Goal: Information Seeking & Learning: Find specific page/section

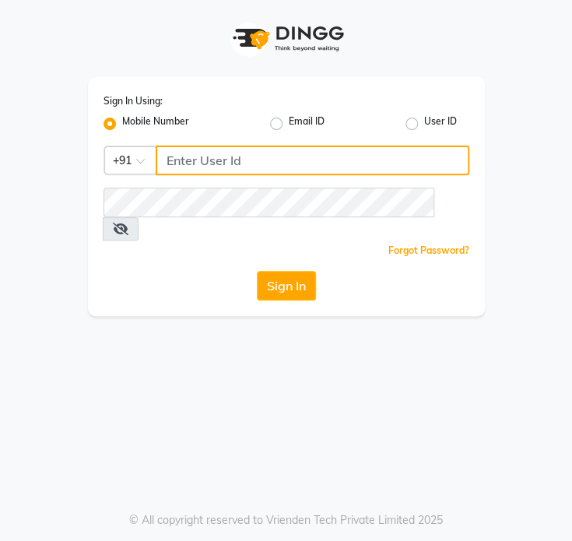
click at [212, 169] on input "Username" at bounding box center [312, 160] width 313 height 30
paste input "9049819949"
type input "9049819949"
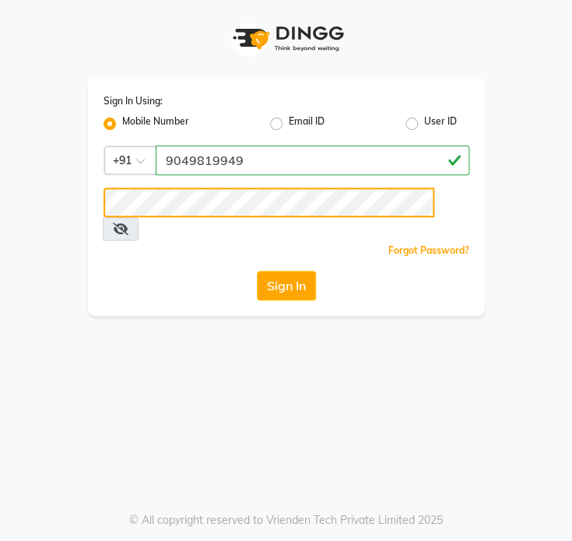
click at [257, 271] on button "Sign In" at bounding box center [286, 286] width 59 height 30
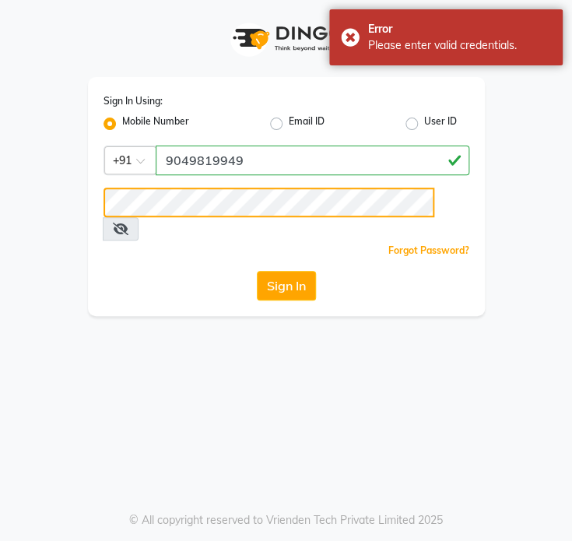
click at [79, 212] on div "Sign In Using: Mobile Number Email ID User ID Country Code × +91 9049819949 Rem…" at bounding box center [286, 158] width 420 height 316
click at [257, 271] on button "Sign In" at bounding box center [286, 286] width 59 height 30
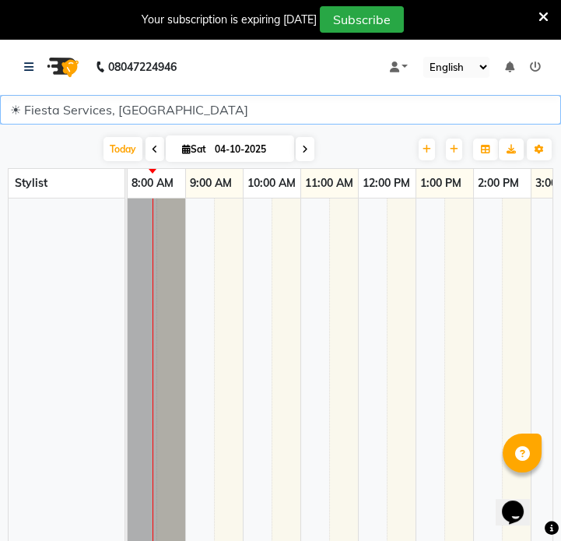
click at [123, 109] on select "☀ Fiesta Services, [GEOGRAPHIC_DATA]" at bounding box center [280, 110] width 561 height 30
click at [81, 106] on select "☀ Fiesta Services, [GEOGRAPHIC_DATA]" at bounding box center [280, 110] width 561 height 30
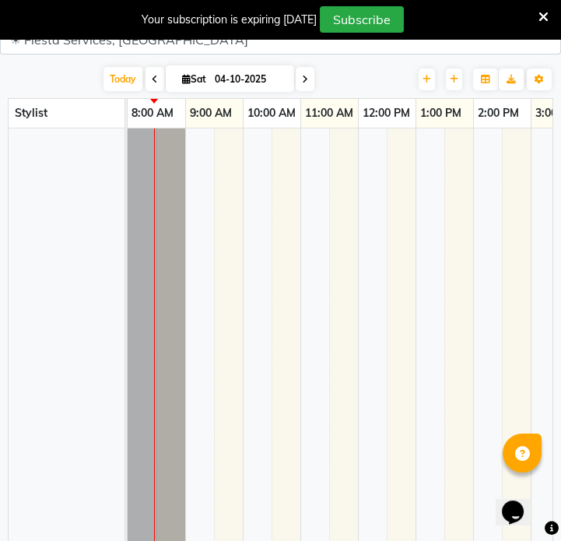
scroll to position [39, 0]
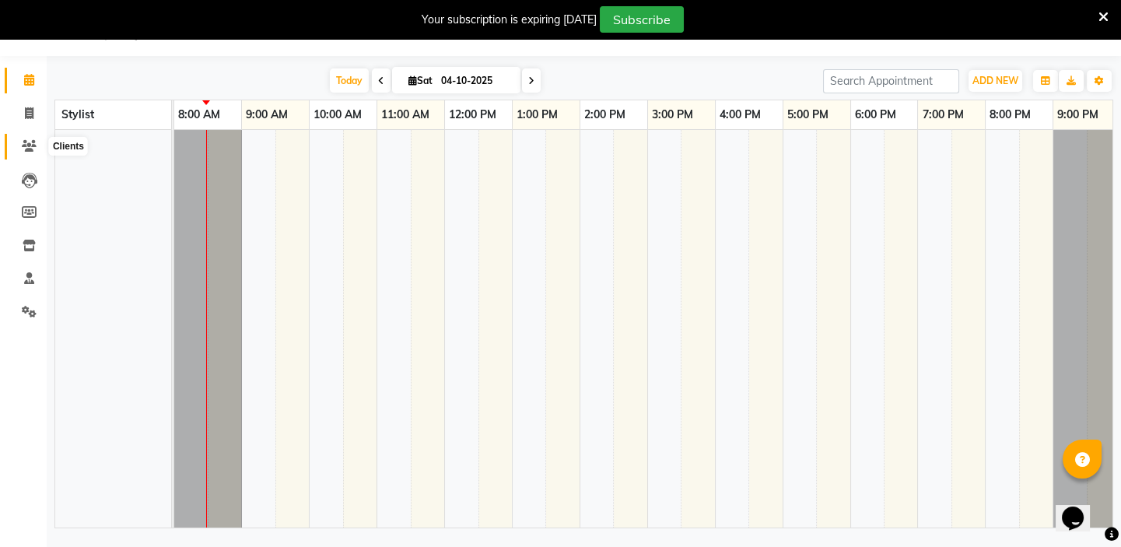
click at [37, 148] on span at bounding box center [29, 147] width 27 height 18
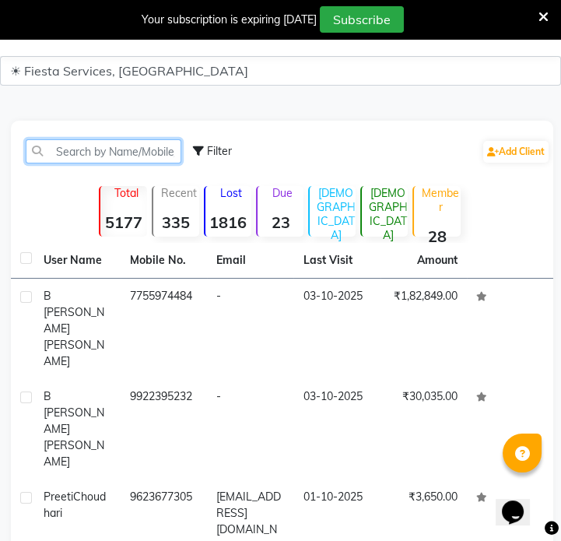
click at [99, 153] on input "text" at bounding box center [104, 151] width 156 height 24
paste input "7003163833"
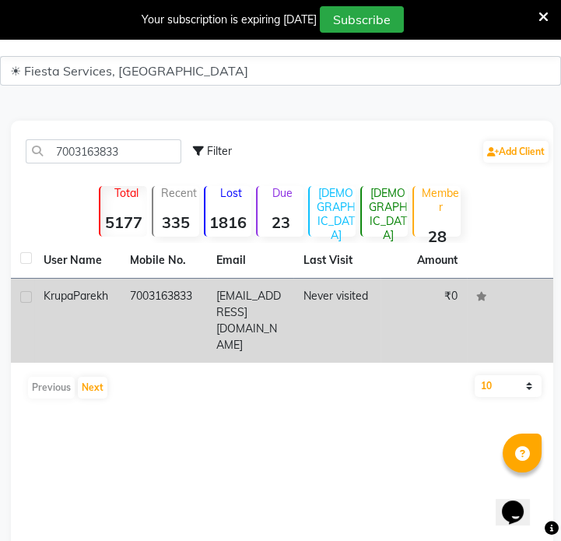
click at [88, 297] on div "Krupa Parekh" at bounding box center [78, 296] width 68 height 16
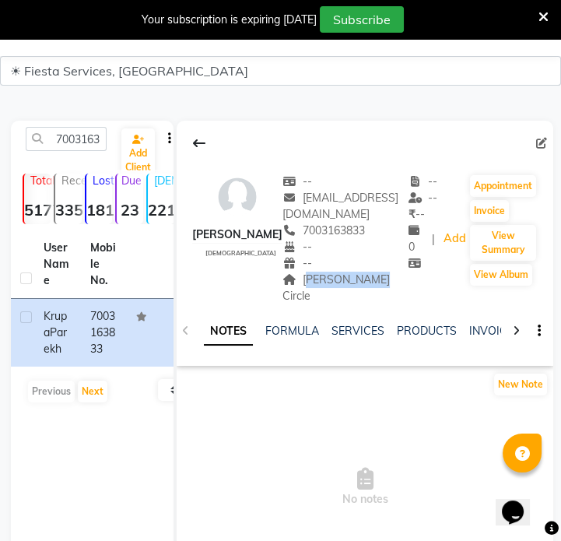
drag, startPoint x: 294, startPoint y: 282, endPoint x: 358, endPoint y: 276, distance: 64.0
click at [358, 276] on div "Mansi Circle Address" at bounding box center [345, 287] width 126 height 33
copy span "Mansi Circle"
click at [93, 129] on input "7003163833" at bounding box center [66, 139] width 81 height 24
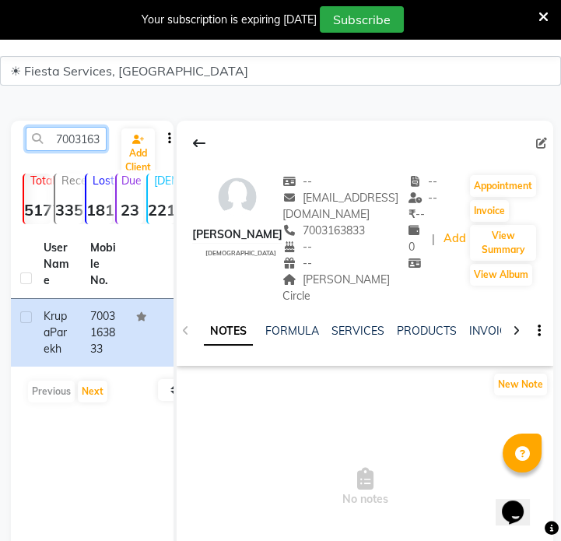
paste input "9978174412"
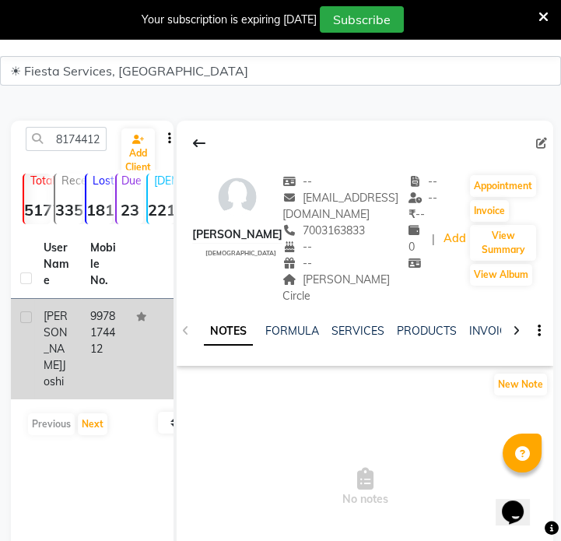
click at [62, 344] on span "Krupali Thakkar" at bounding box center [56, 340] width 24 height 63
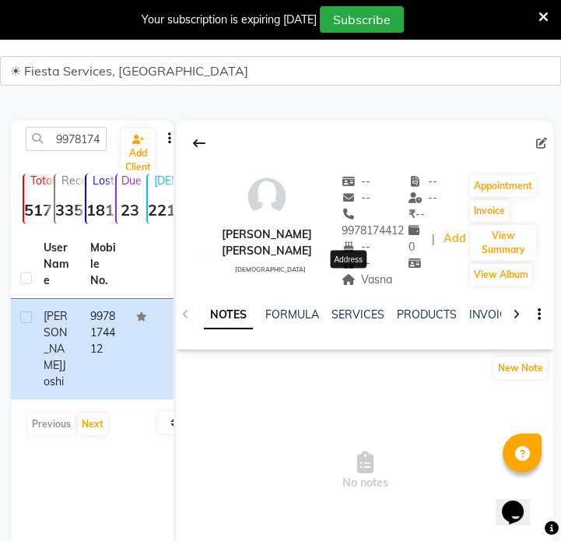
click at [369, 280] on span "Vasna" at bounding box center [366, 279] width 51 height 14
copy span "Vasna"
click at [85, 140] on input "9978174412" at bounding box center [66, 139] width 81 height 24
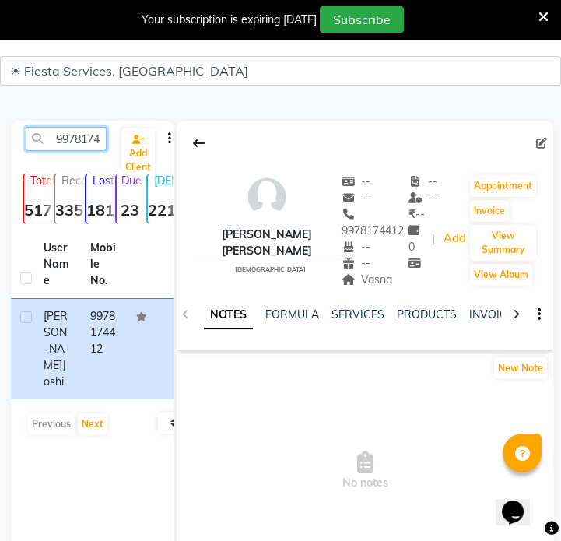
paste input "Vasna"
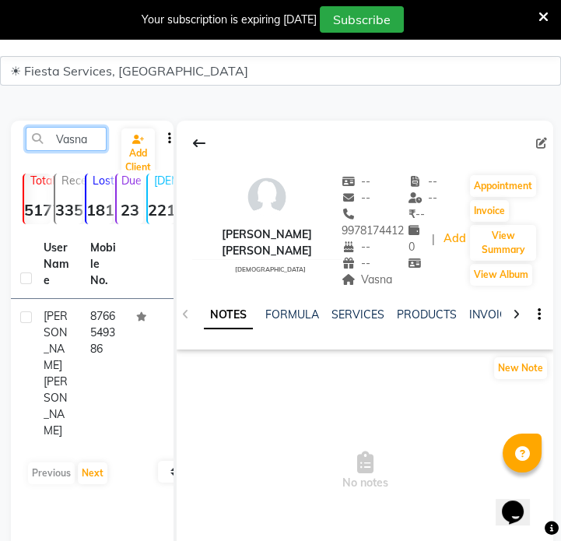
click at [79, 138] on input "Vasna" at bounding box center [66, 139] width 81 height 24
paste input "9545838121"
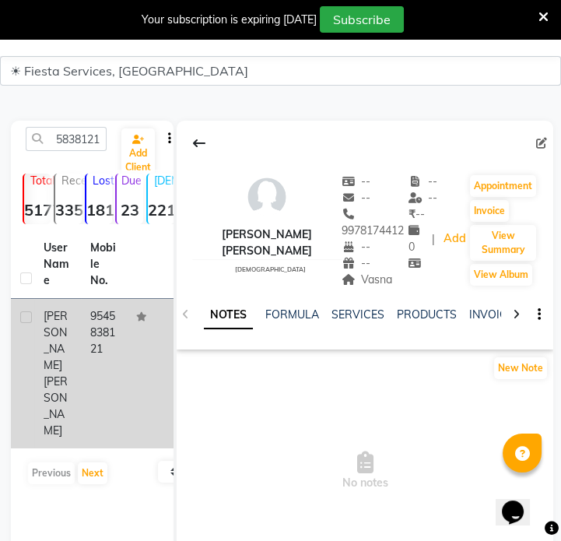
click at [101, 327] on td "9545838121" at bounding box center [104, 373] width 47 height 149
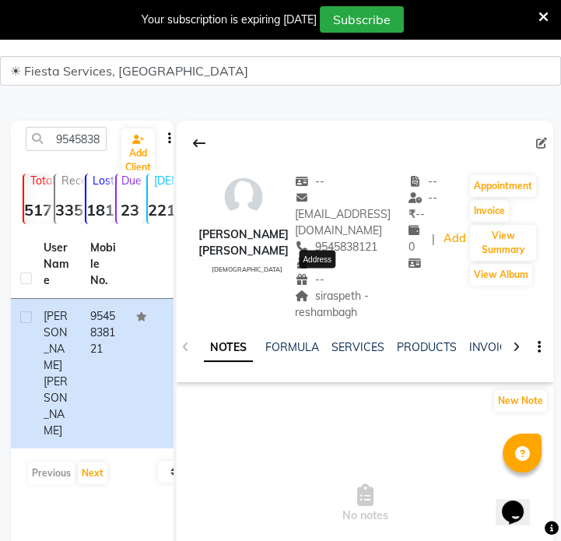
click at [331, 289] on span "siraspeth - reshambagh" at bounding box center [332, 304] width 74 height 30
copy span "siraspeth - reshambagh"
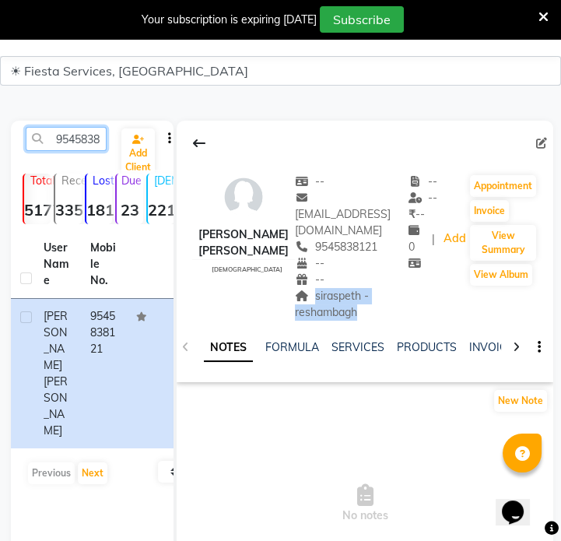
click at [78, 137] on input "9545838121" at bounding box center [66, 139] width 81 height 24
paste input "890849804"
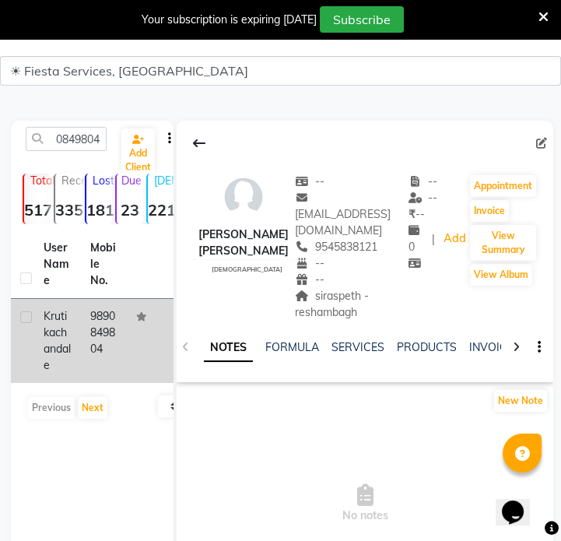
click at [103, 337] on td "9890849804" at bounding box center [104, 341] width 47 height 84
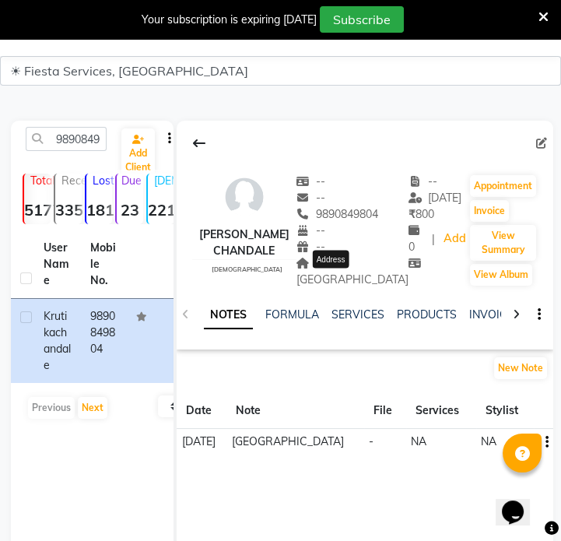
click at [349, 273] on span "[GEOGRAPHIC_DATA]" at bounding box center [352, 271] width 112 height 30
copy span "[GEOGRAPHIC_DATA]"
click at [82, 139] on input "9890849804" at bounding box center [66, 139] width 81 height 24
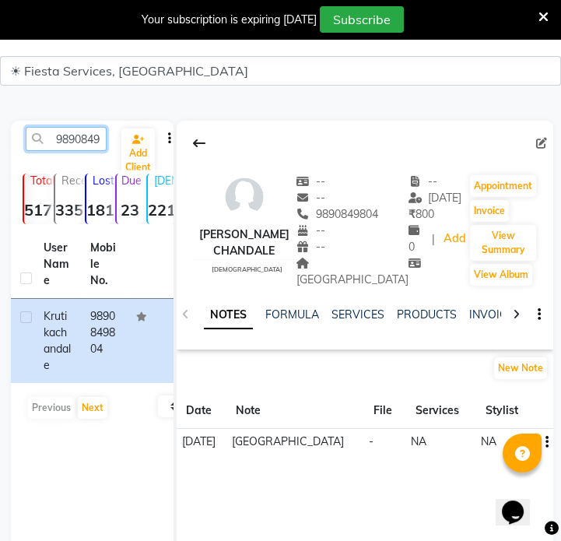
paste input "7620007929"
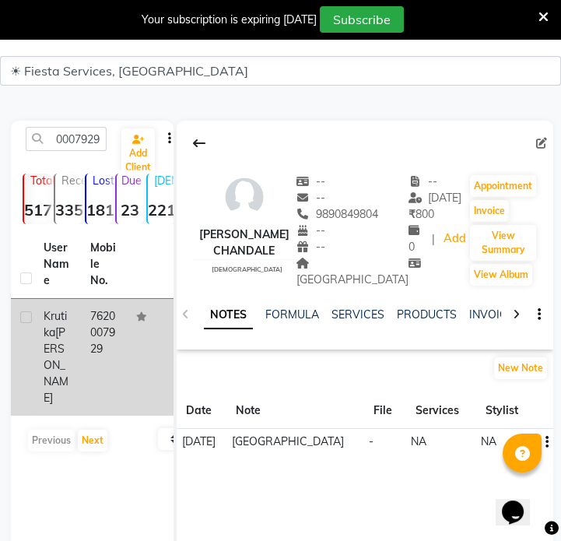
click at [137, 344] on td at bounding box center [150, 357] width 47 height 117
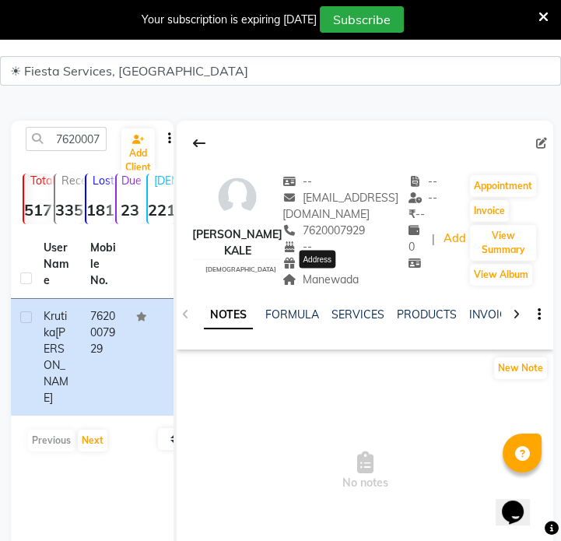
click at [345, 276] on span "Manewada" at bounding box center [320, 279] width 76 height 14
copy span "Manewada"
click at [93, 148] on input "7620007929" at bounding box center [66, 139] width 81 height 24
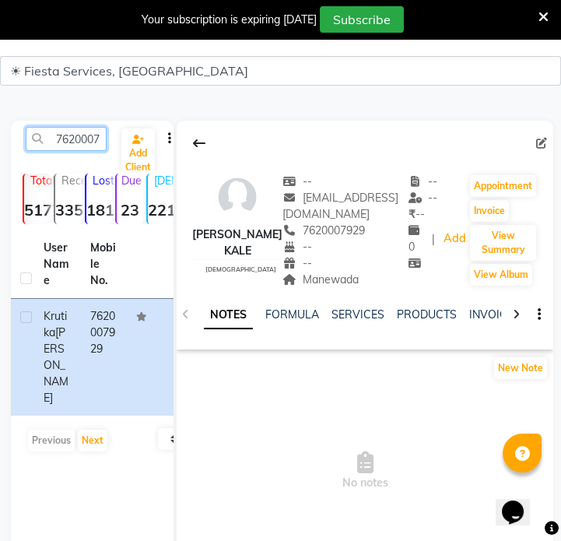
paste input "9033814267"
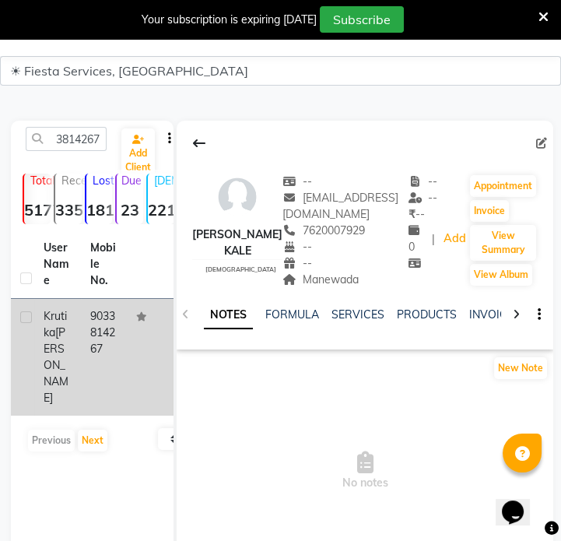
click at [112, 349] on td "9033814267" at bounding box center [104, 357] width 47 height 117
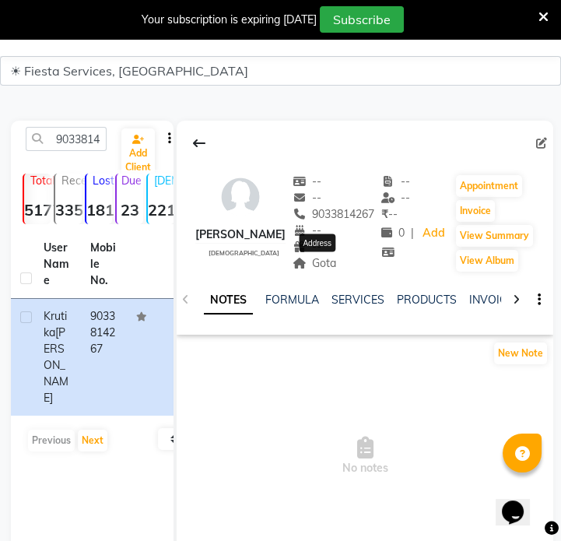
click at [334, 266] on span "Gota" at bounding box center [314, 263] width 44 height 14
copy span "Gota"
click at [98, 142] on input "9033814267" at bounding box center [66, 139] width 81 height 24
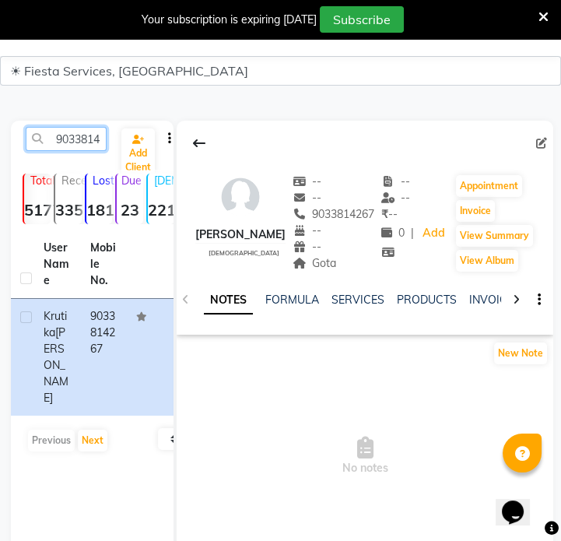
paste input "7767092484"
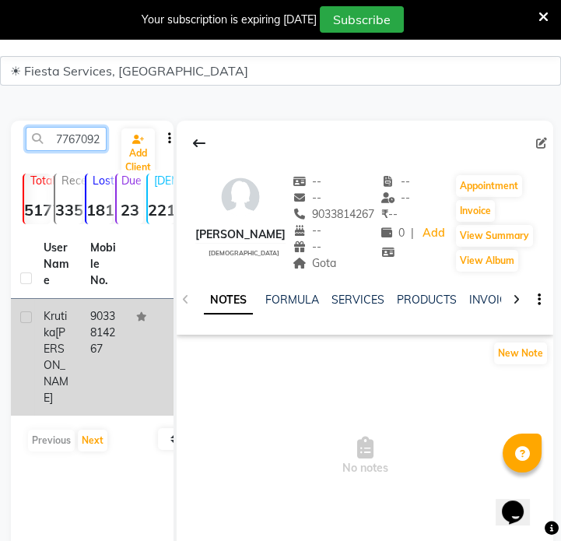
scroll to position [0, 21]
click at [120, 362] on td "7767092484" at bounding box center [104, 357] width 47 height 117
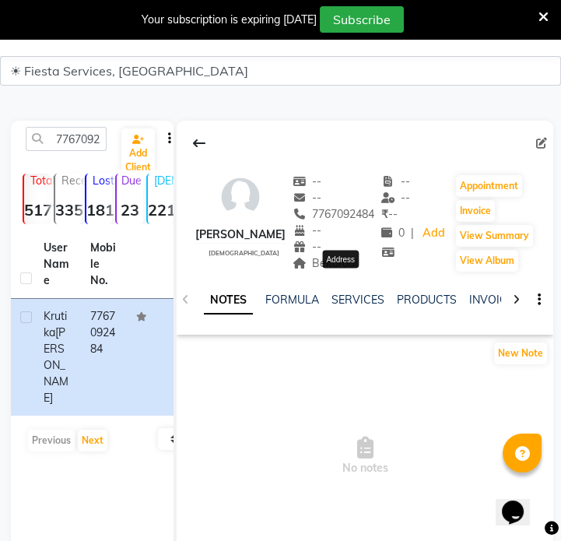
click at [358, 270] on span "Beltarodi" at bounding box center [324, 263] width 65 height 14
copy span "Beltarodi"
click at [97, 131] on input "7767092484" at bounding box center [66, 139] width 81 height 24
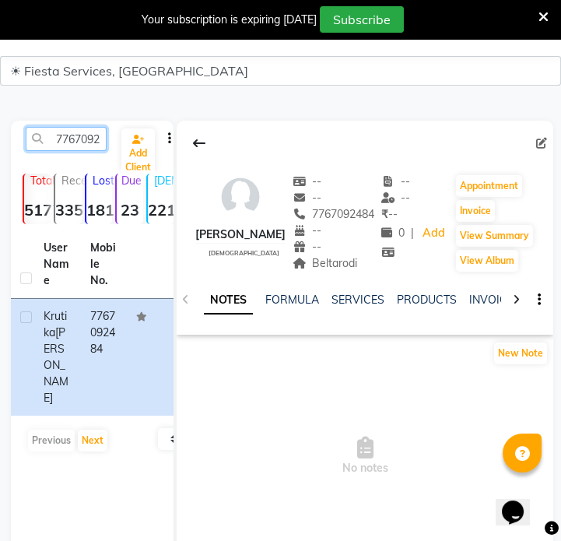
paste input "94266768"
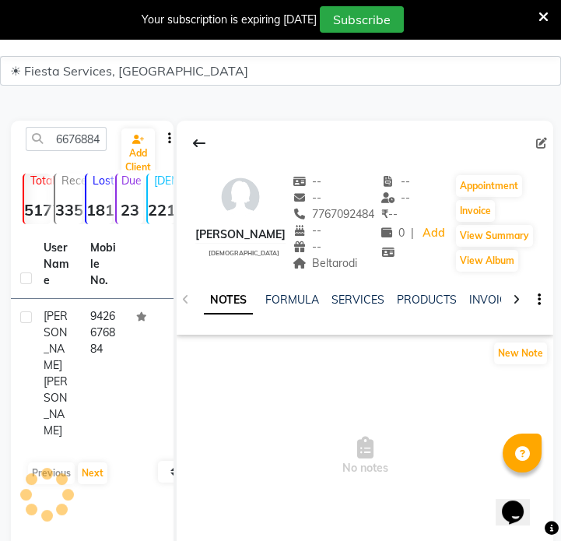
click at [121, 316] on td "9426676884" at bounding box center [104, 373] width 47 height 149
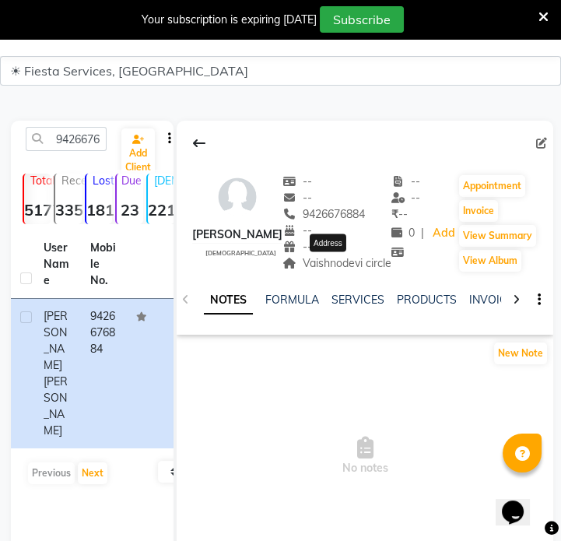
click at [348, 264] on span "Vaishnodevi circle" at bounding box center [336, 263] width 109 height 14
copy span "Vaishnodevi circle"
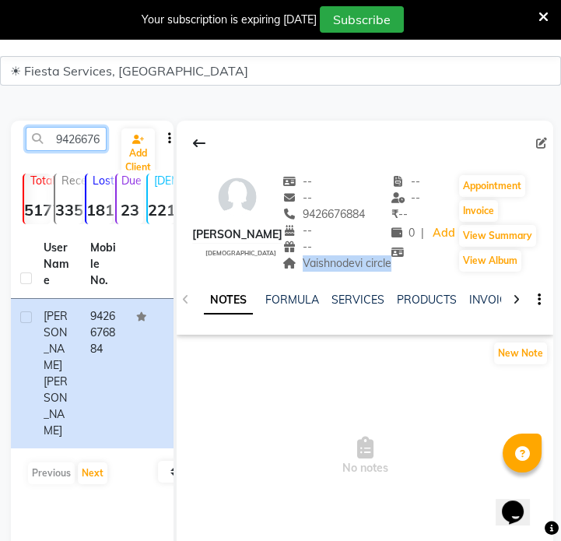
click at [78, 131] on input "9426676884" at bounding box center [66, 139] width 81 height 24
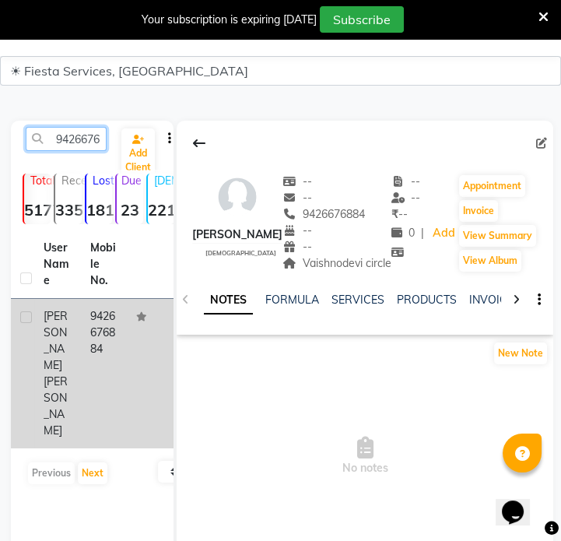
paste input "893019958"
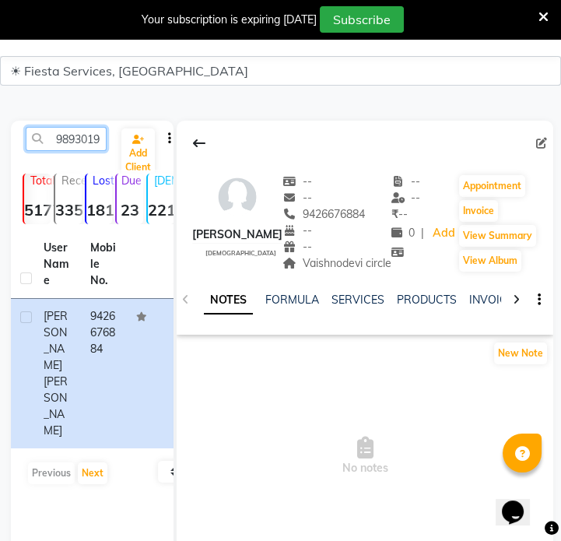
scroll to position [0, 21]
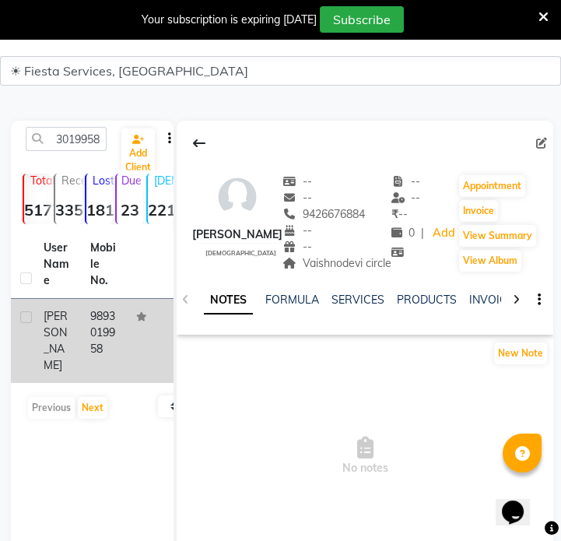
click at [128, 361] on td at bounding box center [150, 341] width 47 height 84
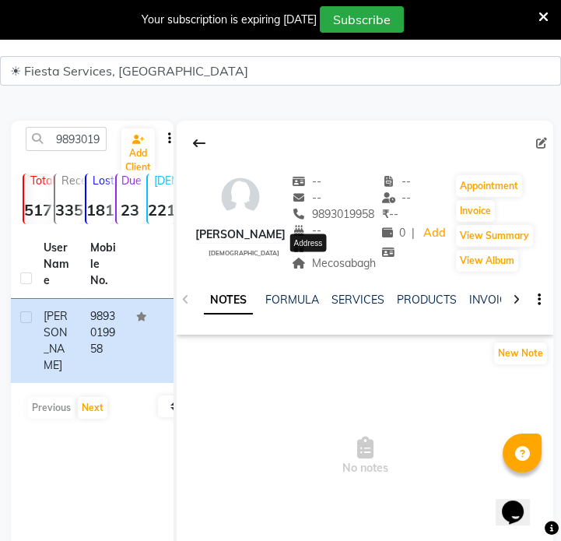
click at [321, 262] on span "Mecosabagh" at bounding box center [334, 263] width 84 height 14
copy span "Mecosabagh"
click at [89, 145] on input "9893019958" at bounding box center [66, 139] width 81 height 24
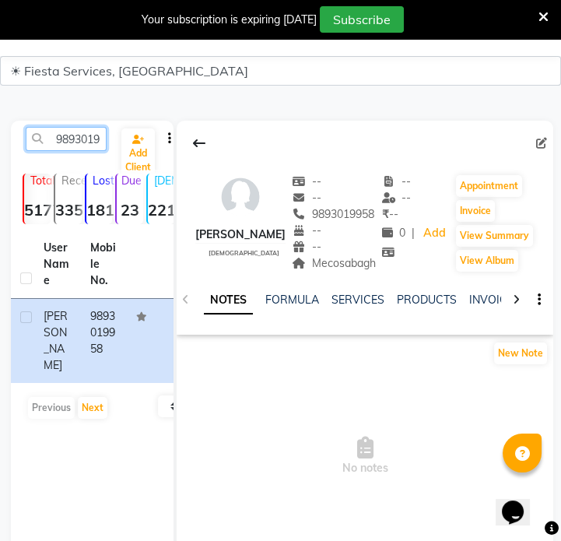
paste input "7728023951"
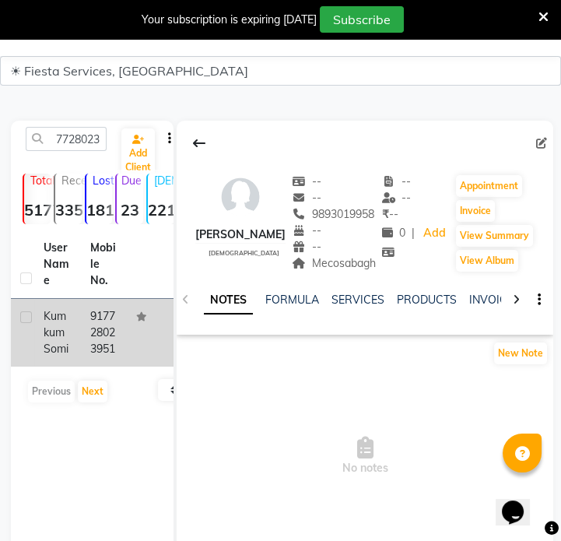
click at [96, 341] on td "917728023951" at bounding box center [104, 333] width 47 height 68
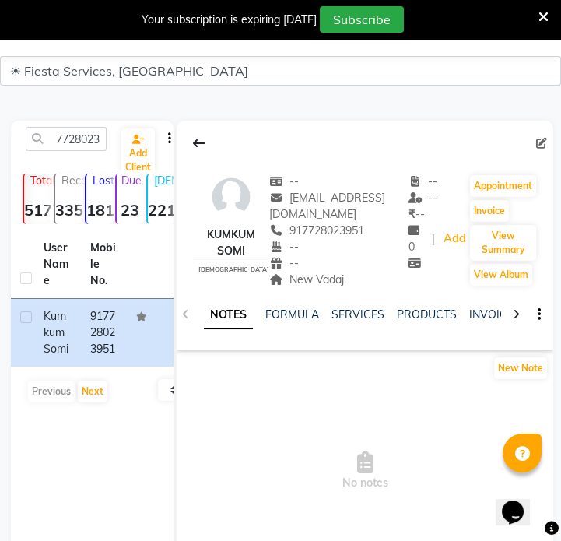
click at [314, 279] on span "New Vadaj" at bounding box center [306, 279] width 75 height 14
copy div "New Vadaj Address"
click at [97, 148] on input "7728023951" at bounding box center [66, 139] width 81 height 24
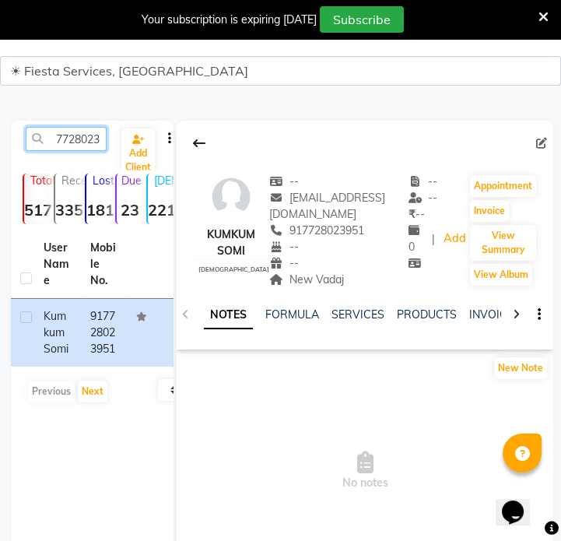
click at [96, 148] on input "7728023951" at bounding box center [66, 139] width 81 height 24
paste input "9371637319"
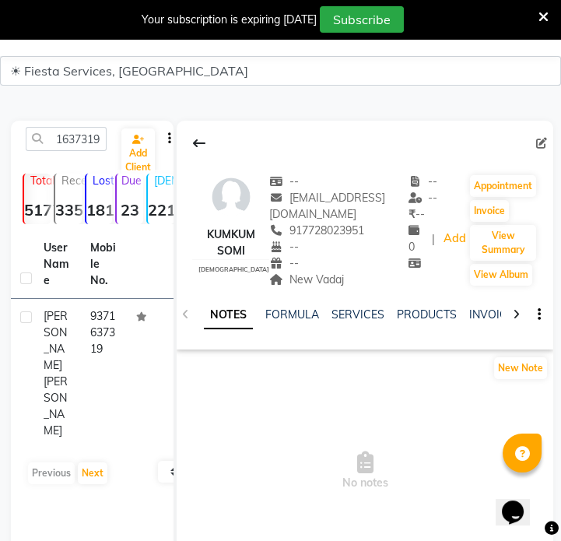
click at [113, 320] on td "9371637319" at bounding box center [104, 373] width 47 height 149
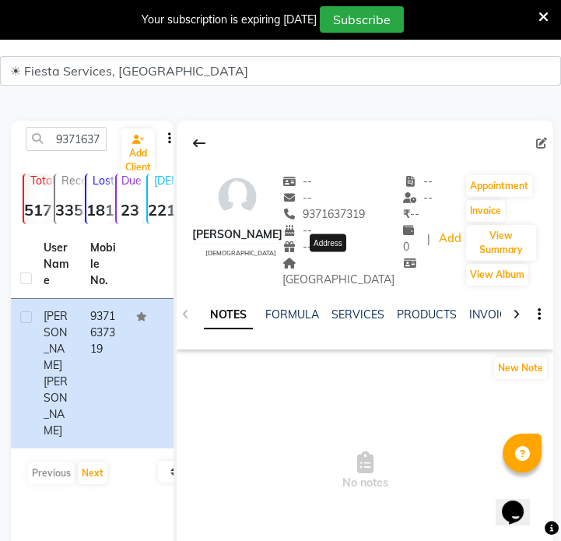
click at [351, 264] on span "Raj nagar" at bounding box center [338, 271] width 112 height 30
click at [96, 143] on input "9371637319" at bounding box center [66, 139] width 81 height 24
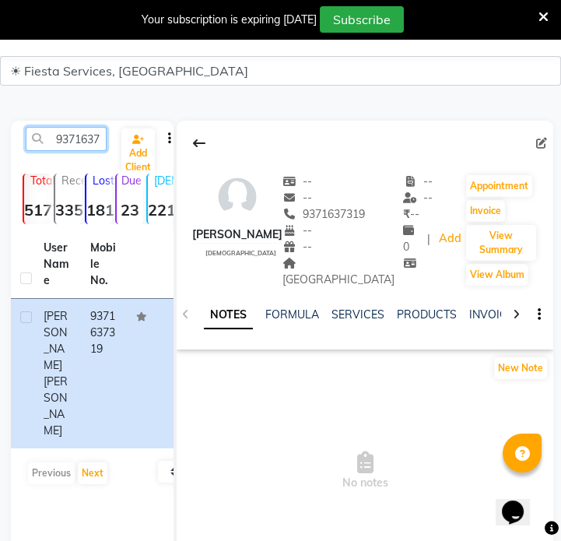
paste input "8856825721"
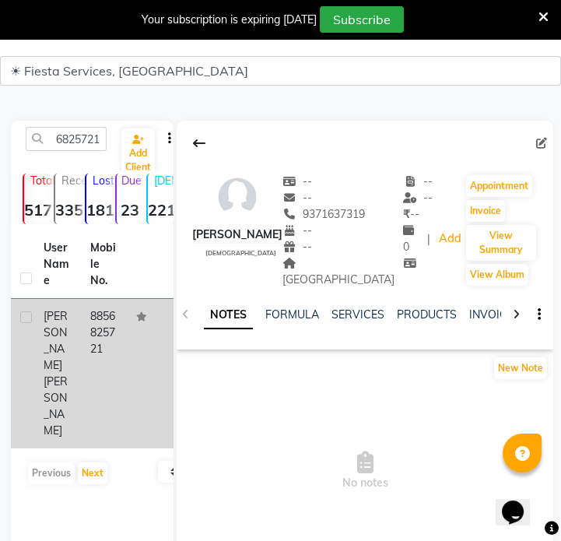
click at [93, 309] on td "8856825721" at bounding box center [104, 373] width 47 height 149
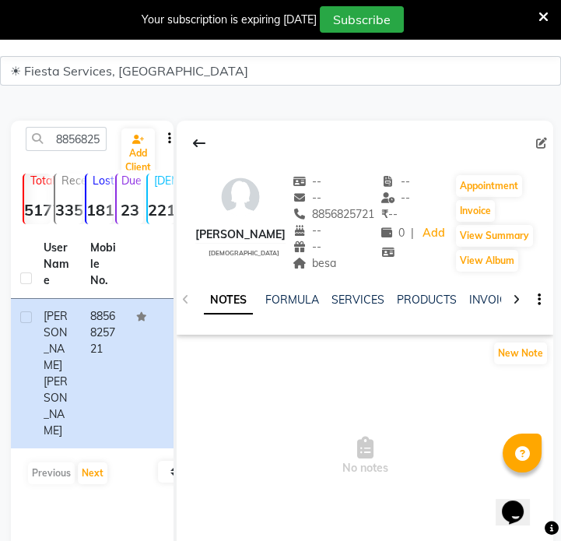
click at [345, 268] on div "besa" at bounding box center [333, 263] width 82 height 16
click at [337, 268] on span "besa" at bounding box center [314, 263] width 44 height 14
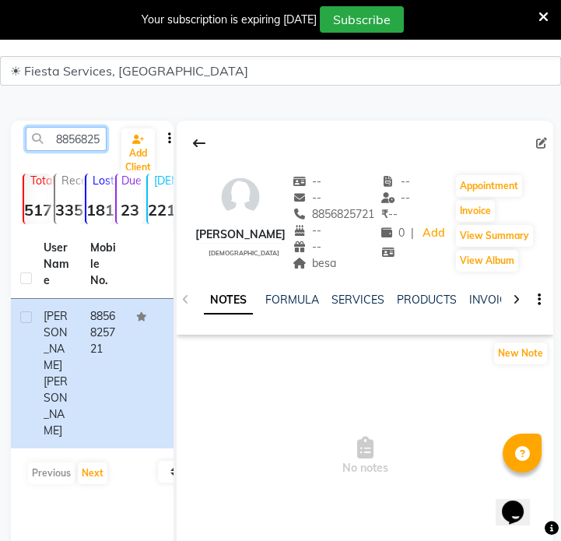
click at [93, 140] on input "8856825721" at bounding box center [66, 139] width 81 height 24
paste input "9825191449"
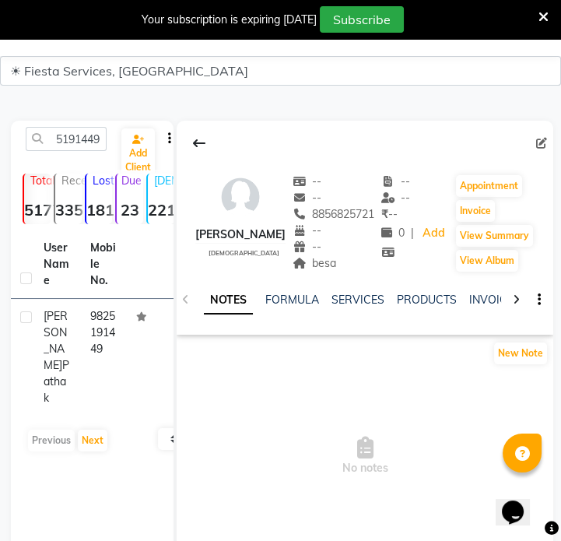
click at [111, 306] on td "9825191449" at bounding box center [104, 357] width 47 height 117
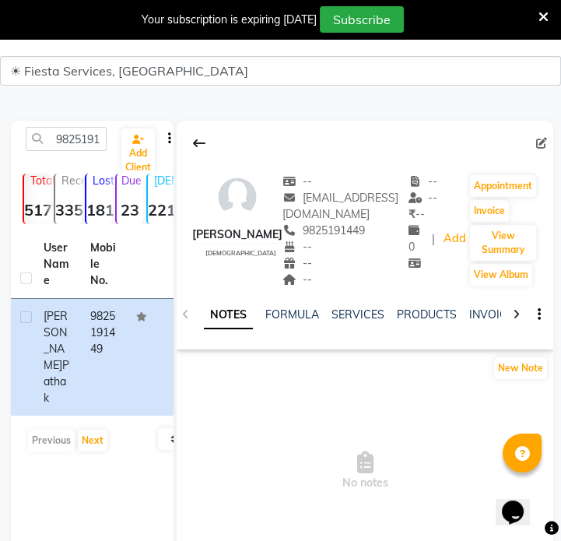
click at [75, 153] on div "9825191449 Add Client" at bounding box center [92, 145] width 156 height 37
click at [76, 146] on input "9825191449" at bounding box center [66, 139] width 81 height 24
paste input "624629075"
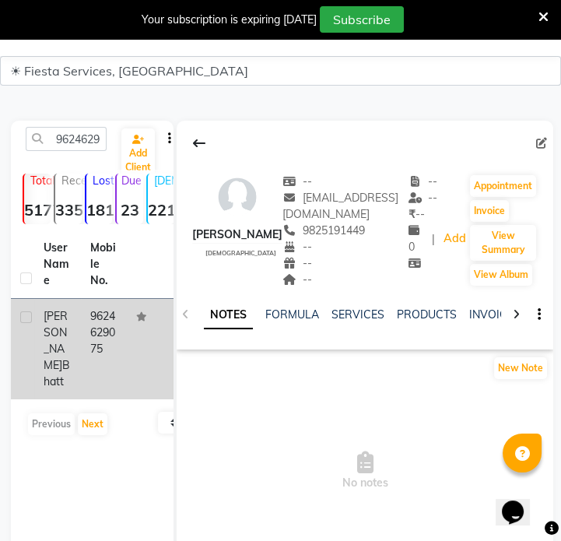
click at [117, 317] on td "9624629075" at bounding box center [104, 349] width 47 height 100
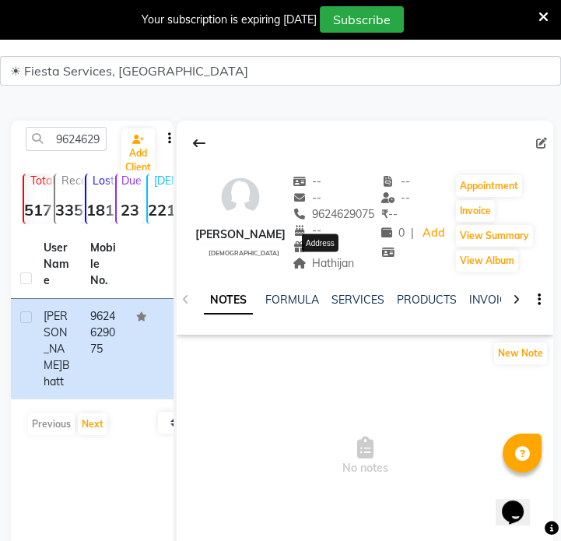
click at [334, 261] on span "Hathijan" at bounding box center [323, 263] width 62 height 14
click at [84, 145] on input "9624629075" at bounding box center [66, 139] width 81 height 24
paste input "0167293"
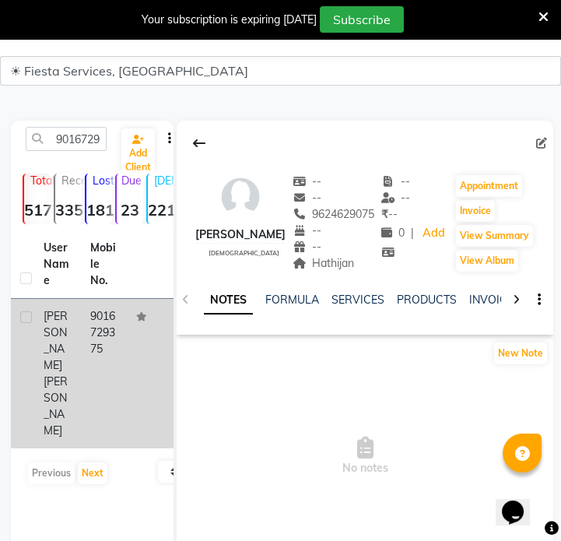
click at [117, 318] on td "9016729375" at bounding box center [104, 373] width 47 height 149
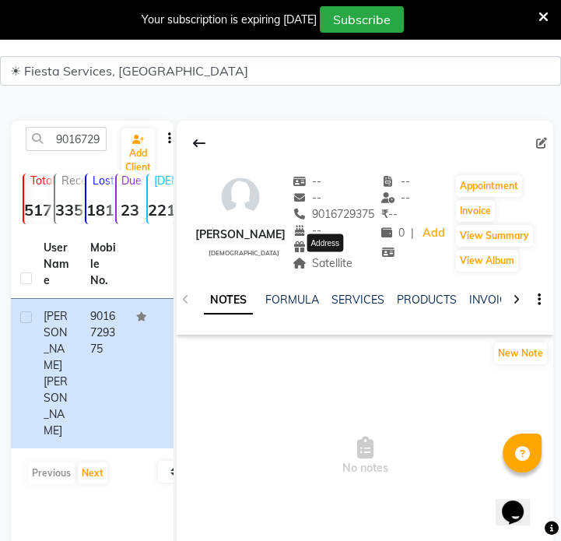
click at [334, 257] on span "Satellite" at bounding box center [322, 263] width 61 height 14
click at [89, 141] on input "9016729375" at bounding box center [66, 139] width 81 height 24
paste input "9925965441"
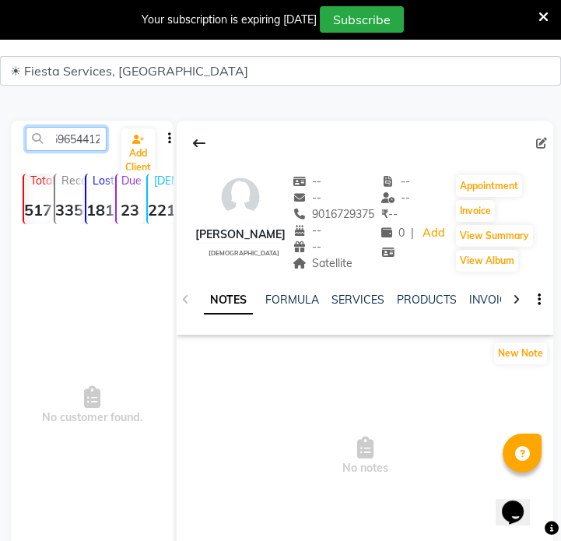
click at [90, 132] on input "90167992596544129375" at bounding box center [66, 139] width 81 height 24
paste input "925965441"
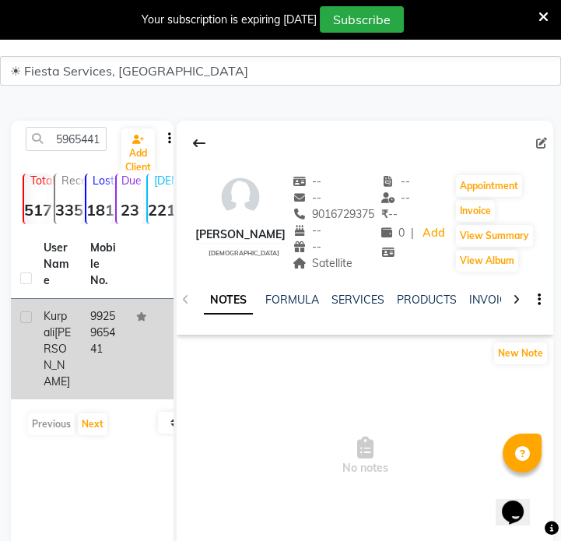
click at [96, 337] on td "9925965441" at bounding box center [104, 349] width 47 height 100
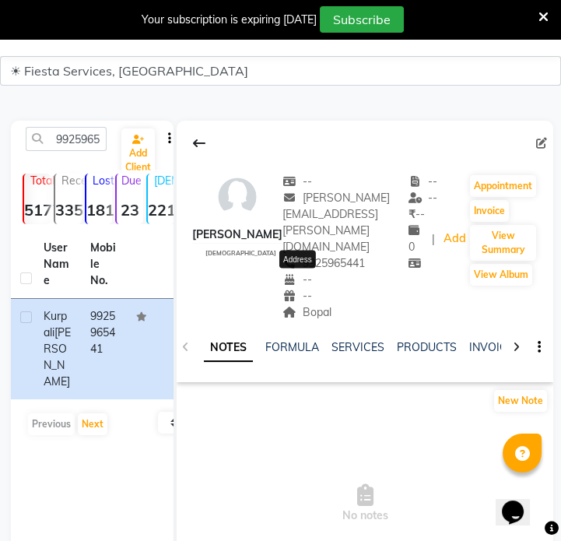
click at [308, 320] on div "NOTES FORMULA SERVICES PRODUCTS INVOICES APPOINTMENTS MEMBERSHIP PACKAGES VOUCH…" at bounding box center [365, 347] width 376 height 54
click at [318, 305] on span "Bopal" at bounding box center [306, 312] width 49 height 14
click at [83, 127] on input "9925965441" at bounding box center [66, 139] width 81 height 24
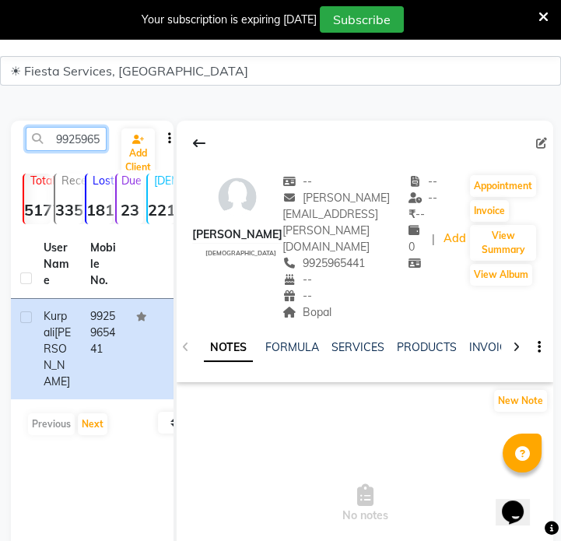
paste input "766698706"
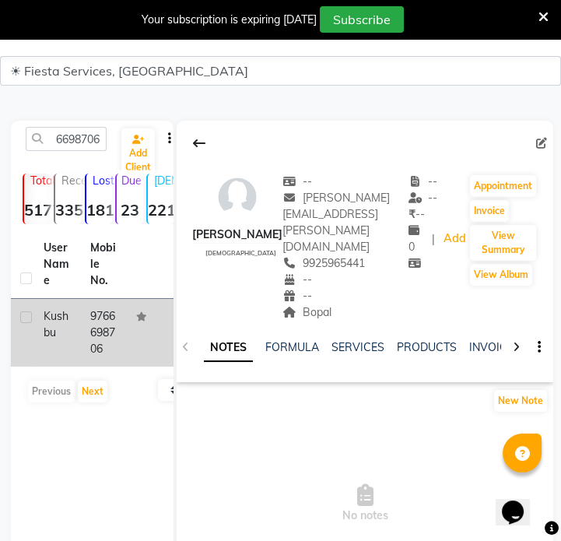
click at [111, 352] on td "9766698706" at bounding box center [104, 333] width 47 height 68
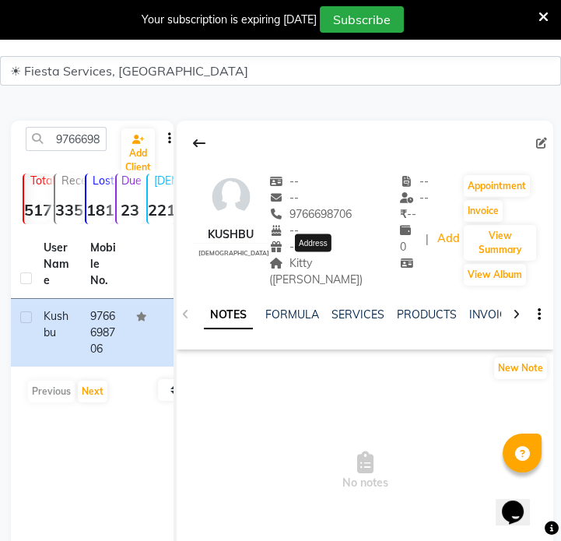
click at [338, 261] on span "Kitty (Gazal Goenka)" at bounding box center [315, 271] width 93 height 30
click at [84, 142] on input "9766698706" at bounding box center [66, 139] width 81 height 24
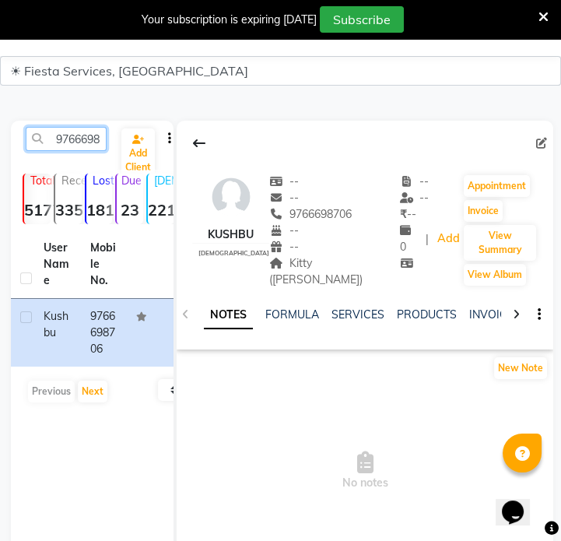
paste input "173916022"
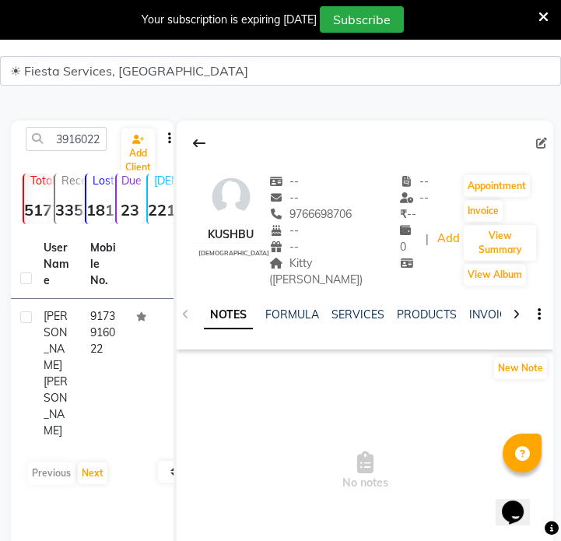
click at [99, 327] on td "9173916022" at bounding box center [104, 373] width 47 height 149
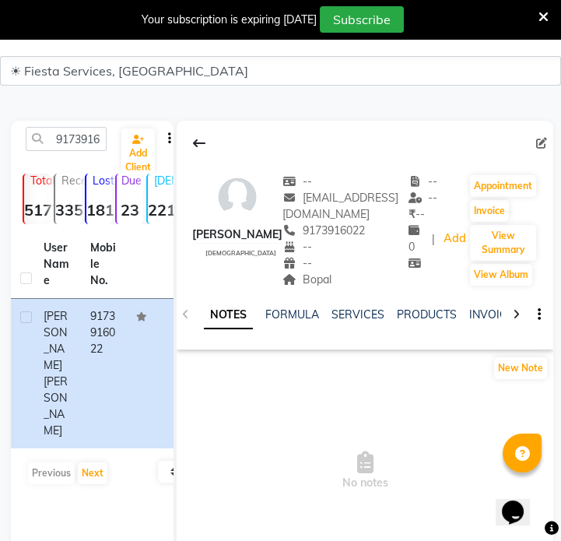
click at [313, 275] on div "Bopal" at bounding box center [345, 279] width 126 height 16
click at [301, 282] on span "Bopal" at bounding box center [306, 279] width 49 height 14
click at [95, 142] on input "9173916022" at bounding box center [66, 139] width 81 height 24
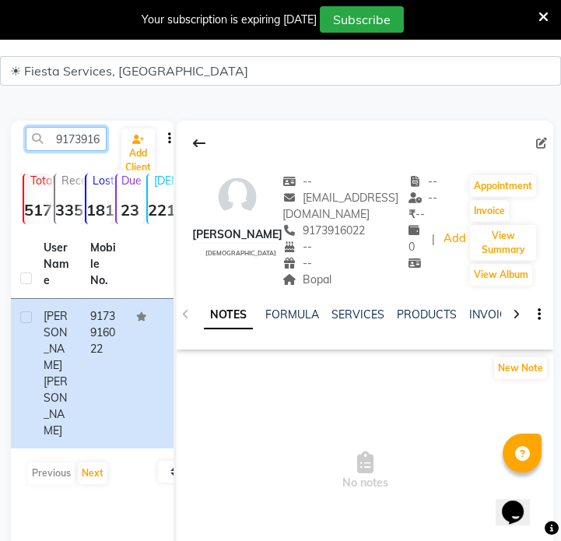
click at [95, 142] on input "9173916022" at bounding box center [66, 139] width 81 height 24
paste input "822738433"
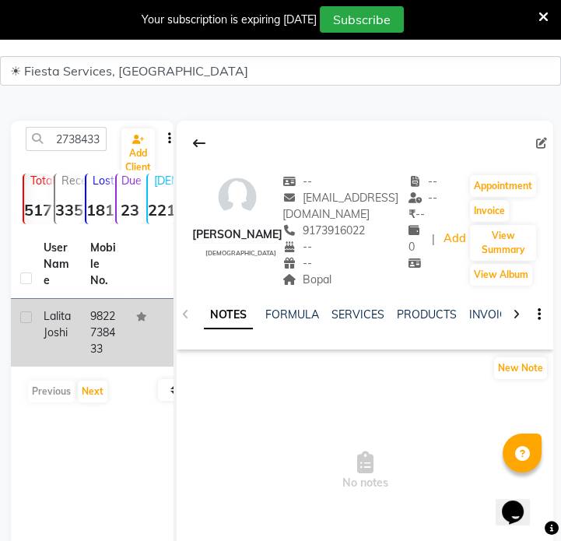
click at [102, 320] on td "9822738433" at bounding box center [104, 333] width 47 height 68
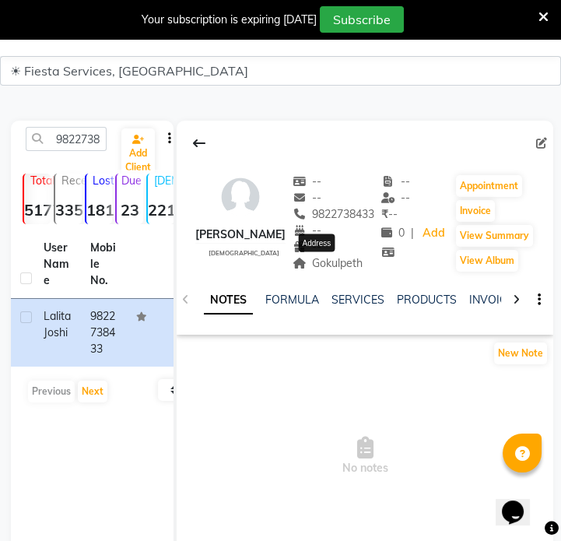
click at [325, 268] on span "Gokulpeth" at bounding box center [327, 263] width 71 height 14
click at [92, 135] on input "9822738433" at bounding box center [66, 139] width 81 height 24
paste input "6356161415"
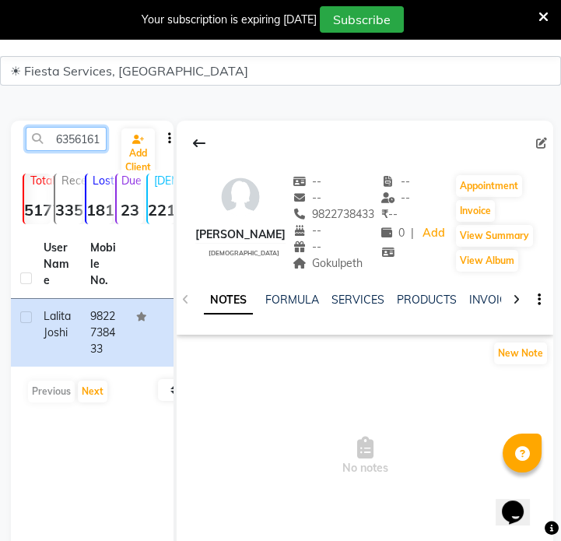
scroll to position [0, 21]
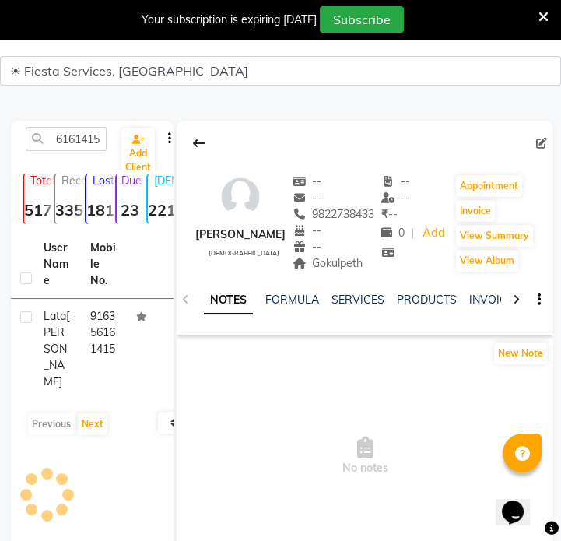
click at [93, 368] on div "User Name Mobile No. Lata Guwalani 916356161415 Previous Next 10 50 100" at bounding box center [92, 336] width 163 height 212
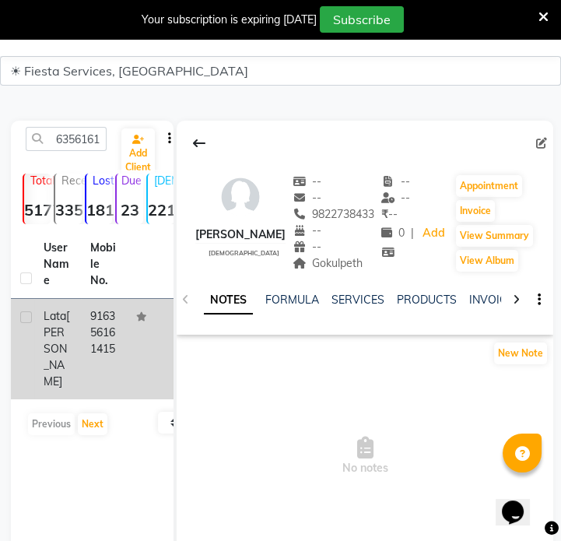
click at [107, 358] on td "916356161415" at bounding box center [104, 349] width 47 height 100
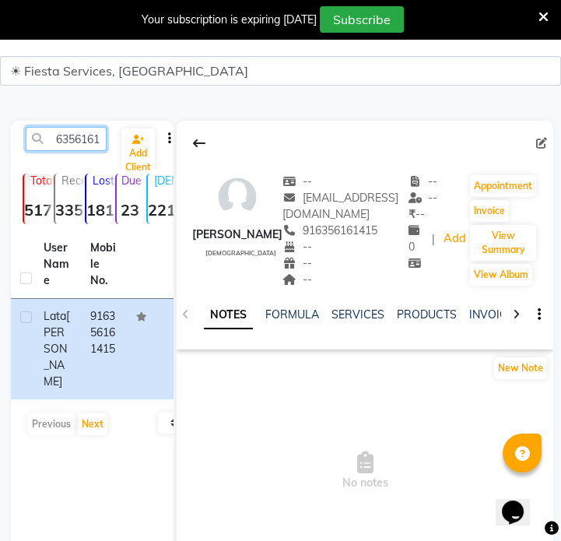
click at [62, 131] on input "6356161415" at bounding box center [66, 139] width 81 height 24
paste input "9429366482"
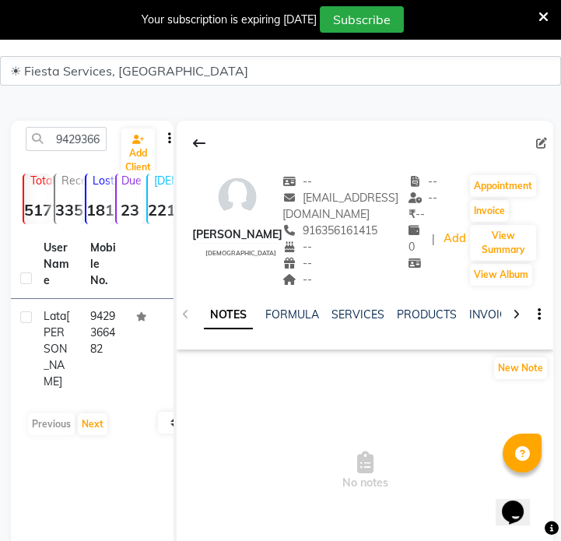
click at [90, 359] on td "9429366482" at bounding box center [104, 349] width 47 height 100
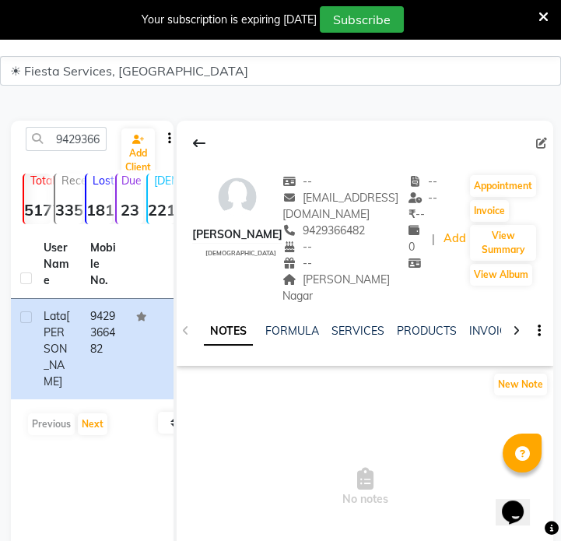
click at [323, 286] on div "Nirnay Nagar" at bounding box center [345, 287] width 126 height 33
click at [323, 285] on span "Nirnay Nagar" at bounding box center [335, 287] width 107 height 30
click at [76, 140] on input "9429366482" at bounding box center [66, 139] width 81 height 24
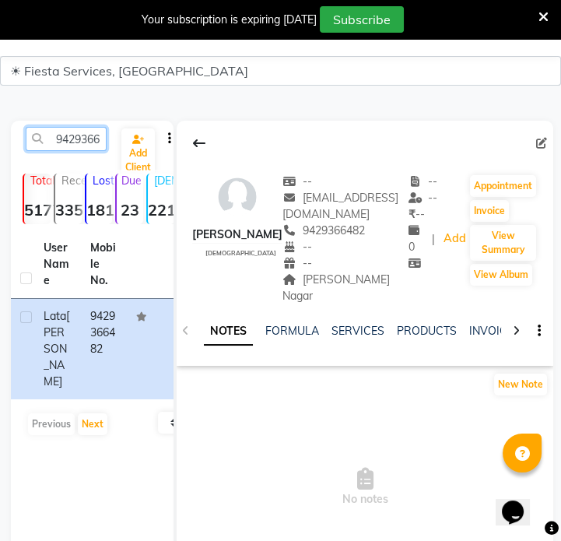
paste input "284207084"
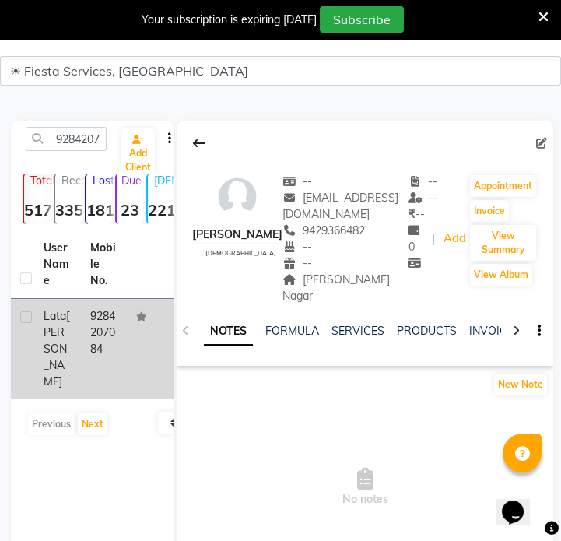
click at [65, 337] on span "Mhaiskar" at bounding box center [57, 348] width 26 height 79
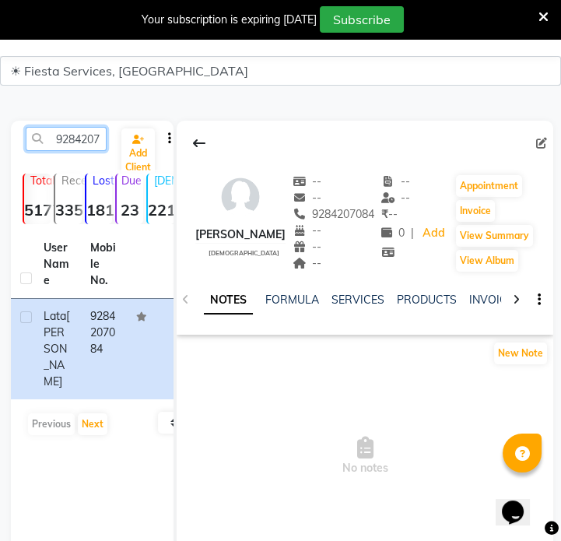
click at [59, 146] on input "9284207084" at bounding box center [66, 139] width 81 height 24
paste input "904575428"
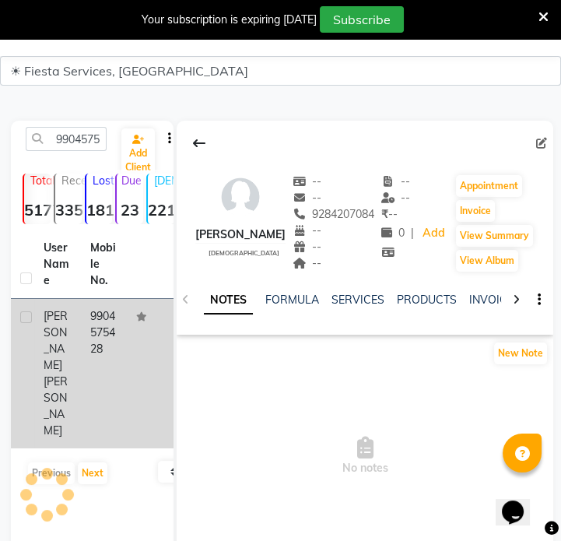
click at [101, 338] on td "9904575428" at bounding box center [104, 373] width 47 height 149
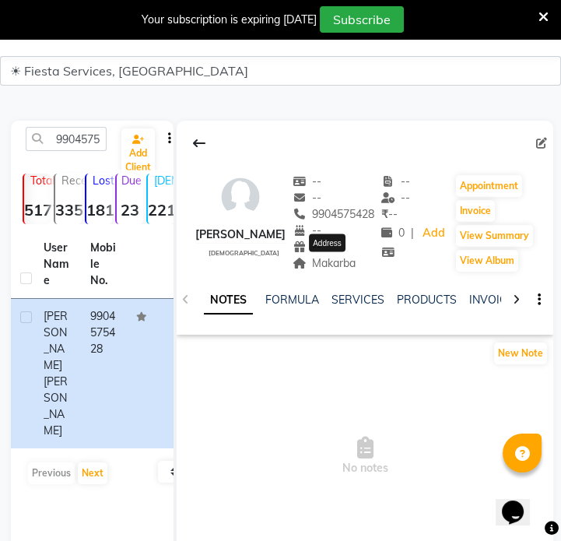
click at [334, 257] on span "Makarba" at bounding box center [324, 263] width 64 height 14
click at [88, 140] on input "9904575428" at bounding box center [66, 139] width 81 height 24
paste input "74046691"
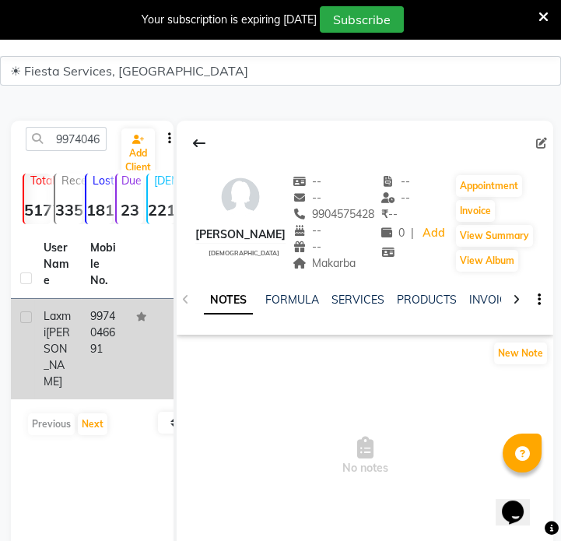
click at [122, 362] on td "9974046691" at bounding box center [104, 349] width 47 height 100
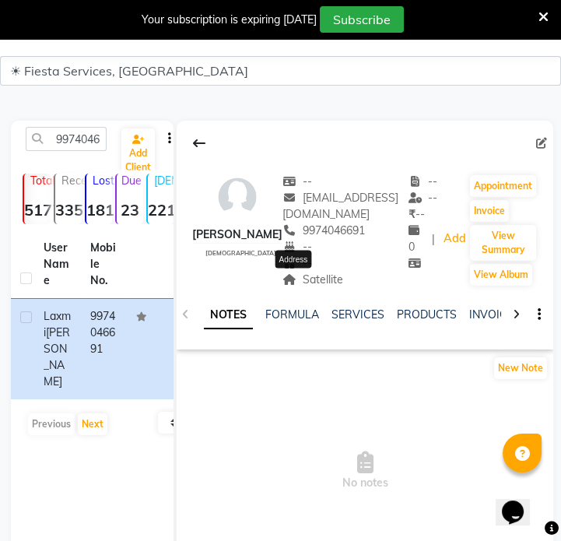
click at [319, 282] on span "Satellite" at bounding box center [312, 279] width 61 height 14
click at [93, 140] on input "9974046691" at bounding box center [66, 139] width 81 height 24
paste input "8055232960"
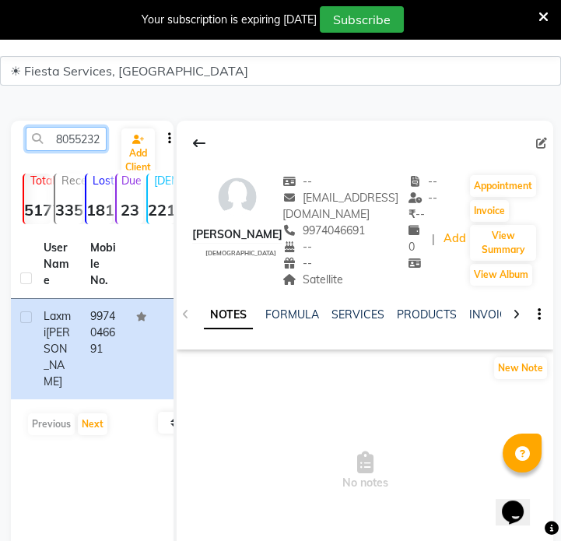
scroll to position [0, 21]
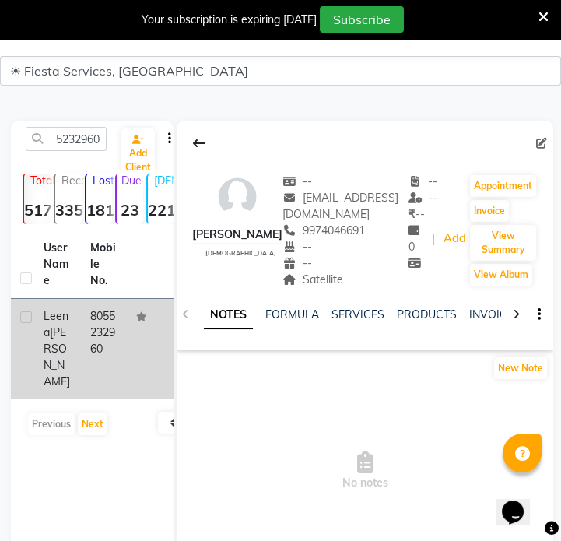
click at [122, 339] on td "8055232960" at bounding box center [104, 349] width 47 height 100
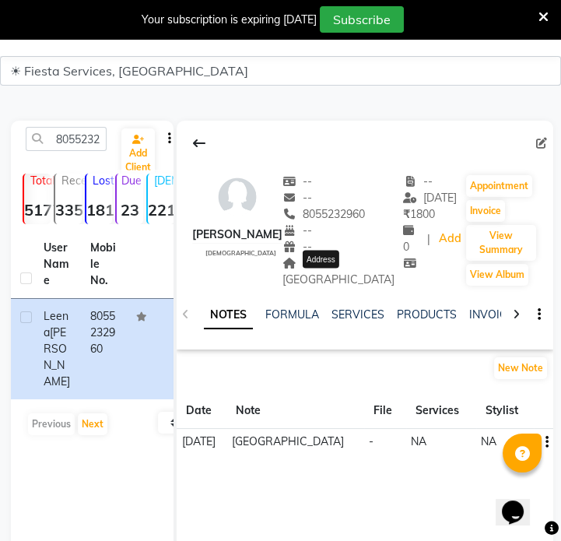
click at [338, 278] on span "[GEOGRAPHIC_DATA]" at bounding box center [338, 271] width 112 height 30
click at [96, 148] on input "8055232960" at bounding box center [66, 139] width 81 height 24
paste input "9168946507"
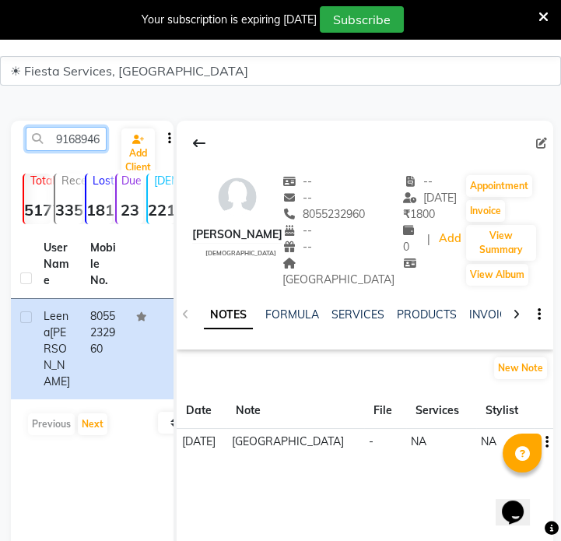
scroll to position [0, 21]
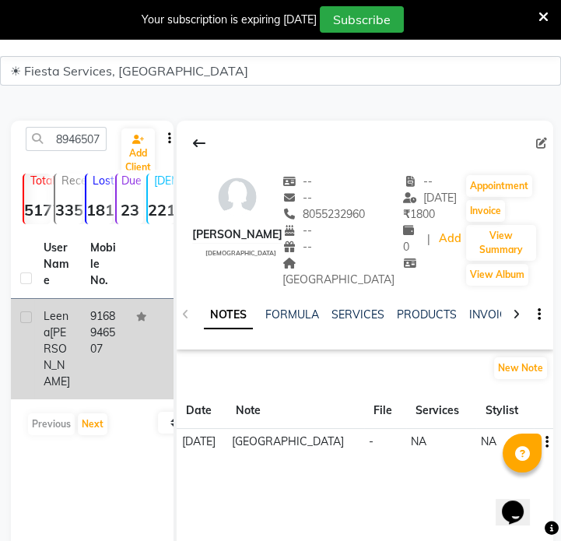
click at [76, 322] on td "Leena Girhe" at bounding box center [57, 349] width 47 height 100
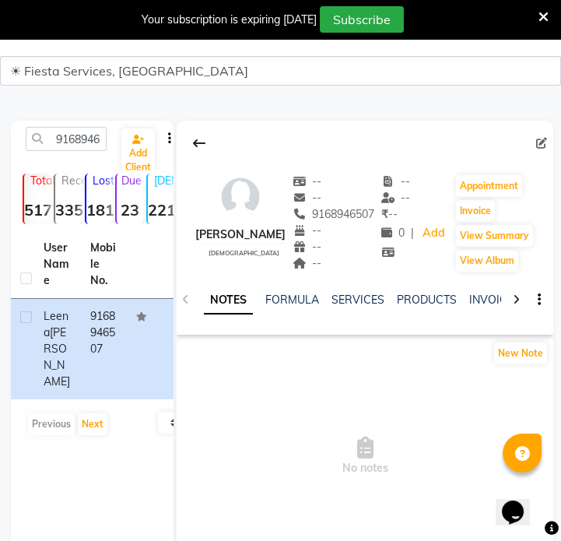
click at [93, 125] on div "9168946507 Add Client Total 5177 Recent 335 Lost 1816 Due 23 Male 221 Female 48…" at bounding box center [92, 354] width 163 height 467
click at [90, 130] on input "9168946507" at bounding box center [66, 139] width 81 height 24
click at [93, 135] on input "9168946507" at bounding box center [66, 139] width 81 height 24
paste input "924117168"
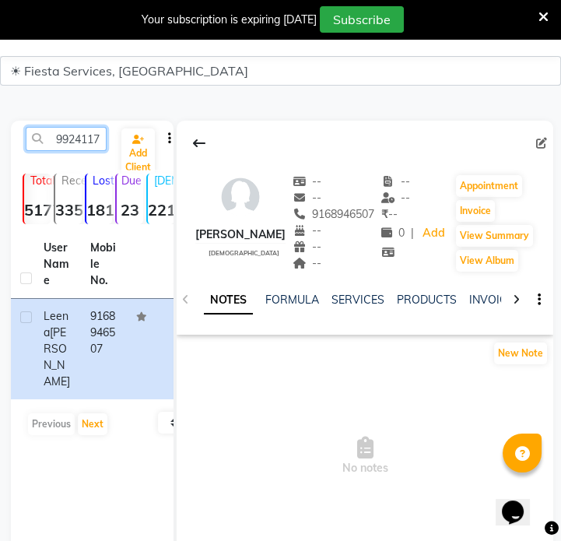
scroll to position [0, 21]
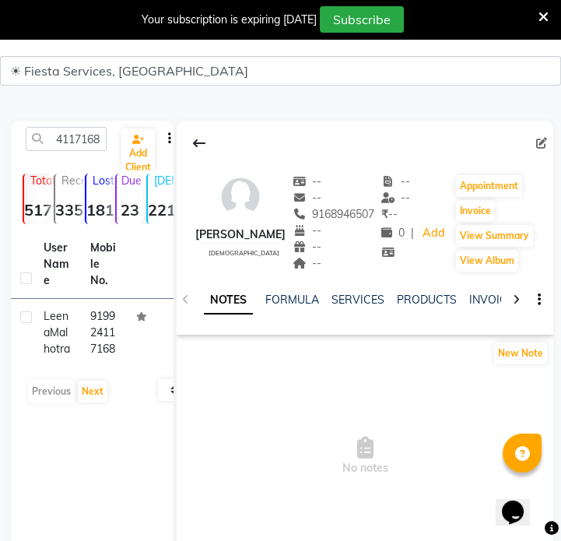
click at [117, 327] on td "919924117168" at bounding box center [104, 333] width 47 height 68
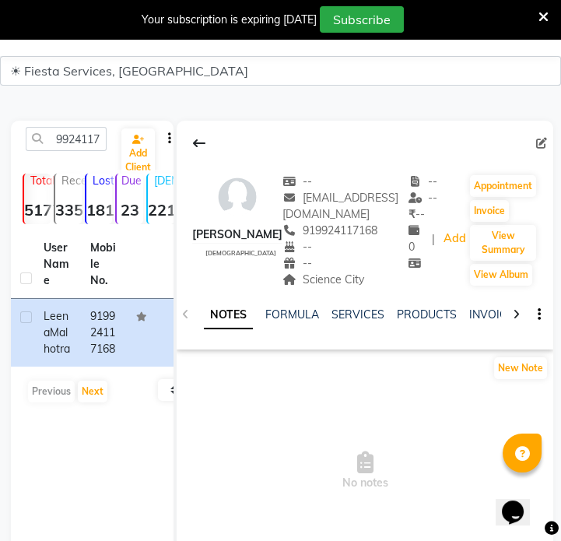
click at [299, 270] on div "--" at bounding box center [345, 263] width 126 height 16
drag, startPoint x: 299, startPoint y: 270, endPoint x: 309, endPoint y: 273, distance: 10.6
click at [305, 271] on div "-- leenanareshmalhotra@gmail.com 919924117168 -- -- Science City" at bounding box center [345, 230] width 126 height 114
click at [309, 273] on span "Science City" at bounding box center [323, 279] width 82 height 14
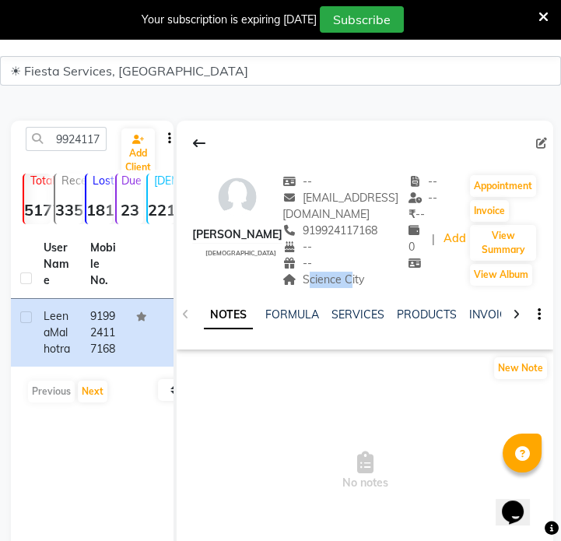
click at [316, 275] on span "Science City" at bounding box center [323, 279] width 82 height 14
click at [82, 139] on input "9924117168" at bounding box center [66, 139] width 81 height 24
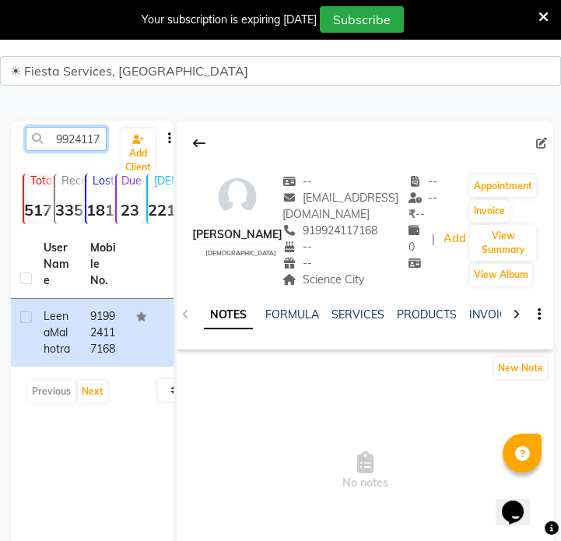
paste input "8379887123"
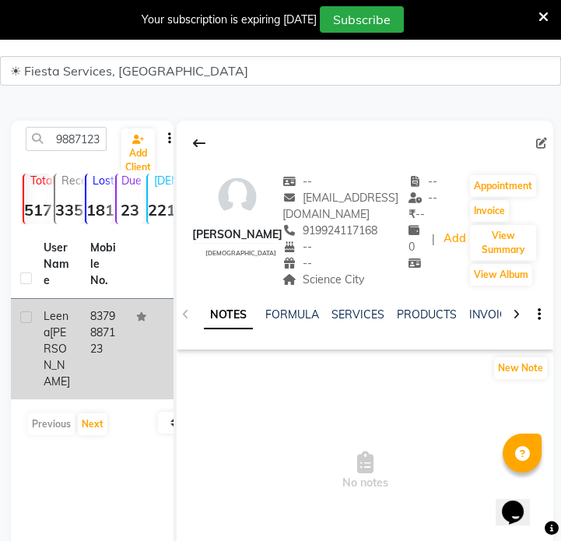
click at [95, 332] on td "8379887123" at bounding box center [104, 349] width 47 height 100
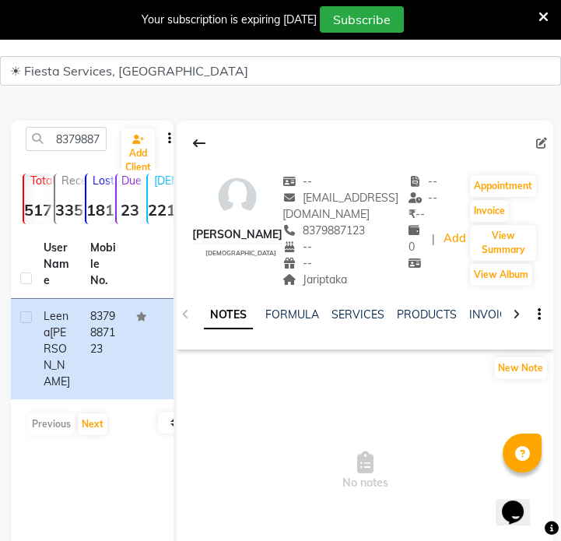
click at [306, 289] on div "NOTES FORMULA SERVICES PRODUCTS INVOICES APPOINTMENTS MEMBERSHIP PACKAGES VOUCH…" at bounding box center [365, 315] width 376 height 54
click at [313, 285] on span "Jariptaka" at bounding box center [314, 279] width 65 height 14
click at [110, 144] on div "8379887123" at bounding box center [66, 139] width 104 height 24
click at [105, 143] on input "8379887123" at bounding box center [66, 139] width 81 height 24
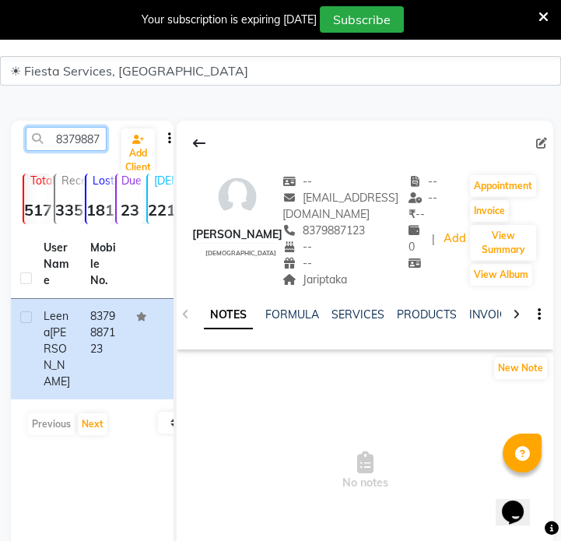
click at [86, 143] on input "8379887123" at bounding box center [66, 139] width 81 height 24
paste input "9978889404"
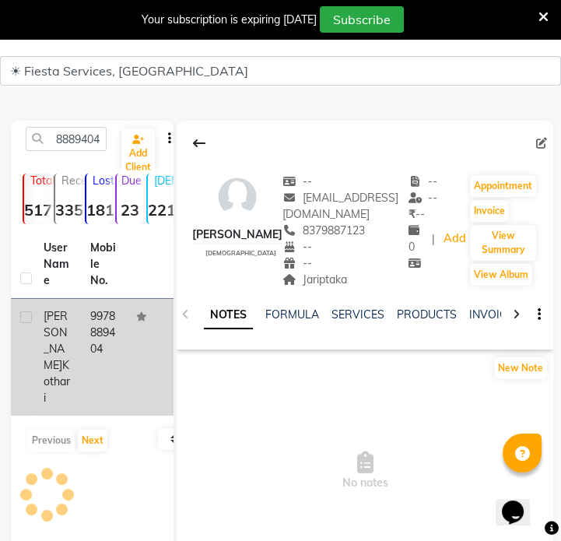
click at [101, 331] on td "9978889404" at bounding box center [104, 357] width 47 height 117
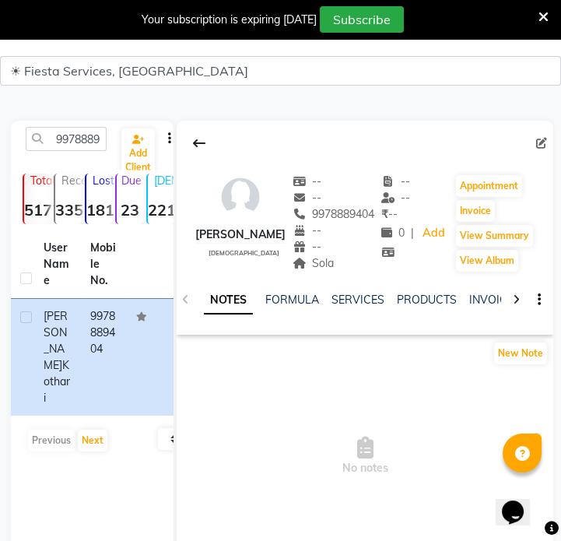
click at [330, 268] on span "Sola" at bounding box center [313, 263] width 42 height 14
click at [54, 132] on input "9978889404" at bounding box center [66, 139] width 81 height 24
paste input "312169952"
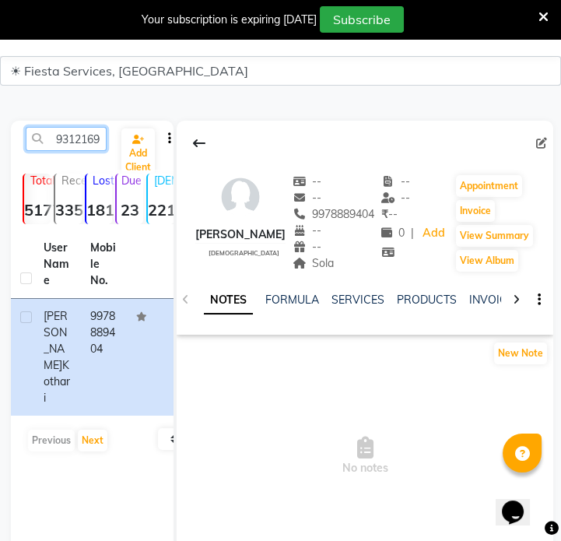
scroll to position [0, 21]
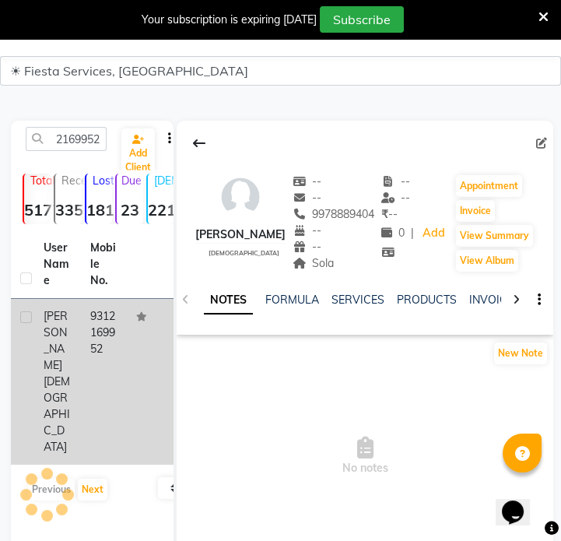
click at [116, 327] on td "9312169952" at bounding box center [104, 382] width 47 height 166
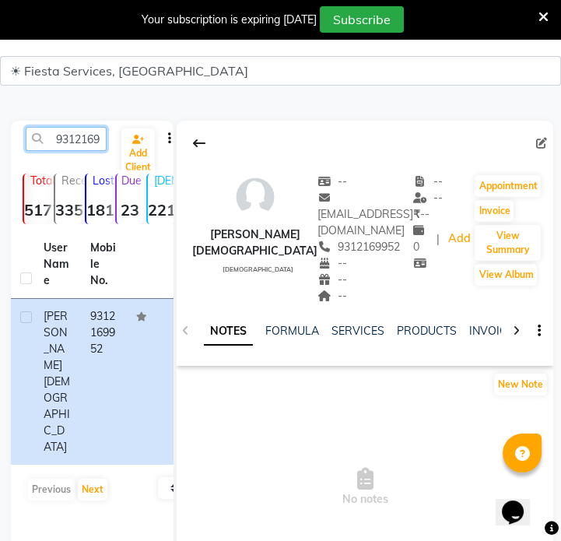
click at [101, 140] on input "9312169952" at bounding box center [66, 139] width 81 height 24
paste input "767744197"
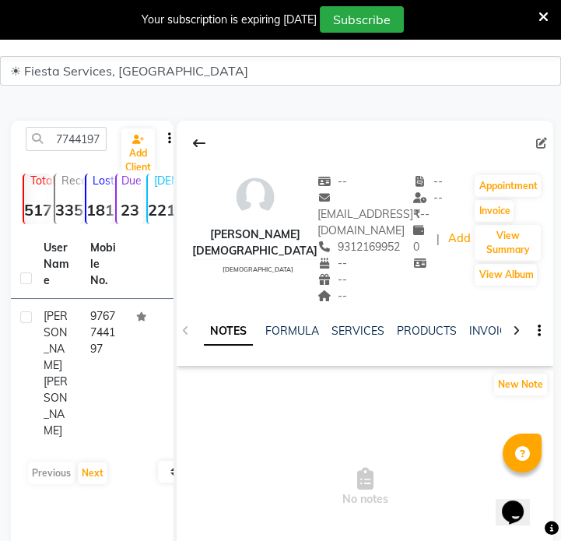
click at [103, 301] on td "9767744197" at bounding box center [104, 373] width 47 height 149
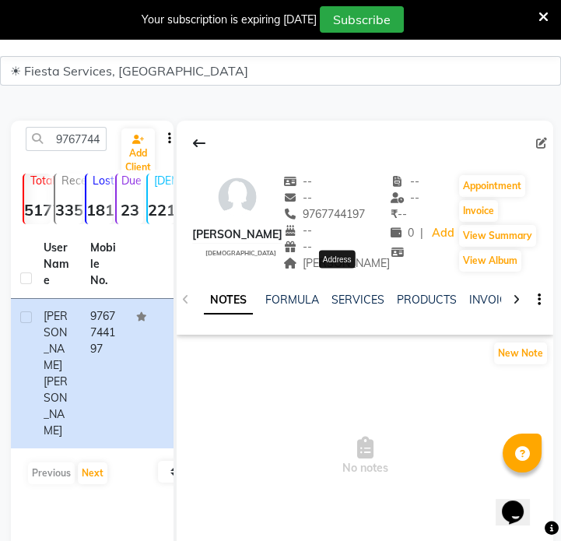
click at [339, 270] on span "[PERSON_NAME]" at bounding box center [336, 263] width 107 height 14
drag, startPoint x: 81, startPoint y: 165, endPoint x: 86, endPoint y: 148, distance: 18.0
click at [81, 165] on div "9767744197 Add Client Total 5177 Recent 335 Lost 1816 Due 23 Male 221 Female 48…" at bounding box center [92, 354] width 163 height 467
click at [91, 135] on input "9767744197" at bounding box center [66, 139] width 81 height 24
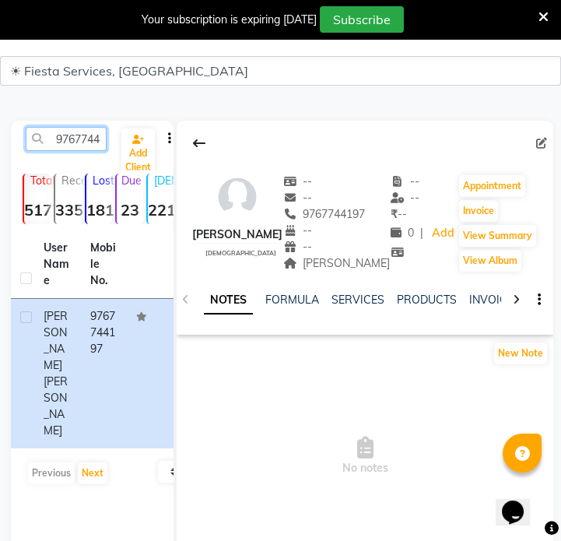
click at [91, 135] on input "9767744197" at bounding box center [66, 139] width 81 height 24
paste input "7030680632"
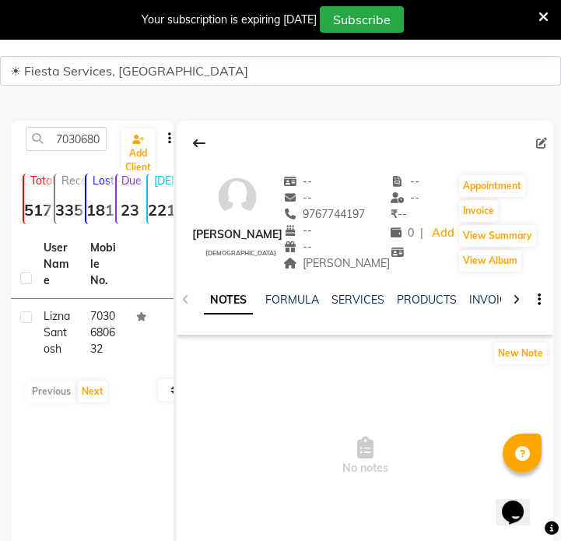
drag, startPoint x: 110, startPoint y: 326, endPoint x: 159, endPoint y: 296, distance: 57.9
click at [110, 324] on td "7030680632" at bounding box center [104, 333] width 47 height 68
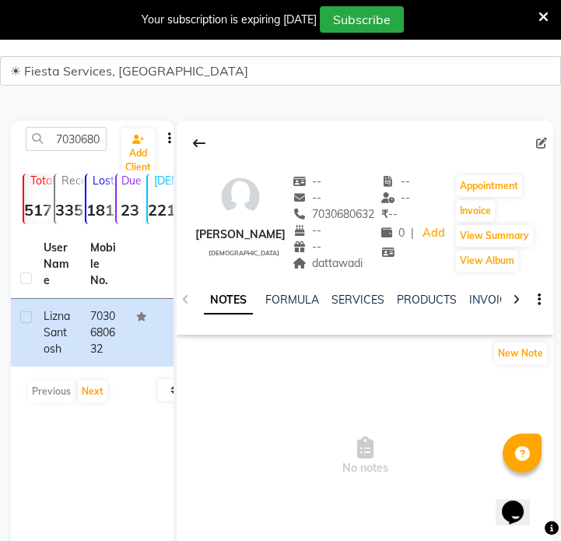
click at [349, 273] on div "NOTES FORMULA SERVICES PRODUCTS INVOICES APPOINTMENTS MEMBERSHIP PACKAGES VOUCH…" at bounding box center [365, 300] width 376 height 54
click at [348, 258] on span "dattawadi" at bounding box center [327, 263] width 71 height 14
click at [80, 128] on input "7030680632" at bounding box center [66, 139] width 81 height 24
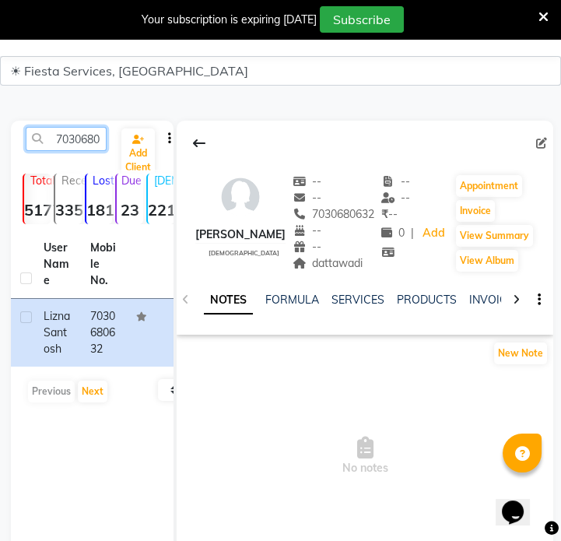
click at [85, 140] on input "7030680632" at bounding box center [66, 139] width 81 height 24
paste input "8007545583"
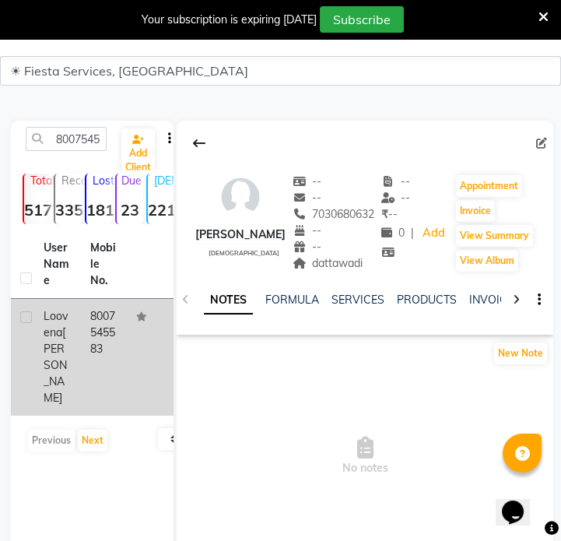
click at [122, 351] on td "8007545583" at bounding box center [104, 357] width 47 height 117
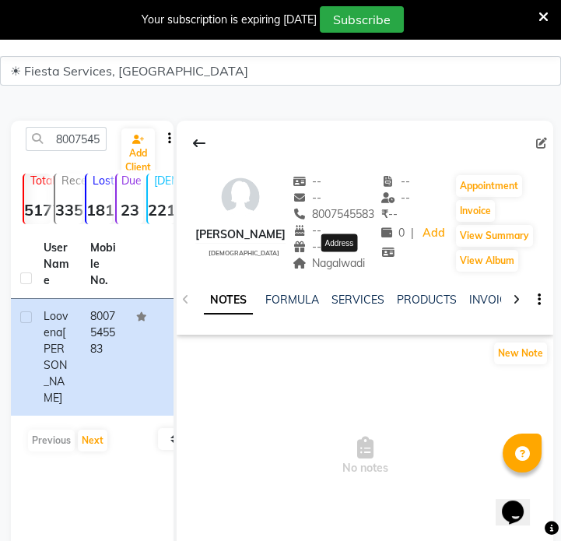
click at [327, 266] on span "Nagalwadi" at bounding box center [328, 263] width 73 height 14
click at [107, 137] on div "8007545583" at bounding box center [66, 139] width 104 height 24
click at [86, 138] on input "8007545583" at bounding box center [66, 139] width 81 height 24
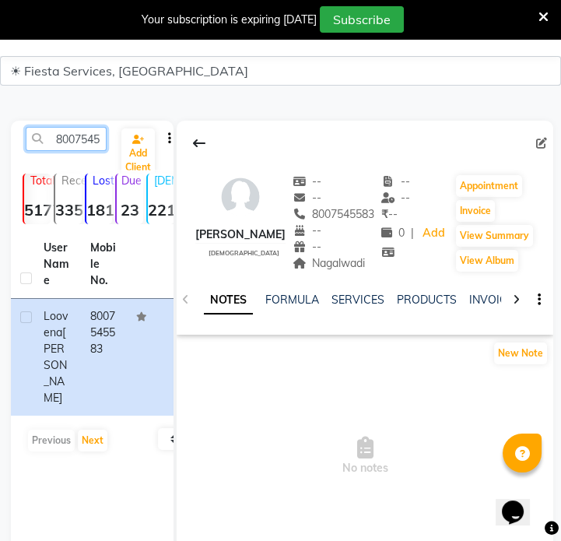
paste input "9974051064"
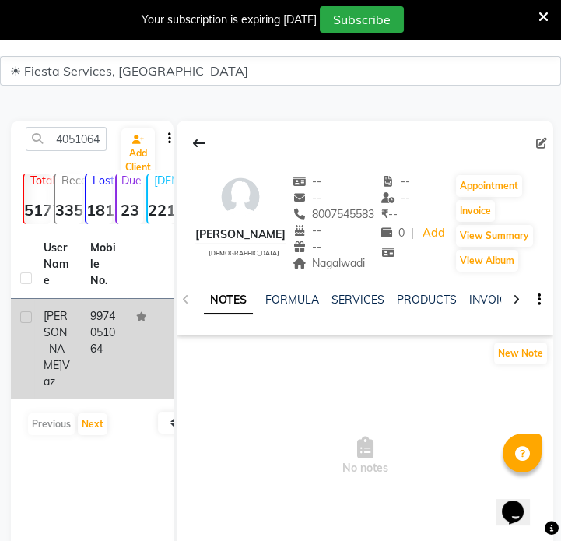
click at [132, 337] on td at bounding box center [150, 349] width 47 height 100
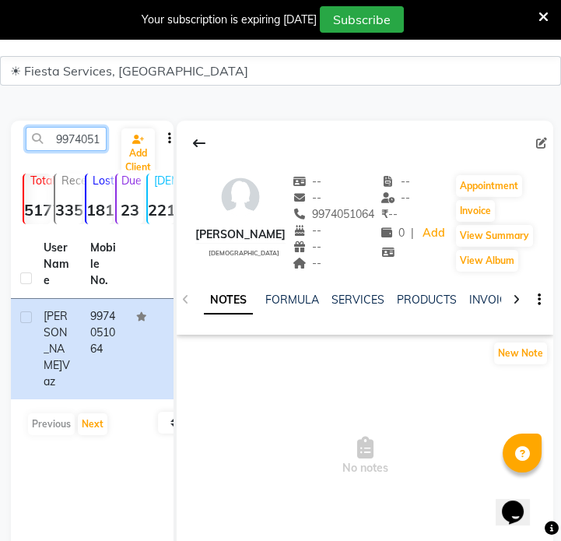
click at [69, 129] on input "9974051064" at bounding box center [66, 139] width 81 height 24
paste input "657420238"
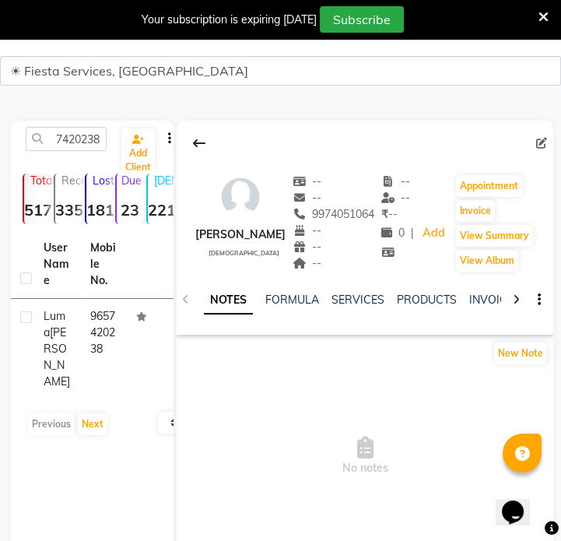
click at [122, 359] on td "9657420238" at bounding box center [104, 349] width 47 height 100
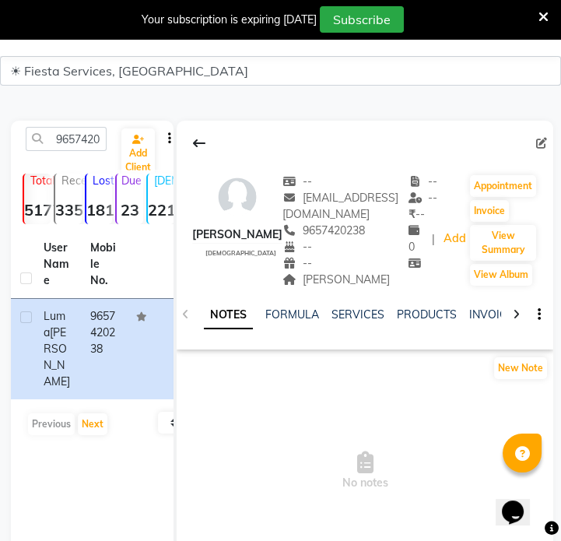
click at [326, 264] on div "--" at bounding box center [345, 263] width 126 height 16
click at [327, 273] on span "Narendra Nagar" at bounding box center [335, 279] width 107 height 14
click at [88, 132] on input "9657420238" at bounding box center [66, 139] width 81 height 24
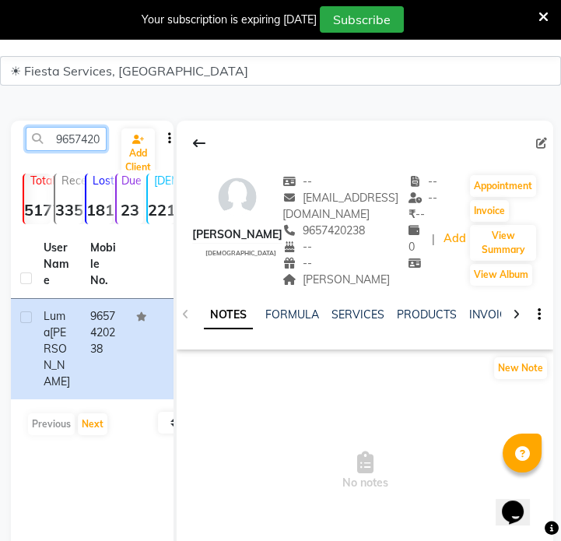
click at [88, 132] on input "9657420238" at bounding box center [66, 139] width 81 height 24
paste input "406786999"
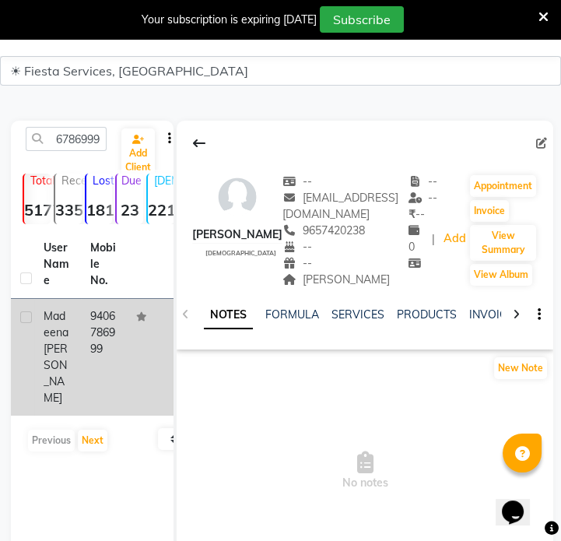
click at [100, 322] on td "9406786999" at bounding box center [104, 357] width 47 height 117
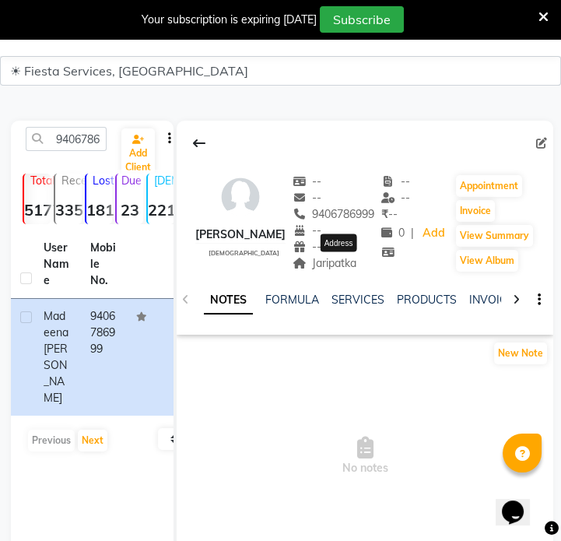
click at [357, 264] on span "Jaripatka" at bounding box center [324, 263] width 65 height 14
click at [99, 140] on input "9406786999" at bounding box center [66, 139] width 81 height 24
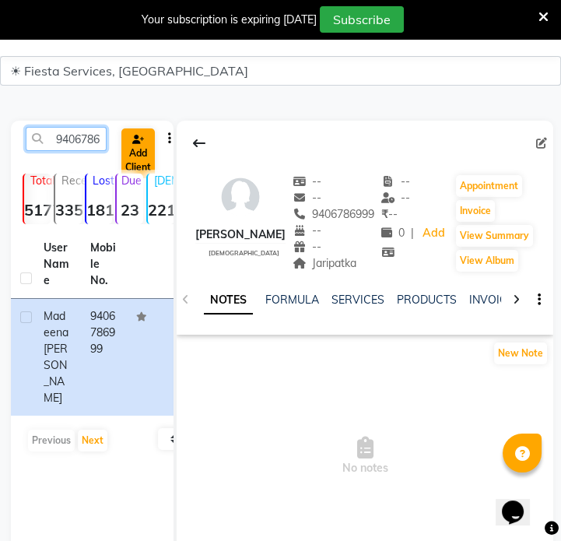
paste input "672754242"
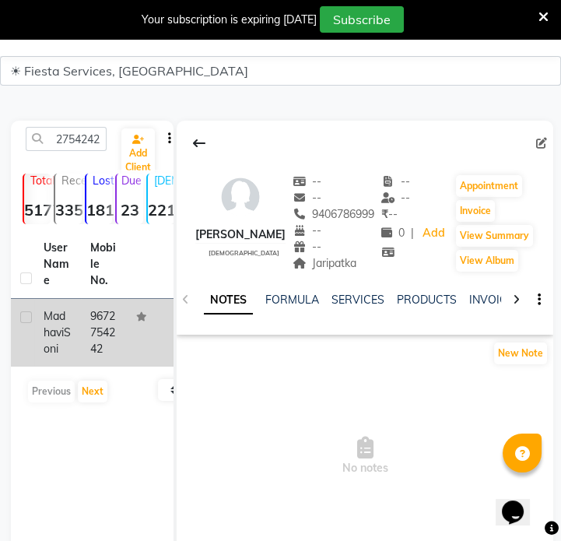
click at [119, 338] on td "9672754242" at bounding box center [104, 333] width 47 height 68
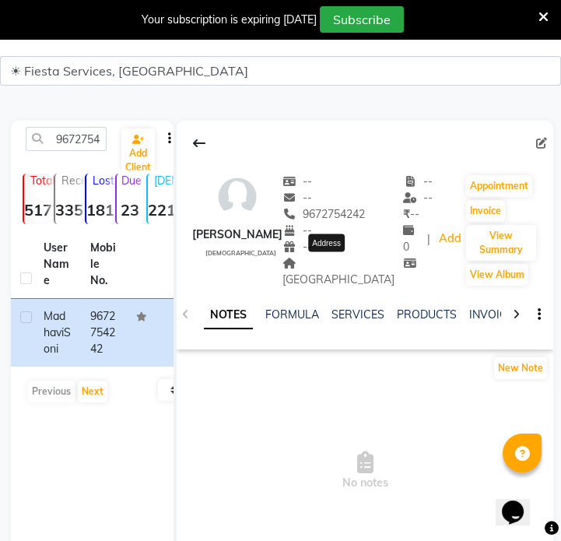
click at [350, 257] on span "Bapunagar" at bounding box center [338, 271] width 112 height 30
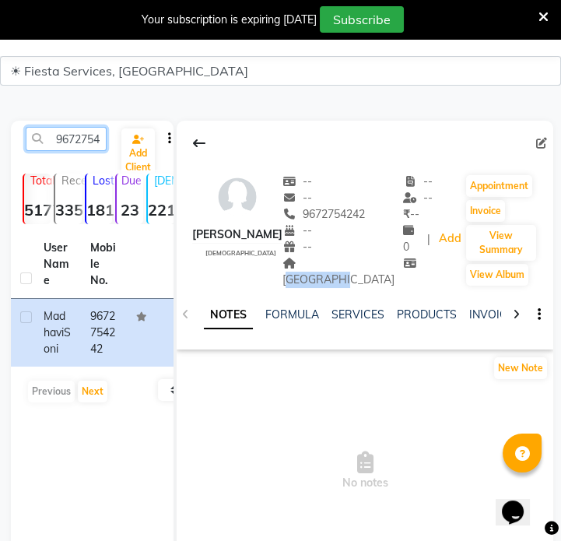
click at [78, 140] on input "9672754242" at bounding box center [66, 139] width 81 height 24
paste input "6261956810"
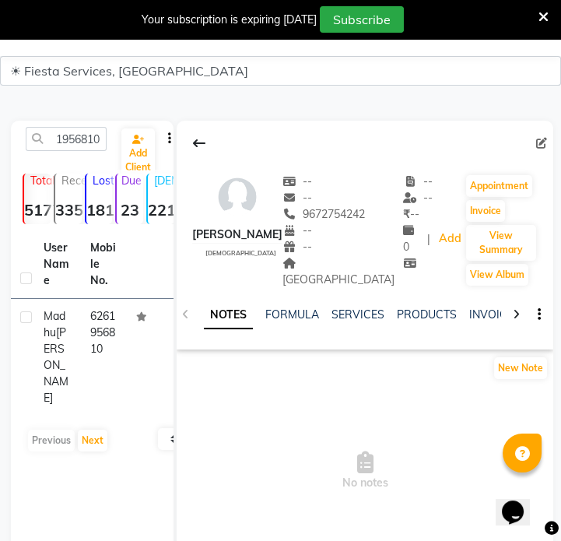
click at [100, 335] on td "6261956810" at bounding box center [104, 357] width 47 height 117
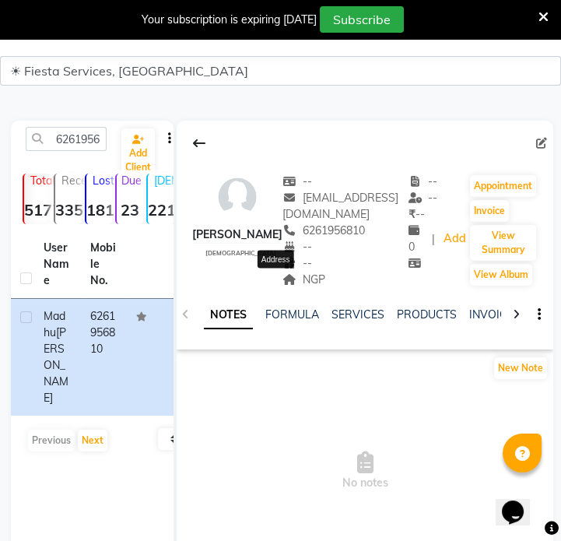
click at [282, 275] on span "NGP" at bounding box center [303, 279] width 43 height 14
click at [285, 275] on span "NGP" at bounding box center [303, 279] width 43 height 14
click at [80, 130] on input "6261956810" at bounding box center [66, 139] width 81 height 24
paste input "7559353176"
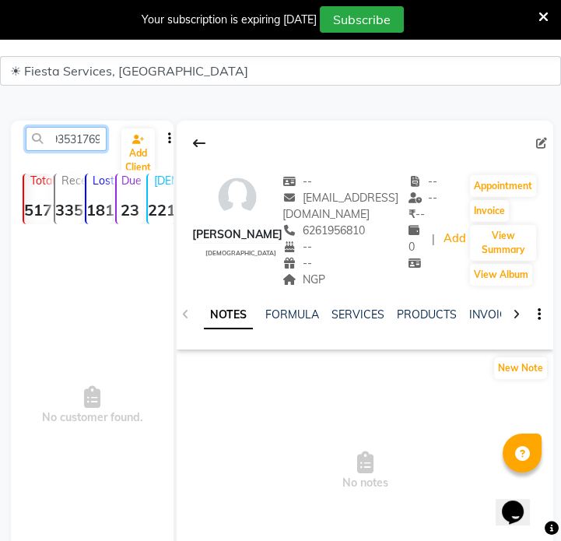
click at [86, 147] on input "62617559353176956810" at bounding box center [66, 139] width 81 height 24
paste input "7559353176"
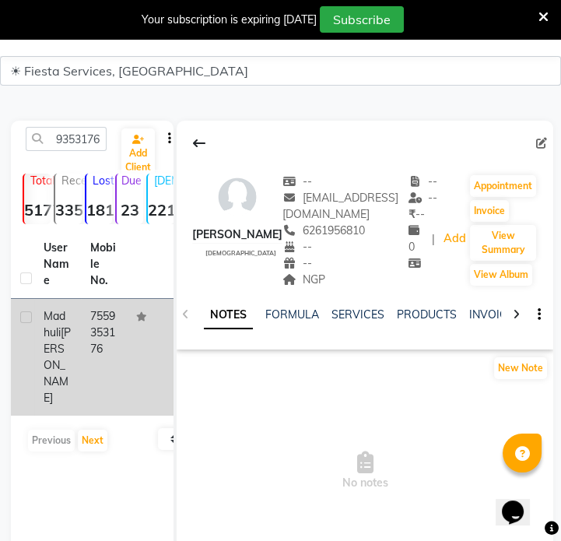
click at [77, 354] on td "Madhuli Gulalkari" at bounding box center [57, 357] width 47 height 117
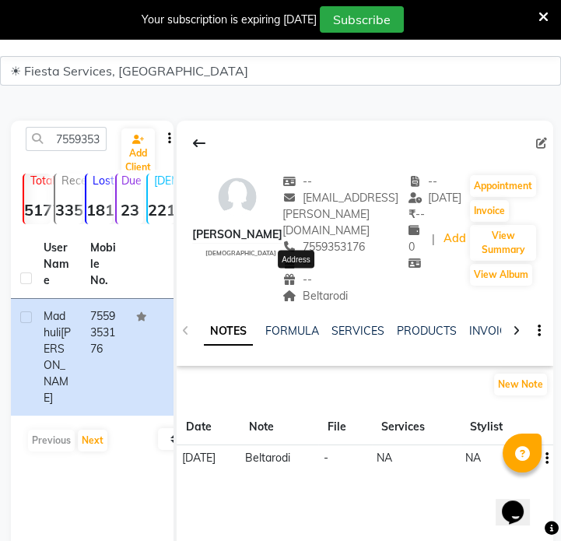
click at [312, 289] on span "Beltarodi" at bounding box center [314, 296] width 65 height 14
click at [325, 289] on span "Beltarodi" at bounding box center [314, 296] width 65 height 14
click at [63, 148] on input "7559353176" at bounding box center [66, 139] width 81 height 24
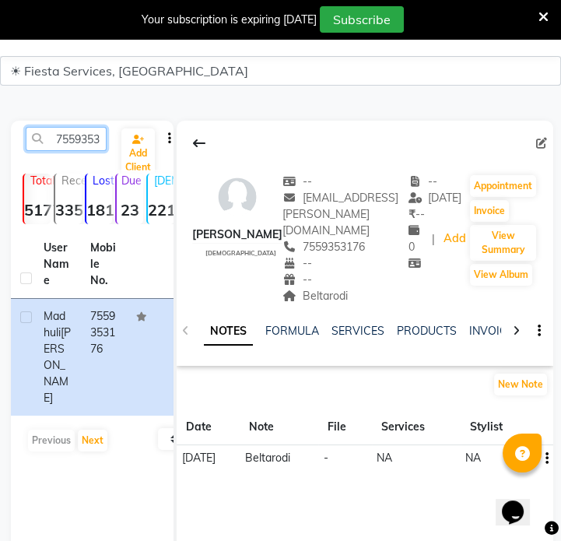
click at [63, 148] on input "7559353176" at bounding box center [66, 139] width 81 height 24
paste input "8668798837"
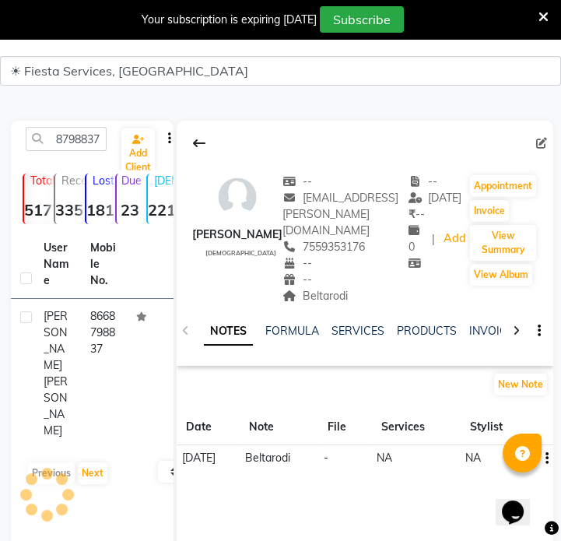
click at [95, 303] on td "8668798837" at bounding box center [104, 373] width 47 height 149
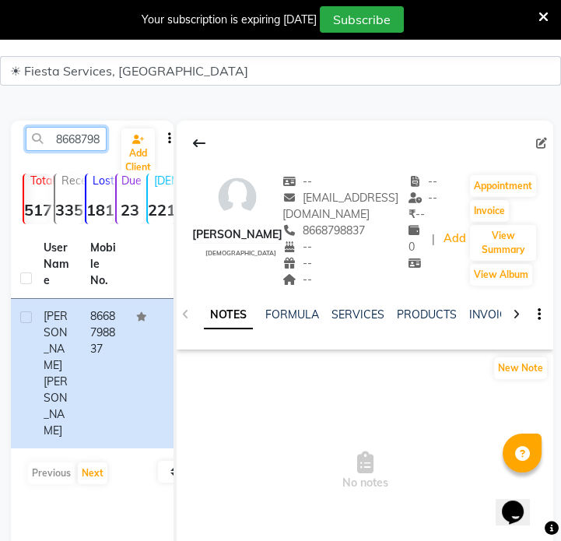
click at [101, 128] on input "8668798837" at bounding box center [66, 139] width 81 height 24
click at [100, 128] on input "8668798837" at bounding box center [66, 139] width 81 height 24
paste input "8554047860"
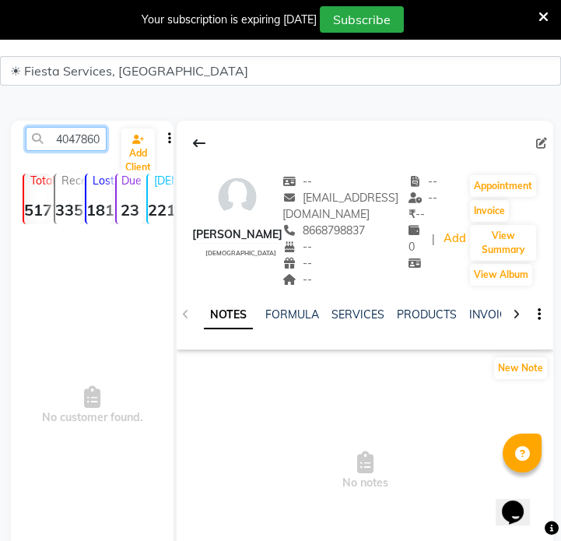
click at [74, 139] on input "86687988378554047860" at bounding box center [66, 139] width 81 height 24
paste input "text"
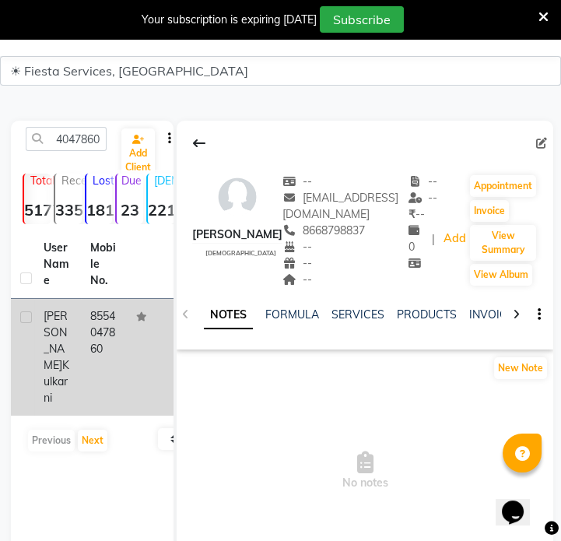
drag, startPoint x: 117, startPoint y: 318, endPoint x: 299, endPoint y: 302, distance: 182.8
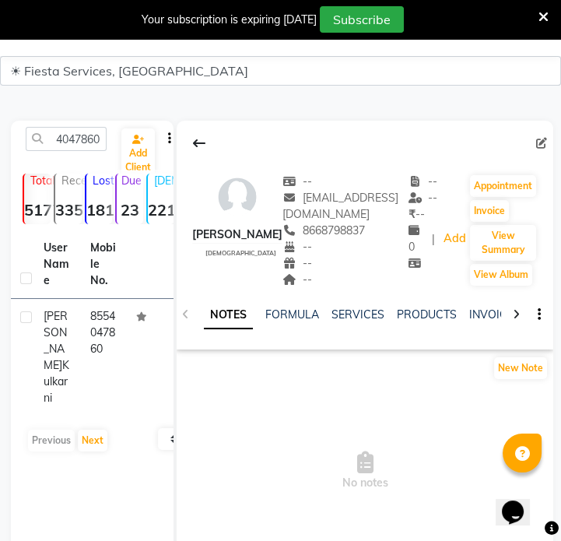
click at [118, 318] on td "8554047860" at bounding box center [104, 357] width 47 height 117
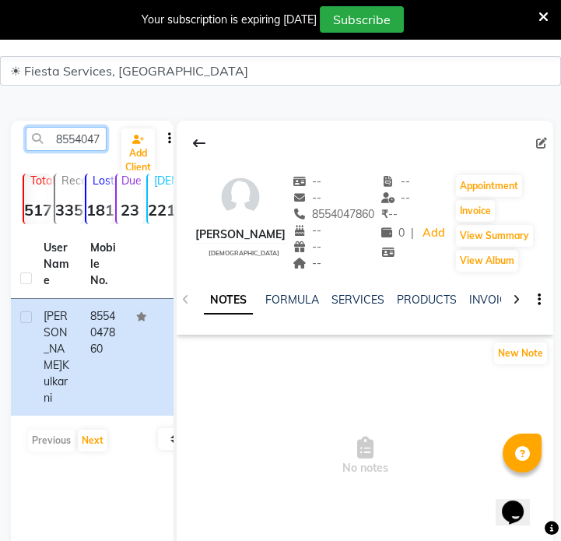
click at [72, 138] on input "8554047860" at bounding box center [66, 139] width 81 height 24
paste input "9373087891"
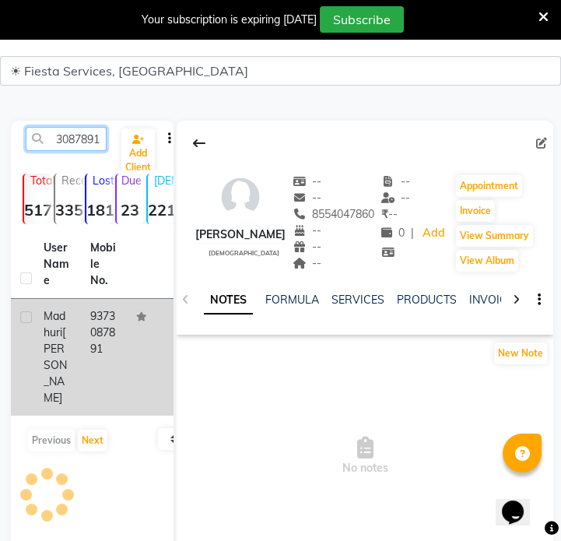
type input "9373087891"
click at [79, 310] on td "Madhuri Balwani" at bounding box center [57, 357] width 47 height 117
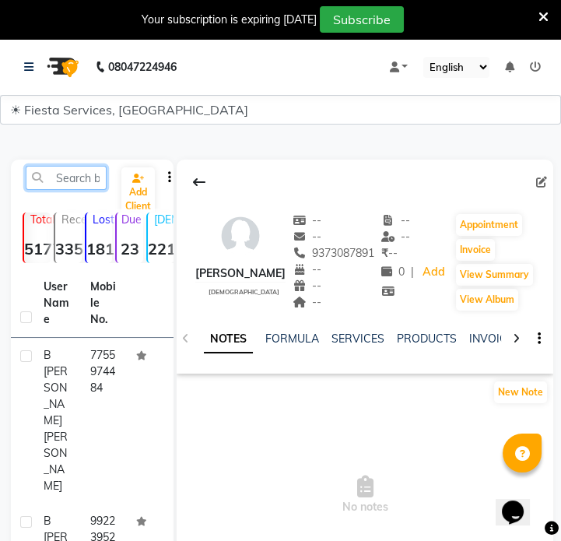
click at [75, 186] on input "text" at bounding box center [66, 178] width 81 height 24
paste input "9923013735"
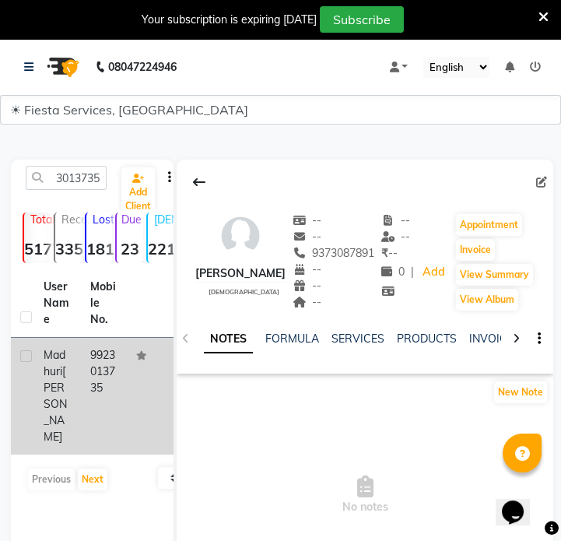
click at [101, 395] on td "9923013735" at bounding box center [104, 396] width 47 height 117
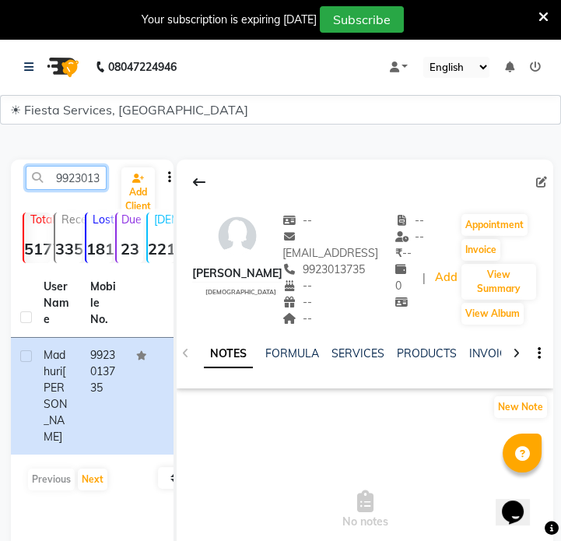
click at [85, 183] on input "9923013735" at bounding box center [66, 178] width 81 height 24
paste input "370086484"
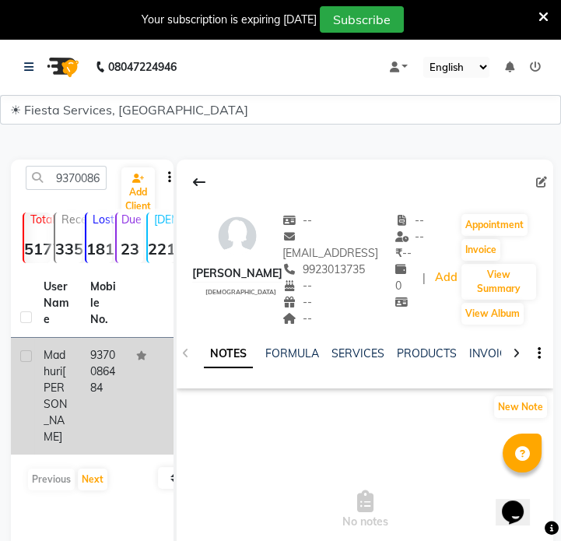
click at [102, 377] on td "9370086484" at bounding box center [104, 396] width 47 height 117
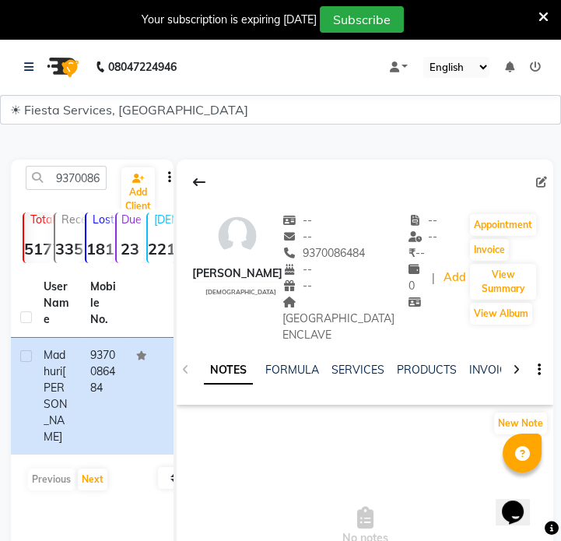
click at [329, 299] on span "[GEOGRAPHIC_DATA] ENCLAVE" at bounding box center [338, 318] width 112 height 47
copy span "[GEOGRAPHIC_DATA] ENCLAVE"
drag, startPoint x: 59, startPoint y: 150, endPoint x: 68, endPoint y: 169, distance: 20.5
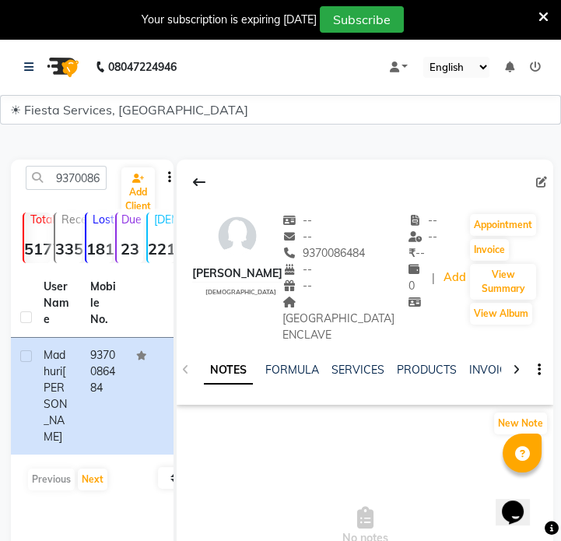
click at [59, 151] on main "9370086484 Add Client Total 5177 Recent 335 Lost 1816 Due 23 [DEMOGRAPHIC_DATA]…" at bounding box center [280, 392] width 561 height 513
click at [73, 173] on input "9370086484" at bounding box center [66, 178] width 81 height 24
paste input "970382762"
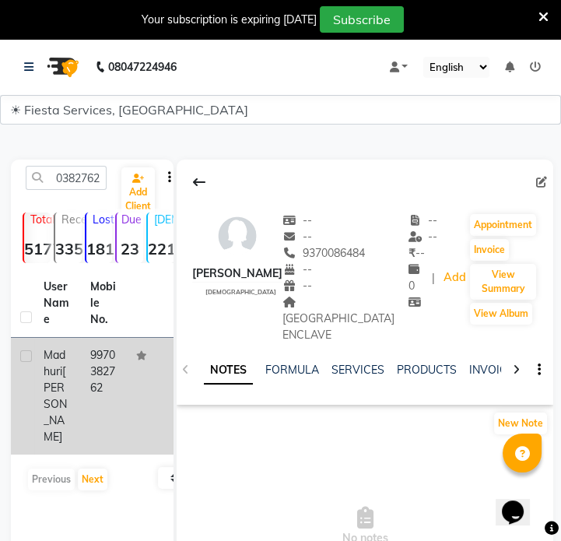
click at [98, 380] on td "9970382762" at bounding box center [104, 396] width 47 height 117
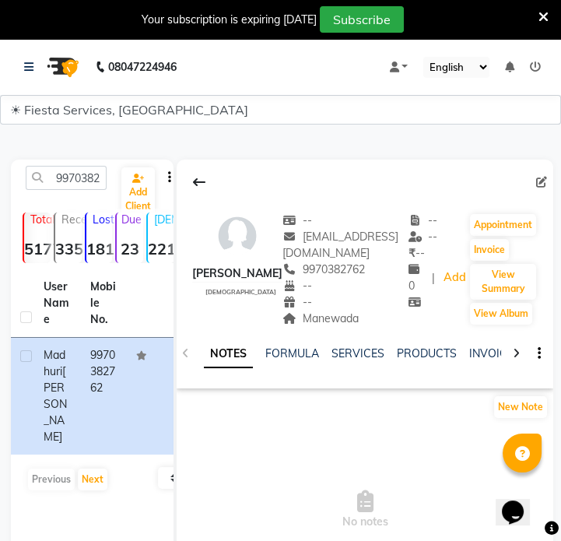
click at [356, 319] on div "Manewada" at bounding box center [345, 318] width 126 height 16
click at [356, 319] on span "Manewada" at bounding box center [320, 318] width 76 height 14
copy div "Manewada Address"
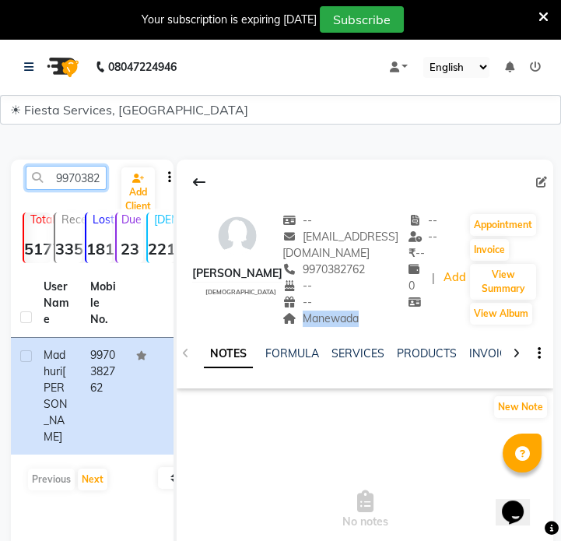
click at [80, 184] on input "9970382762" at bounding box center [66, 178] width 81 height 24
paste input "624139641"
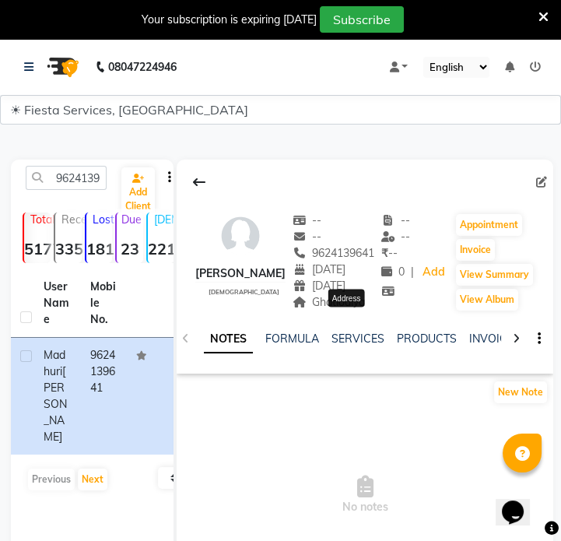
click at [359, 309] on span "Ghatlodiya" at bounding box center [328, 302] width 73 height 14
copy span "Ghatlodiya"
click at [59, 164] on div "9624139641 Add Client Total 5177 Recent 335 Lost 1816 Due 23 [DEMOGRAPHIC_DATA]…" at bounding box center [92, 392] width 163 height 467
click at [62, 166] on input "9624139641" at bounding box center [66, 178] width 81 height 24
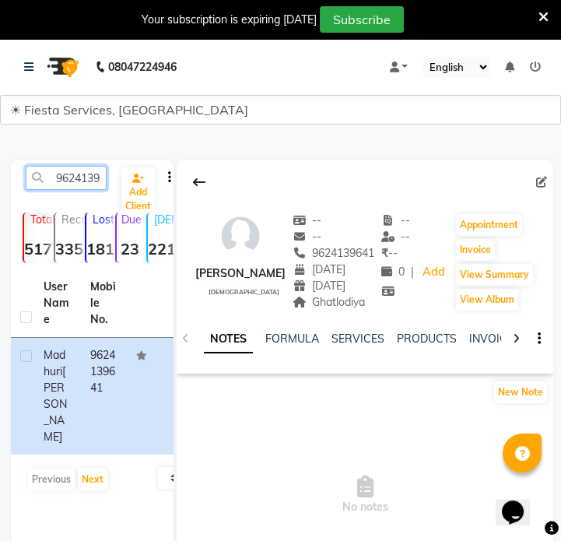
click at [62, 166] on input "9624139641" at bounding box center [66, 178] width 81 height 24
paste input "561419714"
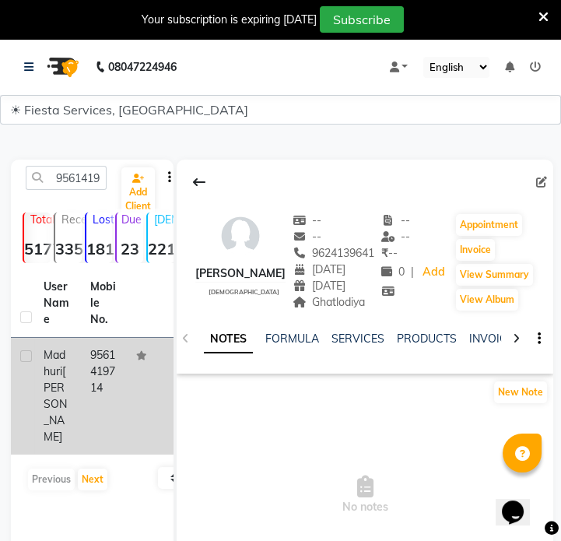
click at [129, 377] on td at bounding box center [150, 396] width 47 height 117
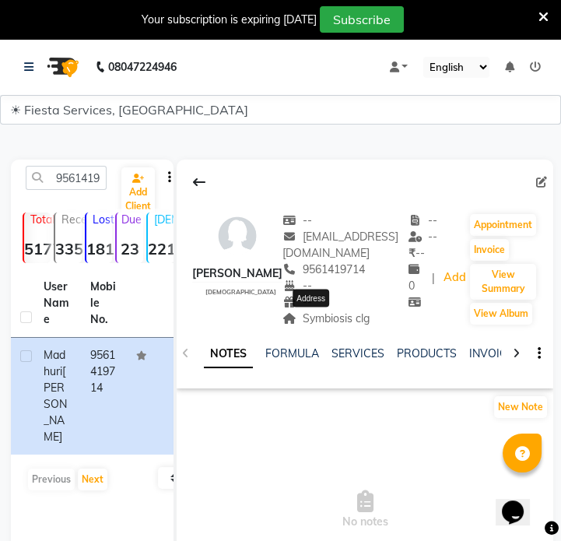
click at [337, 324] on span "Symbiosis clg" at bounding box center [325, 318] width 87 height 14
copy div "Symbiosis clg Address"
click at [90, 181] on input "9561419714" at bounding box center [66, 178] width 81 height 24
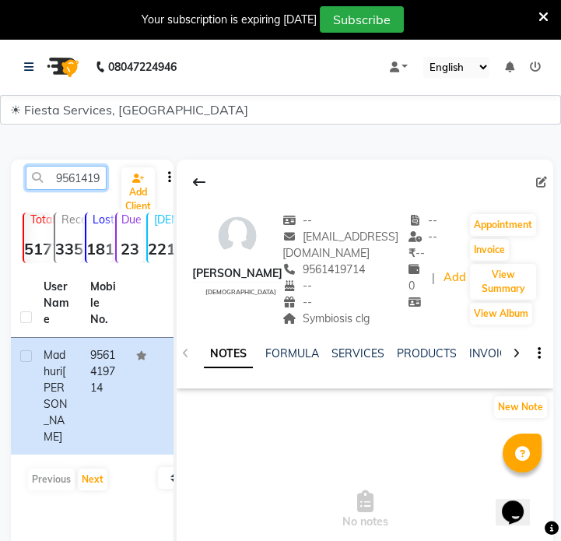
click at [90, 181] on input "9561419714" at bounding box center [66, 178] width 81 height 24
paste input "8855905079"
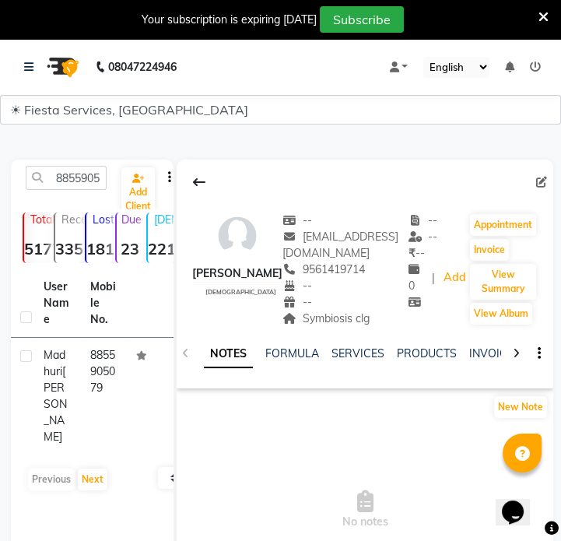
click at [140, 372] on td at bounding box center [150, 396] width 47 height 117
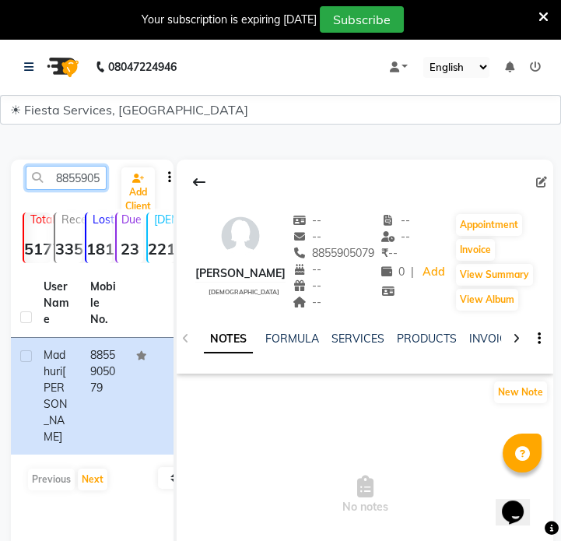
click at [89, 178] on input "8855905079" at bounding box center [66, 178] width 81 height 24
paste input "7307404205"
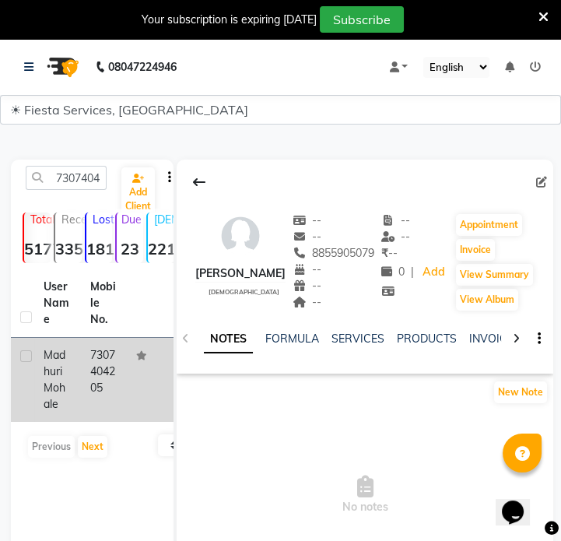
click at [131, 352] on td at bounding box center [150, 380] width 47 height 84
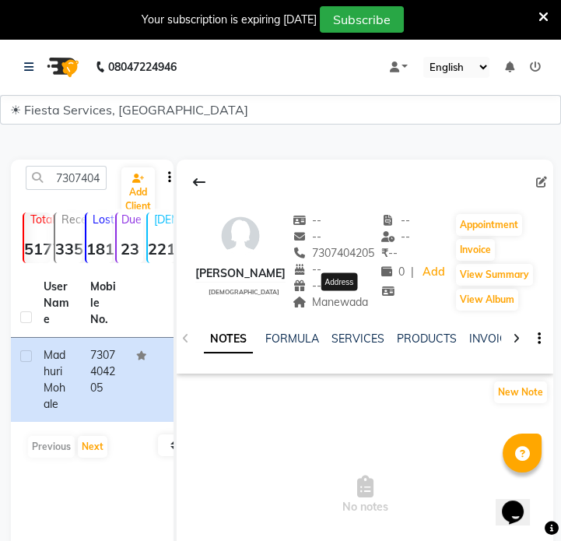
click at [360, 307] on span "Manewada" at bounding box center [330, 302] width 76 height 14
copy span "Manewada"
click at [82, 170] on input "7307404205" at bounding box center [66, 178] width 81 height 24
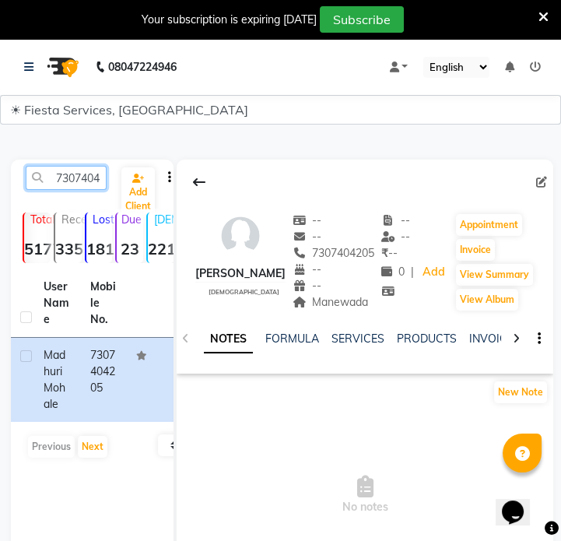
click at [82, 170] on input "7307404205" at bounding box center [66, 178] width 81 height 24
type input "v"
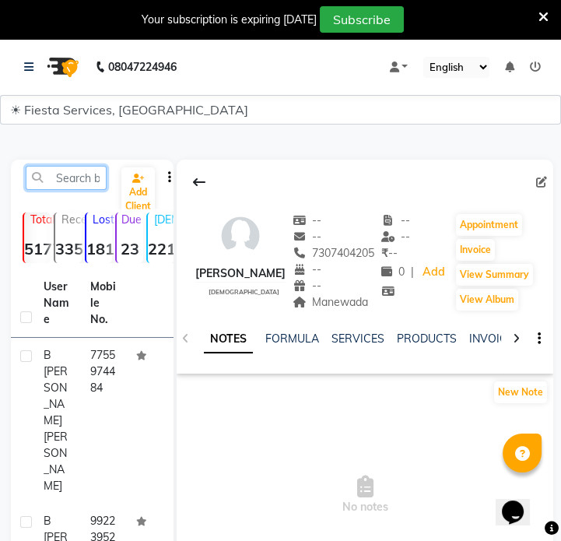
paste input "8386907564"
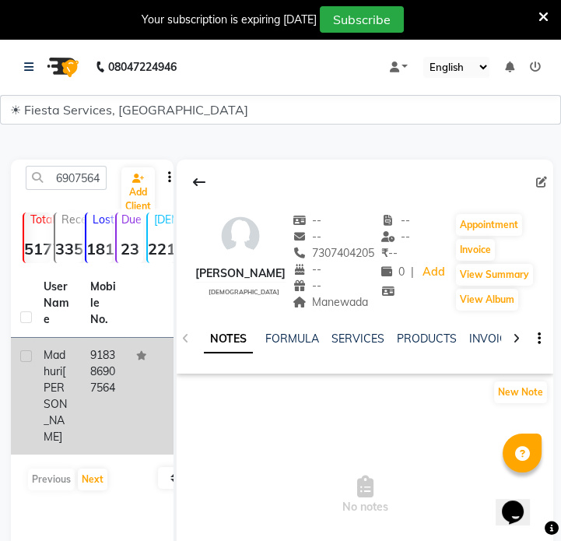
click at [60, 384] on span "[PERSON_NAME]" at bounding box center [55, 403] width 23 height 79
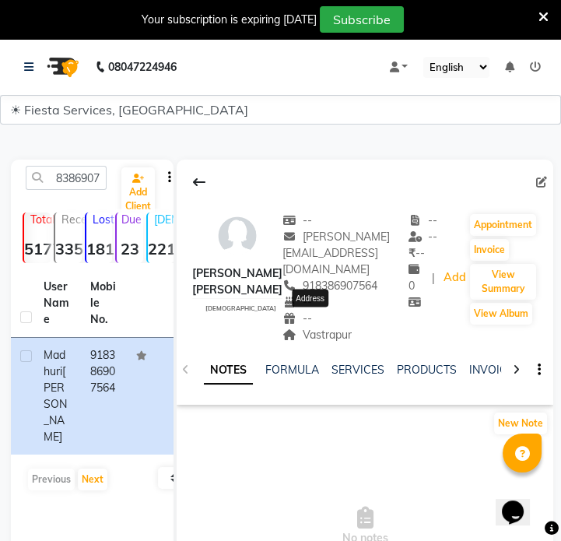
click at [323, 327] on span "Vastrapur" at bounding box center [316, 334] width 69 height 14
copy span "Vastrapur"
click at [73, 179] on input "8386907564" at bounding box center [66, 178] width 81 height 24
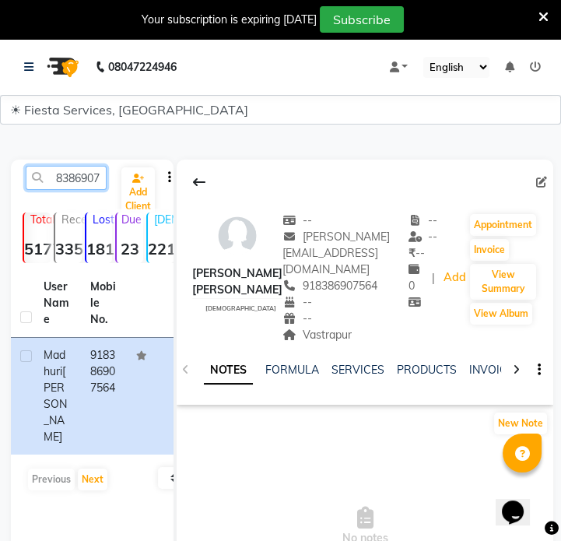
paste input "9145541175"
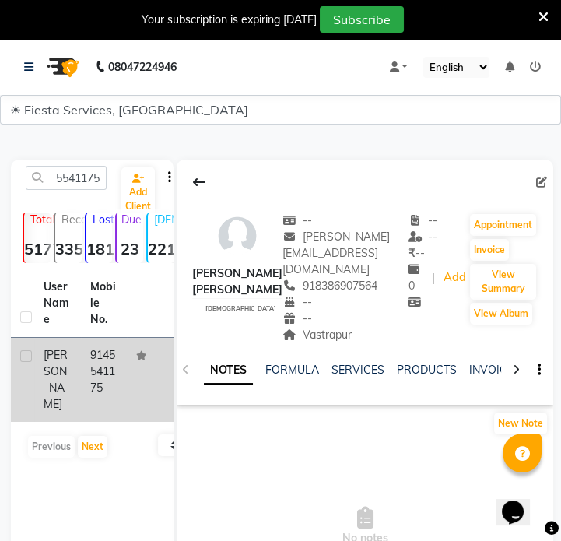
click at [109, 389] on td "9145541175" at bounding box center [104, 380] width 47 height 84
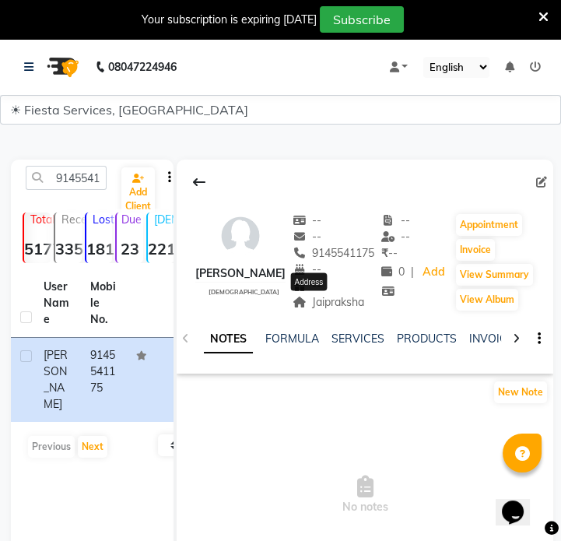
click at [342, 303] on span "Jaipraksha" at bounding box center [328, 302] width 72 height 14
copy span "Jaipraksha"
click at [81, 173] on input "9145541175" at bounding box center [66, 178] width 81 height 24
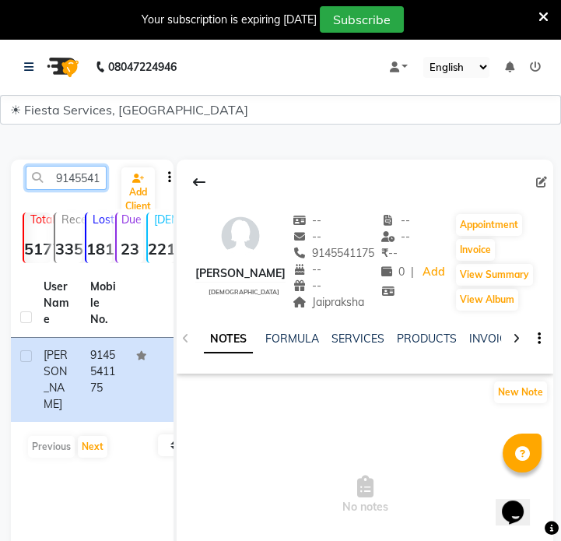
click at [81, 173] on input "9145541175" at bounding box center [66, 178] width 81 height 24
paste input "8302596549"
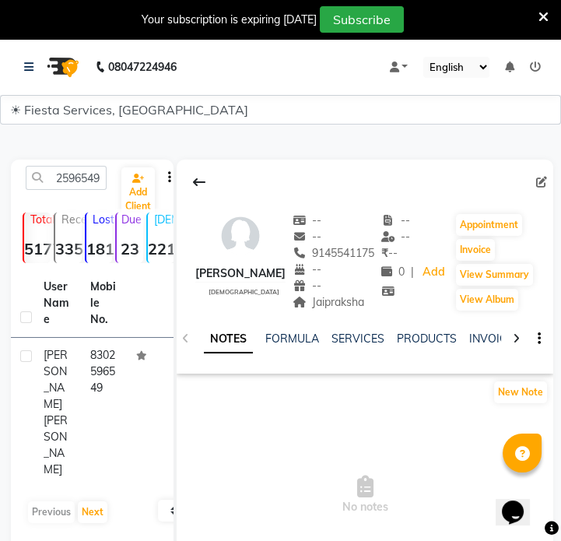
click at [61, 365] on span "[PERSON_NAME]" at bounding box center [56, 379] width 24 height 63
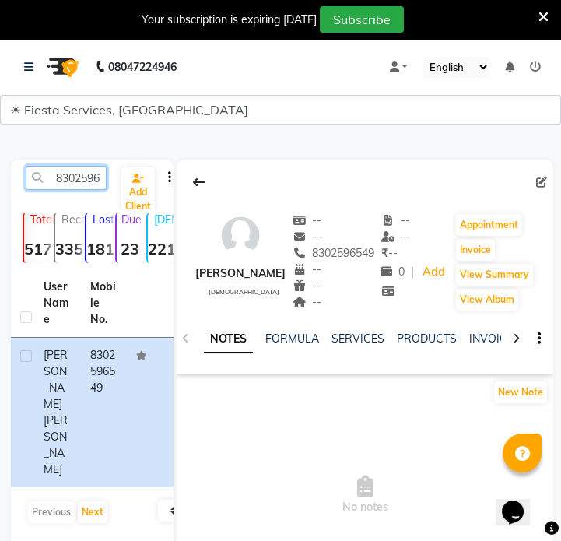
click at [73, 184] on input "8302596549" at bounding box center [66, 178] width 81 height 24
paste input "976491393"
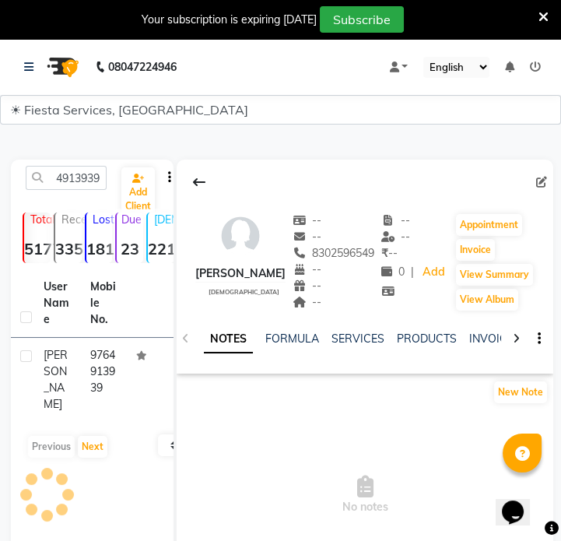
click at [107, 404] on td "9764913939" at bounding box center [104, 380] width 47 height 84
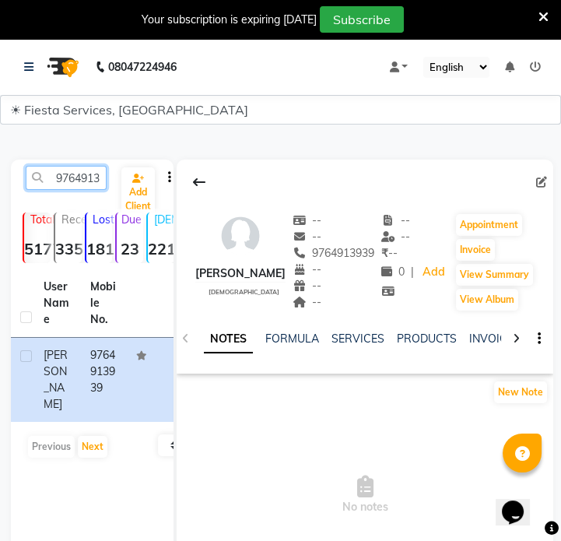
click at [88, 178] on input "9764913939" at bounding box center [66, 178] width 81 height 24
paste input "561076197"
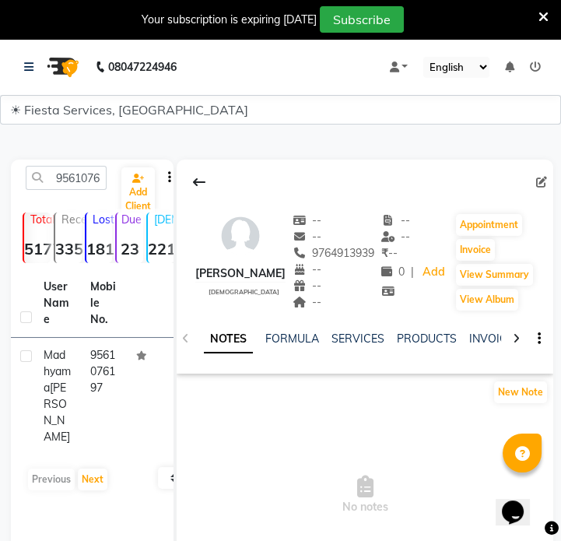
click at [101, 362] on td "9561076197" at bounding box center [104, 396] width 47 height 117
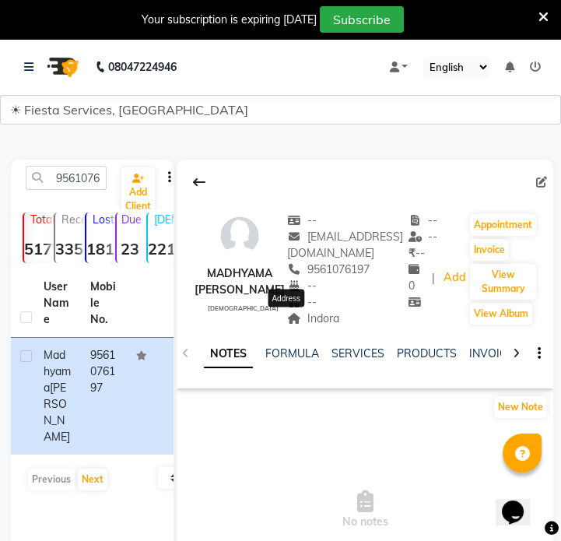
click at [289, 314] on span "Indora" at bounding box center [313, 318] width 52 height 14
copy span "Indora"
click at [57, 166] on input "9561076197" at bounding box center [66, 178] width 81 height 24
click at [64, 170] on input "9561076197" at bounding box center [66, 178] width 81 height 24
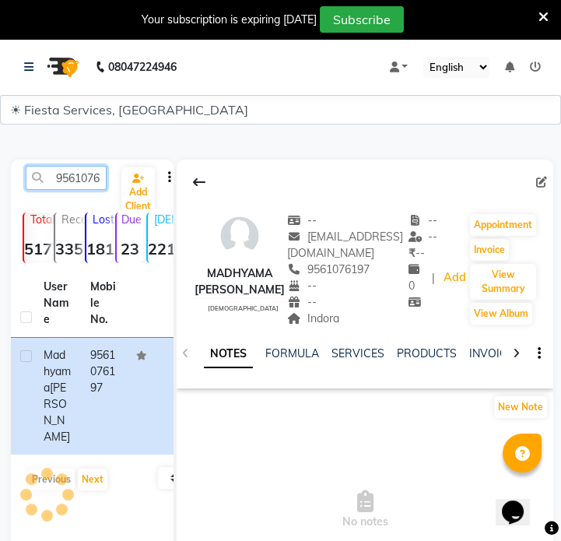
click at [72, 178] on input "9561076197" at bounding box center [66, 178] width 81 height 24
paste input "131356800"
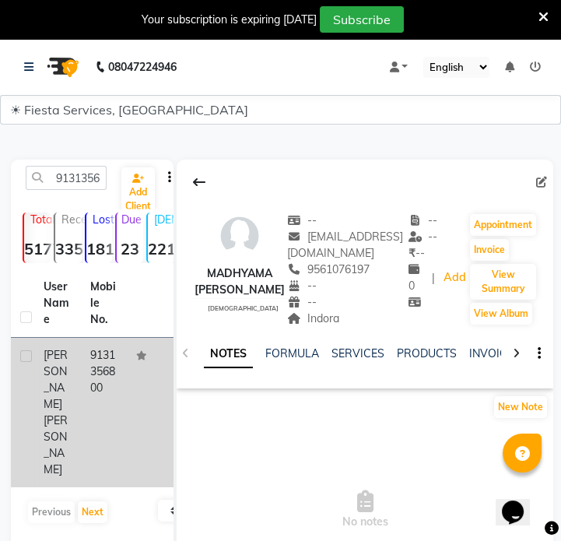
click at [92, 382] on td "9131356800" at bounding box center [104, 412] width 47 height 149
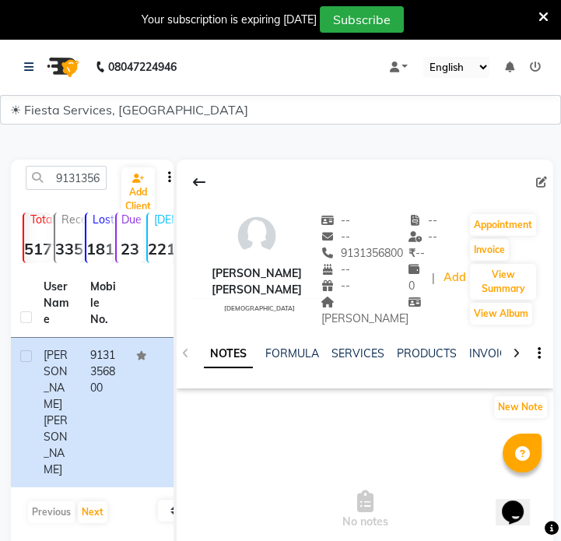
click at [349, 320] on span "[PERSON_NAME]" at bounding box center [364, 310] width 87 height 30
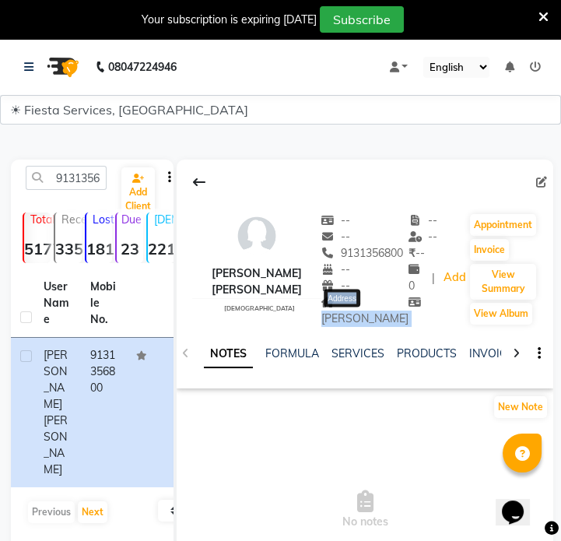
click at [355, 319] on span "[PERSON_NAME]" at bounding box center [364, 310] width 87 height 30
click at [368, 317] on span "[PERSON_NAME]" at bounding box center [364, 310] width 87 height 30
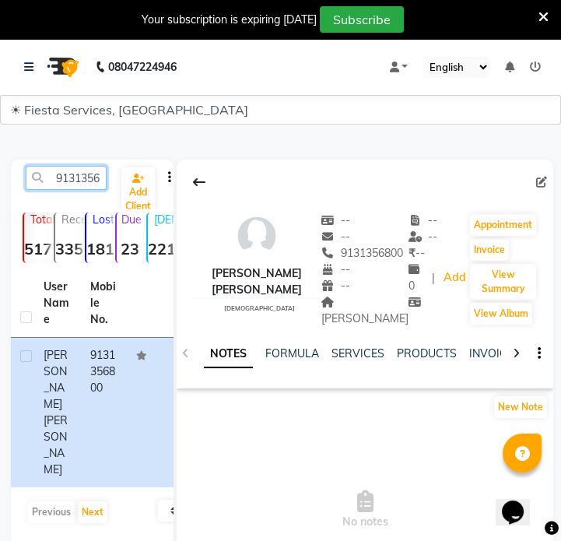
click at [70, 184] on input "9131356800" at bounding box center [66, 178] width 81 height 24
paste input "7972305417"
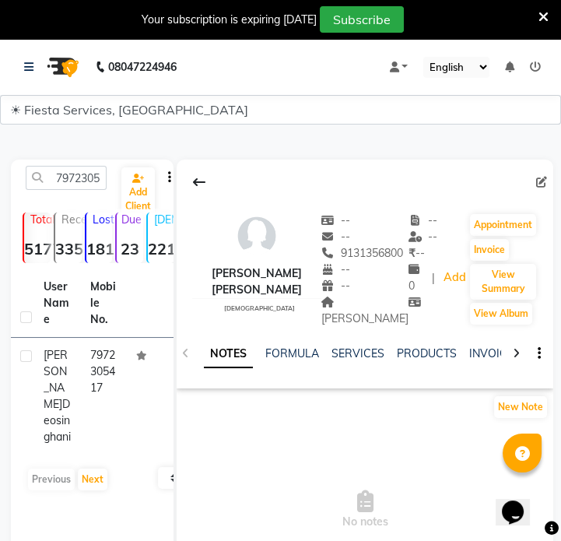
click at [82, 329] on th "Mobile No." at bounding box center [104, 303] width 47 height 68
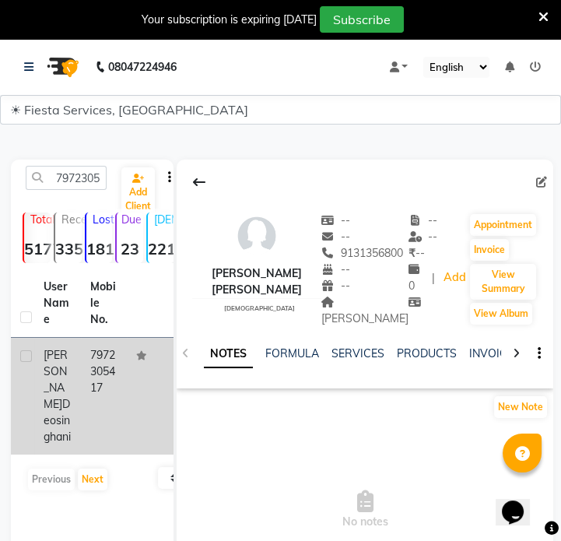
click at [106, 375] on td "7972305417" at bounding box center [104, 396] width 47 height 117
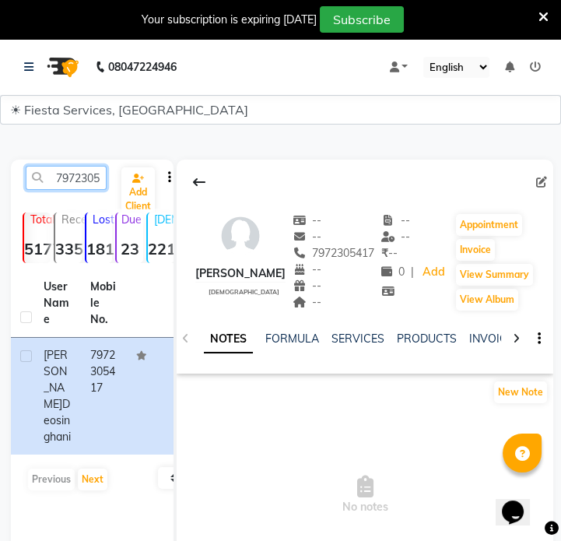
click at [68, 178] on input "7972305417" at bounding box center [66, 178] width 81 height 24
paste input "942720833"
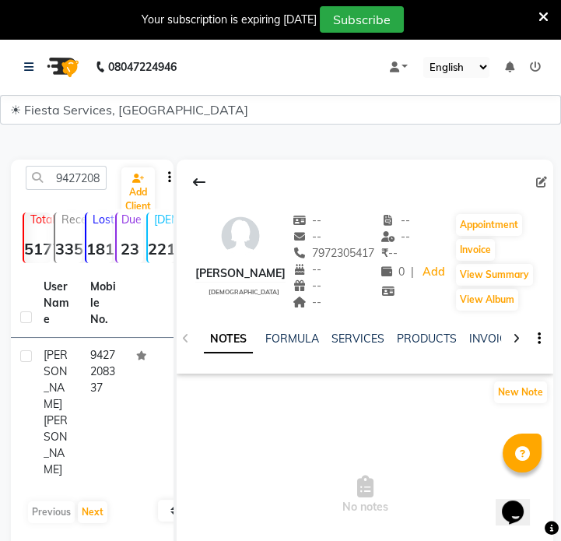
click at [116, 407] on td "9427208337" at bounding box center [104, 412] width 47 height 149
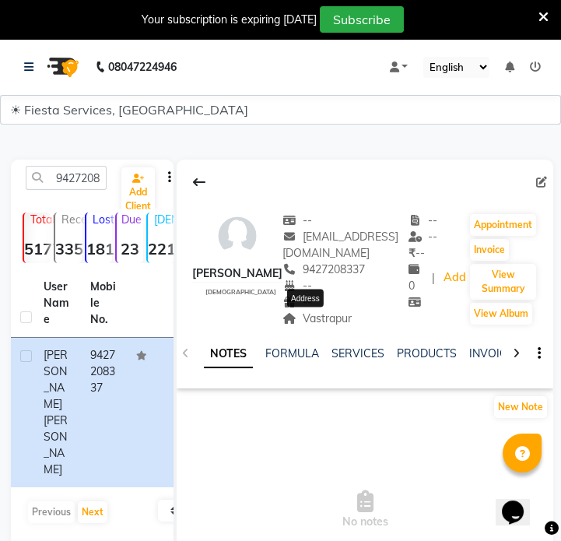
click at [334, 313] on span "Vastrapur" at bounding box center [316, 318] width 69 height 14
copy span "Vastrapur"
click at [94, 185] on input "9427208337" at bounding box center [66, 178] width 81 height 24
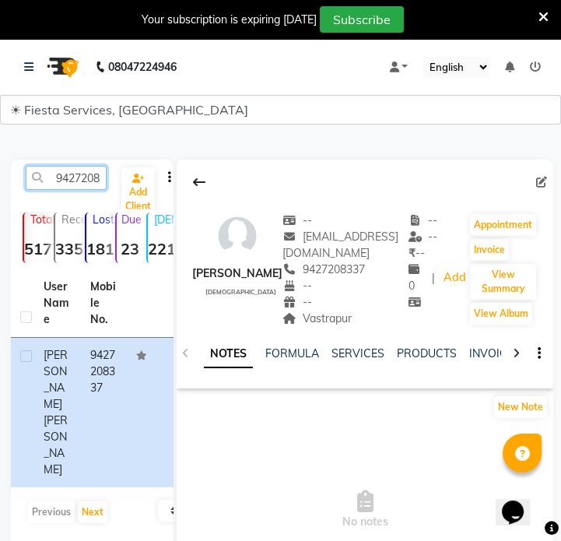
paste input "016728425"
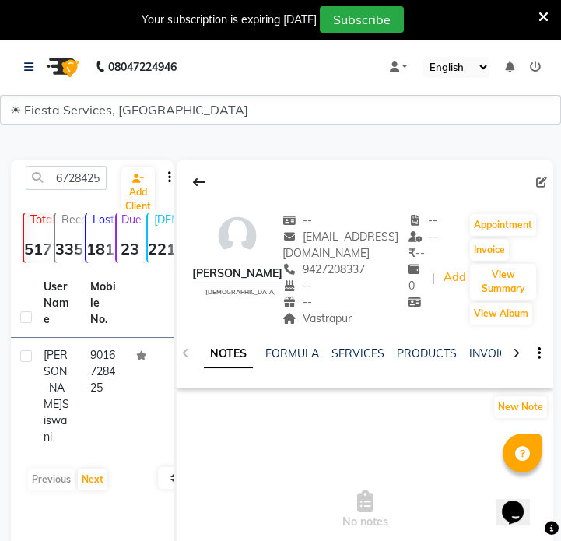
click at [93, 380] on td "9016728425" at bounding box center [104, 396] width 47 height 117
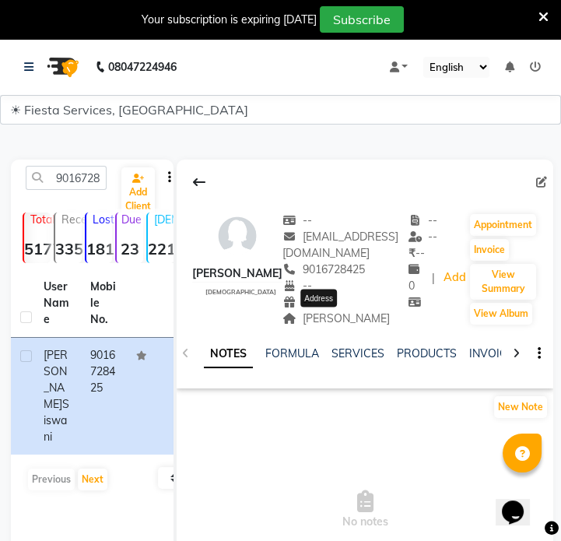
click at [321, 317] on span "[PERSON_NAME]" at bounding box center [335, 318] width 107 height 14
copy span "[PERSON_NAME]"
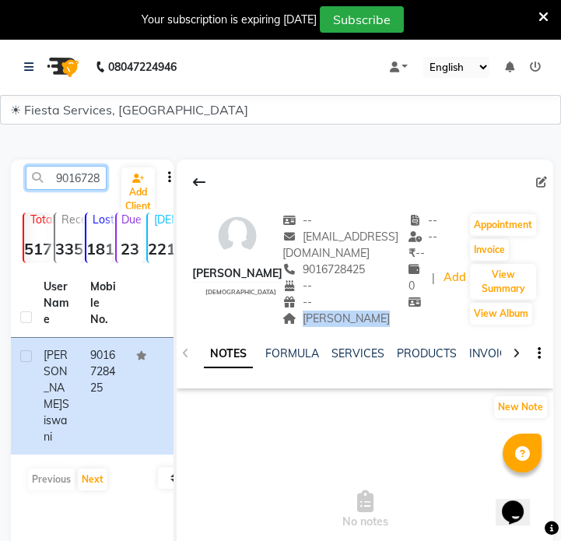
click at [54, 180] on input "9016728425" at bounding box center [66, 178] width 81 height 24
paste input "883072828"
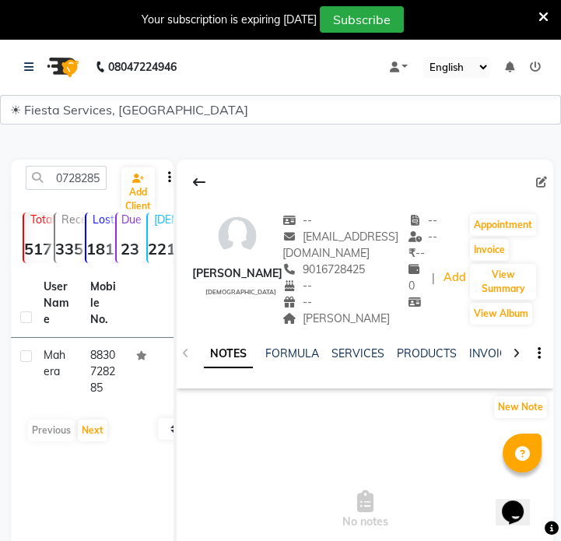
click at [104, 316] on th "Mobile No." at bounding box center [104, 303] width 47 height 68
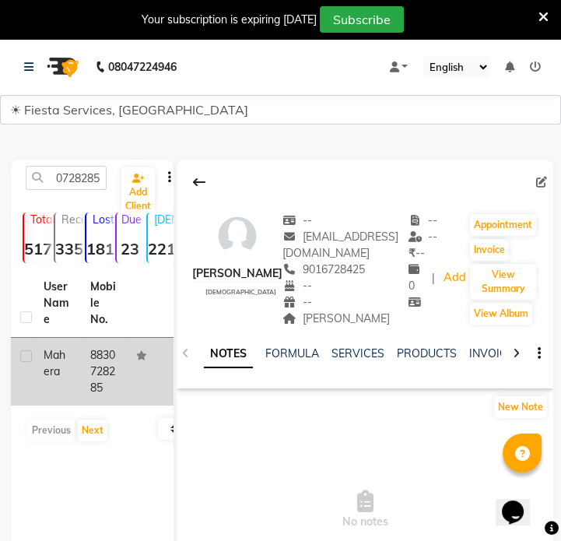
scroll to position [0, 0]
click at [114, 362] on td "8830728285" at bounding box center [104, 372] width 47 height 68
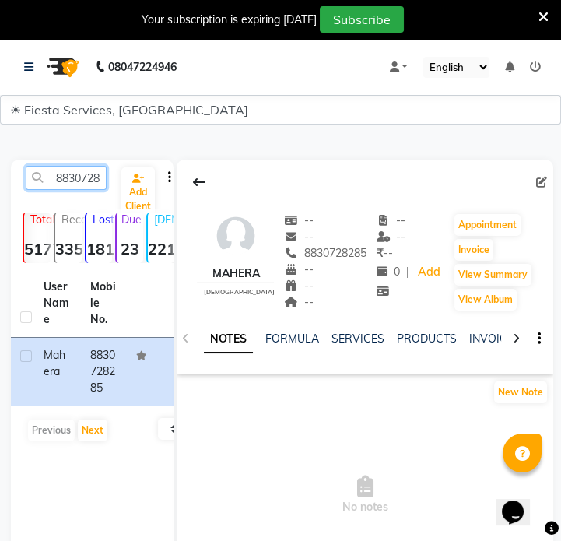
click at [92, 188] on input "8830728285" at bounding box center [66, 178] width 81 height 24
paste input "320661098"
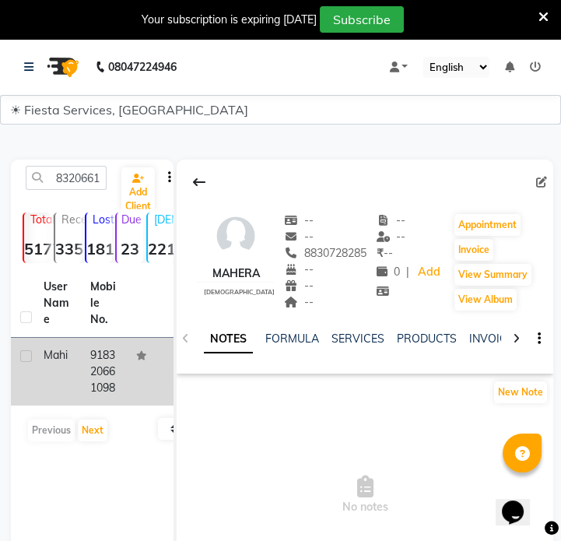
click at [110, 353] on td "918320661098" at bounding box center [104, 372] width 47 height 68
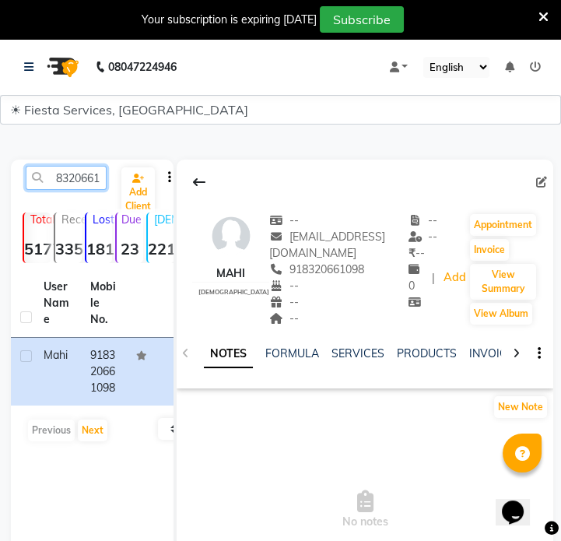
click at [92, 180] on input "8320661098" at bounding box center [66, 178] width 81 height 24
paste input "9113319324"
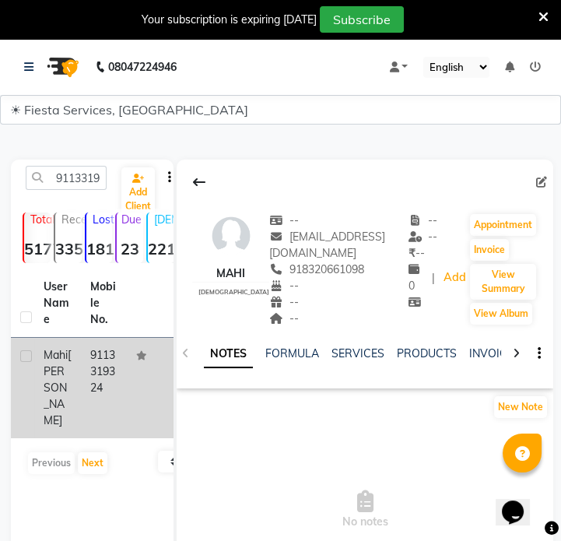
click at [117, 380] on td "9113319324" at bounding box center [104, 388] width 47 height 100
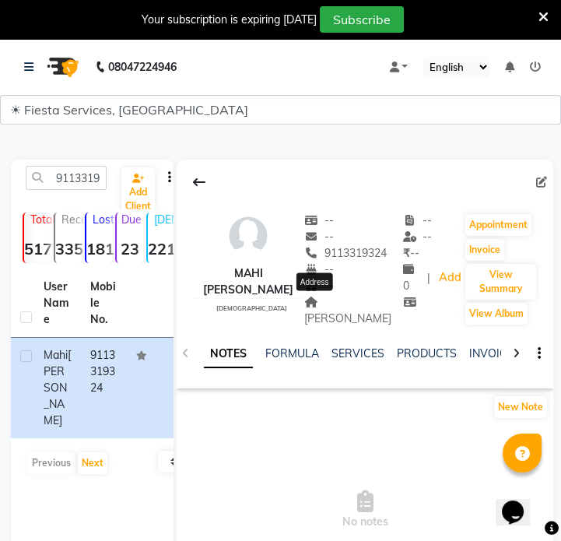
click at [332, 306] on span "[PERSON_NAME]" at bounding box center [347, 310] width 87 height 30
click at [96, 174] on input "9113319324" at bounding box center [66, 178] width 81 height 24
paste input "750577877"
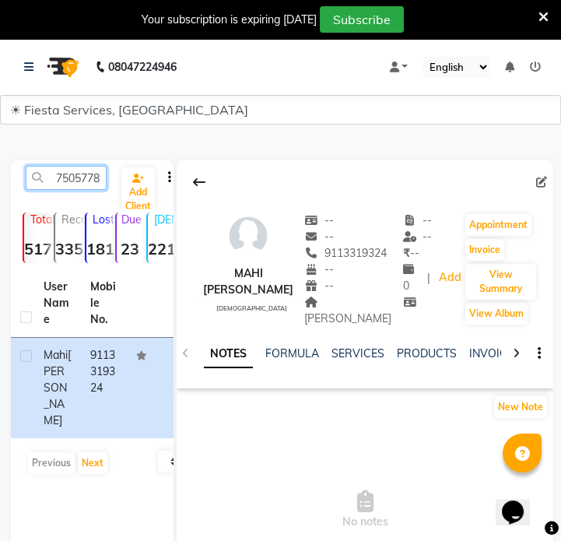
scroll to position [0, 21]
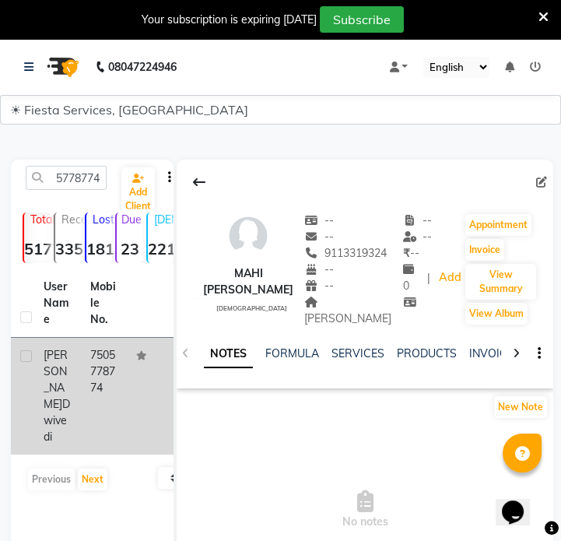
click at [93, 366] on td "7505778774" at bounding box center [104, 396] width 47 height 117
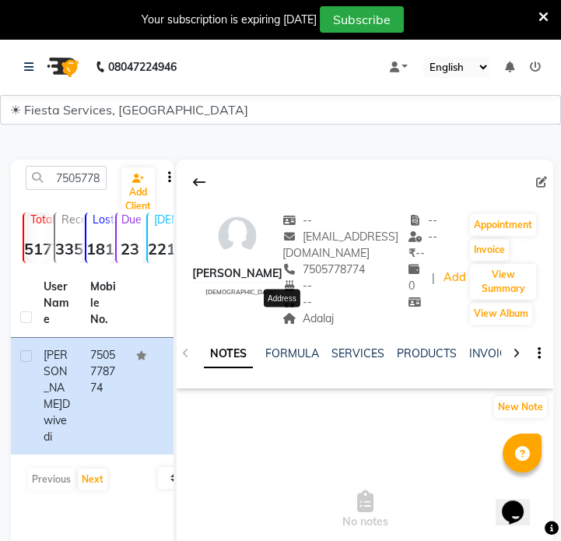
click at [283, 317] on span "Adalaj" at bounding box center [307, 318] width 51 height 14
click at [98, 179] on input "7505778774" at bounding box center [66, 178] width 81 height 24
paste input "9823325967"
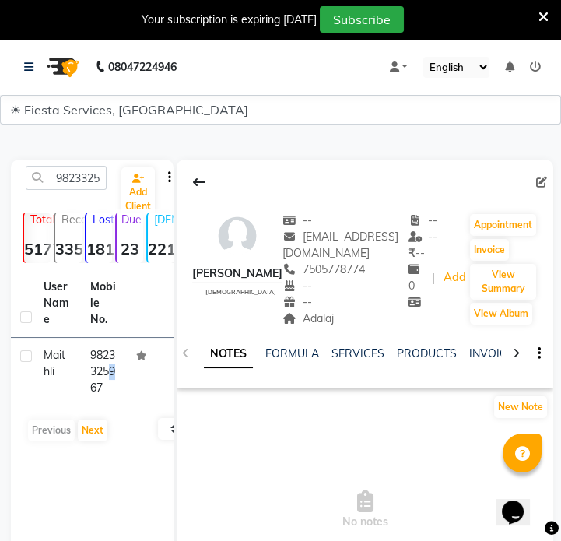
drag, startPoint x: 90, startPoint y: 340, endPoint x: 325, endPoint y: 332, distance: 235.0
click at [110, 377] on td "9823325967" at bounding box center [104, 372] width 47 height 68
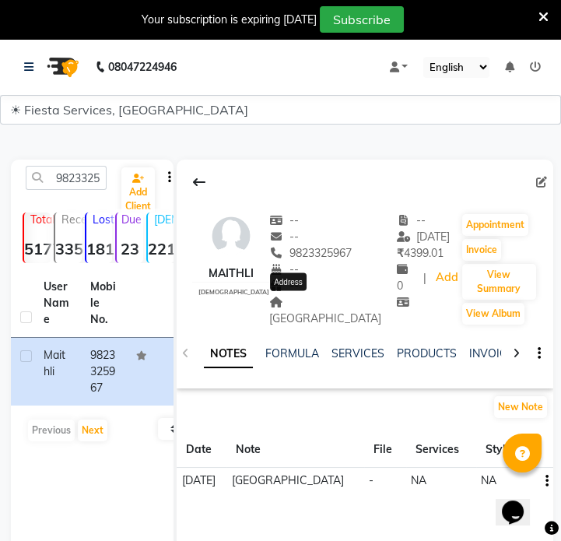
click at [315, 306] on span "[GEOGRAPHIC_DATA]" at bounding box center [325, 310] width 112 height 30
click at [85, 175] on input "9823325967" at bounding box center [66, 178] width 81 height 24
paste input "766968718"
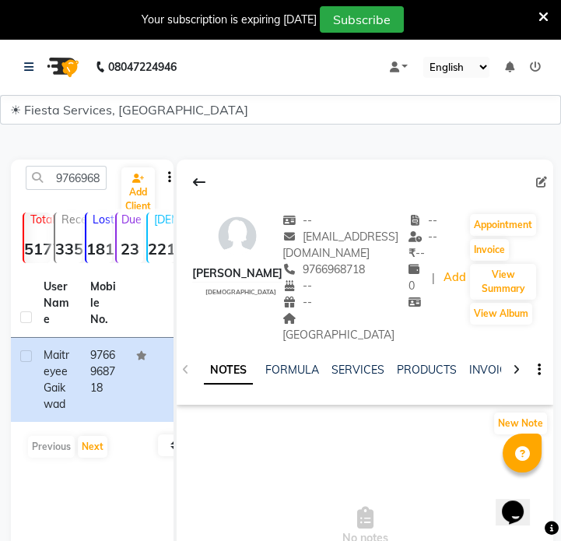
click at [296, 324] on span "[GEOGRAPHIC_DATA]" at bounding box center [338, 326] width 112 height 30
click at [86, 175] on input "9766968718" at bounding box center [66, 178] width 81 height 24
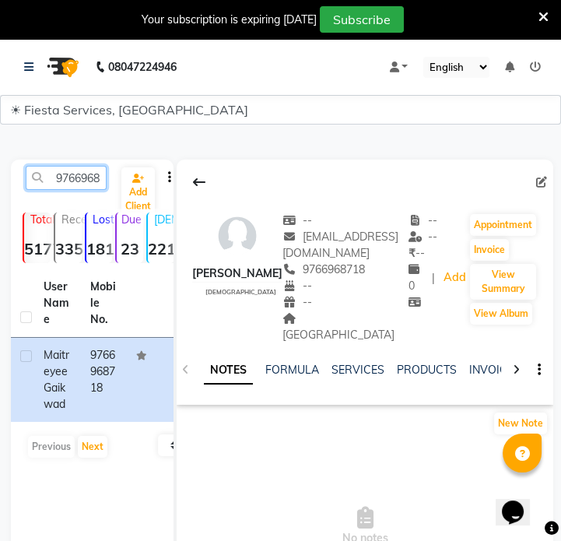
paste input "924040161"
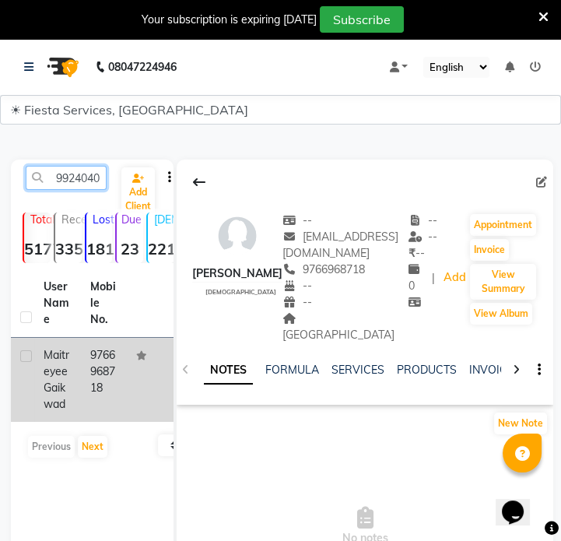
scroll to position [0, 21]
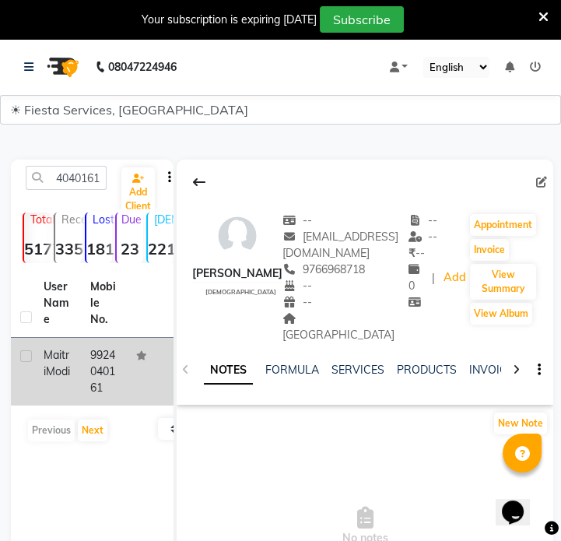
click at [73, 385] on td "[PERSON_NAME]" at bounding box center [57, 372] width 47 height 68
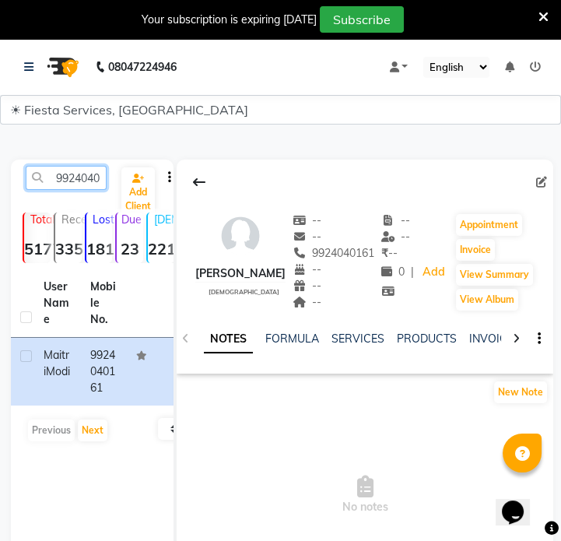
click at [73, 180] on input "9924040161" at bounding box center [66, 178] width 81 height 24
paste input "537253600"
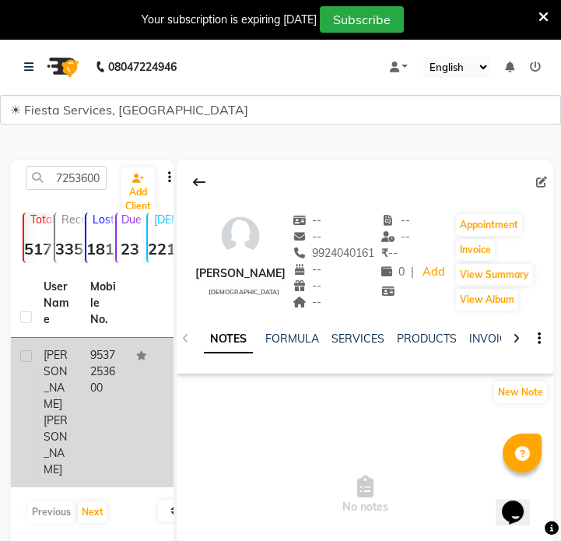
click at [128, 403] on td at bounding box center [150, 412] width 47 height 149
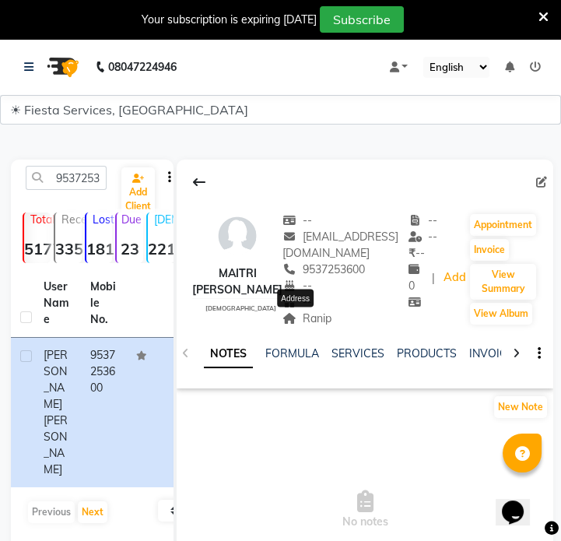
click at [310, 317] on span "Ranip" at bounding box center [306, 318] width 49 height 14
click at [64, 181] on input "9537253600" at bounding box center [66, 178] width 81 height 24
paste input "766338994"
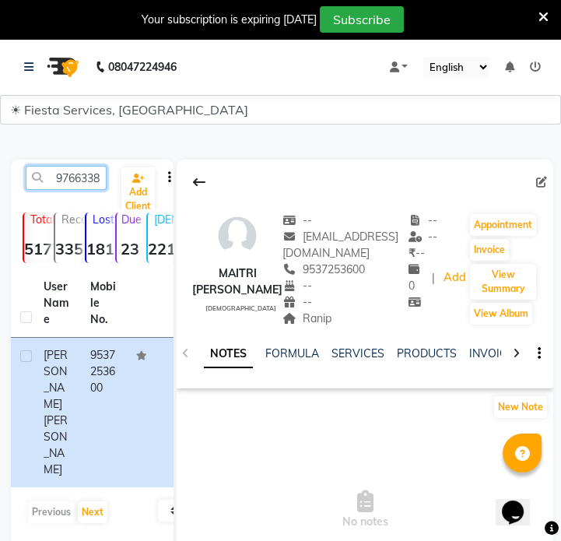
scroll to position [0, 21]
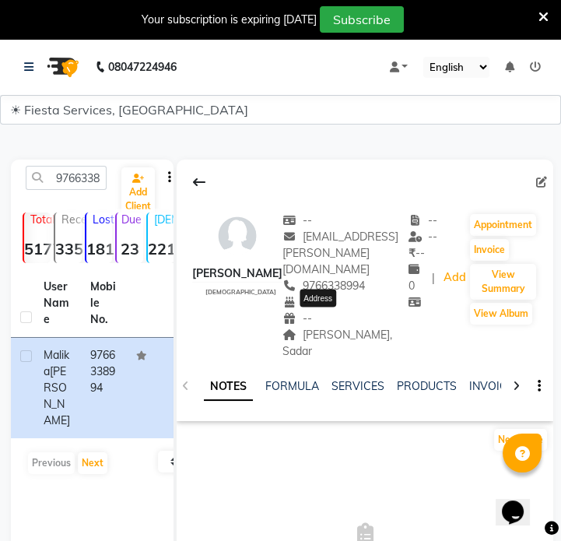
click at [329, 327] on span "[PERSON_NAME], Sadar" at bounding box center [337, 342] width 110 height 30
click at [74, 171] on input "9766338994" at bounding box center [66, 178] width 81 height 24
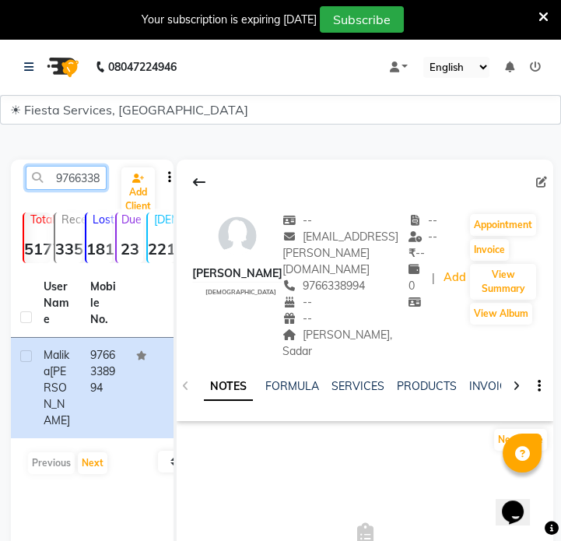
paste input "8511141168"
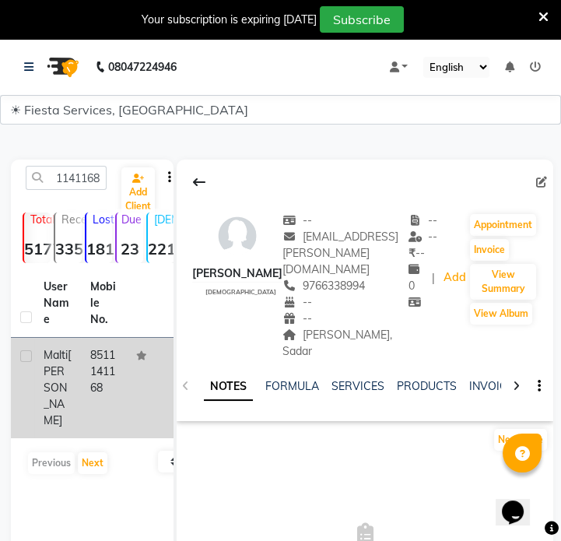
click at [125, 380] on tr "Malti [PERSON_NAME] 8511141168" at bounding box center [92, 388] width 163 height 100
click at [131, 371] on td at bounding box center [150, 388] width 47 height 100
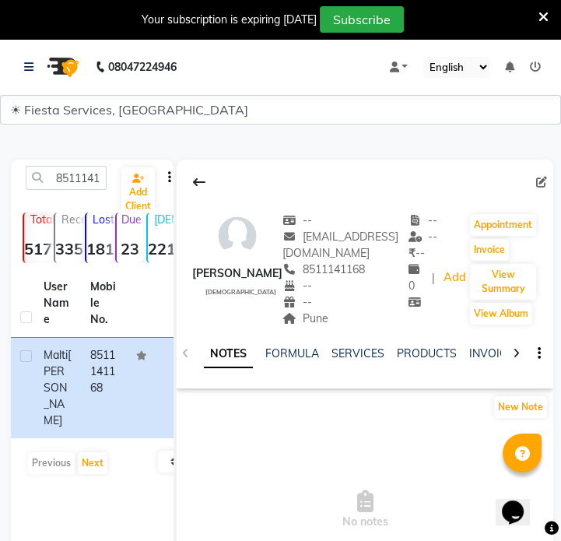
click at [298, 326] on div "Pune" at bounding box center [345, 318] width 126 height 16
click at [300, 326] on div "Pune" at bounding box center [345, 318] width 126 height 16
click at [302, 326] on div "Pune" at bounding box center [345, 318] width 126 height 16
click at [73, 180] on input "8511141168" at bounding box center [66, 178] width 81 height 24
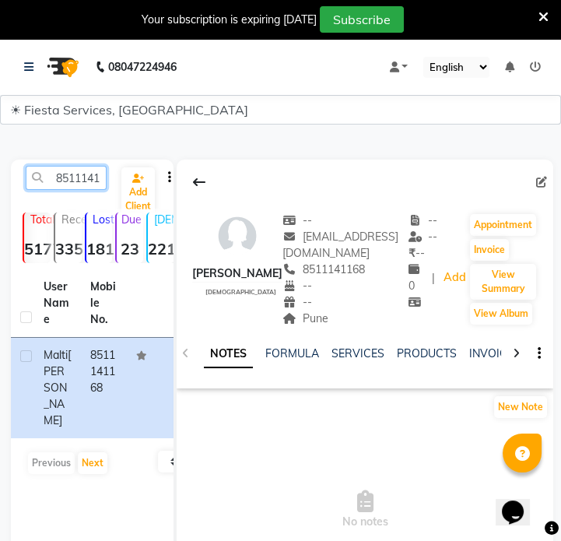
click at [73, 180] on input "8511141168" at bounding box center [66, 178] width 81 height 24
paste input "7887350372"
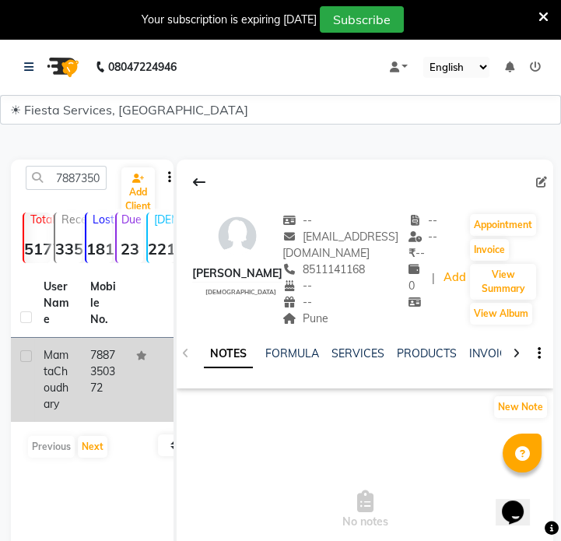
click at [124, 380] on td "7887350372" at bounding box center [104, 380] width 47 height 84
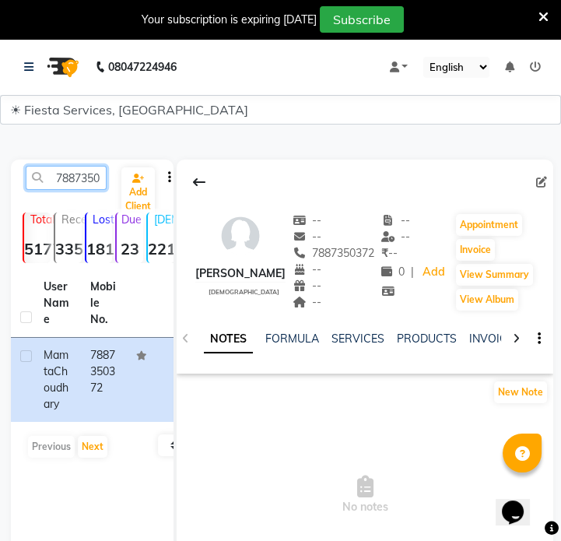
click at [78, 171] on input "7887350372" at bounding box center [66, 178] width 81 height 24
click at [78, 172] on input "7887350372" at bounding box center [66, 178] width 81 height 24
paste input "9766645176"
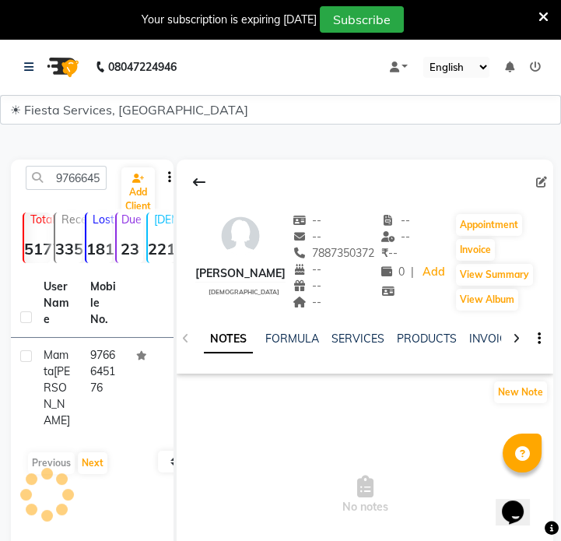
click at [109, 386] on td "9766645176" at bounding box center [104, 388] width 47 height 100
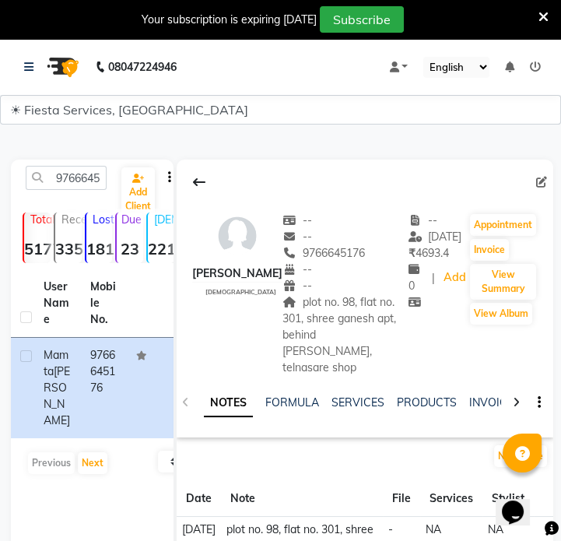
click at [307, 323] on span "plot no. 98, flat no. 301, shree ganesh apt, behind [PERSON_NAME], telnasare sh…" at bounding box center [339, 334] width 114 height 79
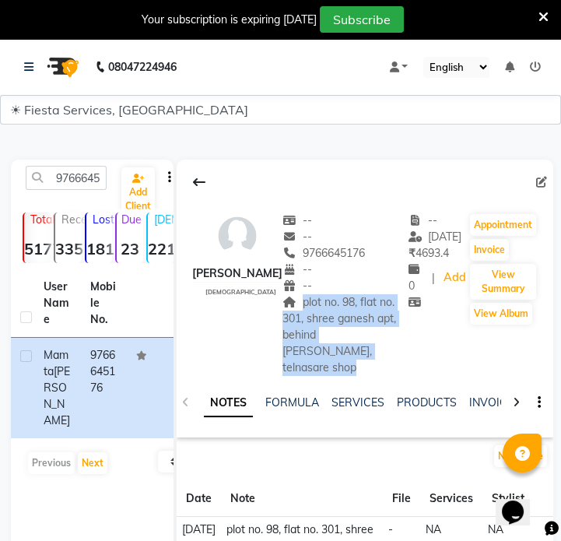
click at [307, 323] on span "plot no. 98, flat no. 301, shree ganesh apt, behind [PERSON_NAME], telnasare sh…" at bounding box center [339, 334] width 114 height 79
click at [99, 182] on input "9766645176" at bounding box center [66, 178] width 81 height 24
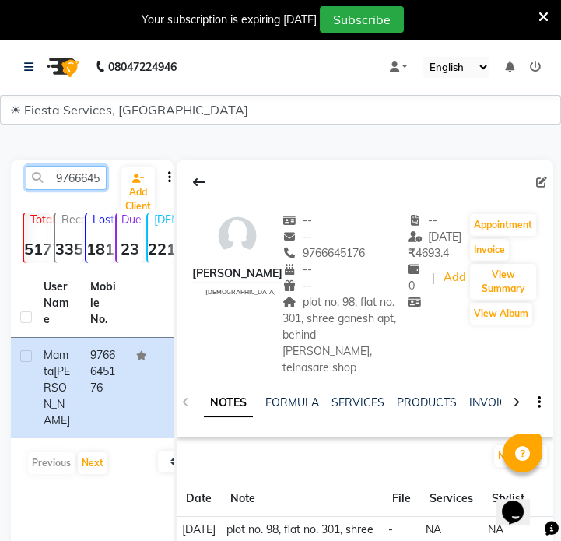
click at [99, 182] on input "9766645176" at bounding box center [66, 178] width 81 height 24
paste input "301004111"
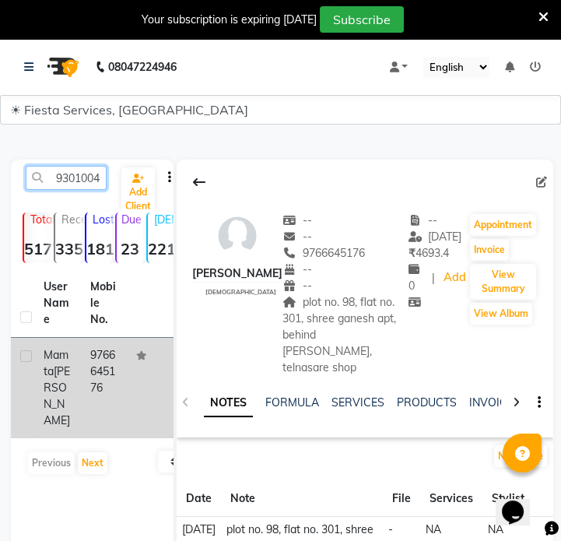
scroll to position [0, 21]
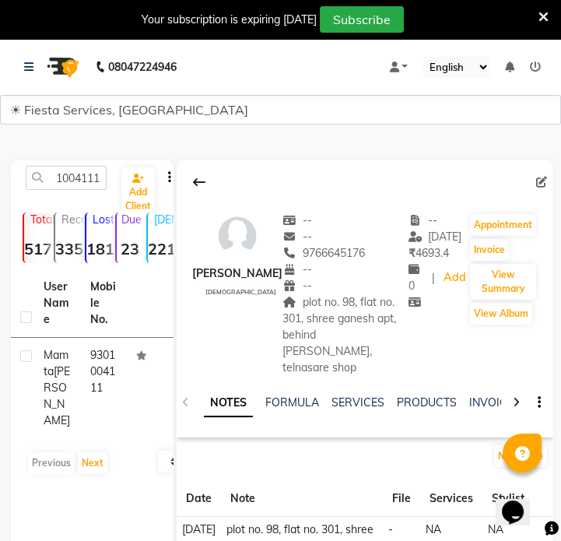
click at [134, 413] on td at bounding box center [150, 388] width 47 height 100
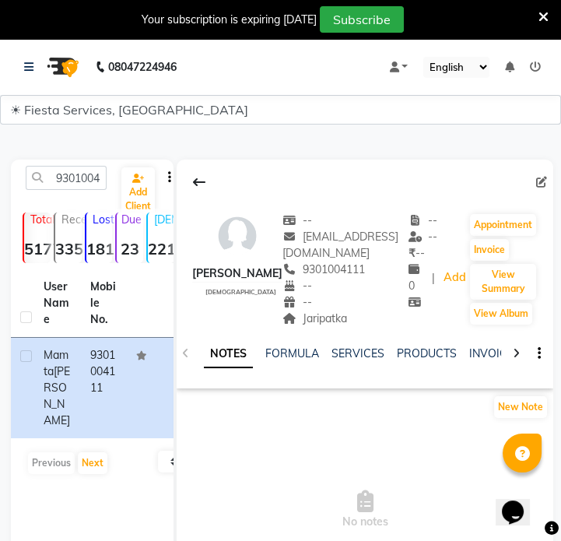
click at [329, 310] on div "Jaripatka" at bounding box center [345, 318] width 126 height 16
click at [330, 311] on div "Jaripatka" at bounding box center [345, 318] width 126 height 16
click at [68, 180] on input "9301004111" at bounding box center [66, 178] width 81 height 24
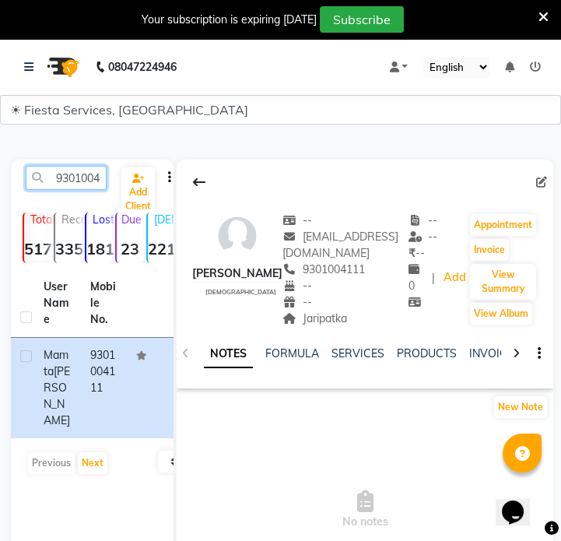
paste input "7387171710"
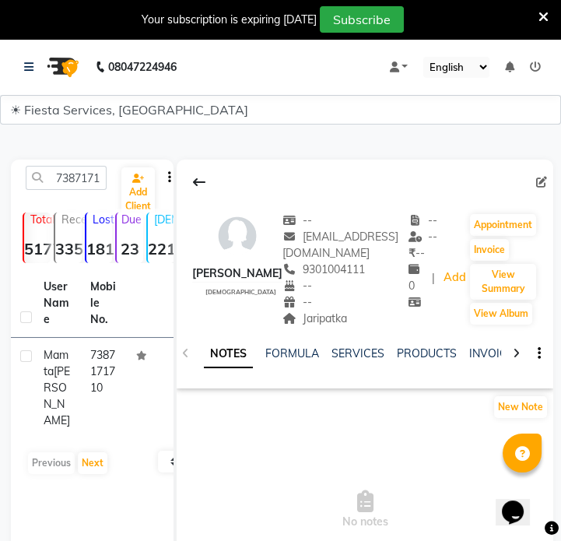
click at [112, 384] on td "7387171710" at bounding box center [104, 388] width 47 height 100
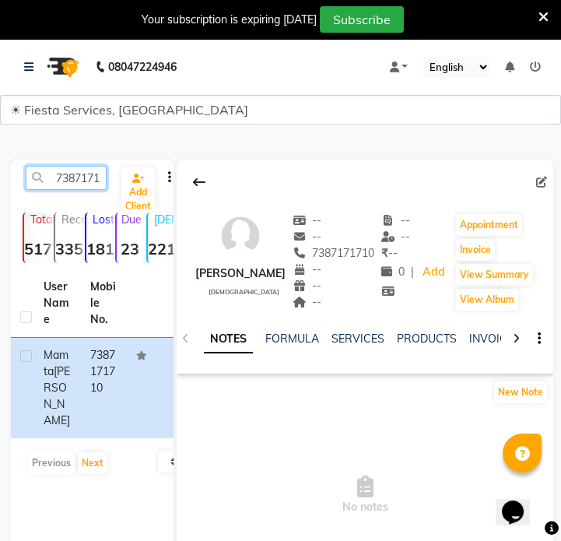
click at [72, 177] on input "7387171710" at bounding box center [66, 178] width 81 height 24
paste input "9426415064"
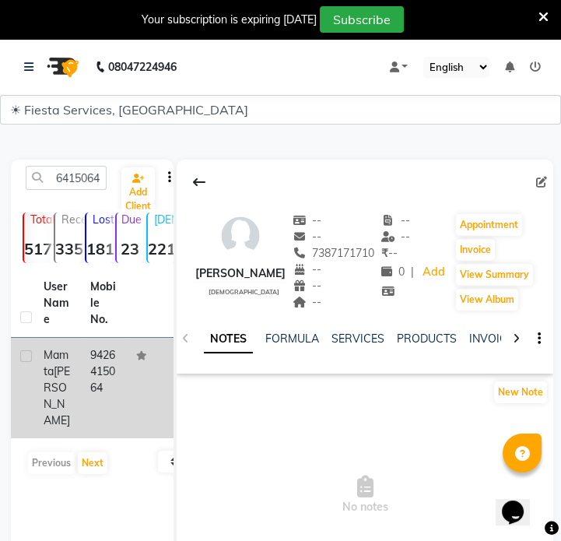
click at [125, 371] on td "9426415064" at bounding box center [104, 388] width 47 height 100
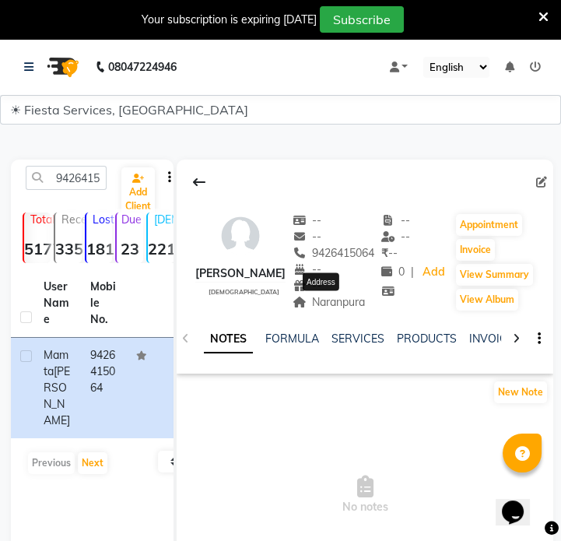
click at [339, 303] on span "Naranpura" at bounding box center [328, 302] width 73 height 14
click at [89, 172] on input "9426415064" at bounding box center [66, 178] width 81 height 24
paste input "3687595"
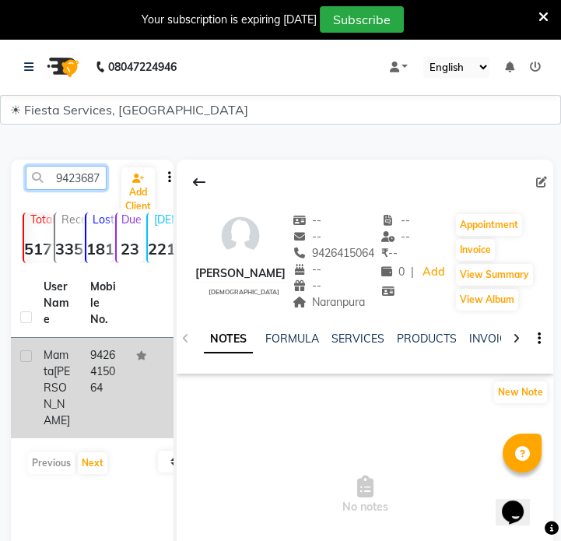
scroll to position [0, 21]
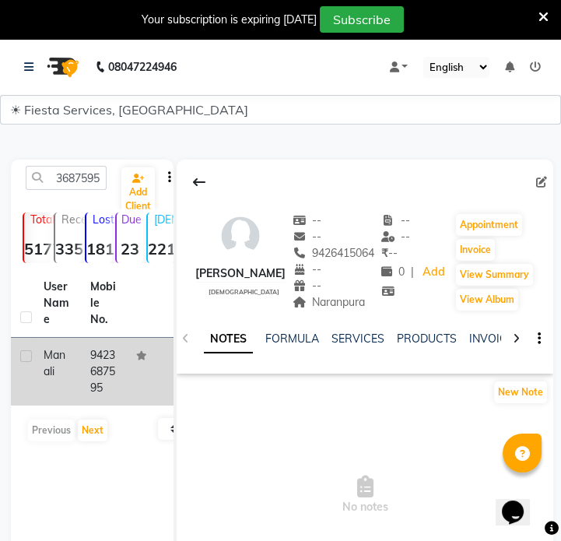
click at [117, 370] on td "9423687595" at bounding box center [104, 372] width 47 height 68
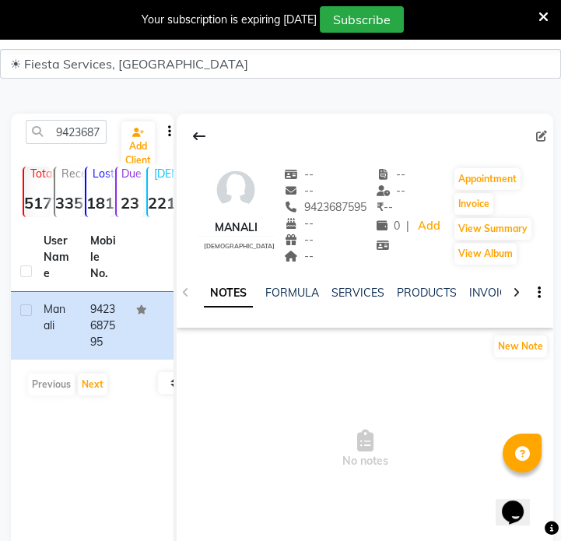
scroll to position [70, 0]
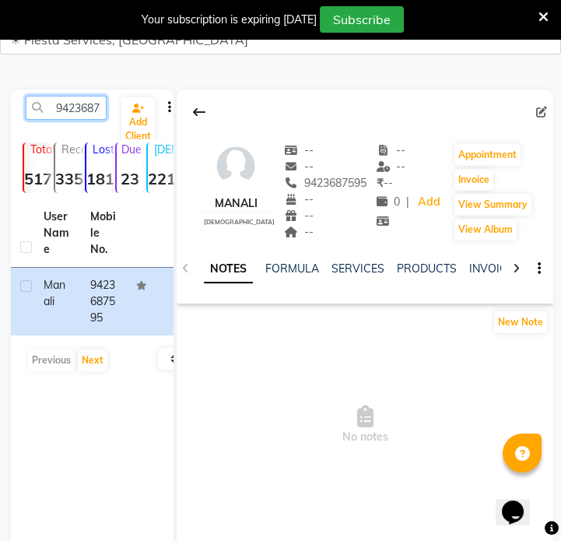
click at [81, 110] on input "9423687595" at bounding box center [66, 108] width 81 height 24
paste input "116678910"
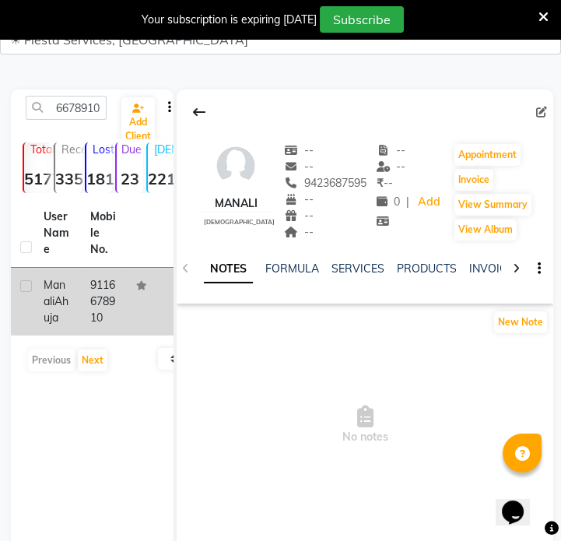
click at [124, 327] on td "9116678910" at bounding box center [104, 302] width 47 height 68
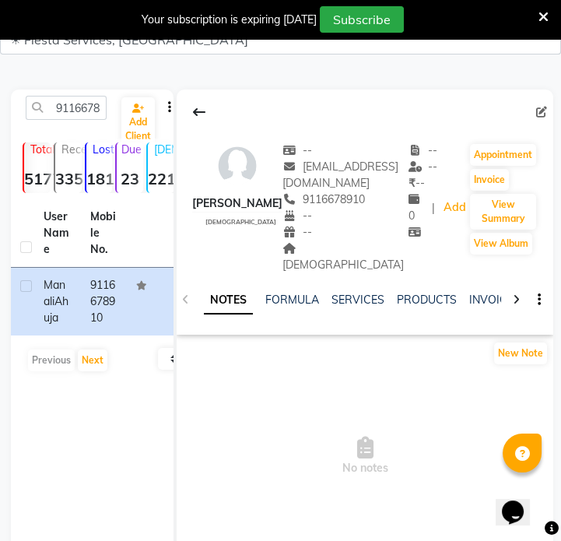
click at [305, 255] on div "[DEMOGRAPHIC_DATA]" at bounding box center [345, 256] width 126 height 33
click at [58, 107] on input "9116678910" at bounding box center [66, 108] width 81 height 24
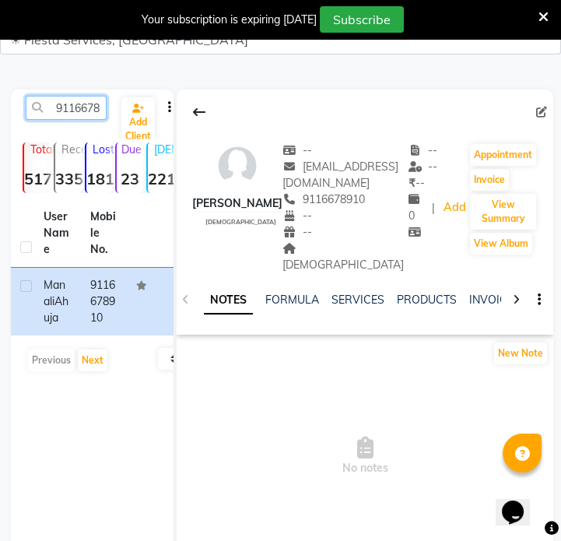
paste input "7984838069"
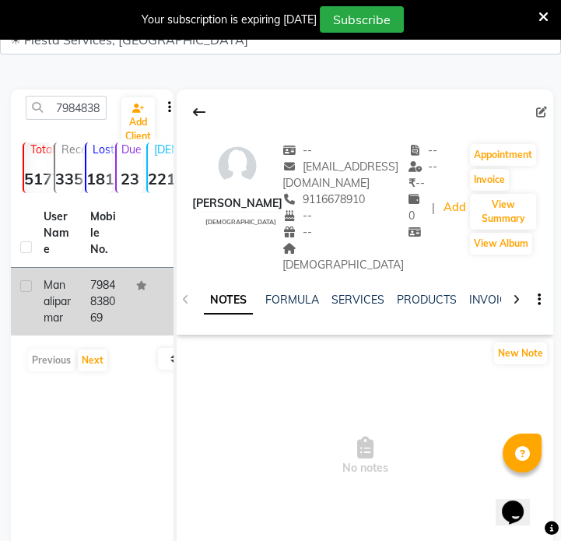
click at [86, 289] on td "7984838069" at bounding box center [104, 302] width 47 height 68
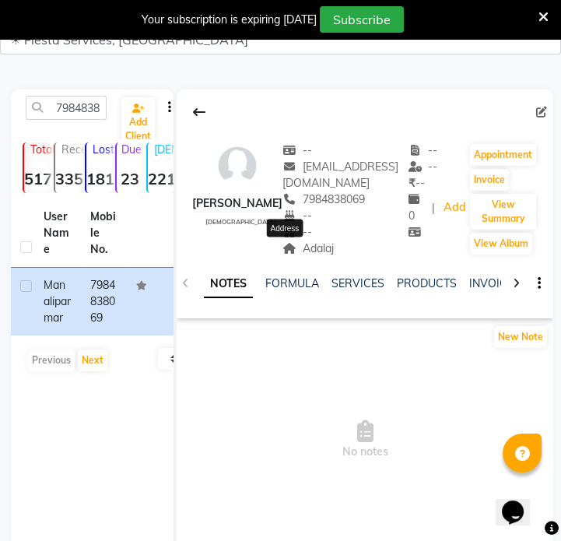
click at [298, 247] on span "Adalaj" at bounding box center [307, 248] width 51 height 14
click at [93, 117] on input "7984838069" at bounding box center [66, 108] width 81 height 24
paste input "9545849448"
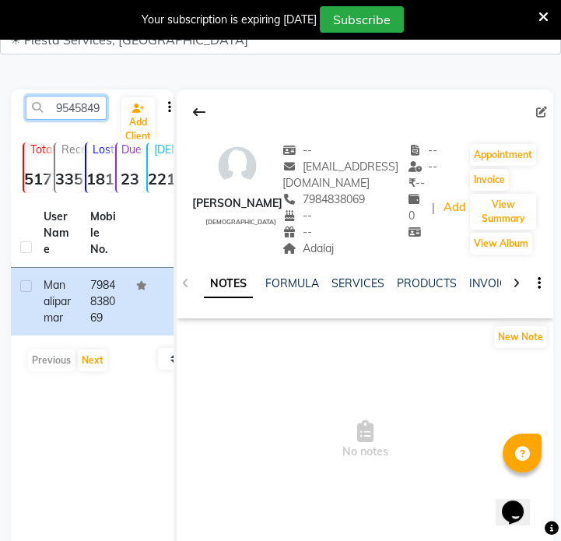
scroll to position [0, 21]
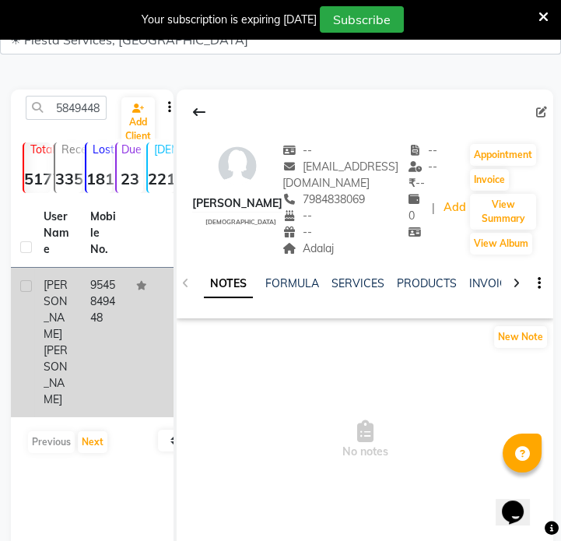
click at [118, 300] on td "9545849448" at bounding box center [104, 342] width 47 height 149
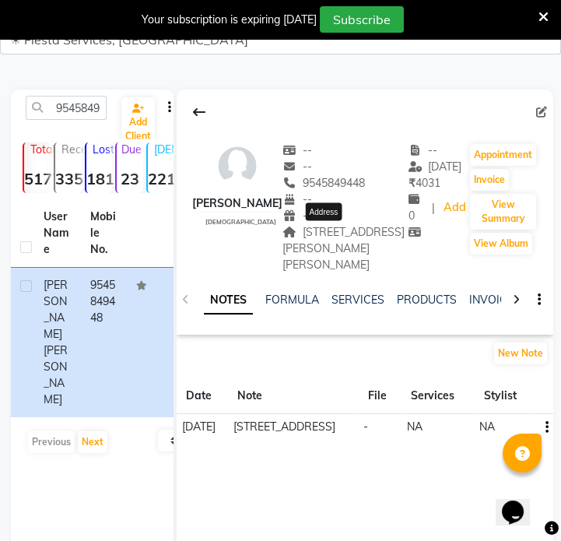
click at [322, 229] on span "[STREET_ADDRESS][PERSON_NAME][PERSON_NAME]" at bounding box center [343, 248] width 122 height 47
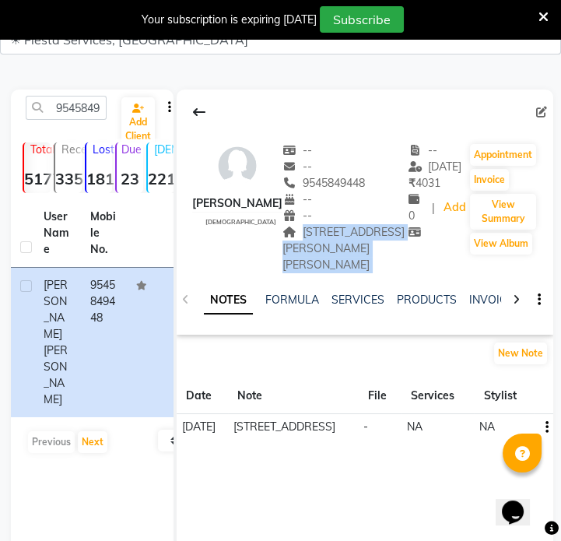
click at [322, 229] on span "[STREET_ADDRESS][PERSON_NAME][PERSON_NAME]" at bounding box center [343, 248] width 122 height 47
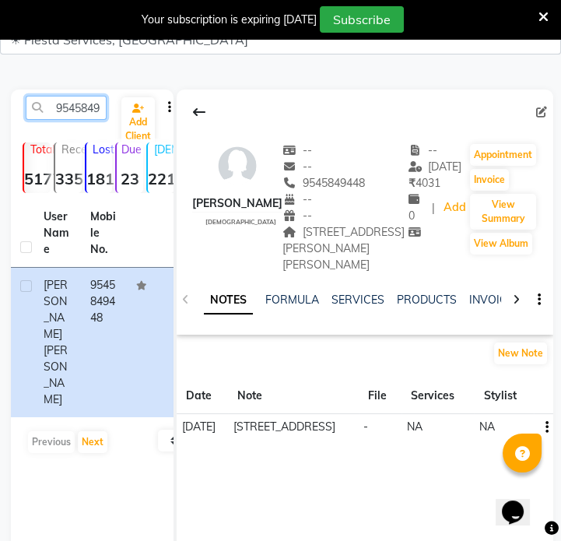
click at [85, 112] on input "9545849448" at bounding box center [66, 108] width 81 height 24
paste input "7057510527"
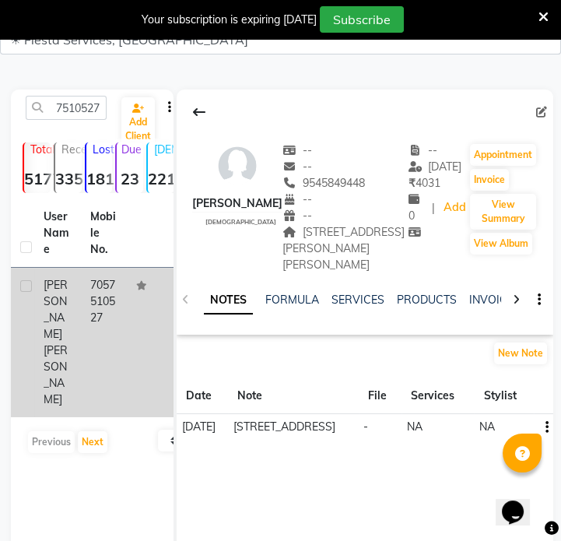
click at [123, 311] on td "7057510527" at bounding box center [104, 342] width 47 height 149
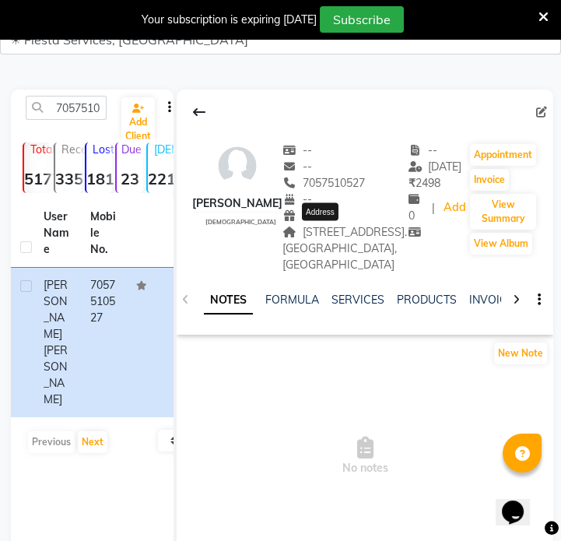
click at [327, 266] on span "[STREET_ADDRESS]. [GEOGRAPHIC_DATA], [GEOGRAPHIC_DATA]" at bounding box center [344, 248] width 124 height 47
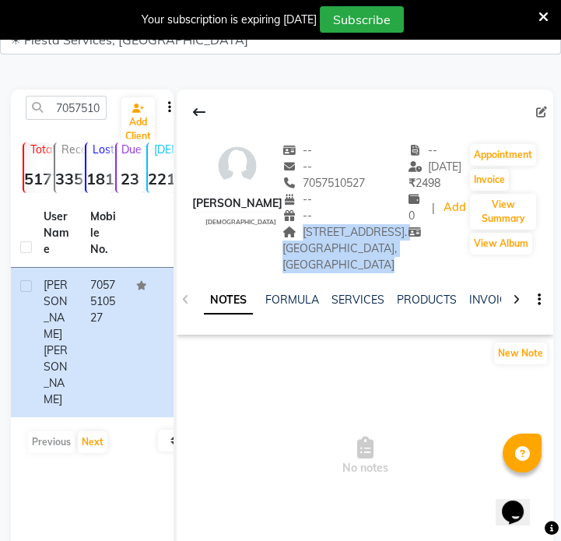
click at [327, 266] on span "[STREET_ADDRESS]. [GEOGRAPHIC_DATA], [GEOGRAPHIC_DATA]" at bounding box center [344, 248] width 124 height 47
click at [77, 115] on input "7057510527" at bounding box center [66, 108] width 81 height 24
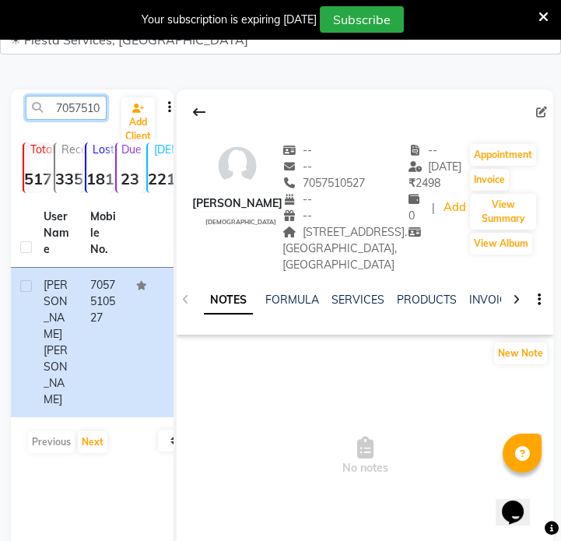
click at [77, 115] on input "7057510527" at bounding box center [66, 108] width 81 height 24
paste input "8356018326"
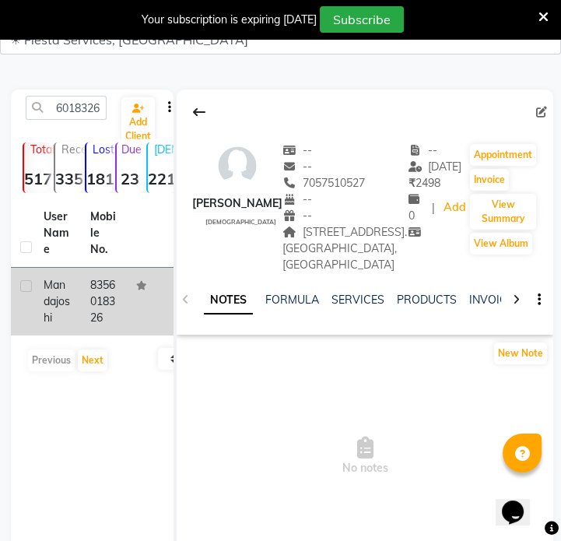
click at [108, 306] on td "8356018326" at bounding box center [104, 302] width 47 height 68
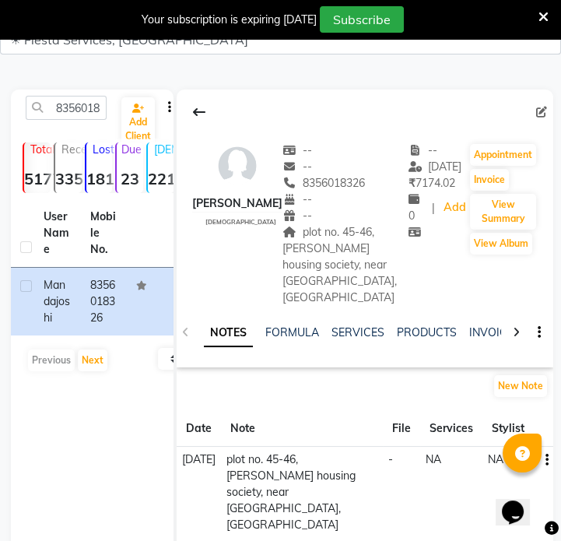
click at [350, 260] on div "plot no. 45-46, [PERSON_NAME] housing society, near [GEOGRAPHIC_DATA], [GEOGRAP…" at bounding box center [345, 265] width 126 height 82
click at [350, 255] on div "plot no. 45-46, [PERSON_NAME] housing society, near [GEOGRAPHIC_DATA], [GEOGRAP…" at bounding box center [345, 265] width 126 height 82
click at [351, 252] on span "plot no. 45-46, [PERSON_NAME] housing society, near [GEOGRAPHIC_DATA], [GEOGRAP…" at bounding box center [339, 264] width 114 height 79
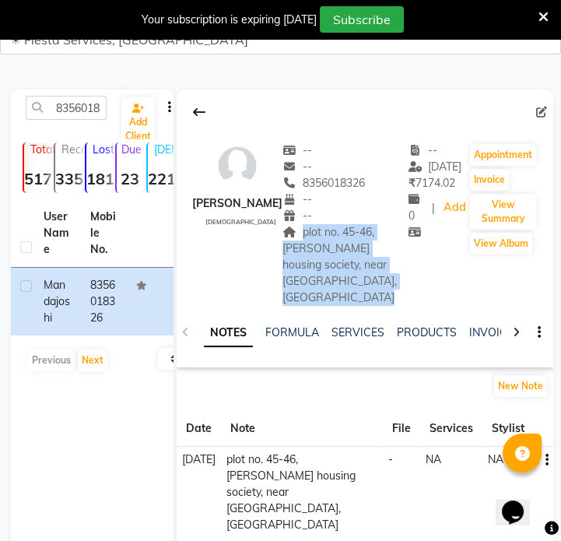
click at [351, 252] on span "plot no. 45-46, [PERSON_NAME] housing society, near [GEOGRAPHIC_DATA], [GEOGRAP…" at bounding box center [339, 264] width 114 height 79
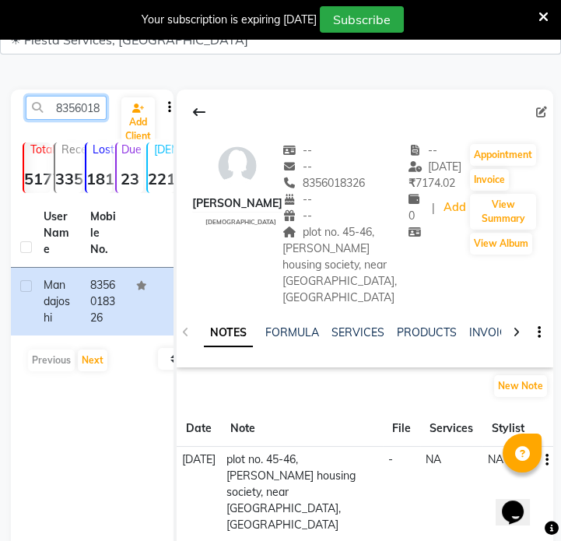
click at [85, 103] on input "8356018326" at bounding box center [66, 108] width 81 height 24
paste input "600001599"
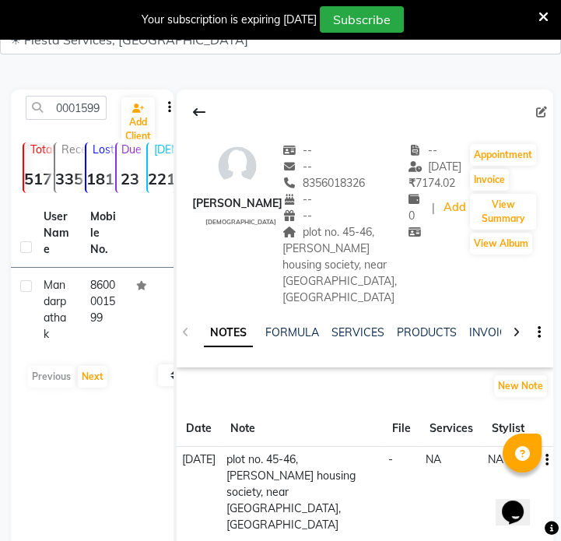
click at [141, 300] on td at bounding box center [150, 310] width 47 height 84
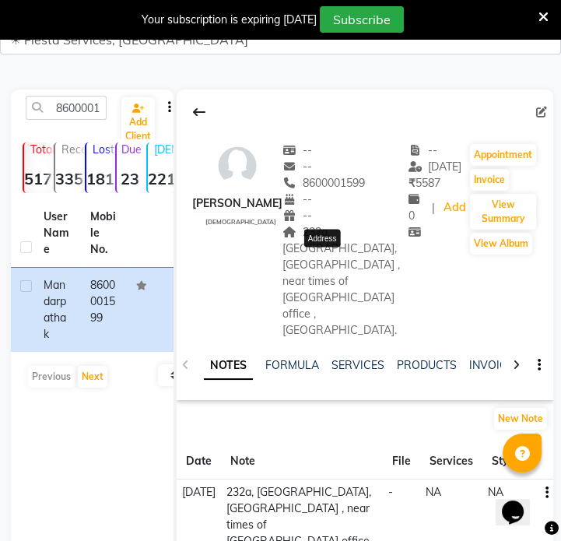
click at [303, 243] on span "232a, [GEOGRAPHIC_DATA],[GEOGRAPHIC_DATA] , near times of [GEOGRAPHIC_DATA] off…" at bounding box center [340, 281] width 117 height 112
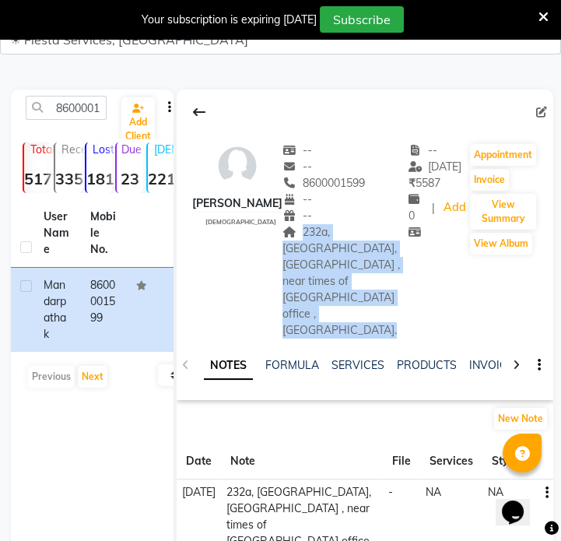
click at [303, 243] on span "232a, [GEOGRAPHIC_DATA],[GEOGRAPHIC_DATA] , near times of [GEOGRAPHIC_DATA] off…" at bounding box center [340, 281] width 117 height 112
click at [97, 114] on input "8600001599" at bounding box center [66, 108] width 81 height 24
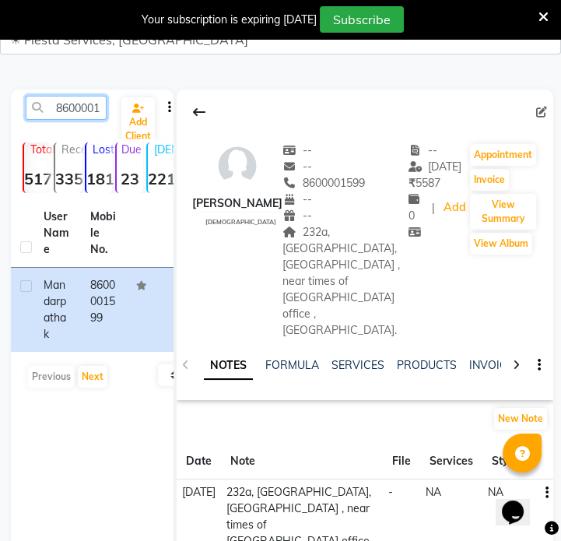
click at [97, 114] on input "8600001599" at bounding box center [66, 108] width 81 height 24
paste input "7387777777"
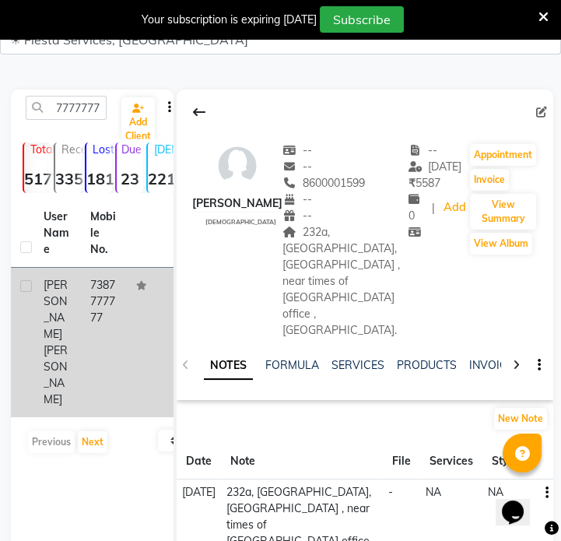
click at [121, 309] on td "7387777777" at bounding box center [104, 342] width 47 height 149
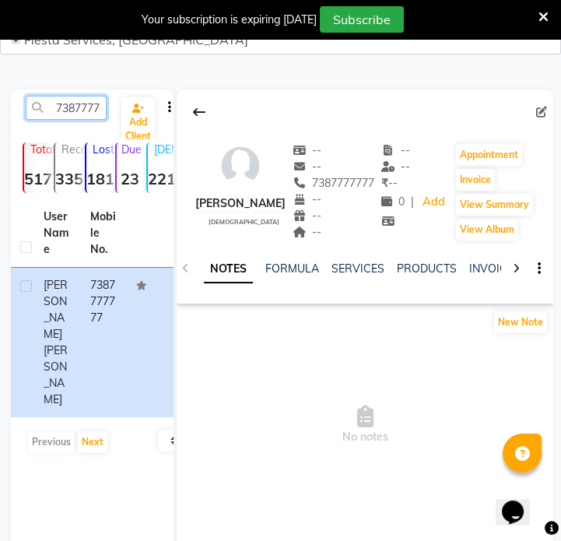
click at [71, 109] on input "7387777777" at bounding box center [66, 108] width 81 height 24
paste input "038612175"
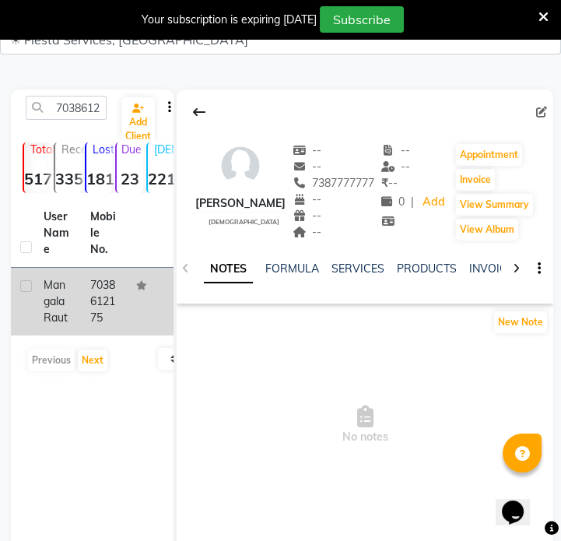
click at [130, 285] on td at bounding box center [150, 302] width 47 height 68
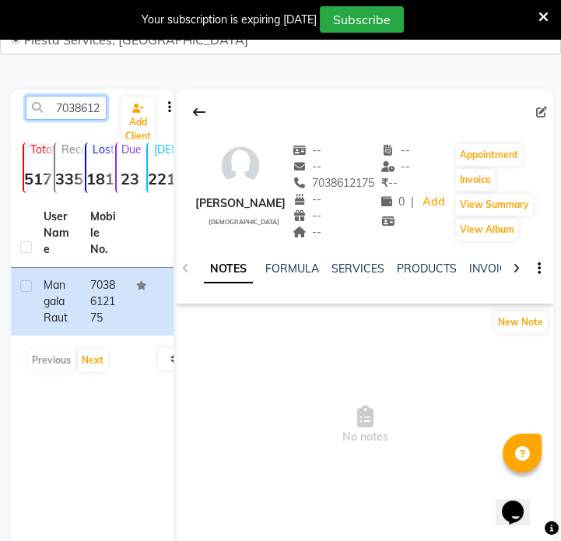
click at [89, 117] on input "7038612175" at bounding box center [66, 108] width 81 height 24
paste input "52460190"
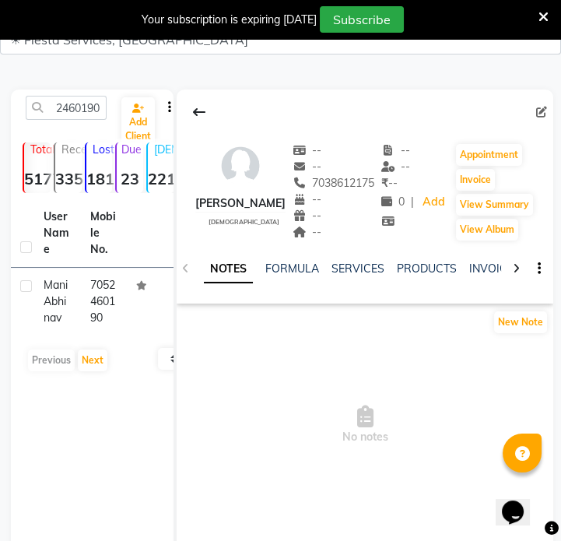
click at [110, 345] on div "User Name Mobile No. [PERSON_NAME] 7052460190 Previous Next 10 50 100" at bounding box center [92, 289] width 163 height 180
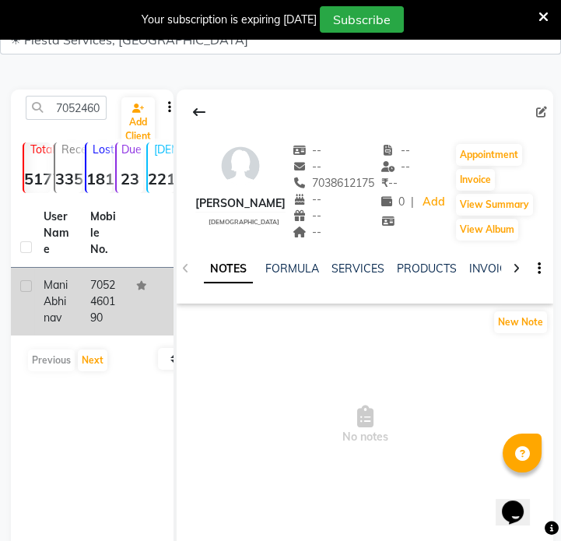
click at [114, 303] on td "7052460190" at bounding box center [104, 302] width 47 height 68
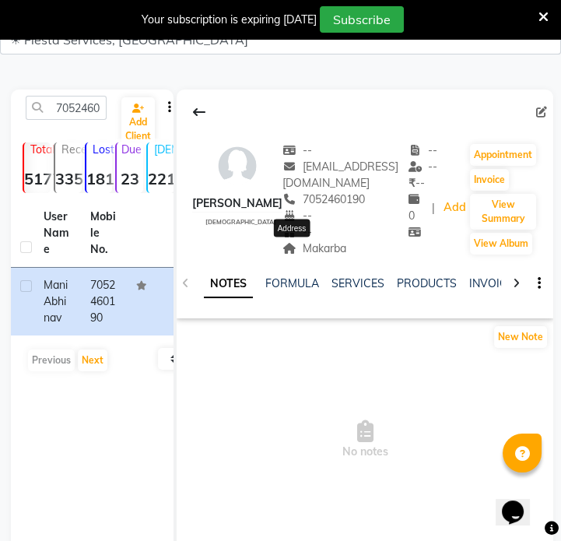
click at [317, 253] on span "Makarba" at bounding box center [314, 248] width 64 height 14
click at [107, 97] on div "7052460190" at bounding box center [66, 108] width 104 height 24
click at [78, 117] on input "7052460190" at bounding box center [66, 108] width 81 height 24
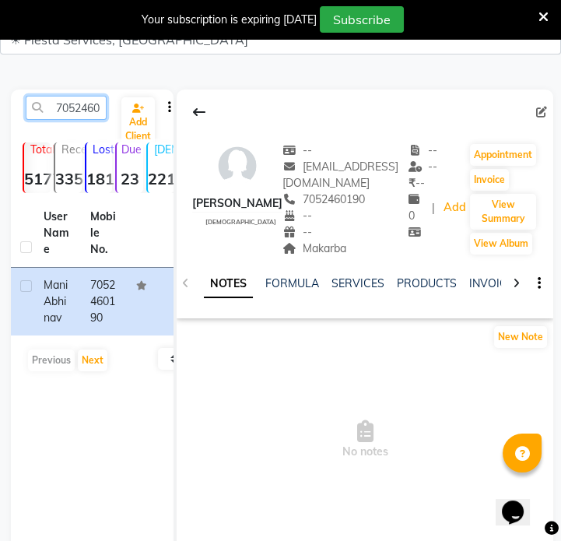
click at [98, 108] on input "7052460190" at bounding box center [66, 108] width 81 height 24
paste input "909679833"
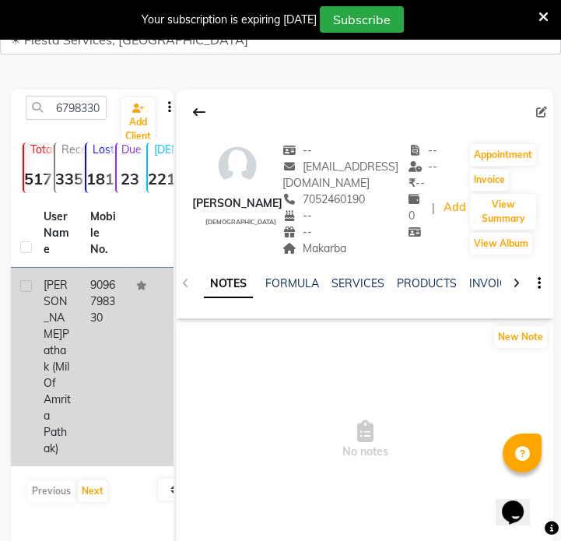
click at [124, 293] on td "9096798330" at bounding box center [104, 367] width 47 height 198
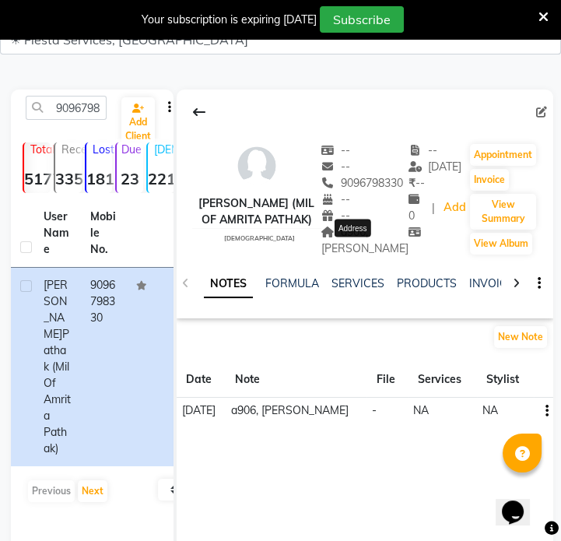
click at [362, 252] on span "a906, [PERSON_NAME]" at bounding box center [364, 240] width 87 height 30
click at [362, 251] on span "a906, [PERSON_NAME]" at bounding box center [364, 240] width 87 height 30
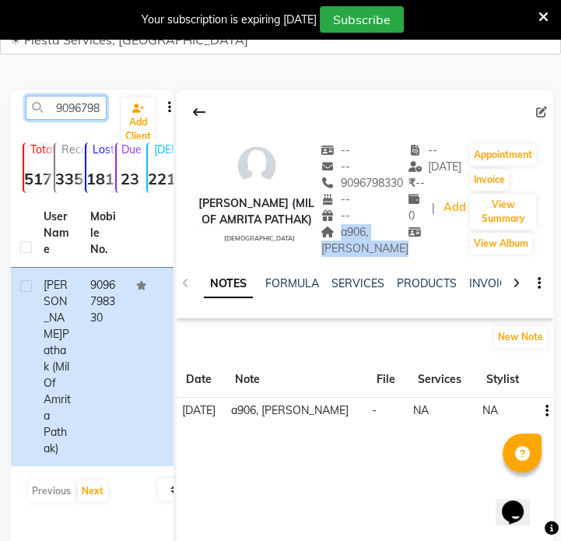
click at [103, 112] on input "9096798330" at bounding box center [66, 108] width 81 height 24
paste input "990155381"
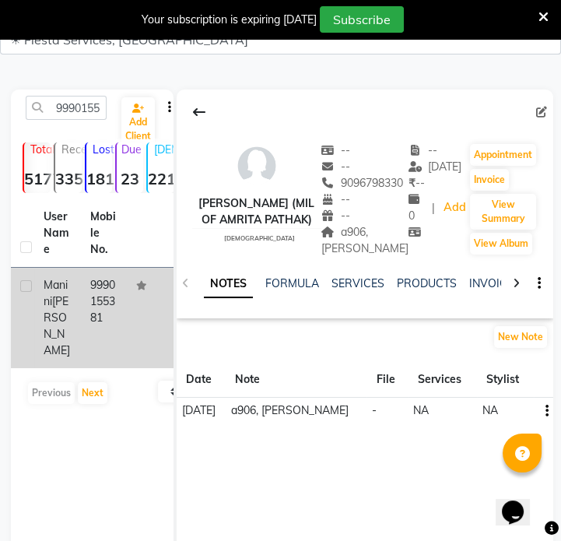
click at [127, 299] on td at bounding box center [150, 318] width 47 height 100
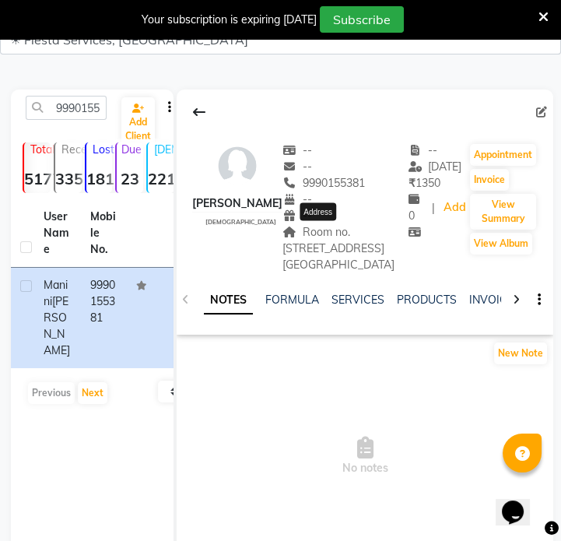
click at [368, 249] on span "Room no. [STREET_ADDRESS] [GEOGRAPHIC_DATA]" at bounding box center [338, 248] width 112 height 47
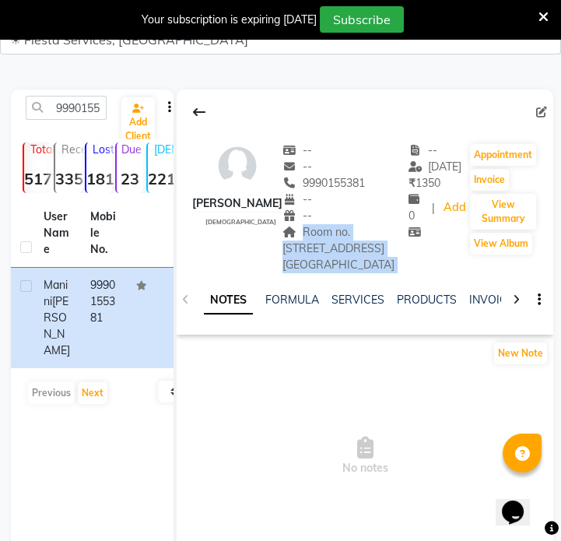
click at [368, 249] on span "Room no. [STREET_ADDRESS] [GEOGRAPHIC_DATA]" at bounding box center [338, 248] width 112 height 47
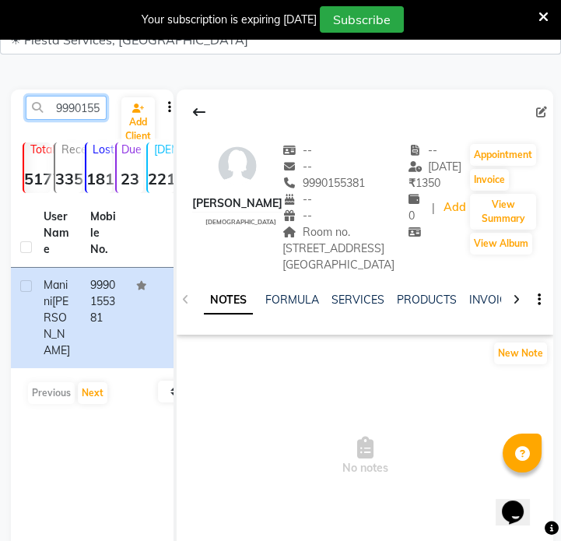
click at [79, 113] on input "9990155381" at bounding box center [66, 108] width 81 height 24
paste input "637159439"
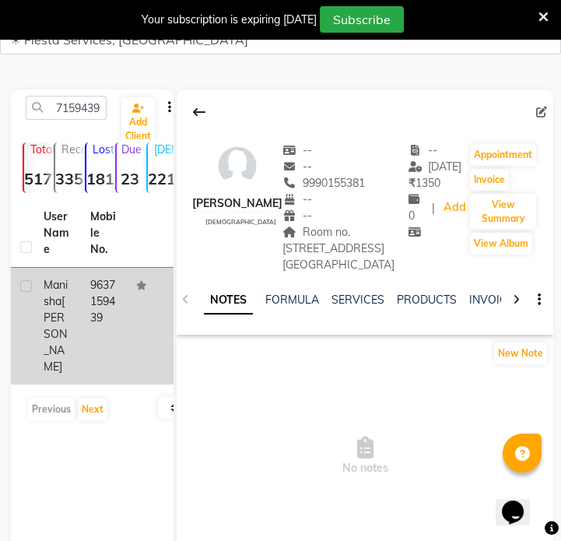
click at [102, 296] on td "9637159439" at bounding box center [104, 326] width 47 height 117
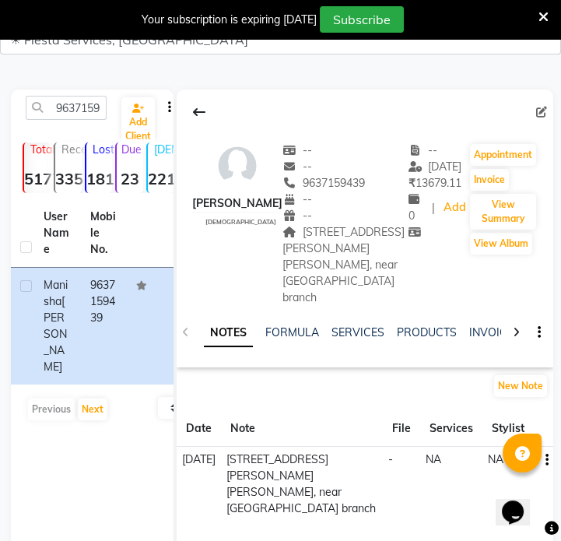
click at [348, 236] on span "[STREET_ADDRESS][PERSON_NAME][PERSON_NAME], near [GEOGRAPHIC_DATA] branch" at bounding box center [343, 264] width 122 height 79
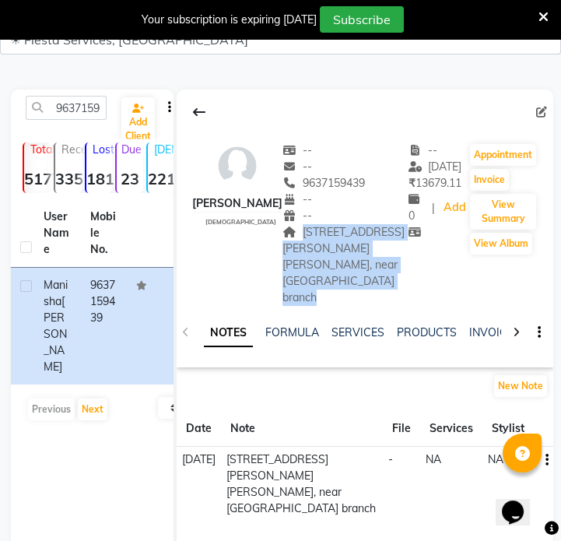
click at [348, 236] on span "[STREET_ADDRESS][PERSON_NAME][PERSON_NAME], near [GEOGRAPHIC_DATA] branch" at bounding box center [343, 264] width 122 height 79
click at [75, 114] on input "9637159439" at bounding box center [66, 108] width 81 height 24
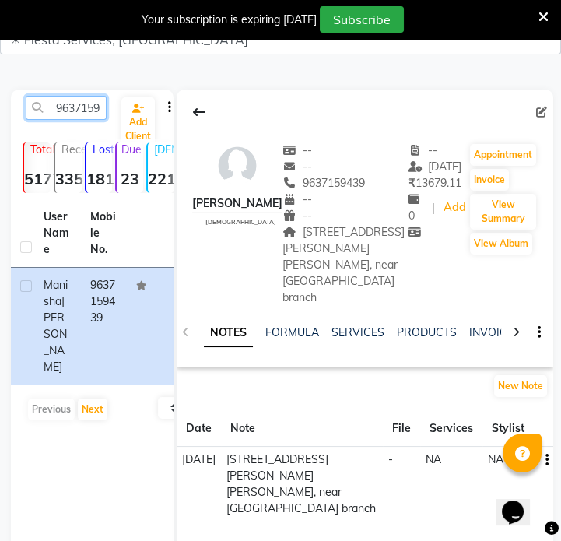
click at [75, 114] on input "9637159439" at bounding box center [66, 108] width 81 height 24
paste input "823750564"
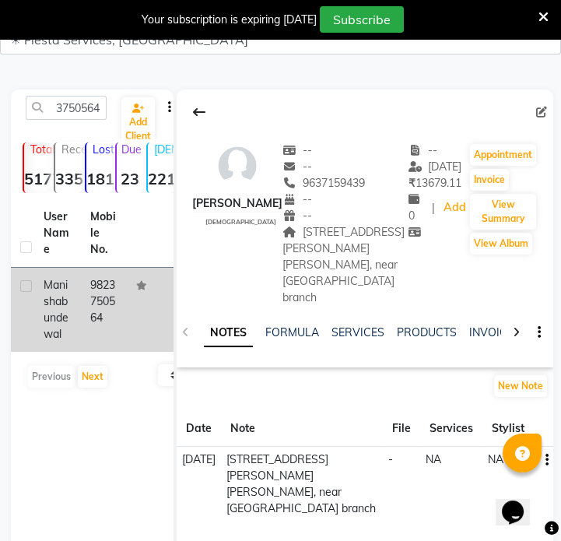
click at [136, 311] on td at bounding box center [150, 310] width 47 height 84
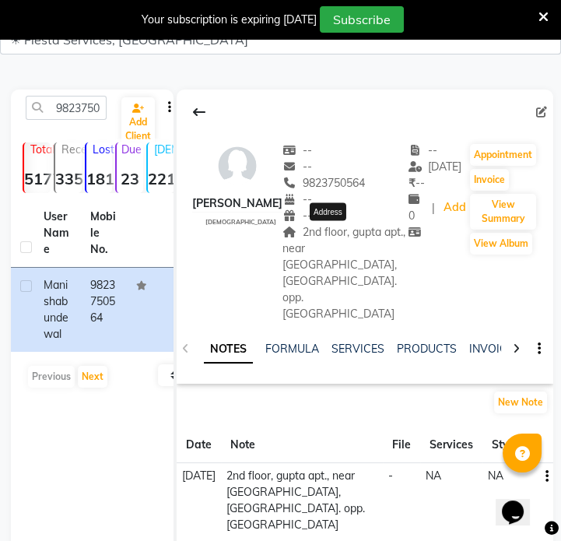
click at [292, 260] on span "2nd floor, gupta apt., near [GEOGRAPHIC_DATA], [GEOGRAPHIC_DATA]. opp. [GEOGRAP…" at bounding box center [343, 273] width 123 height 96
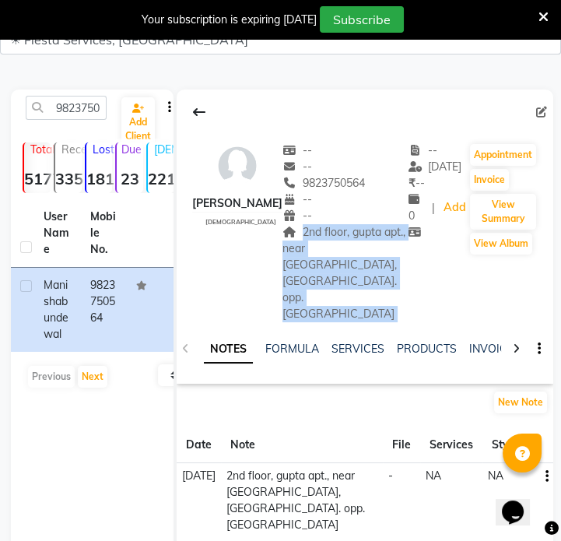
click at [292, 260] on span "2nd floor, gupta apt., near [GEOGRAPHIC_DATA], [GEOGRAPHIC_DATA]. opp. [GEOGRAP…" at bounding box center [343, 273] width 123 height 96
click at [93, 117] on input "9823750564" at bounding box center [66, 108] width 81 height 24
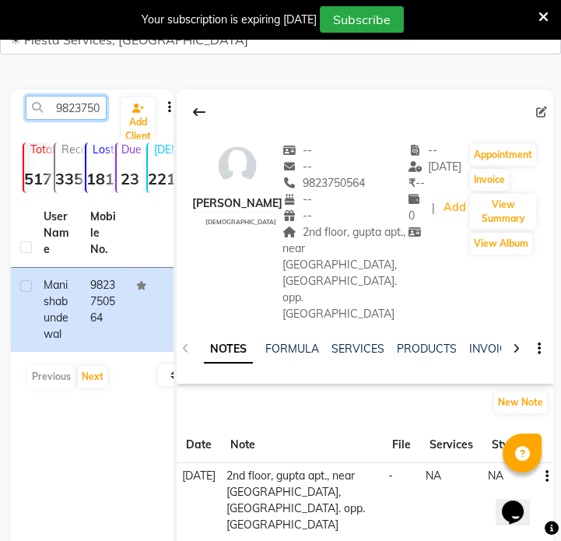
click at [99, 114] on input "9823750564" at bounding box center [66, 108] width 81 height 24
paste input "7028536238"
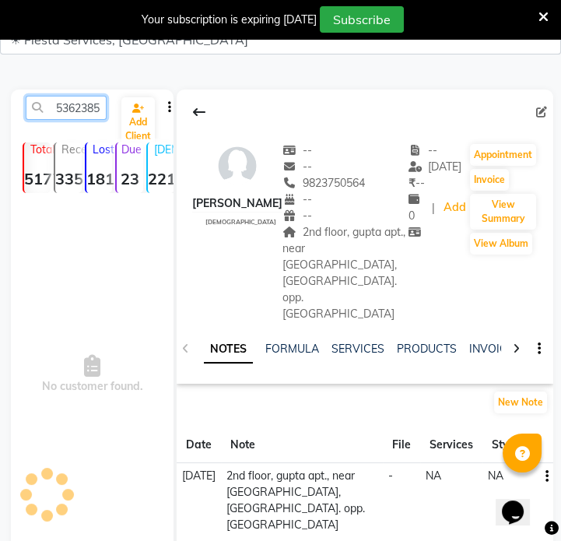
click at [99, 114] on input "98237507028536238564" at bounding box center [66, 108] width 81 height 24
paste input "7028536238"
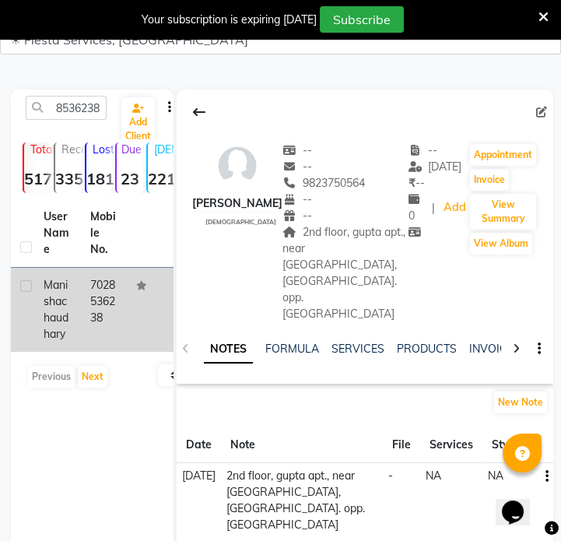
click at [91, 273] on td "7028536238" at bounding box center [104, 310] width 47 height 84
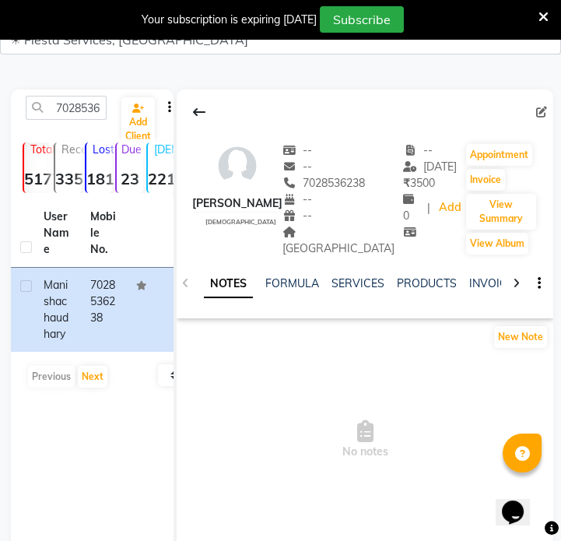
click at [350, 246] on span "[GEOGRAPHIC_DATA]" at bounding box center [338, 240] width 112 height 30
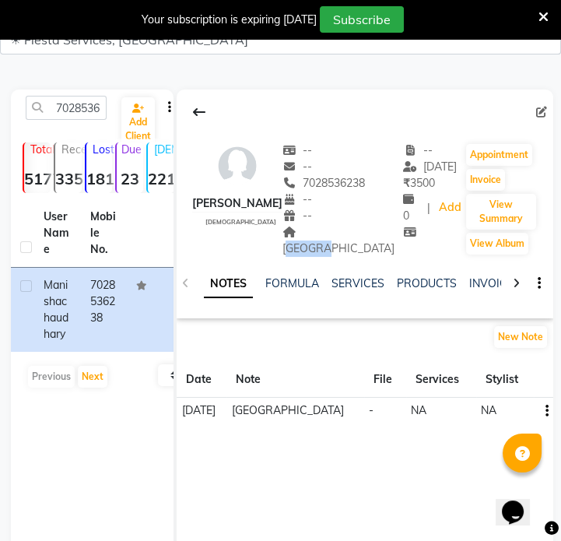
click at [350, 246] on span "[GEOGRAPHIC_DATA]" at bounding box center [338, 240] width 112 height 30
click at [82, 107] on input "7028536238" at bounding box center [66, 108] width 81 height 24
paste input "9604823196"
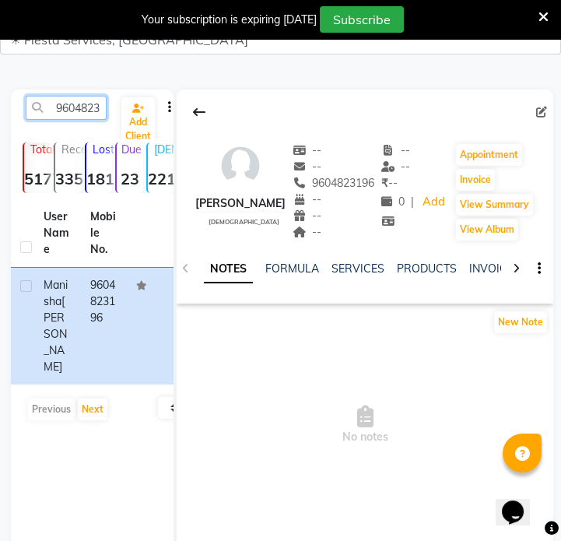
click at [63, 111] on input "9604823196" at bounding box center [66, 108] width 81 height 24
paste input "8088151199"
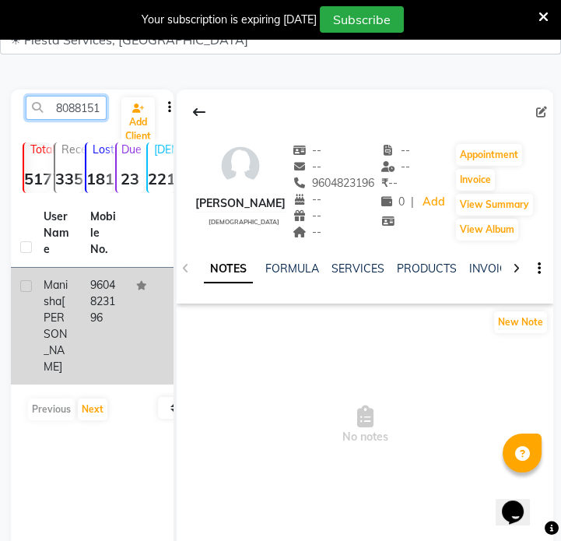
scroll to position [0, 21]
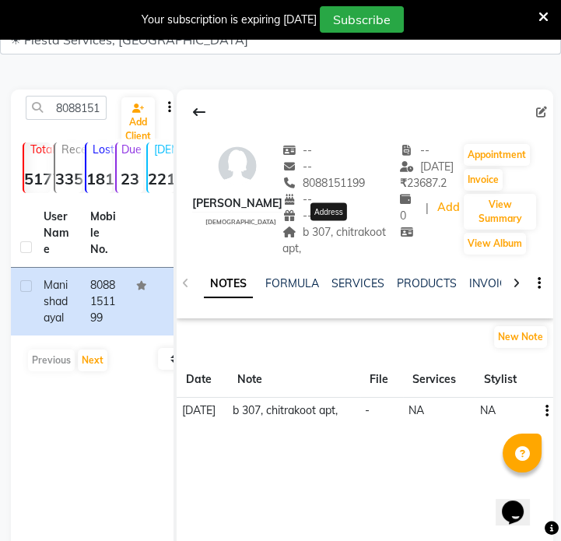
click at [359, 226] on span "b 307, chitrakoot apt," at bounding box center [333, 240] width 103 height 30
click at [364, 226] on span "b 307, chitrakoot apt," at bounding box center [333, 240] width 103 height 30
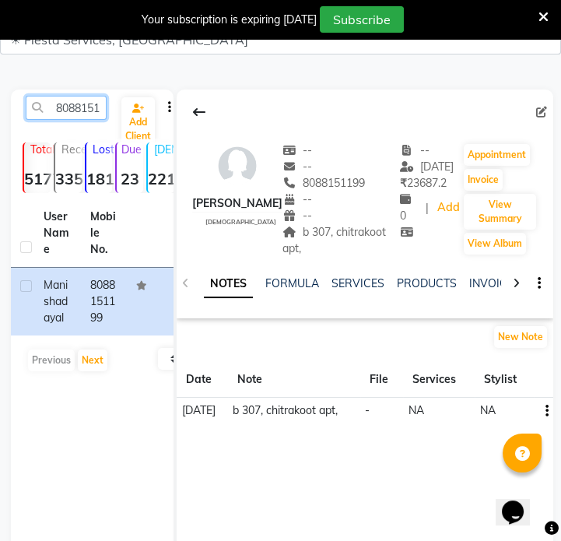
click at [79, 101] on input "8088151199" at bounding box center [66, 108] width 81 height 24
paste input "7507404559"
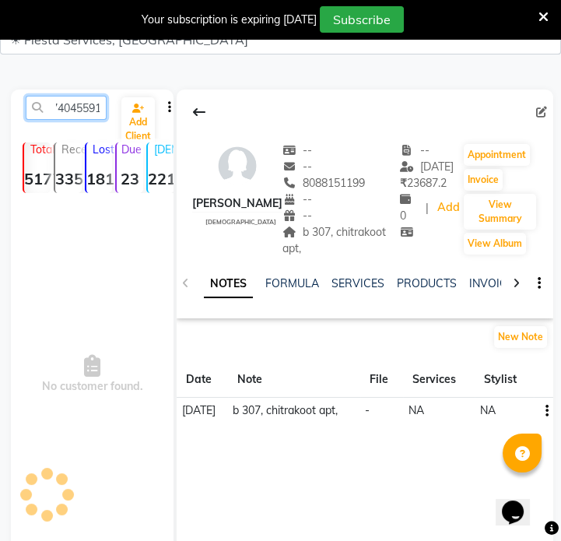
click at [80, 101] on input "80887507404559151199" at bounding box center [66, 108] width 81 height 24
paste input "750740455"
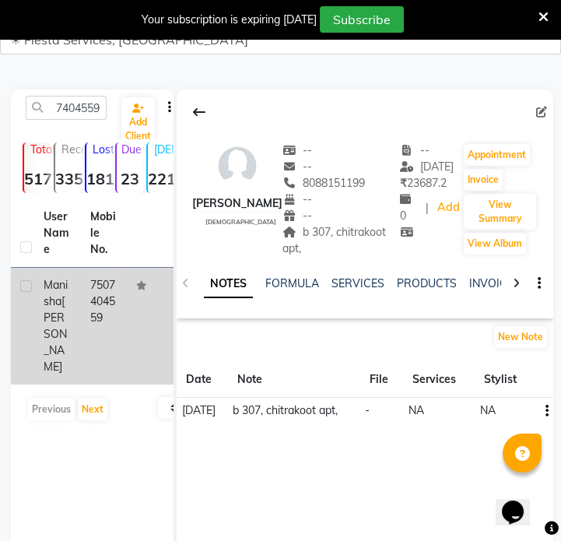
click at [87, 303] on td "7507404559" at bounding box center [104, 326] width 47 height 117
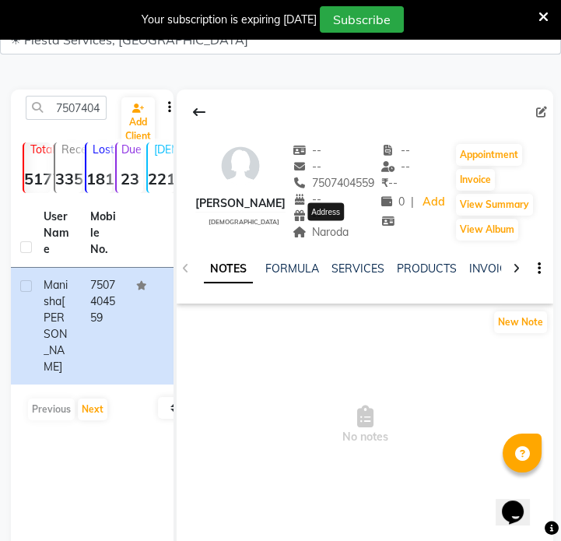
click at [342, 233] on span "Naroda" at bounding box center [320, 232] width 57 height 14
click at [71, 100] on input "7507404559" at bounding box center [66, 108] width 81 height 24
paste input "8459962204"
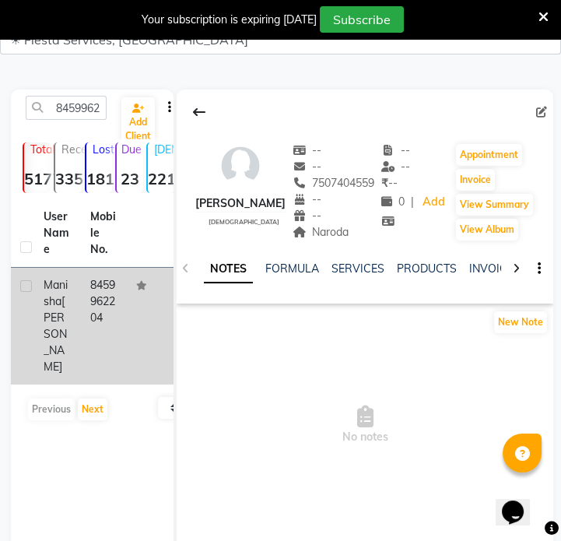
click at [90, 308] on td "8459962204" at bounding box center [104, 326] width 47 height 117
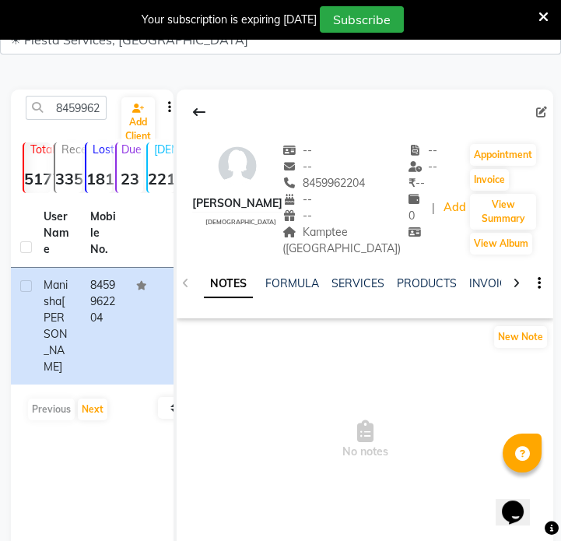
click at [323, 234] on span "Kamptee ([GEOGRAPHIC_DATA])" at bounding box center [341, 240] width 118 height 30
click at [54, 115] on input "8459962204" at bounding box center [66, 108] width 81 height 24
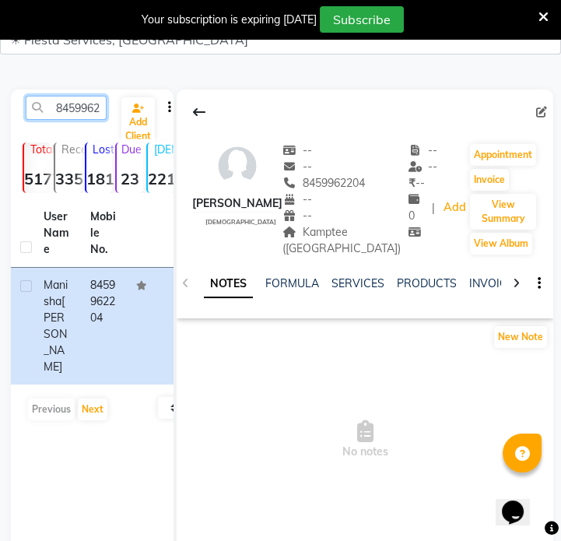
paste input "7990653672"
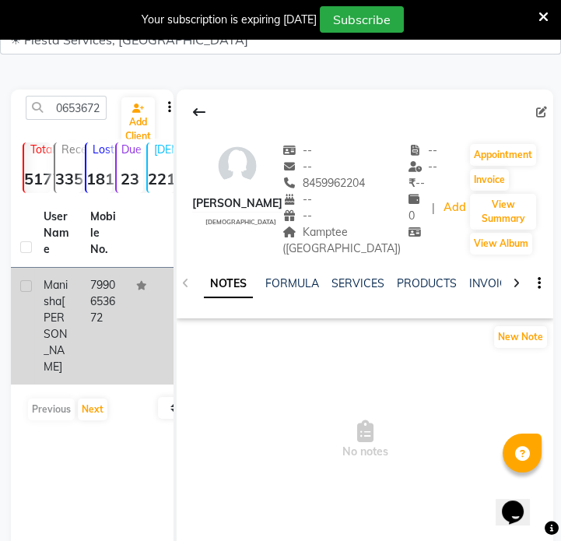
click at [117, 271] on td "7990653672" at bounding box center [104, 326] width 47 height 117
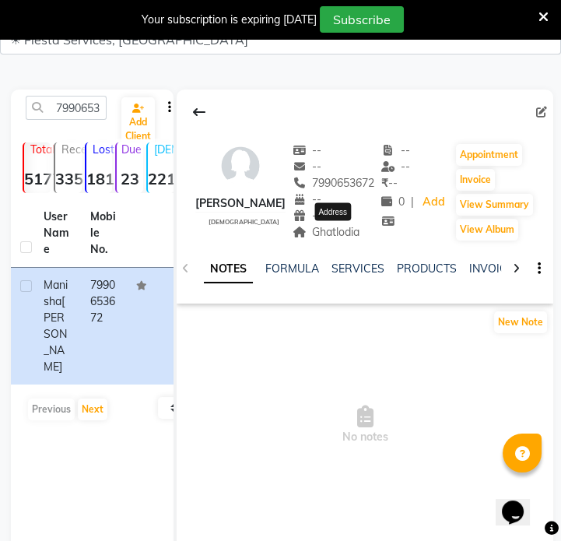
click at [342, 226] on span "Ghatlodia" at bounding box center [326, 232] width 68 height 14
click at [103, 110] on input "7990653672" at bounding box center [66, 108] width 81 height 24
paste input "069976986"
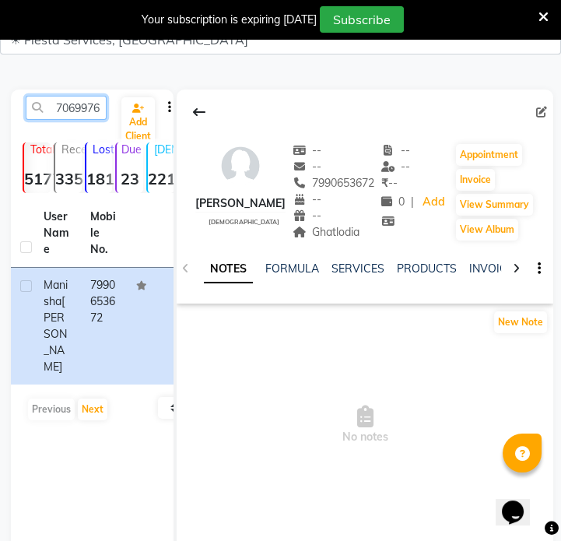
scroll to position [0, 21]
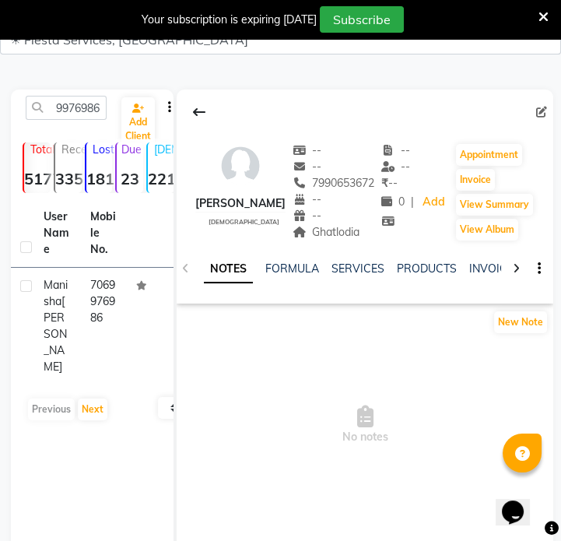
click at [88, 308] on td "7069976986" at bounding box center [104, 326] width 47 height 117
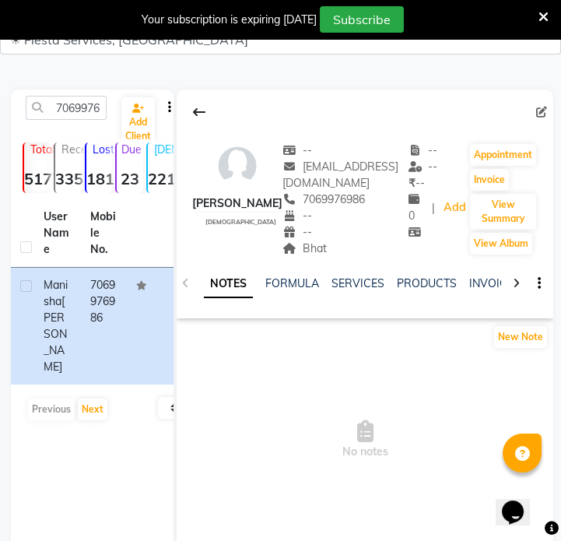
click at [296, 251] on div "Bhat" at bounding box center [345, 248] width 126 height 16
click at [93, 106] on input "7069976986" at bounding box center [66, 108] width 81 height 24
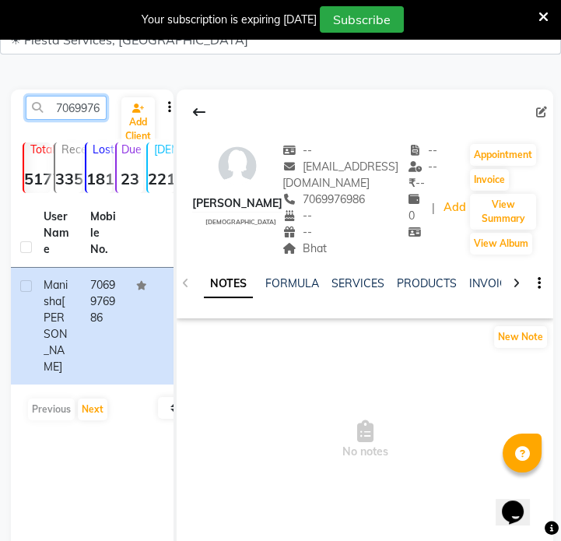
paste input "866840426"
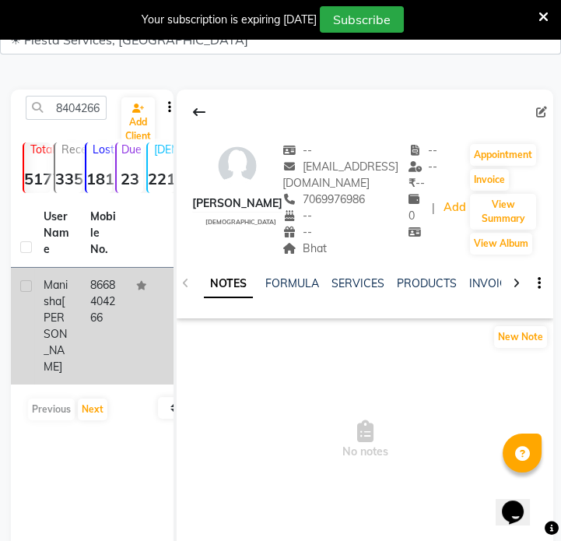
click at [107, 338] on td "8668404266" at bounding box center [104, 326] width 47 height 117
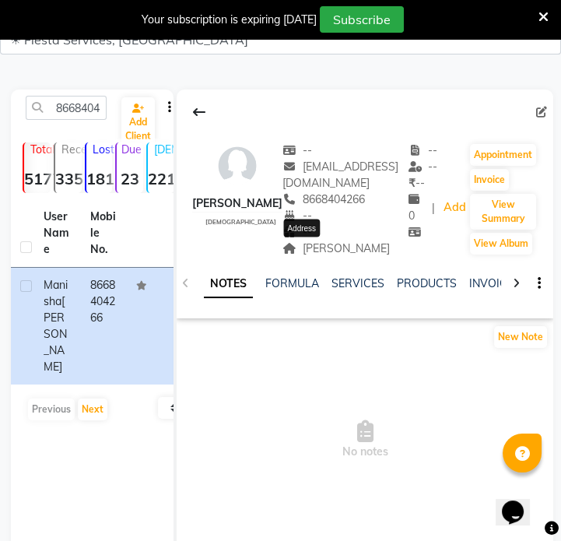
click at [296, 247] on span "[PERSON_NAME]" at bounding box center [335, 248] width 107 height 14
click at [87, 105] on input "8668404266" at bounding box center [66, 108] width 81 height 24
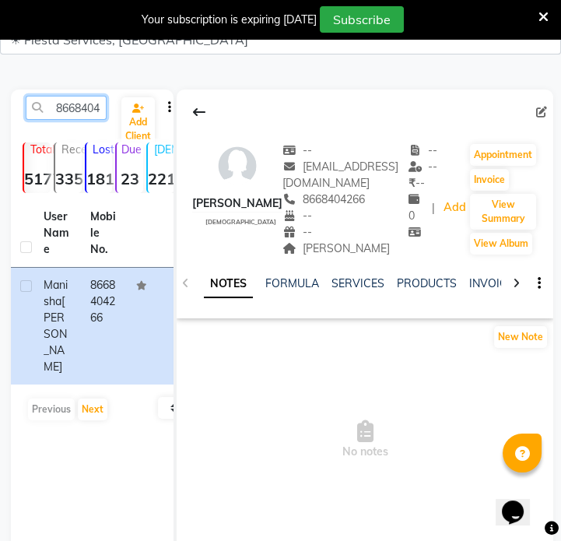
paste input "554804499"
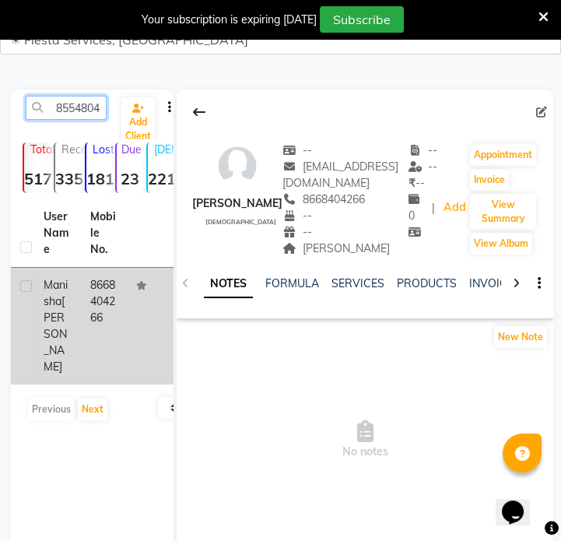
scroll to position [0, 21]
click at [46, 322] on span "[PERSON_NAME]" at bounding box center [55, 333] width 23 height 79
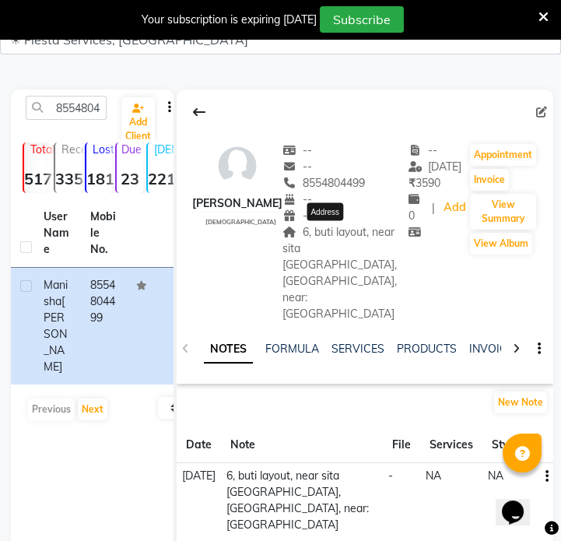
click at [320, 237] on span "6, buti layout, near sita [GEOGRAPHIC_DATA], [GEOGRAPHIC_DATA], near: [GEOGRAPH…" at bounding box center [339, 273] width 114 height 96
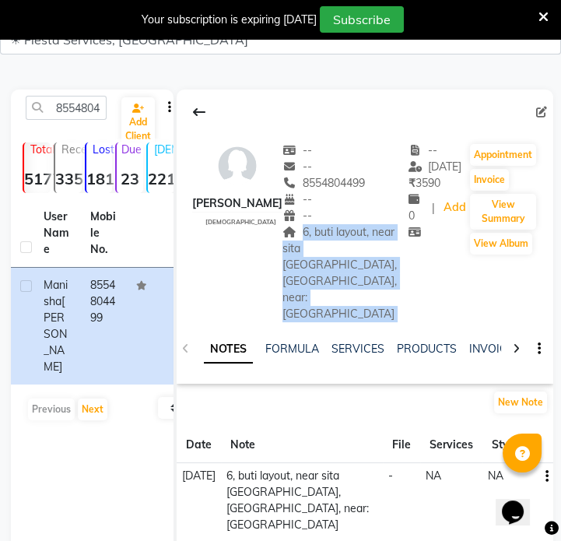
click at [320, 237] on span "6, buti layout, near sita [GEOGRAPHIC_DATA], [GEOGRAPHIC_DATA], near: [GEOGRAPH…" at bounding box center [339, 273] width 114 height 96
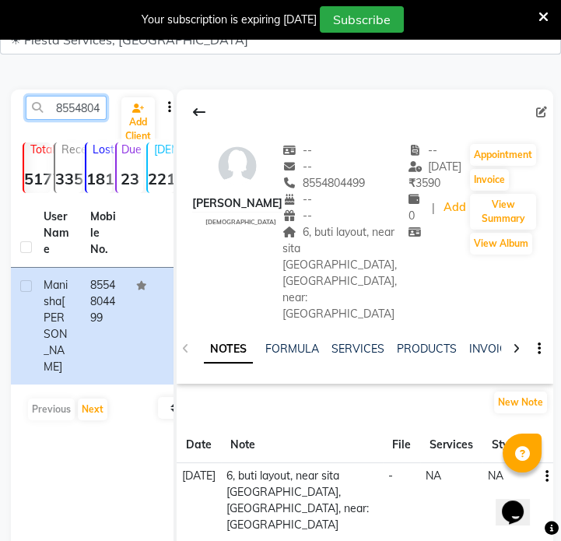
click at [77, 117] on input "8554804499" at bounding box center [66, 108] width 81 height 24
paste input "9822265813"
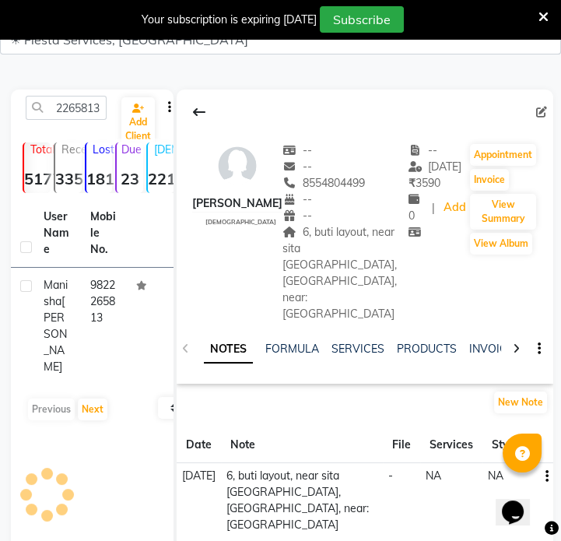
click at [88, 258] on th "Mobile No." at bounding box center [104, 233] width 47 height 68
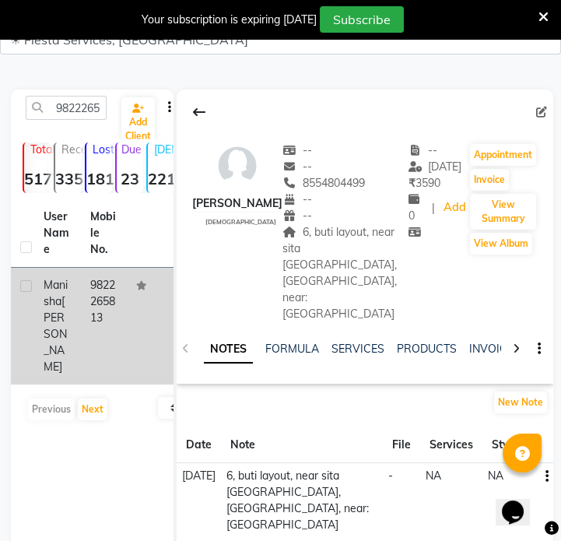
click at [96, 298] on td "9822265813" at bounding box center [104, 326] width 47 height 117
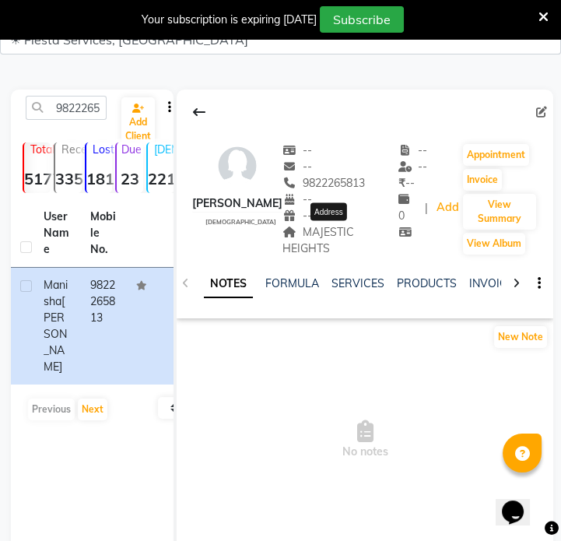
click at [348, 233] on span "MAJESTIC HEIGHTS" at bounding box center [318, 240] width 72 height 30
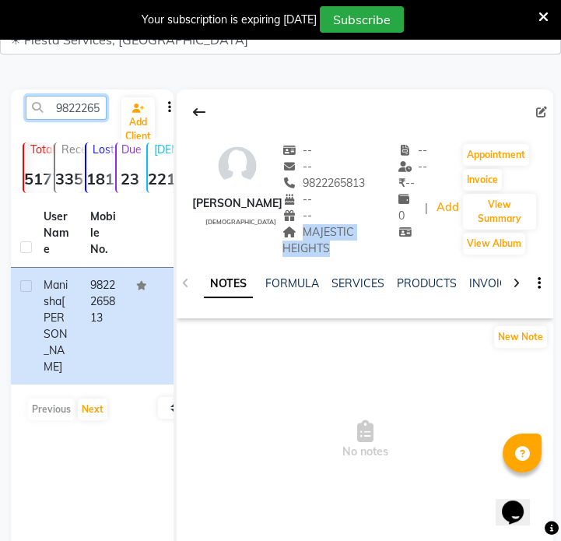
click at [85, 113] on input "9822265813" at bounding box center [66, 108] width 81 height 24
click at [85, 112] on input "9822265813" at bounding box center [66, 108] width 81 height 24
paste input "7709984088"
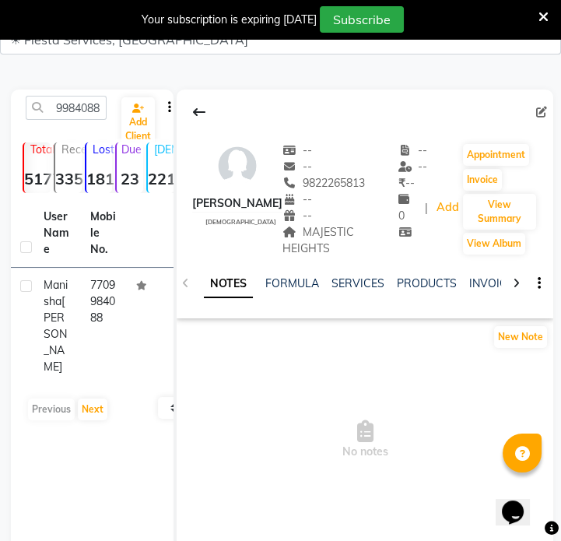
click at [79, 291] on td "[PERSON_NAME]" at bounding box center [57, 326] width 47 height 117
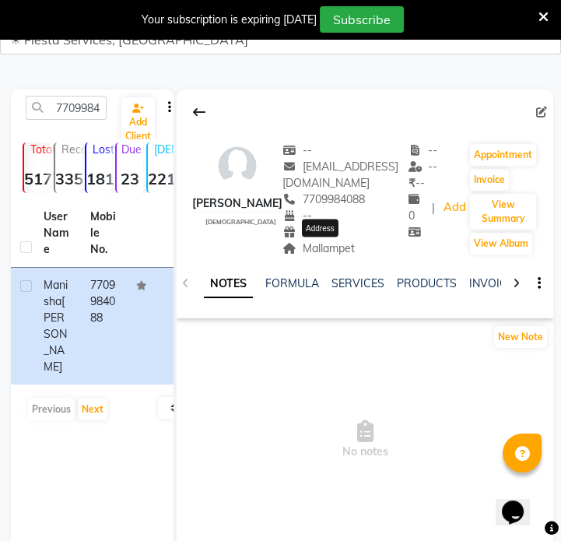
click at [323, 250] on span "Mallampet" at bounding box center [318, 248] width 72 height 14
click at [73, 101] on input "7709984088" at bounding box center [66, 108] width 81 height 24
paste input "9561430549"
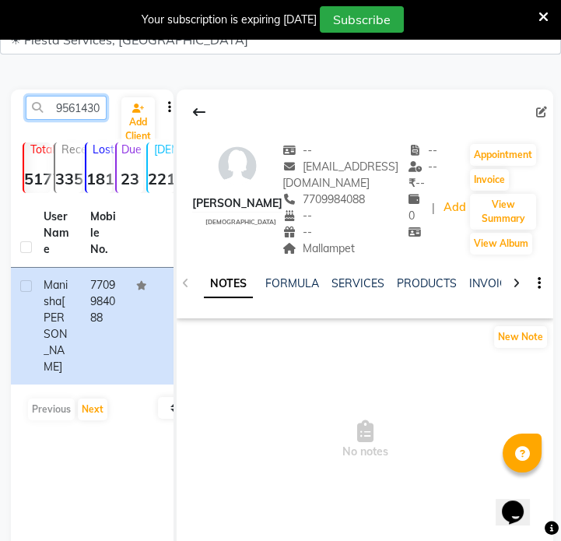
scroll to position [0, 21]
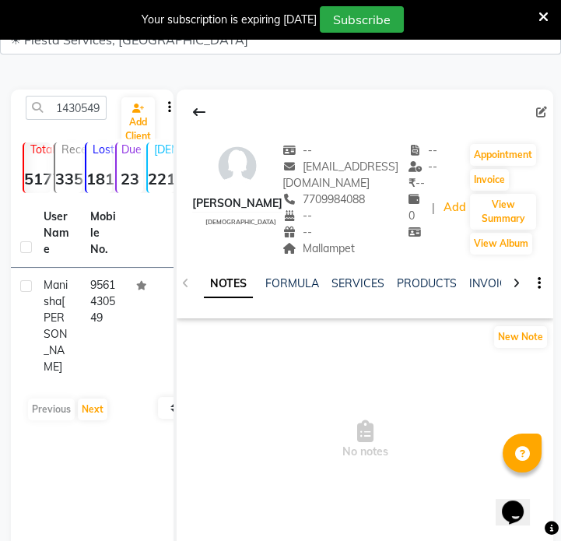
click at [133, 308] on td at bounding box center [150, 326] width 47 height 117
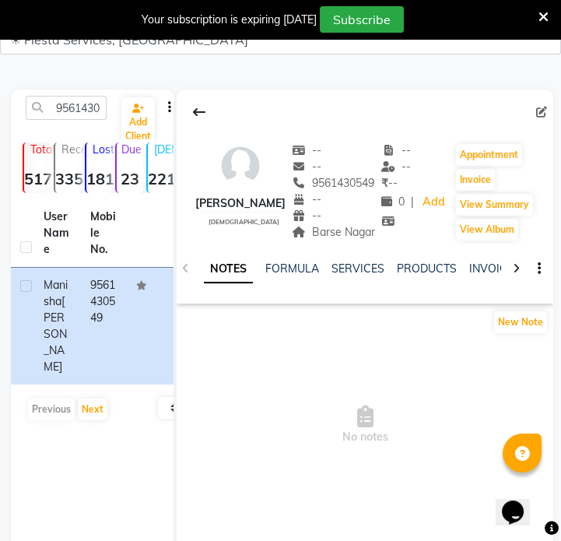
click at [350, 242] on div "NOTES FORMULA SERVICES PRODUCTS INVOICES APPOINTMENTS MEMBERSHIP PACKAGES VOUCH…" at bounding box center [365, 269] width 376 height 54
click at [351, 234] on span "Barse Nagar" at bounding box center [333, 232] width 83 height 14
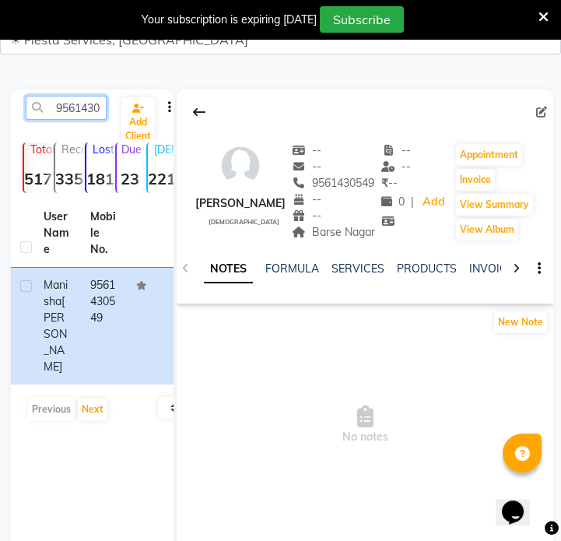
click at [93, 102] on input "9561430549" at bounding box center [66, 108] width 81 height 24
paste input "979894153"
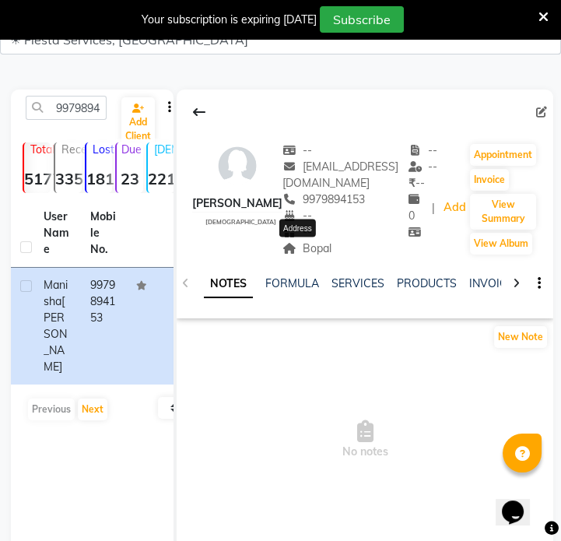
click at [322, 249] on span "Bopal" at bounding box center [306, 248] width 49 height 14
click at [317, 248] on span "Bopal" at bounding box center [306, 248] width 49 height 14
click at [66, 100] on input "9979894153" at bounding box center [66, 108] width 81 height 24
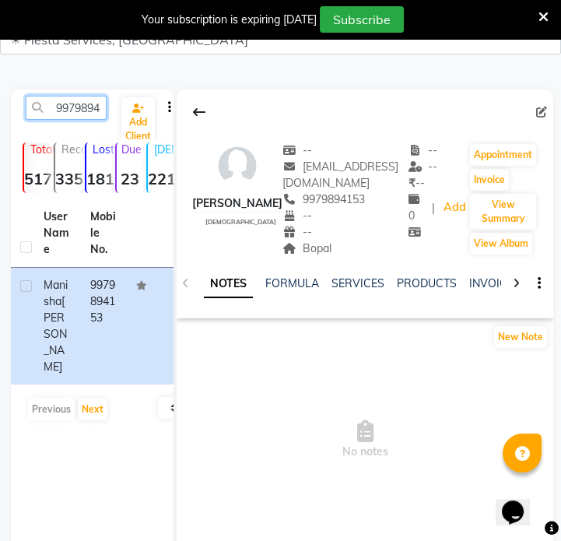
click at [66, 100] on input "9979894153" at bounding box center [66, 108] width 81 height 24
paste input "7726895368"
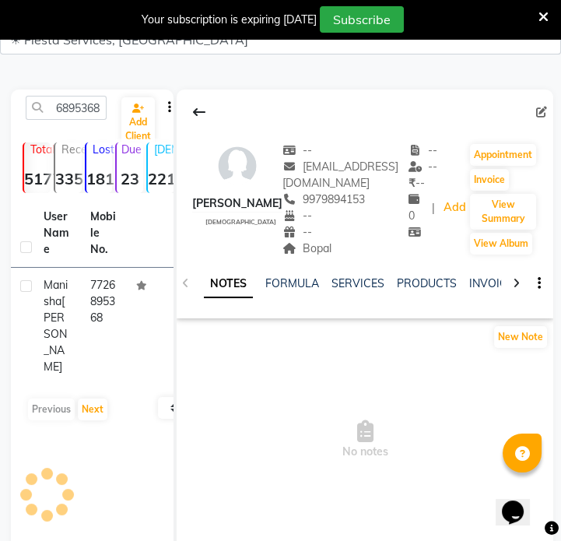
click at [97, 299] on td "7726895368" at bounding box center [104, 326] width 47 height 117
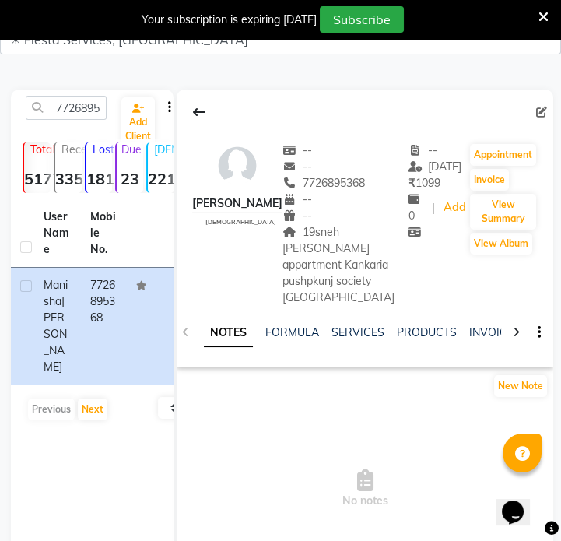
click at [306, 234] on span "19sneh [PERSON_NAME] appartment Kankaria pushpkunj society [GEOGRAPHIC_DATA]" at bounding box center [338, 264] width 112 height 79
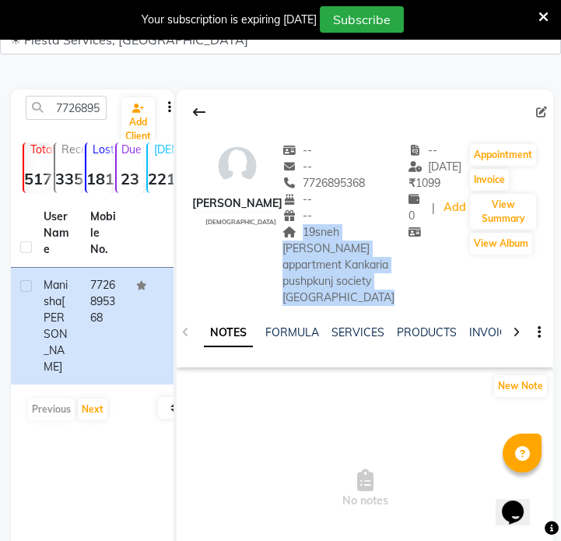
click at [306, 234] on span "19sneh [PERSON_NAME] appartment Kankaria pushpkunj society [GEOGRAPHIC_DATA]" at bounding box center [338, 264] width 112 height 79
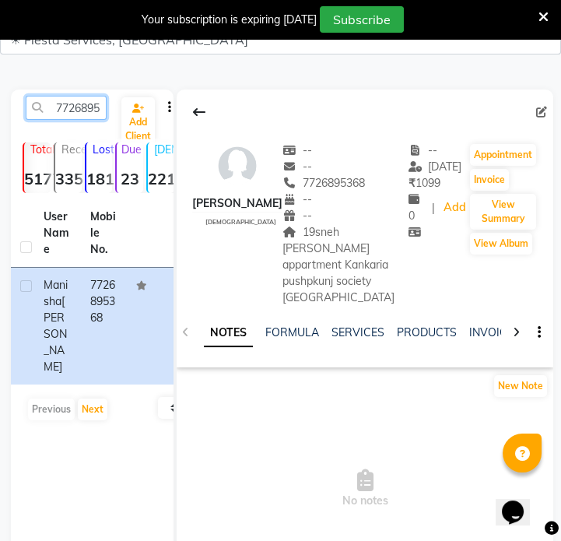
click at [49, 111] on input "7726895368" at bounding box center [66, 108] width 81 height 24
paste input "6354694165"
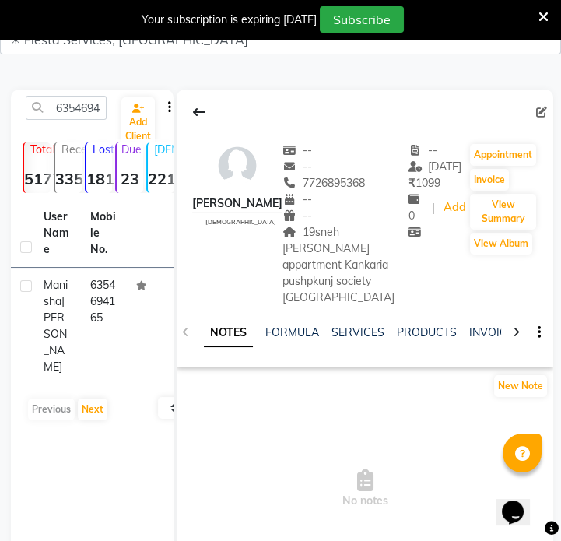
click at [122, 325] on td "6354694165" at bounding box center [104, 326] width 47 height 117
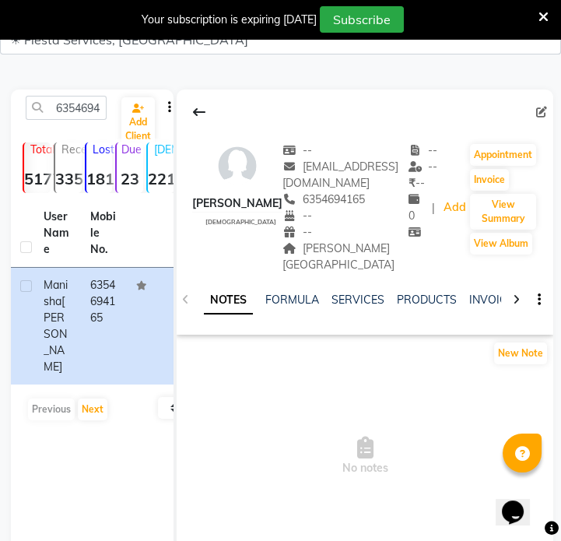
click at [306, 219] on div "--" at bounding box center [345, 216] width 126 height 16
drag, startPoint x: 320, startPoint y: 235, endPoint x: 325, endPoint y: 254, distance: 20.0
click at [323, 247] on div "-- [EMAIL_ADDRESS][DOMAIN_NAME] 6354694165 -- -- [PERSON_NAME][GEOGRAPHIC_DATA]" at bounding box center [345, 207] width 126 height 131
click at [325, 254] on div "[PERSON_NAME][GEOGRAPHIC_DATA]" at bounding box center [345, 256] width 126 height 33
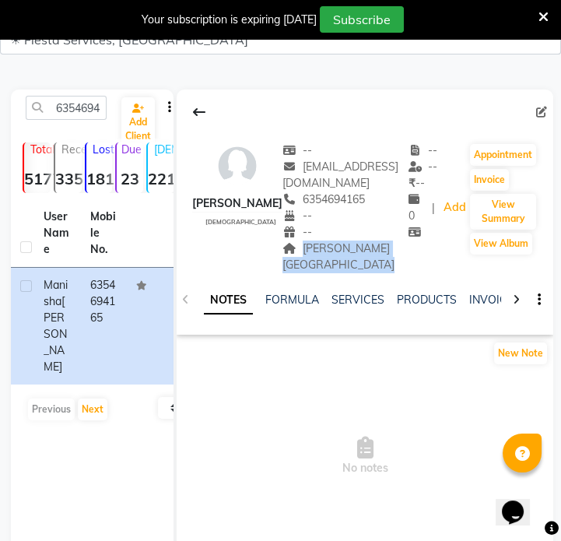
click at [325, 254] on div "[PERSON_NAME][GEOGRAPHIC_DATA]" at bounding box center [345, 256] width 126 height 33
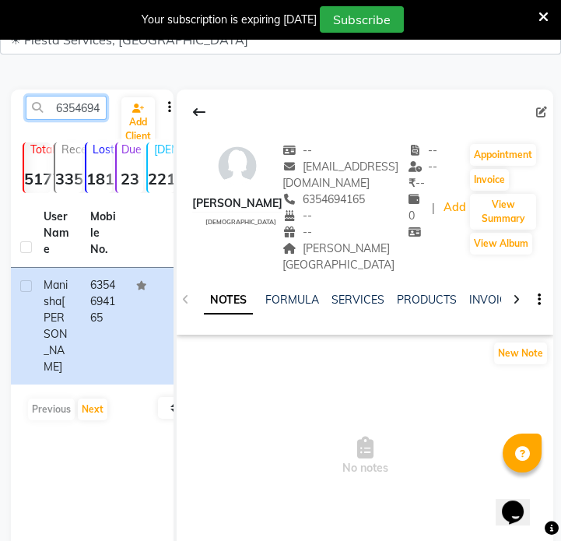
click at [76, 96] on input "6354694165" at bounding box center [66, 108] width 81 height 24
paste input "8261939191"
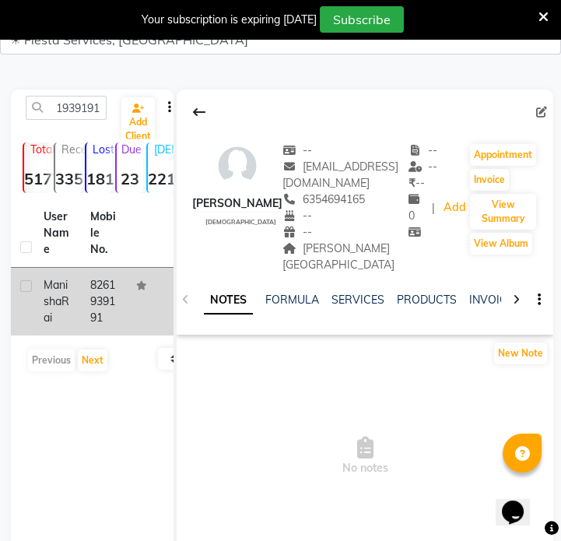
click at [100, 288] on td "8261939191" at bounding box center [104, 302] width 47 height 68
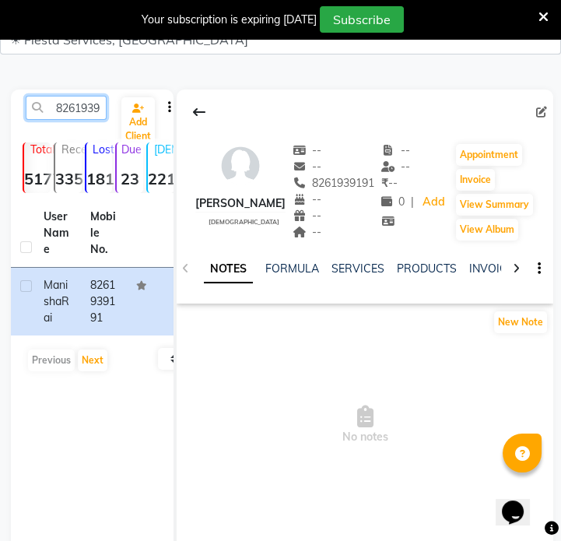
click at [91, 110] on input "8261939191" at bounding box center [66, 108] width 81 height 24
paste input "9075281297"
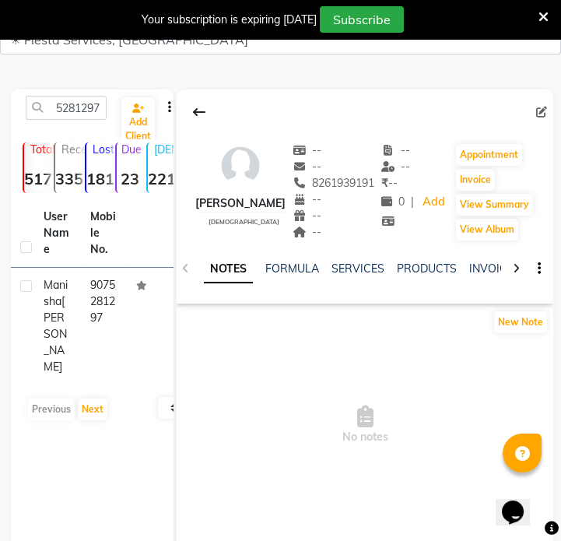
click at [102, 296] on td "9075281297" at bounding box center [104, 326] width 47 height 117
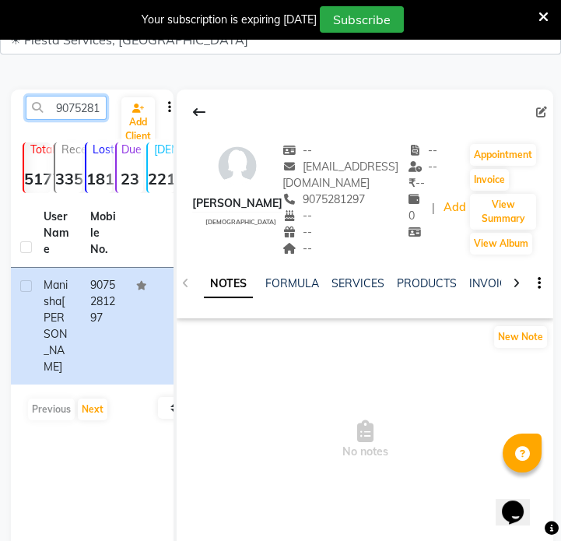
click at [54, 103] on input "9075281297" at bounding box center [66, 108] width 81 height 24
paste input "7972451642"
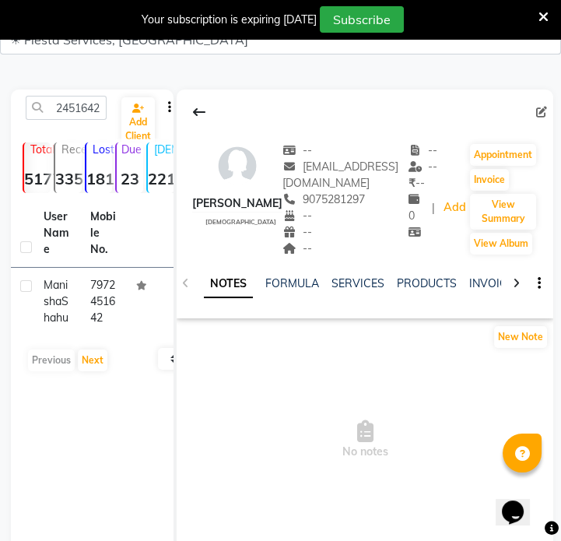
click at [107, 327] on td "7972451642" at bounding box center [104, 302] width 47 height 68
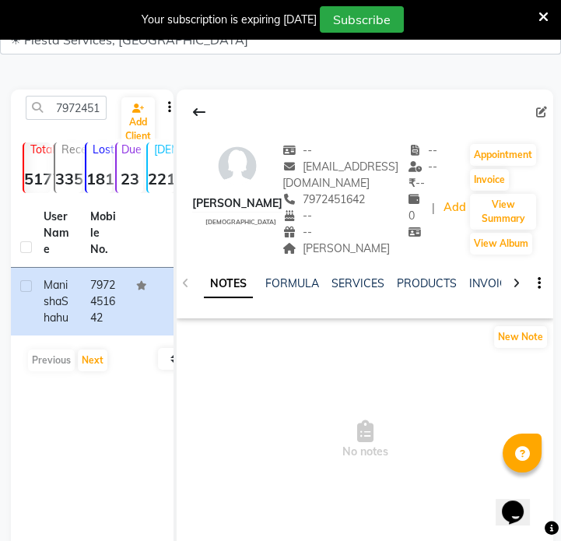
click at [302, 251] on span "[PERSON_NAME]" at bounding box center [335, 248] width 107 height 14
click at [92, 109] on input "7972451642" at bounding box center [66, 108] width 81 height 24
paste input "8317029771"
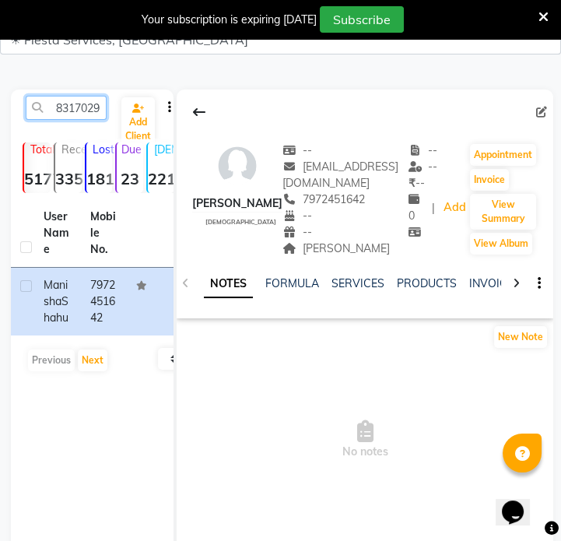
scroll to position [0, 21]
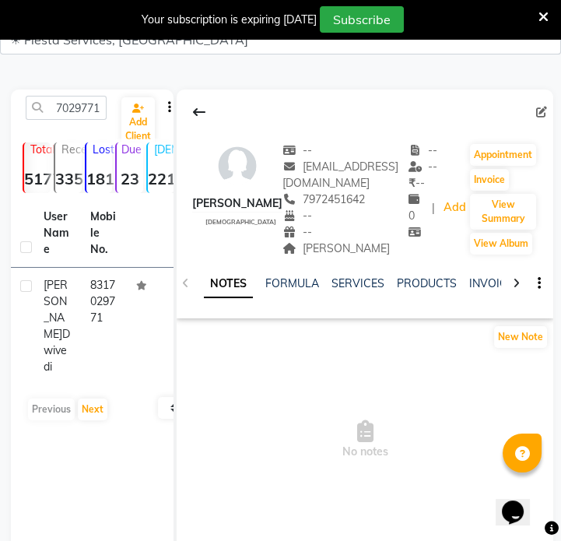
click at [114, 293] on td "8317029771" at bounding box center [104, 326] width 47 height 117
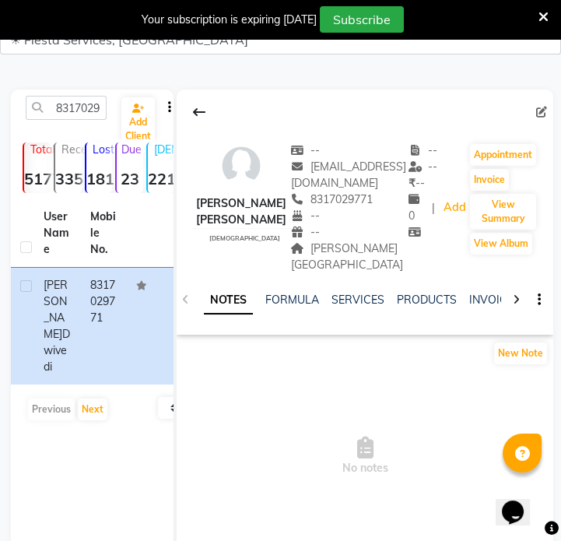
drag, startPoint x: 313, startPoint y: 241, endPoint x: 301, endPoint y: 256, distance: 19.3
click at [308, 248] on span "[PERSON_NAME][GEOGRAPHIC_DATA]" at bounding box center [347, 256] width 112 height 30
click at [301, 256] on div "-- [EMAIL_ADDRESS][DOMAIN_NAME] 8317029771 -- -- [PERSON_NAME][GEOGRAPHIC_DATA]…" at bounding box center [349, 207] width 117 height 131
click at [301, 256] on div "-- [EMAIL_ADDRESS][DOMAIN_NAME] 8317029771 -- -- [PERSON_NAME][GEOGRAPHIC_DATA]" at bounding box center [349, 207] width 117 height 131
click at [313, 250] on span "[PERSON_NAME][GEOGRAPHIC_DATA]" at bounding box center [347, 256] width 112 height 30
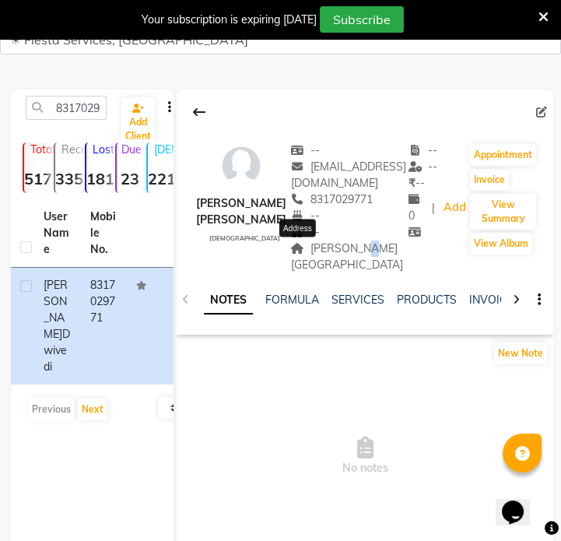
click at [313, 250] on span "[PERSON_NAME][GEOGRAPHIC_DATA]" at bounding box center [347, 256] width 112 height 30
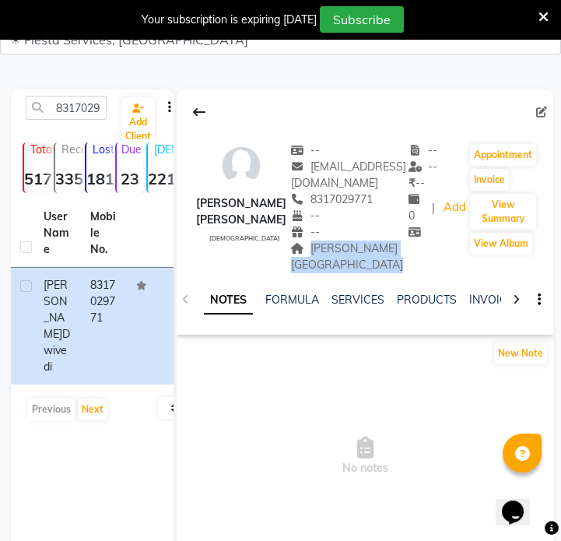
click at [313, 250] on span "[PERSON_NAME][GEOGRAPHIC_DATA]" at bounding box center [347, 256] width 112 height 30
click at [61, 113] on input "8317029771" at bounding box center [66, 108] width 81 height 24
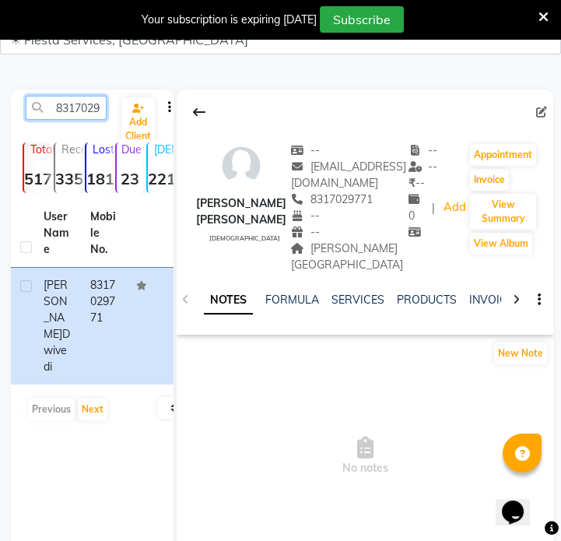
click at [61, 113] on input "8317029771" at bounding box center [66, 108] width 81 height 24
paste input "942254248"
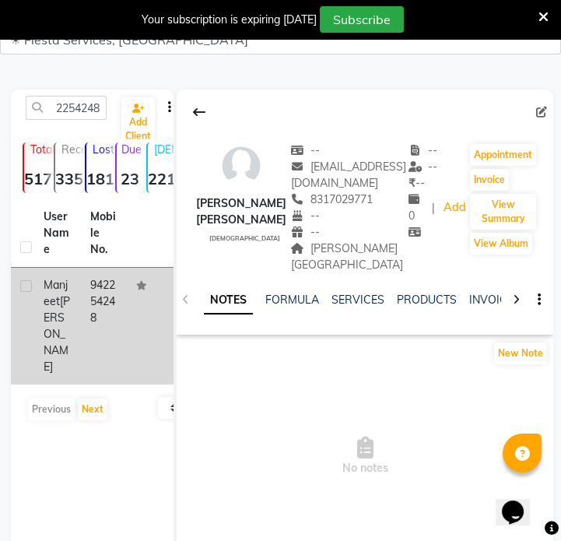
click at [81, 320] on td "942254248" at bounding box center [104, 326] width 47 height 117
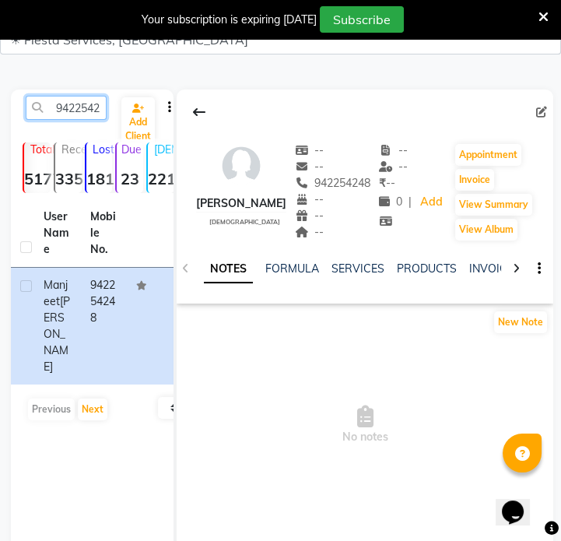
click at [67, 109] on input "942254248" at bounding box center [66, 108] width 81 height 24
paste input "8390300554"
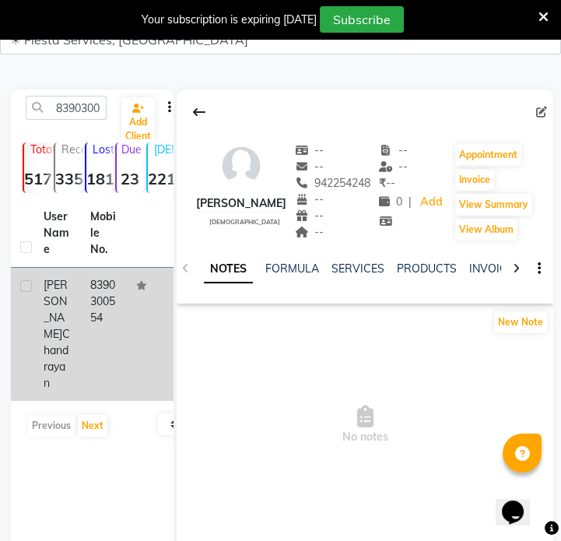
click at [114, 357] on td "8390300554" at bounding box center [104, 334] width 47 height 133
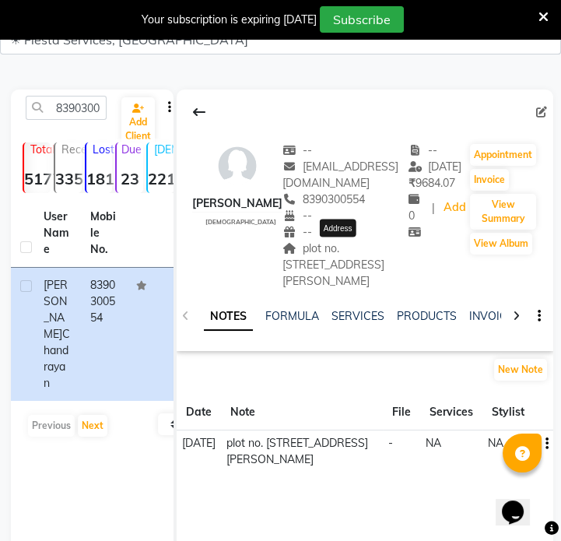
click at [330, 260] on span "plot no. [STREET_ADDRESS][PERSON_NAME]" at bounding box center [333, 264] width 102 height 47
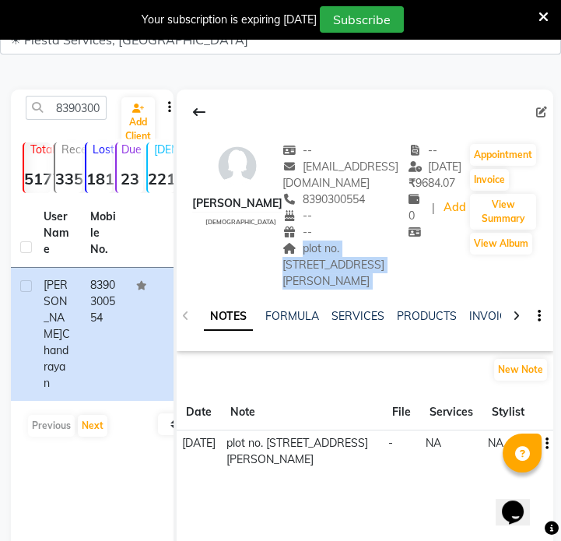
click at [330, 260] on span "plot no. [STREET_ADDRESS][PERSON_NAME]" at bounding box center [333, 264] width 102 height 47
click at [82, 99] on input "8390300554" at bounding box center [66, 108] width 81 height 24
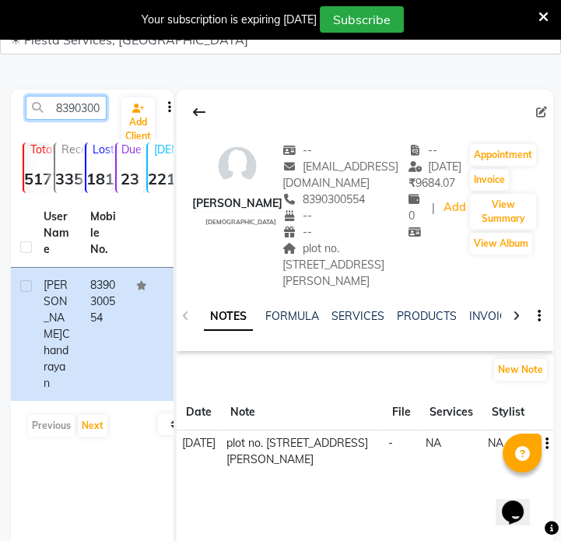
click at [83, 99] on input "8390300554" at bounding box center [66, 108] width 81 height 24
paste input "60001171"
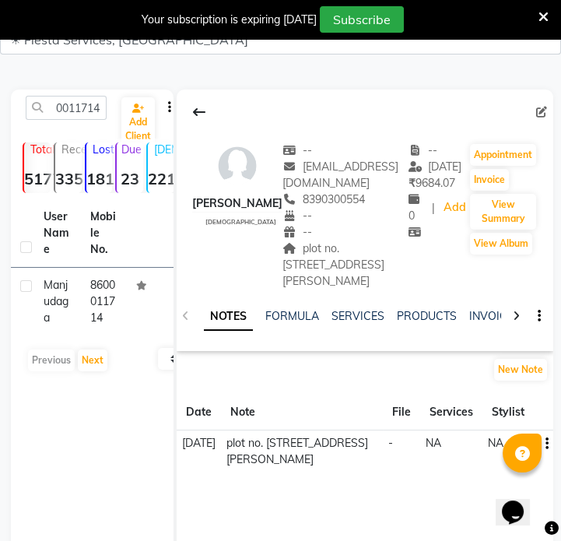
click at [125, 311] on td "8600011714" at bounding box center [104, 302] width 47 height 68
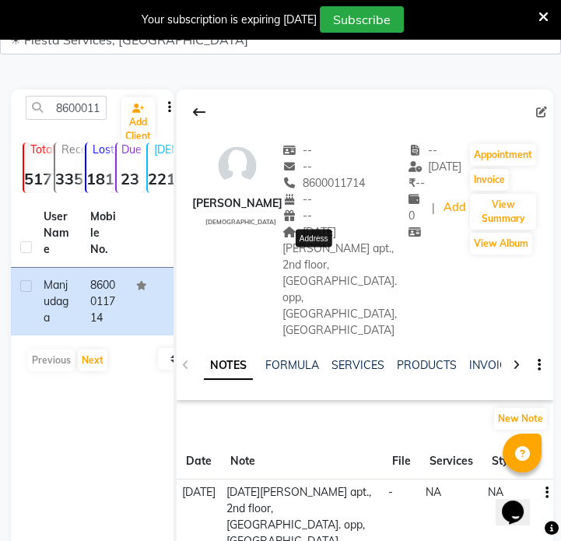
click at [342, 246] on span "[DATE][PERSON_NAME] apt., 2nd floor, [GEOGRAPHIC_DATA]. opp, [GEOGRAPHIC_DATA],…" at bounding box center [339, 281] width 114 height 112
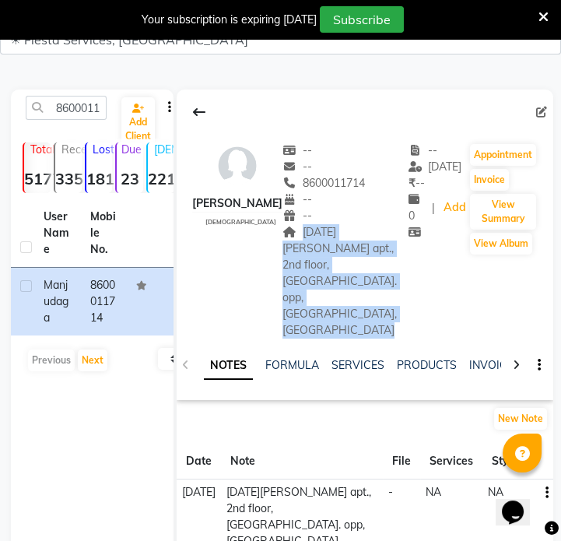
click at [342, 246] on span "[DATE][PERSON_NAME] apt., 2nd floor, [GEOGRAPHIC_DATA]. opp, [GEOGRAPHIC_DATA],…" at bounding box center [339, 281] width 114 height 112
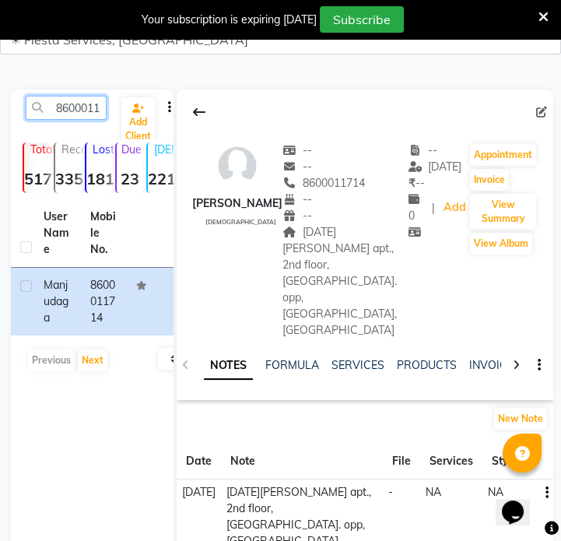
click at [63, 100] on input "8600011714" at bounding box center [66, 108] width 81 height 24
paste input "9425156780"
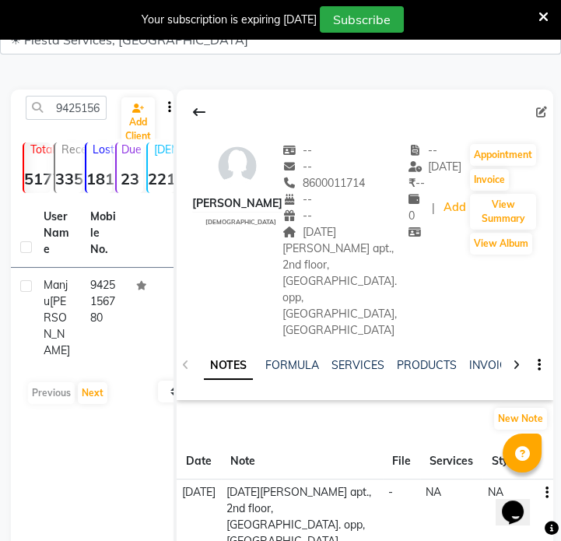
click at [114, 300] on td "9425156780" at bounding box center [104, 318] width 47 height 100
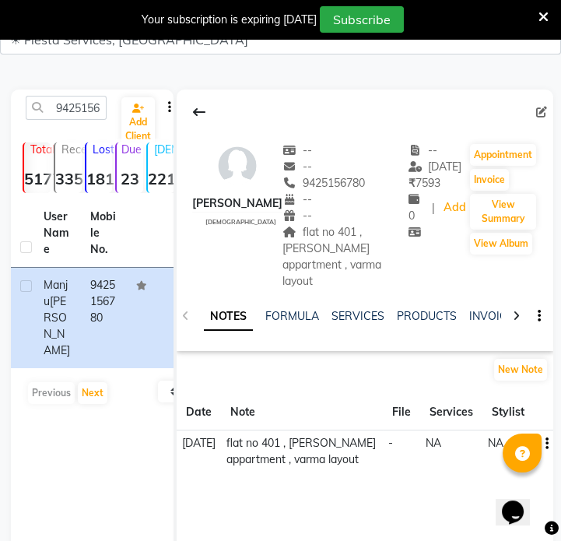
click at [308, 289] on div "NOTES FORMULA SERVICES PRODUCTS INVOICES APPOINTMENTS MEMBERSHIP PACKAGES VOUCH…" at bounding box center [365, 316] width 376 height 54
click at [321, 237] on span "flat no 401 , [PERSON_NAME] appartment , varma layout" at bounding box center [331, 256] width 99 height 63
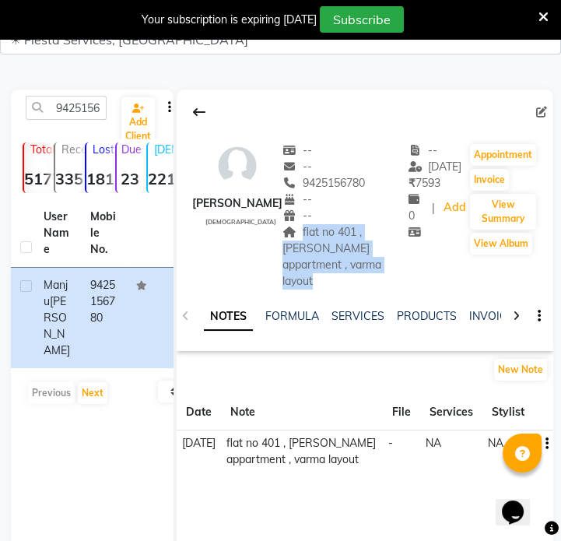
click at [321, 237] on span "flat no 401 , [PERSON_NAME] appartment , varma layout" at bounding box center [331, 256] width 99 height 63
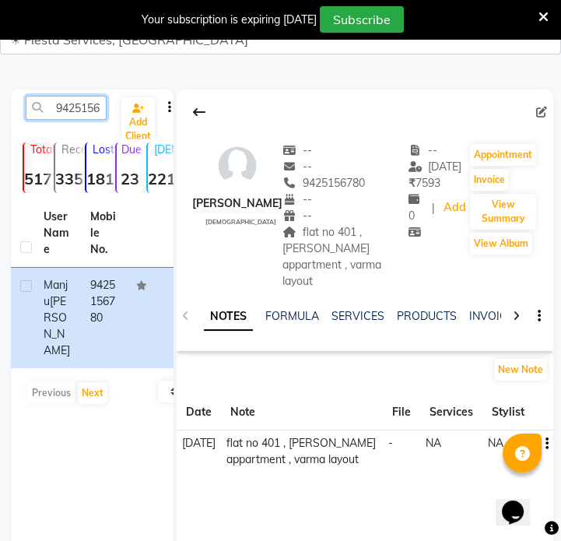
click at [84, 114] on input "9425156780" at bounding box center [66, 108] width 81 height 24
paste input "373822888"
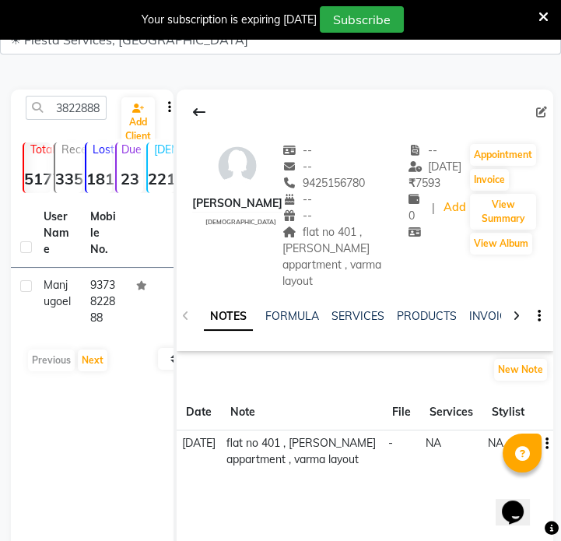
click at [117, 316] on td "9373822888" at bounding box center [104, 302] width 47 height 68
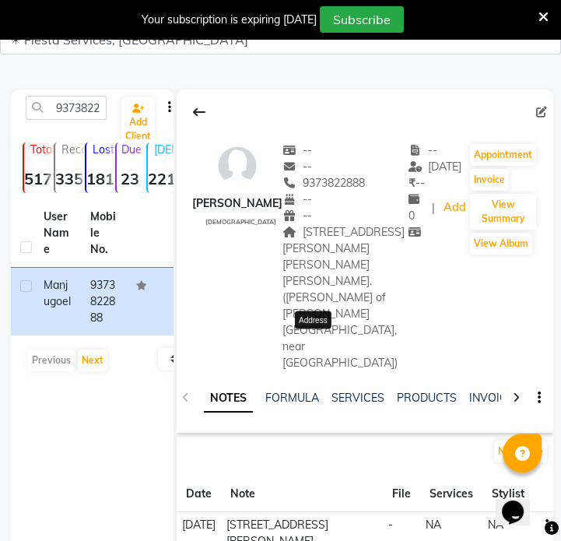
click at [327, 258] on span "[STREET_ADDRESS][PERSON_NAME][PERSON_NAME][PERSON_NAME]. ([PERSON_NAME] of [PER…" at bounding box center [343, 297] width 122 height 145
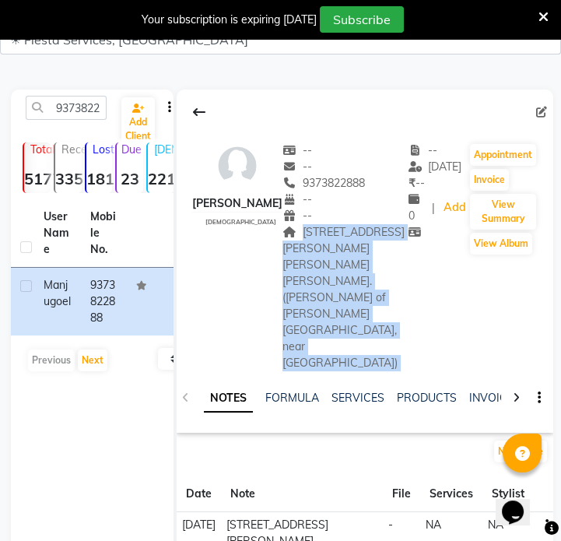
click at [327, 258] on span "[STREET_ADDRESS][PERSON_NAME][PERSON_NAME][PERSON_NAME]. ([PERSON_NAME] of [PER…" at bounding box center [343, 297] width 122 height 145
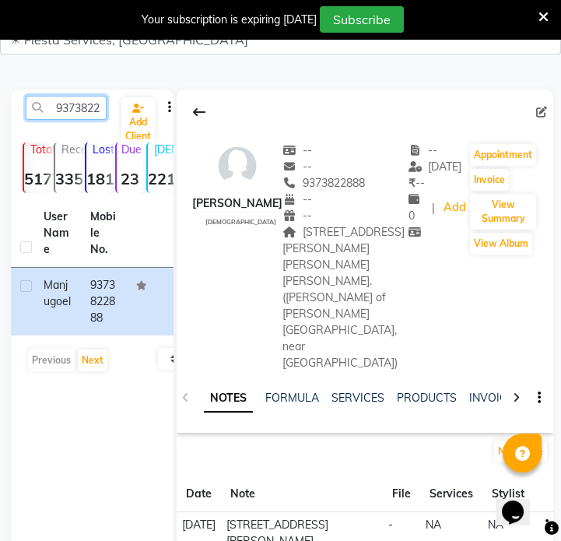
click at [55, 96] on input "9373822888" at bounding box center [66, 108] width 81 height 24
paste input "15897557"
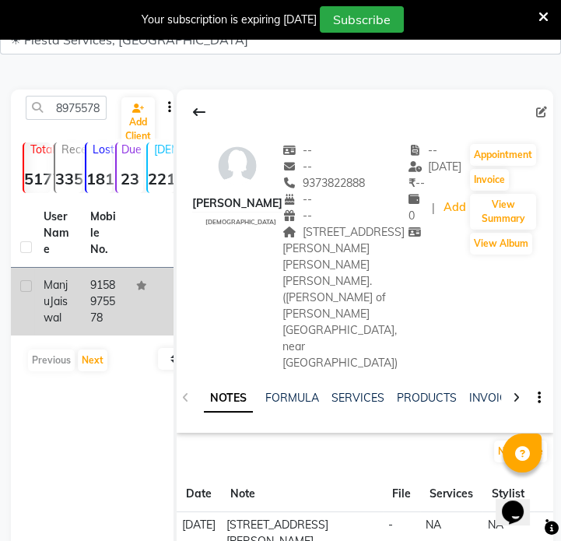
click at [115, 283] on td "9158975578" at bounding box center [104, 302] width 47 height 68
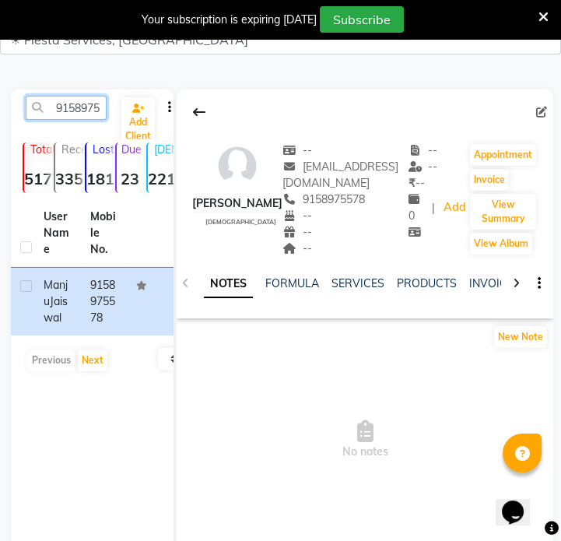
click at [78, 110] on input "9158975578" at bounding box center [66, 108] width 81 height 24
paste input "427319289"
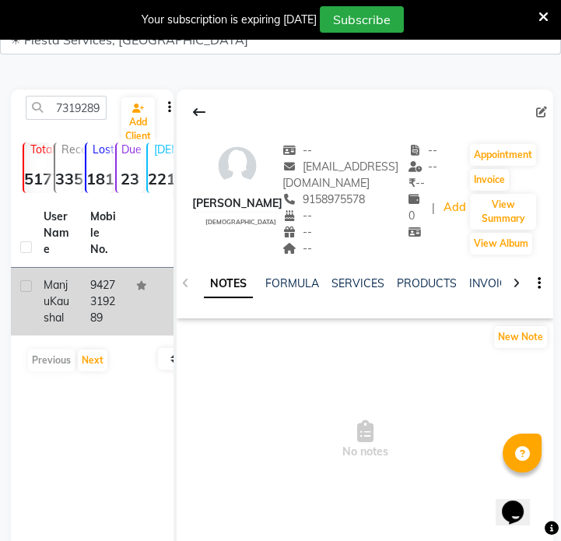
click at [110, 320] on td "9427319289" at bounding box center [104, 302] width 47 height 68
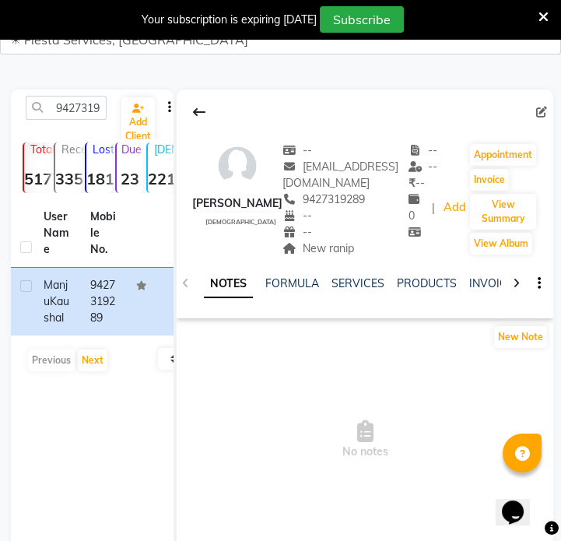
click at [301, 255] on div "New ranip" at bounding box center [345, 248] width 126 height 16
click at [89, 112] on input "9427319289" at bounding box center [66, 108] width 81 height 24
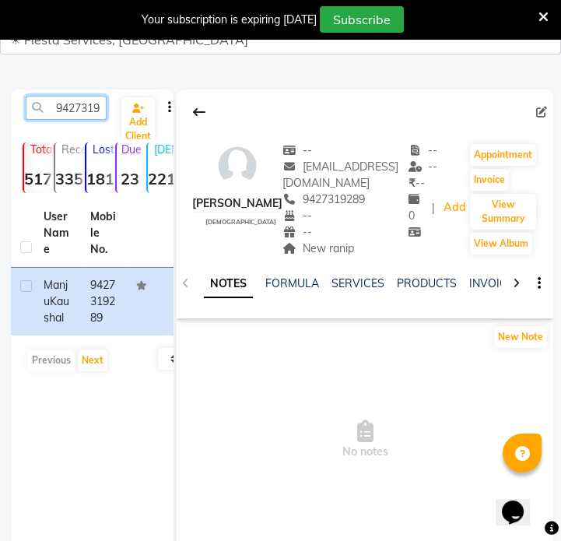
paste input "7723085575"
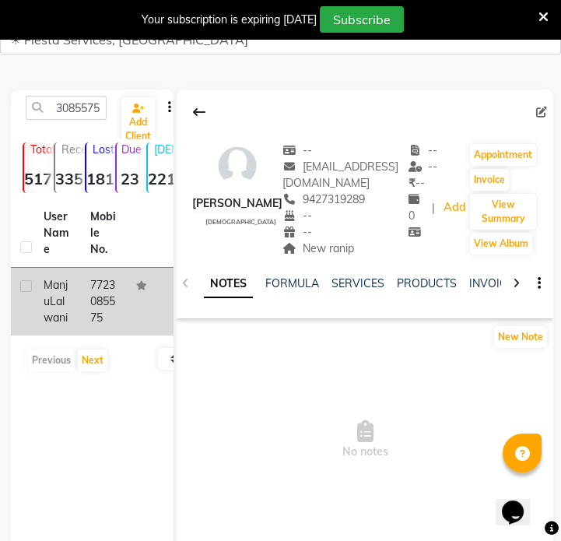
click at [73, 314] on td "[PERSON_NAME]" at bounding box center [57, 302] width 47 height 68
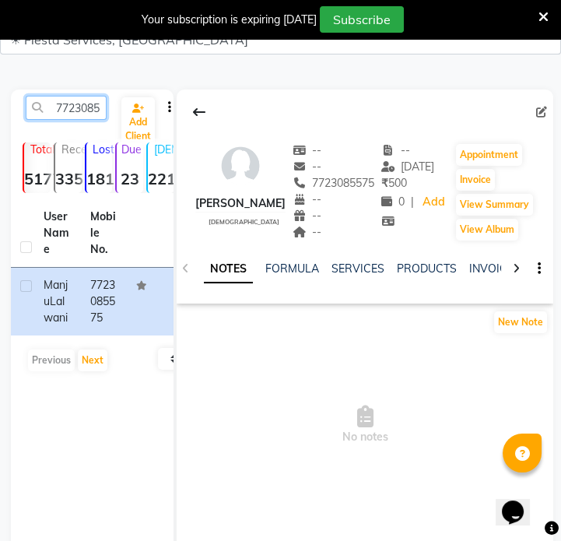
click at [78, 107] on input "7723085575" at bounding box center [66, 108] width 81 height 24
paste input "9822503921"
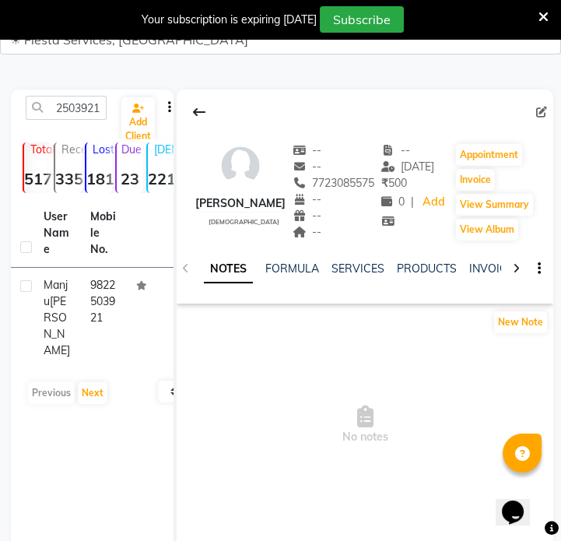
click at [86, 321] on td "9822503921" at bounding box center [104, 318] width 47 height 100
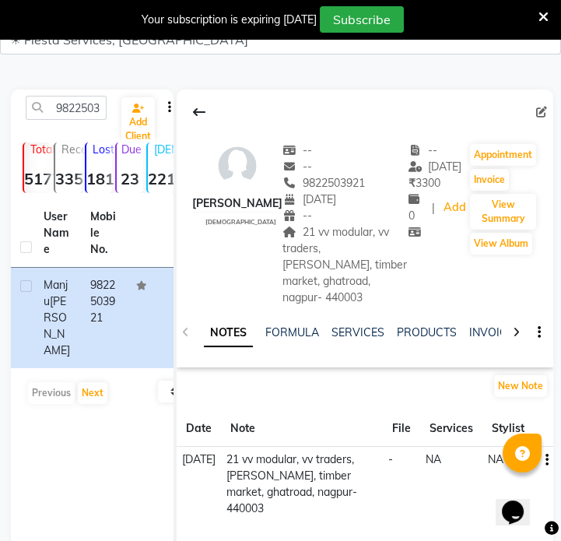
click at [341, 249] on span "21 vv modular, vv traders, [PERSON_NAME], timber market, ghatroad, nagpur- 4400…" at bounding box center [344, 264] width 124 height 79
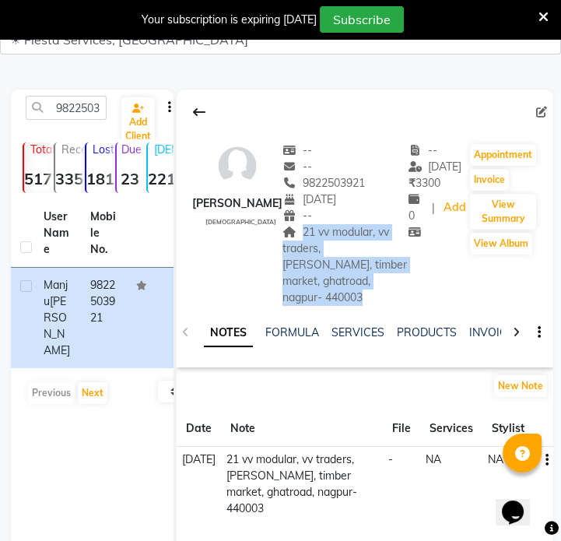
click at [341, 249] on span "21 vv modular, vv traders, [PERSON_NAME], timber market, ghatroad, nagpur- 4400…" at bounding box center [344, 264] width 124 height 79
click at [97, 106] on input "9822503921" at bounding box center [66, 108] width 81 height 24
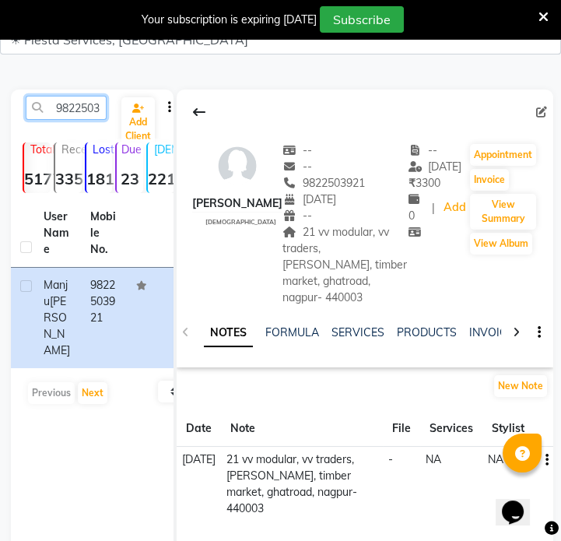
click at [97, 106] on input "9822503921" at bounding box center [66, 108] width 81 height 24
paste input "429066410"
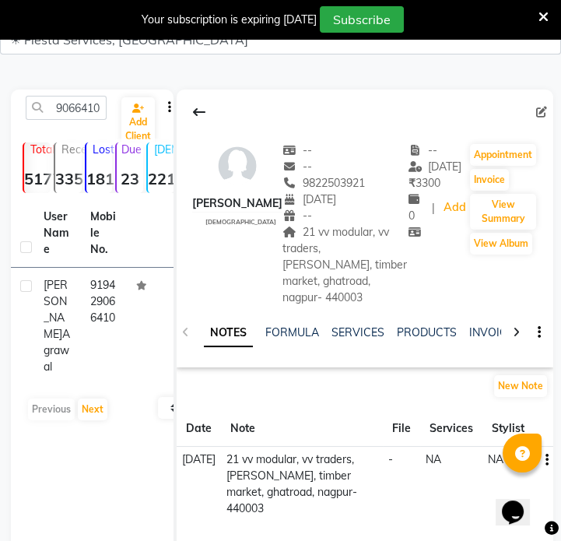
drag, startPoint x: 78, startPoint y: 287, endPoint x: 207, endPoint y: 270, distance: 130.3
click at [78, 287] on td "[PERSON_NAME]" at bounding box center [57, 326] width 47 height 117
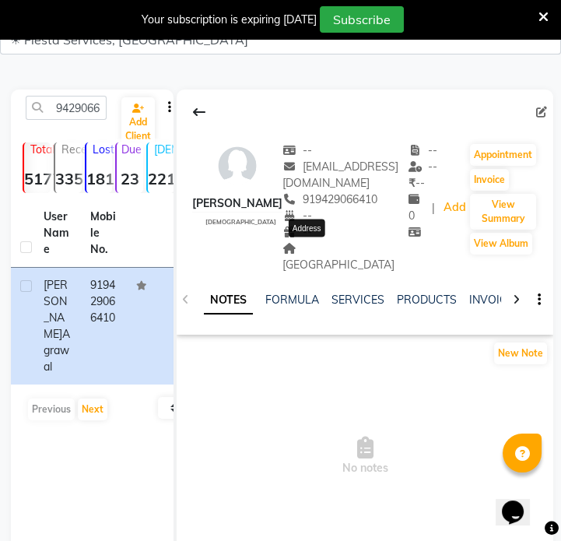
click at [318, 248] on span "[GEOGRAPHIC_DATA]" at bounding box center [338, 256] width 112 height 30
click at [81, 111] on input "9429066410" at bounding box center [66, 108] width 81 height 24
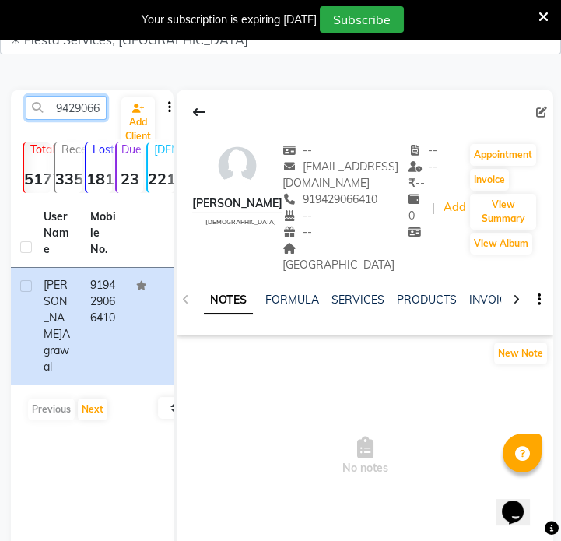
paste input "327024466"
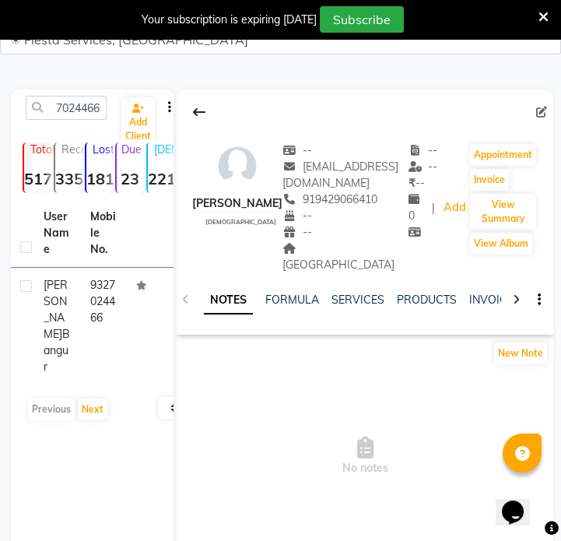
click at [114, 323] on td "9327024466" at bounding box center [104, 326] width 47 height 117
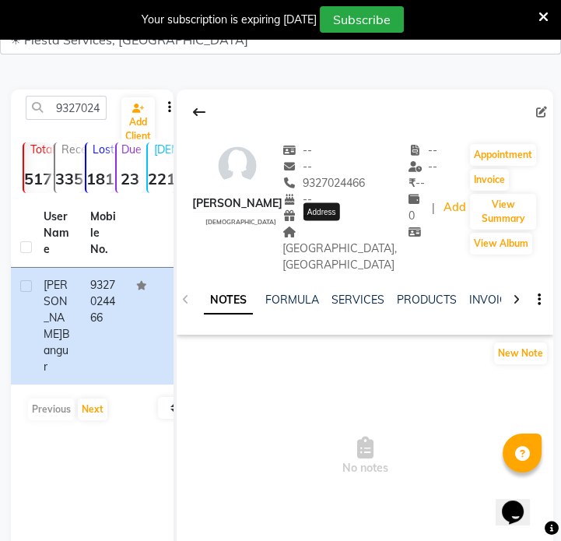
click at [332, 241] on span "[GEOGRAPHIC_DATA], [GEOGRAPHIC_DATA]" at bounding box center [339, 248] width 114 height 47
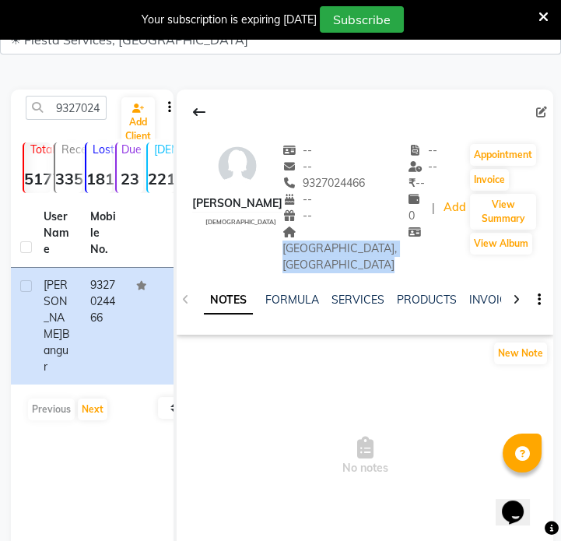
click at [332, 241] on span "[GEOGRAPHIC_DATA], [GEOGRAPHIC_DATA]" at bounding box center [339, 248] width 114 height 47
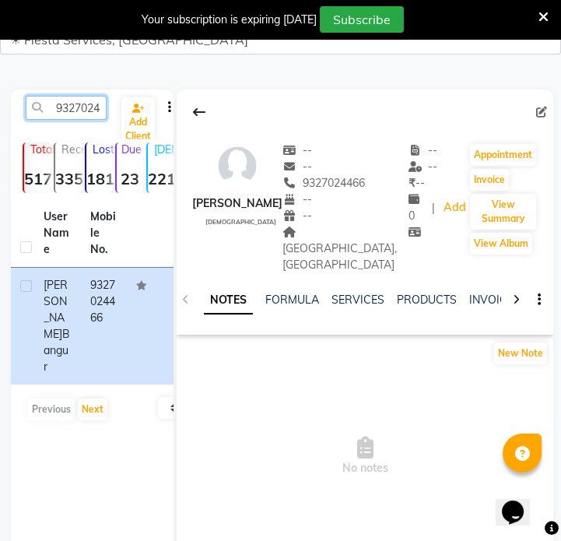
click at [72, 101] on input "9327024466" at bounding box center [66, 108] width 81 height 24
paste input "8668397108"
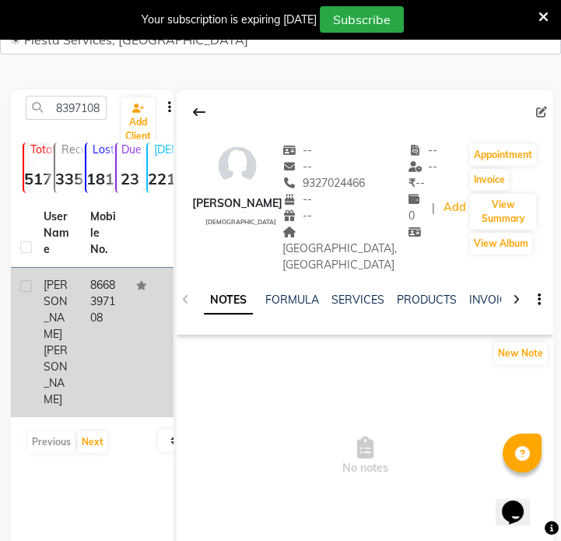
click at [109, 303] on td "8668397108" at bounding box center [104, 342] width 47 height 149
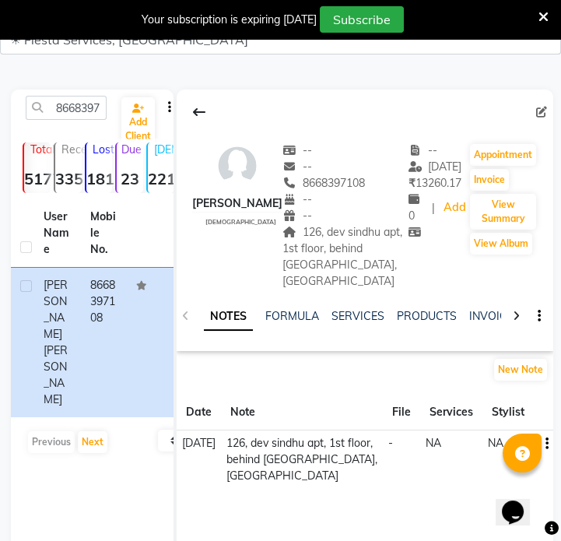
click at [349, 233] on span "126, dev sindhu apt, 1st floor, behind [GEOGRAPHIC_DATA], [GEOGRAPHIC_DATA]" at bounding box center [342, 256] width 120 height 63
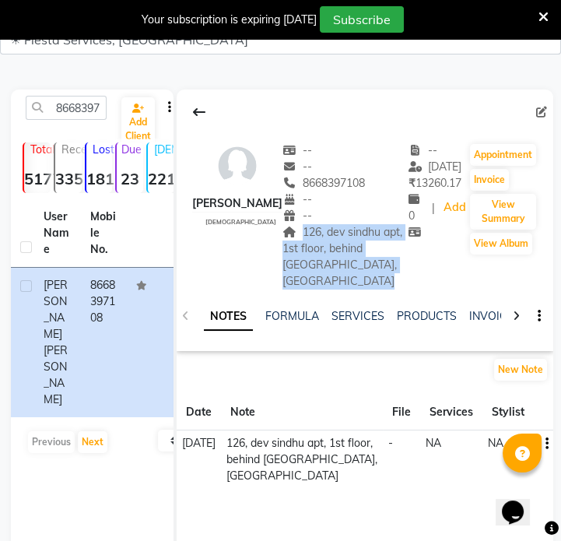
click at [349, 233] on span "126, dev sindhu apt, 1st floor, behind [GEOGRAPHIC_DATA], [GEOGRAPHIC_DATA]" at bounding box center [342, 256] width 120 height 63
click at [104, 114] on input "8668397108" at bounding box center [66, 108] width 81 height 24
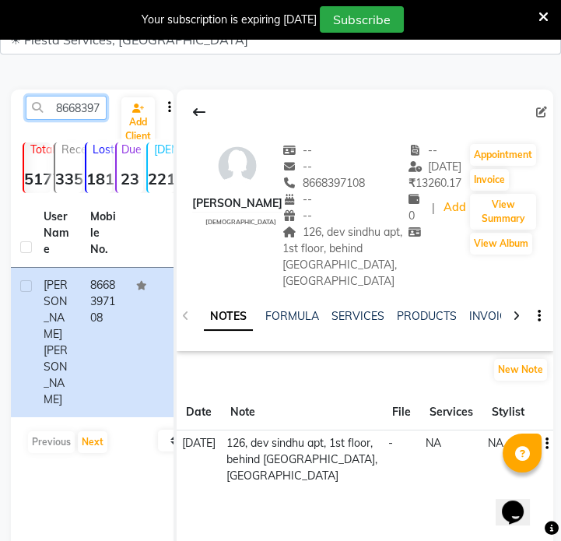
click at [104, 114] on input "8668397108" at bounding box center [66, 108] width 81 height 24
paste input "9860370494"
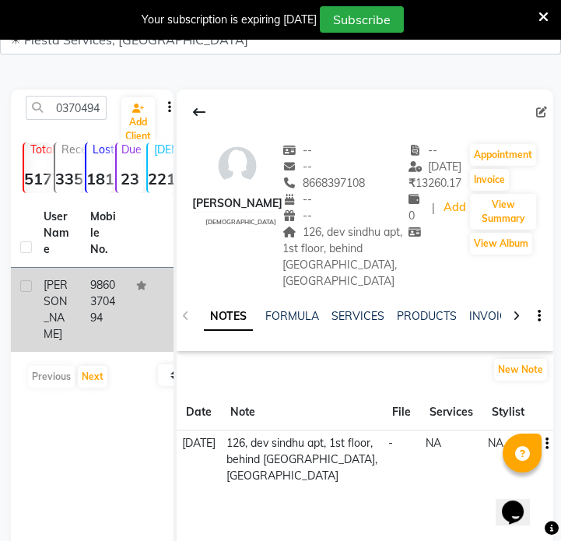
click at [101, 296] on td "9860370494" at bounding box center [104, 310] width 47 height 84
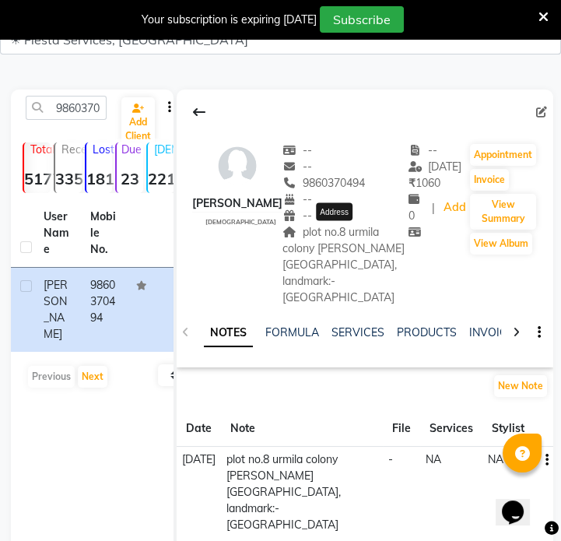
click at [378, 230] on span "plot no.8 urmila colony [PERSON_NAME][GEOGRAPHIC_DATA], landmark:- [GEOGRAPHIC_…" at bounding box center [343, 264] width 122 height 79
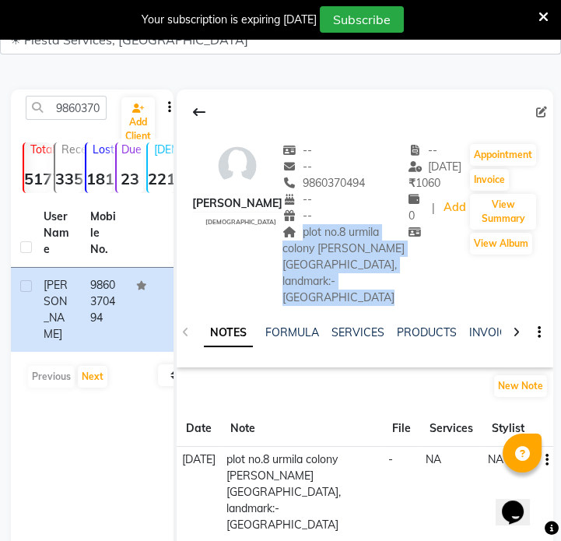
click at [378, 230] on span "plot no.8 urmila colony [PERSON_NAME][GEOGRAPHIC_DATA], landmark:- [GEOGRAPHIC_…" at bounding box center [343, 264] width 122 height 79
click at [88, 114] on input "9860370494" at bounding box center [66, 108] width 81 height 24
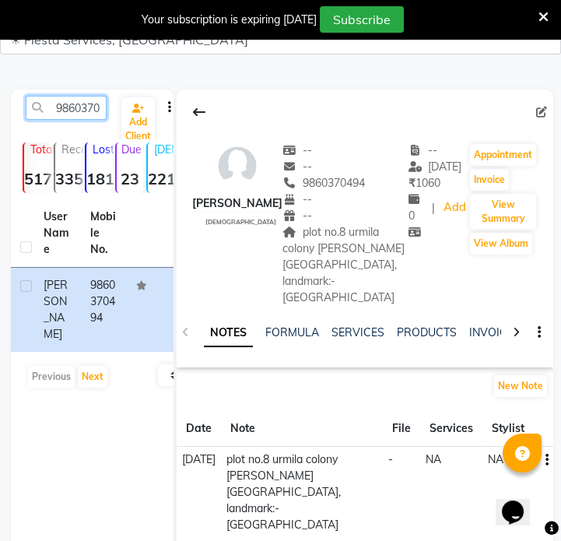
click at [88, 114] on input "9860370494" at bounding box center [66, 108] width 81 height 24
paste input "7696746445"
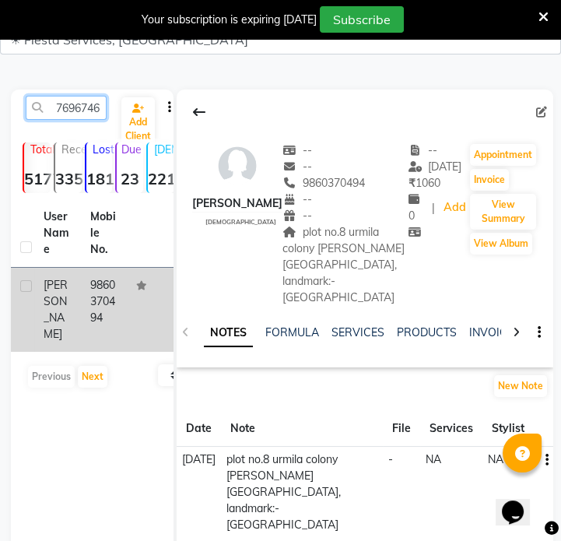
scroll to position [0, 21]
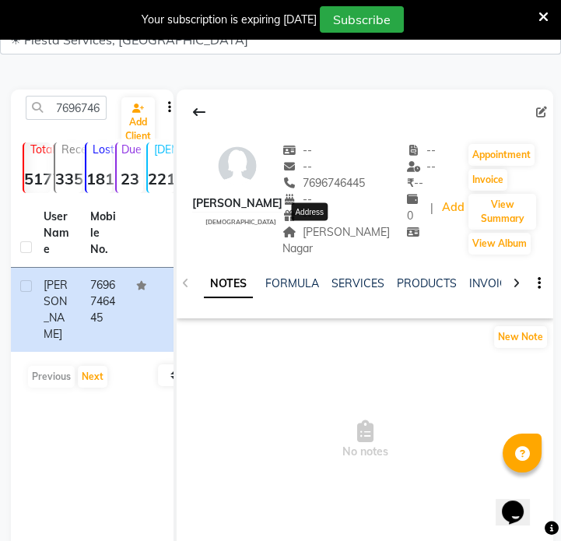
click at [344, 226] on span "[PERSON_NAME] Nagar" at bounding box center [335, 240] width 107 height 30
click at [299, 229] on span "[PERSON_NAME] Nagar" at bounding box center [335, 240] width 107 height 30
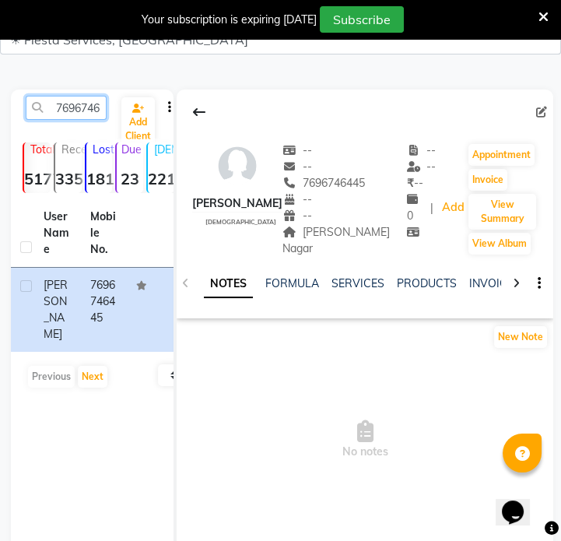
click at [88, 105] on input "7696746445" at bounding box center [66, 108] width 81 height 24
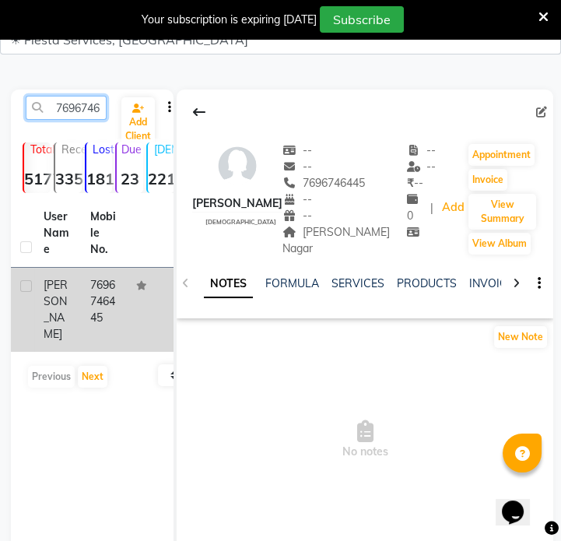
paste input "8669027303"
click at [128, 317] on td at bounding box center [150, 310] width 47 height 84
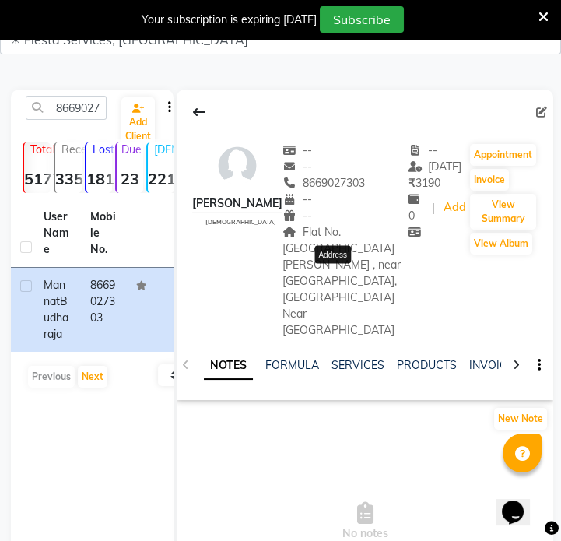
click at [332, 247] on span "Flat No. [GEOGRAPHIC_DATA][PERSON_NAME] , near [GEOGRAPHIC_DATA], [GEOGRAPHIC_D…" at bounding box center [341, 281] width 118 height 112
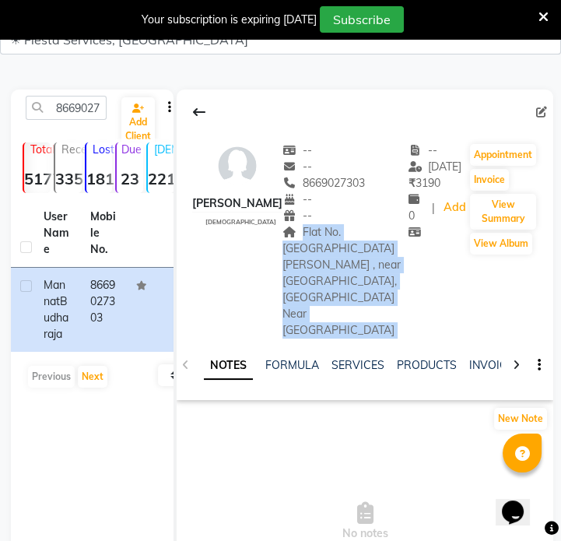
click at [332, 247] on span "Flat No. [GEOGRAPHIC_DATA][PERSON_NAME] , near [GEOGRAPHIC_DATA], [GEOGRAPHIC_D…" at bounding box center [341, 281] width 118 height 112
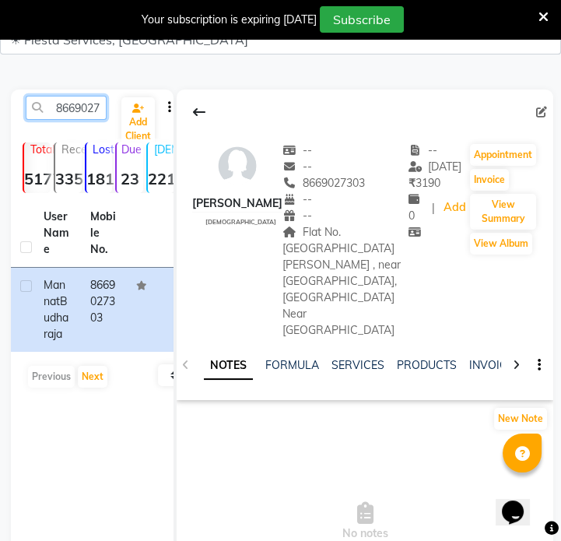
click at [93, 111] on input "8669027303" at bounding box center [66, 108] width 81 height 24
paste input "7218288226"
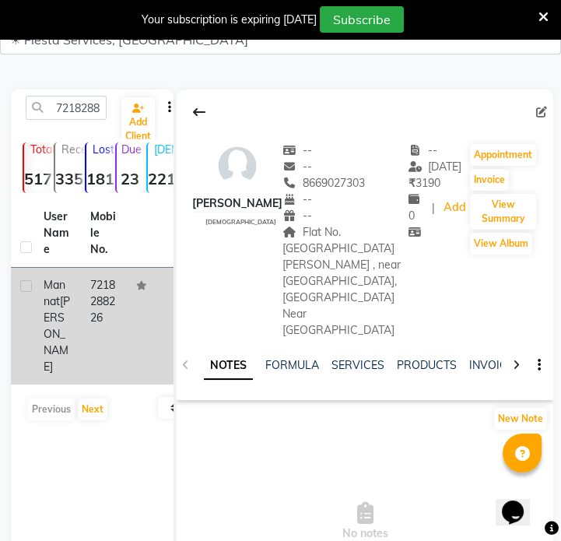
click at [111, 305] on td "7218288226" at bounding box center [104, 326] width 47 height 117
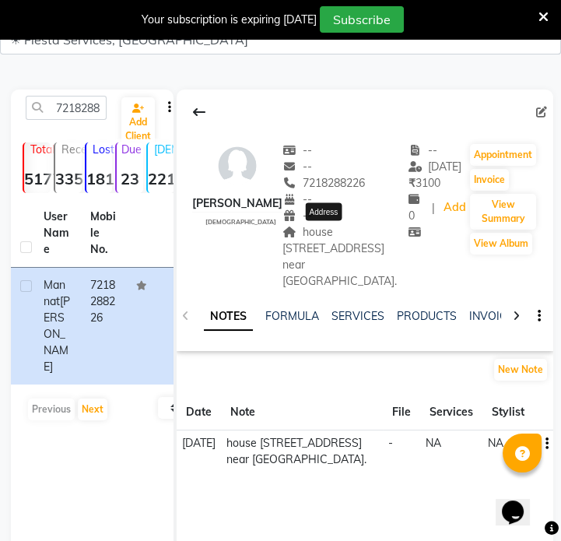
click at [317, 250] on span "house [STREET_ADDRESS] near [GEOGRAPHIC_DATA]." at bounding box center [339, 256] width 114 height 63
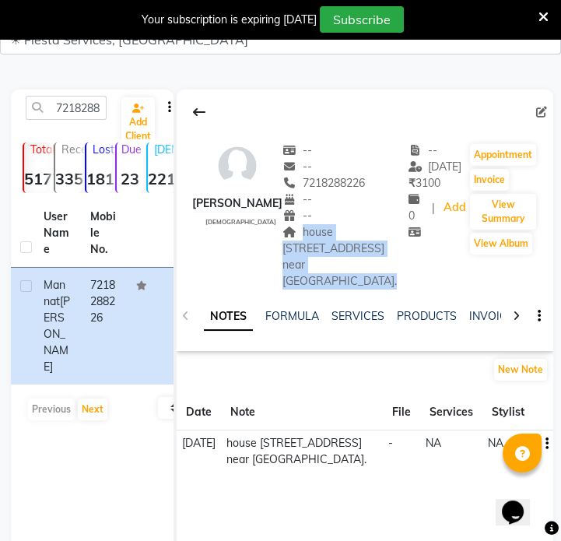
click at [317, 250] on span "house [STREET_ADDRESS] near [GEOGRAPHIC_DATA]." at bounding box center [339, 256] width 114 height 63
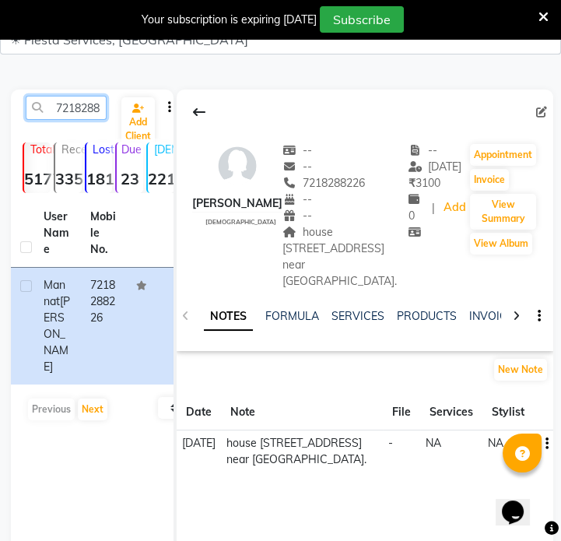
click at [69, 110] on input "7218288226" at bounding box center [66, 108] width 81 height 24
paste input "903355684"
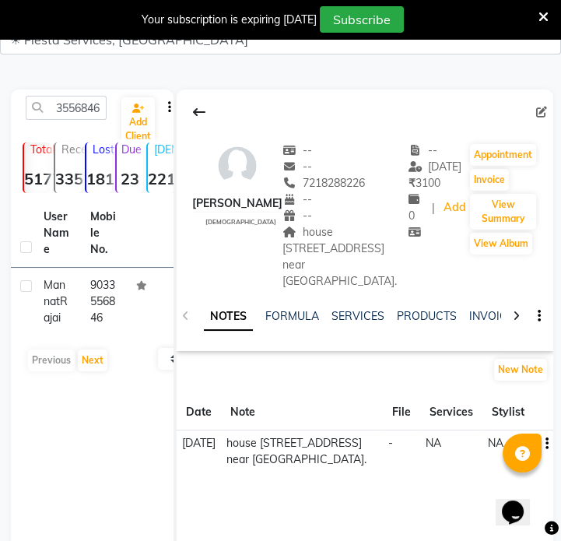
click at [83, 296] on td "9033556846" at bounding box center [104, 302] width 47 height 68
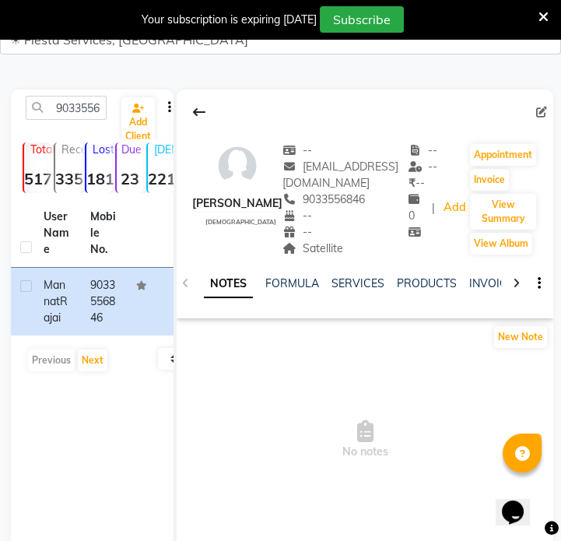
click at [319, 238] on div "--" at bounding box center [345, 232] width 126 height 16
click at [324, 249] on span "Satellite" at bounding box center [312, 248] width 61 height 14
click at [72, 112] on input "9033556846" at bounding box center [66, 108] width 81 height 24
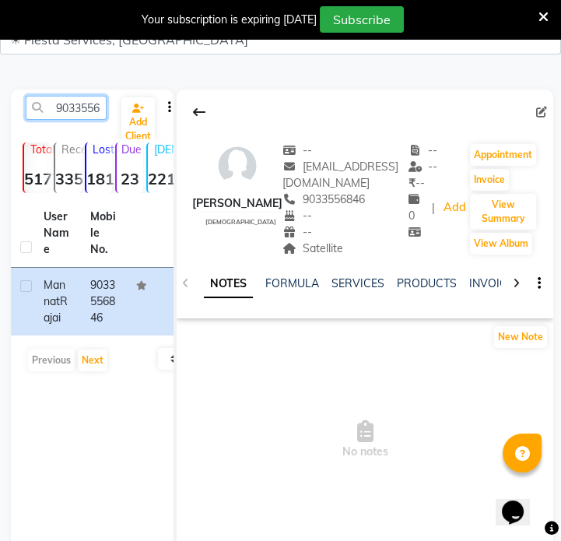
click at [72, 112] on input "9033556846" at bounding box center [66, 108] width 81 height 24
paste input "4929761"
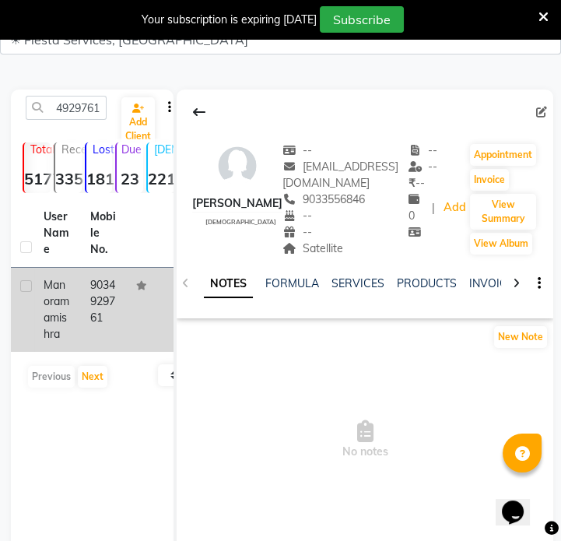
click at [78, 346] on td "Manorama mishra" at bounding box center [57, 310] width 47 height 84
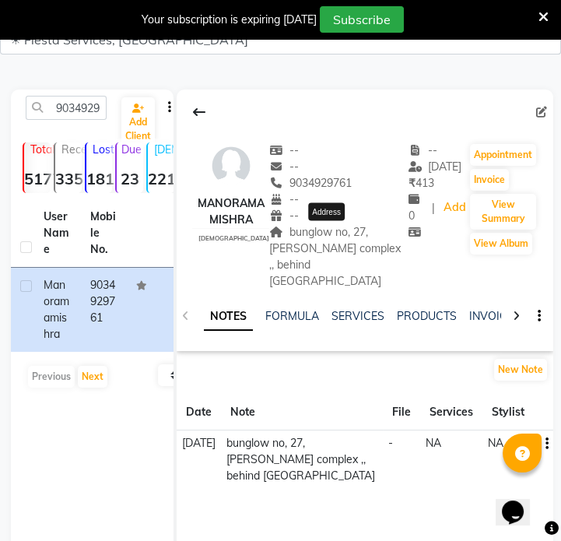
click at [374, 246] on span "bunglow no, 27, [PERSON_NAME] complex ,, behind [GEOGRAPHIC_DATA]" at bounding box center [334, 256] width 131 height 63
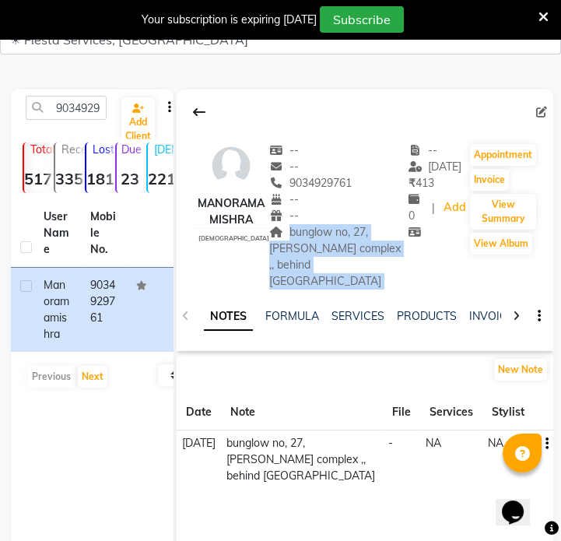
click at [374, 246] on span "bunglow no, 27, [PERSON_NAME] complex ,, behind [GEOGRAPHIC_DATA]" at bounding box center [334, 256] width 131 height 63
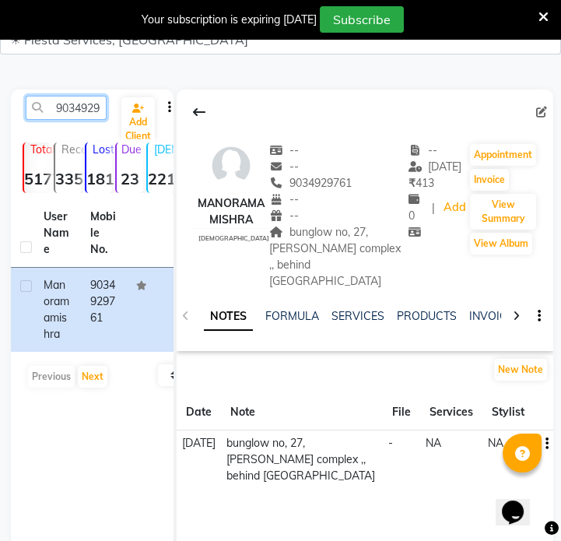
click at [53, 100] on input "9034929761" at bounding box center [66, 108] width 81 height 24
paste input "8208723943"
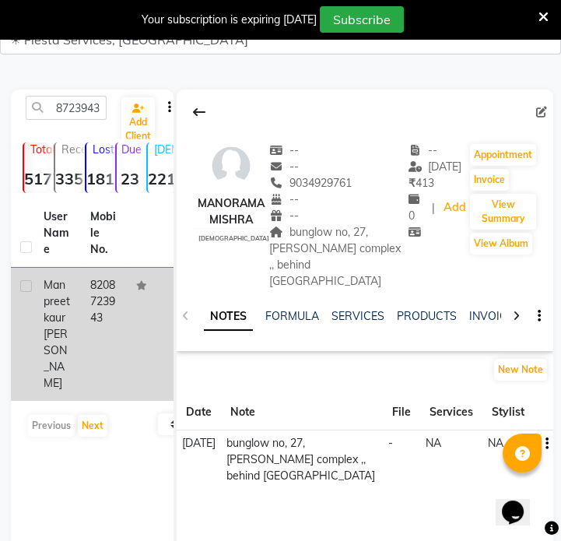
click at [96, 295] on td "8208723943" at bounding box center [104, 334] width 47 height 133
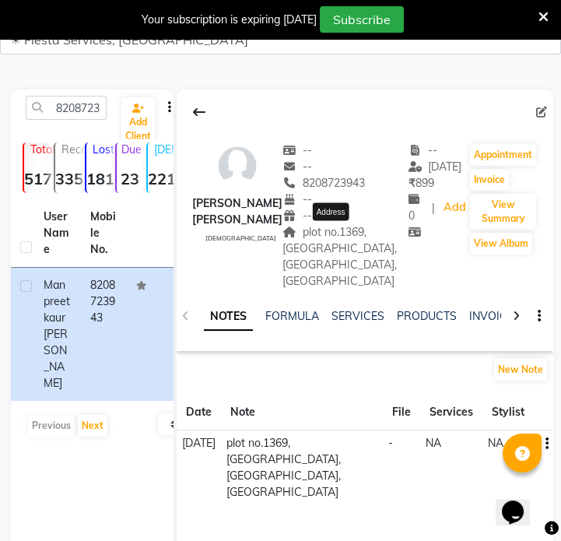
click at [303, 236] on span "plot no.1369, [GEOGRAPHIC_DATA], [GEOGRAPHIC_DATA], [GEOGRAPHIC_DATA]" at bounding box center [339, 256] width 114 height 63
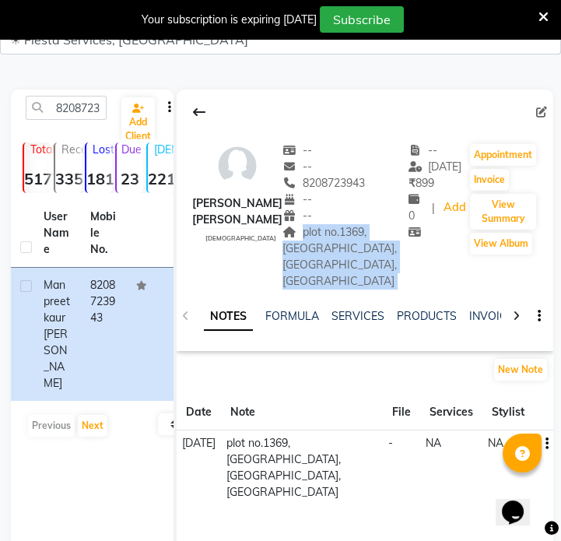
click at [303, 236] on span "plot no.1369, [GEOGRAPHIC_DATA], [GEOGRAPHIC_DATA], [GEOGRAPHIC_DATA]" at bounding box center [339, 256] width 114 height 63
click at [96, 107] on input "8208723943" at bounding box center [66, 108] width 81 height 24
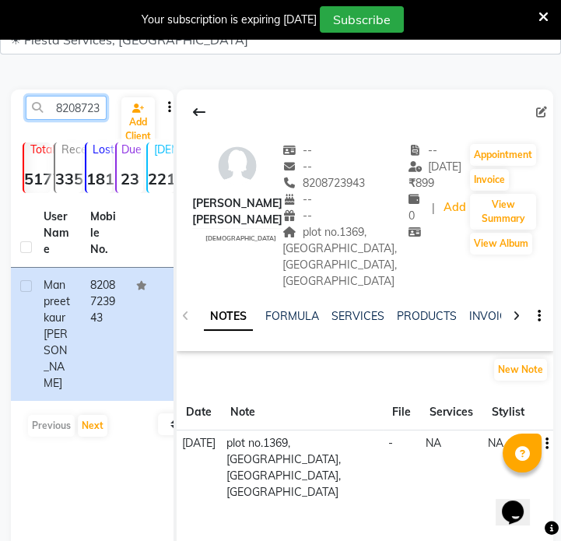
click at [96, 107] on input "8208723943" at bounding box center [66, 108] width 81 height 24
paste input "7587073698"
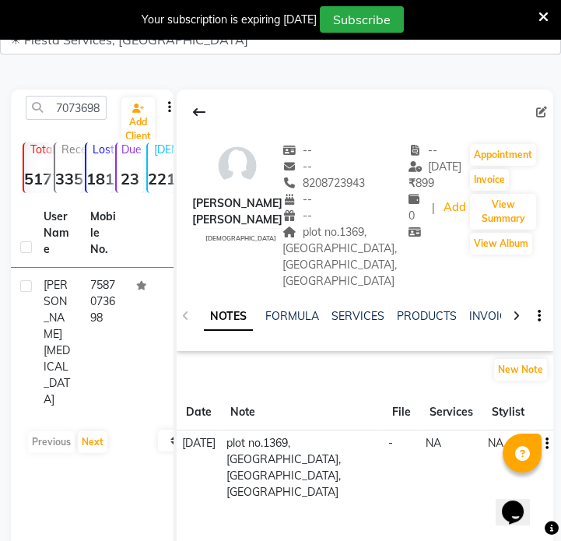
click at [83, 345] on td "7587073698" at bounding box center [104, 342] width 47 height 149
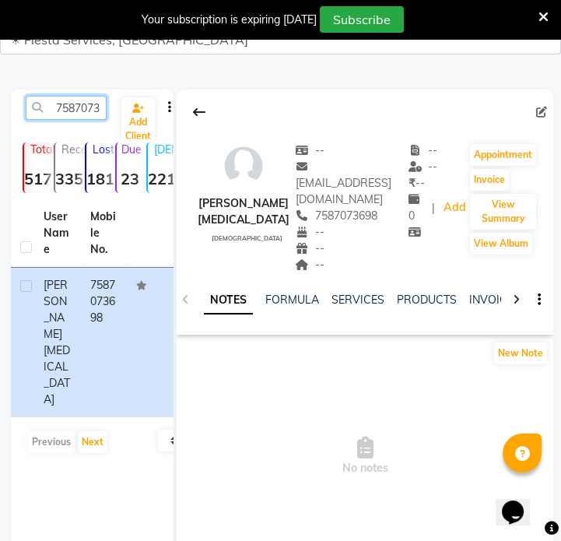
click at [65, 109] on input "7587073698" at bounding box center [66, 108] width 81 height 24
paste input "9422213871"
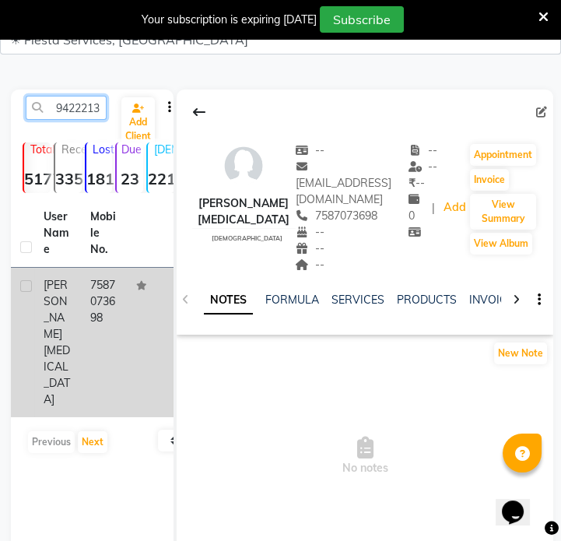
scroll to position [0, 21]
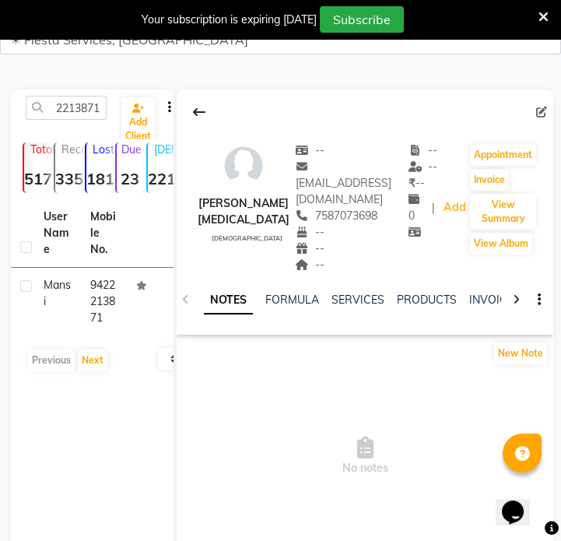
click at [114, 312] on td "9422213871" at bounding box center [104, 302] width 47 height 68
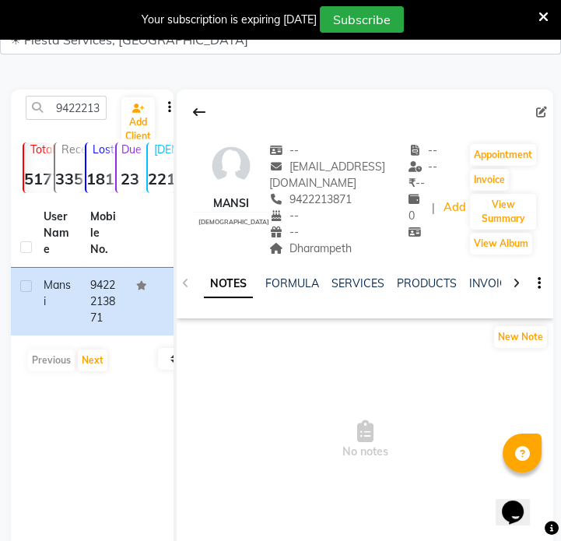
click at [310, 257] on div "NOTES FORMULA SERVICES PRODUCTS INVOICES APPOINTMENTS MEMBERSHIP PACKAGES VOUCH…" at bounding box center [365, 284] width 376 height 54
click at [308, 249] on span "Dharampeth" at bounding box center [310, 248] width 82 height 14
click at [65, 100] on input "9422213871" at bounding box center [66, 108] width 81 height 24
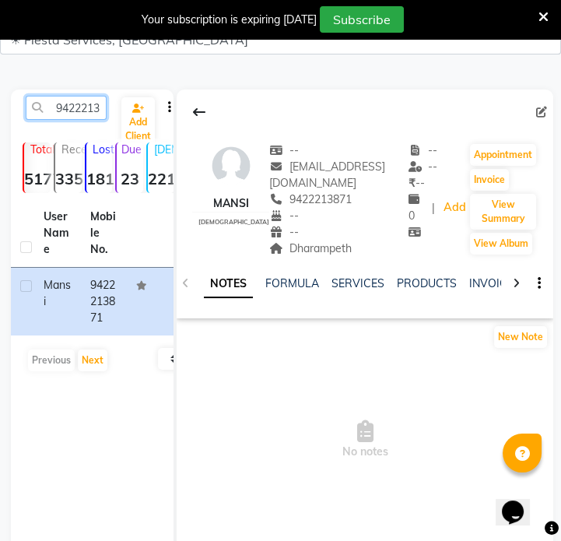
click at [65, 100] on input "9422213871" at bounding box center [66, 108] width 81 height 24
paste input "8780841796"
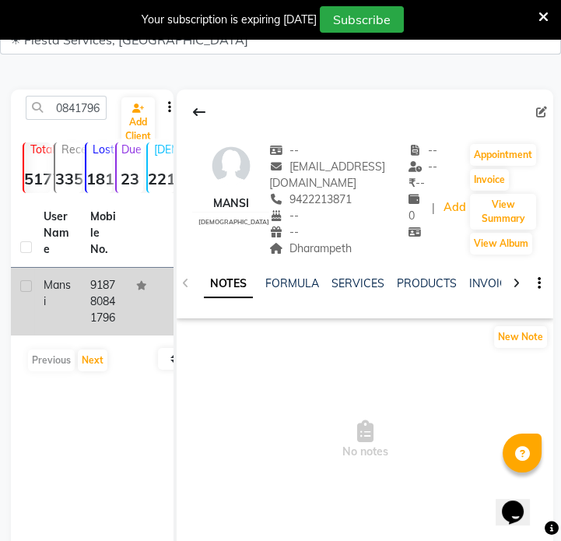
click at [96, 327] on td "918780841796" at bounding box center [104, 302] width 47 height 68
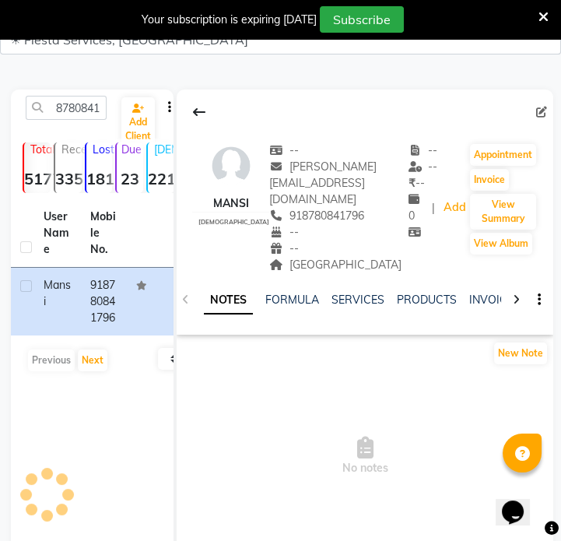
click at [307, 257] on div "[GEOGRAPHIC_DATA]" at bounding box center [338, 265] width 139 height 16
click at [306, 257] on span "[GEOGRAPHIC_DATA]" at bounding box center [335, 264] width 132 height 14
click at [299, 257] on span "[GEOGRAPHIC_DATA]" at bounding box center [335, 264] width 132 height 14
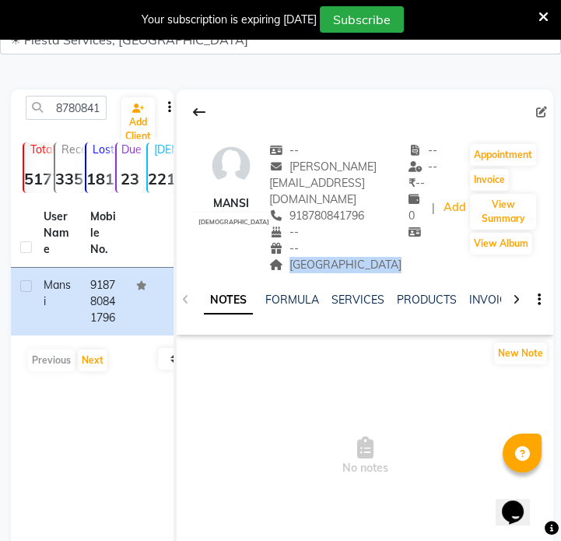
click at [299, 257] on span "[GEOGRAPHIC_DATA]" at bounding box center [335, 264] width 132 height 14
click at [72, 110] on input "8780841796" at bounding box center [66, 108] width 81 height 24
paste input "9586681199"
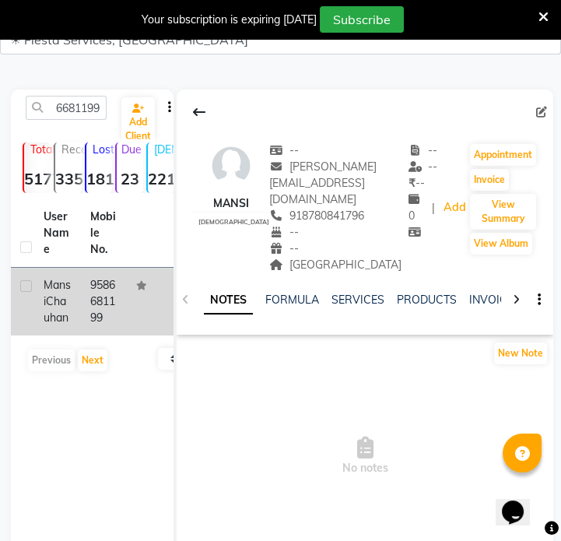
click at [91, 308] on td "9586681199" at bounding box center [104, 302] width 47 height 68
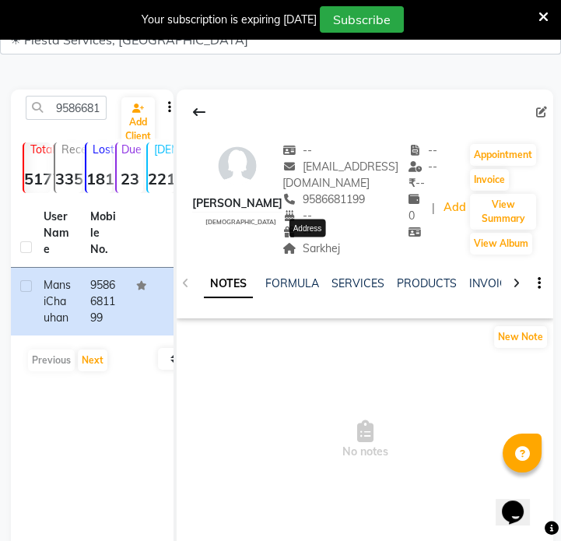
click at [320, 243] on span "Sarkhej" at bounding box center [311, 248] width 58 height 14
click at [94, 109] on input "9586681199" at bounding box center [66, 108] width 81 height 24
paste input "8010538631"
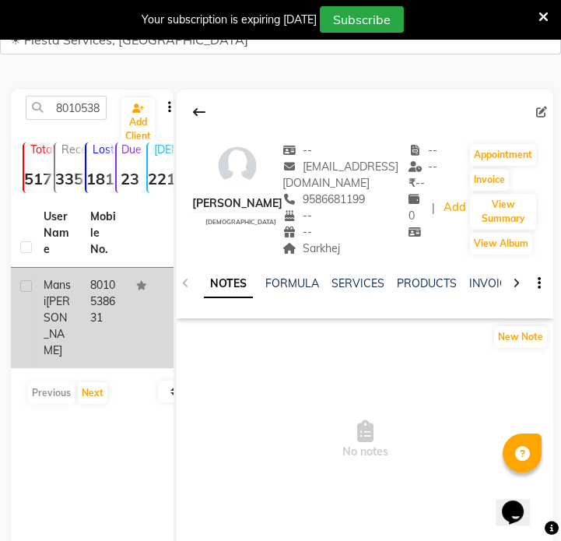
click at [86, 310] on td "8010538631" at bounding box center [104, 318] width 47 height 100
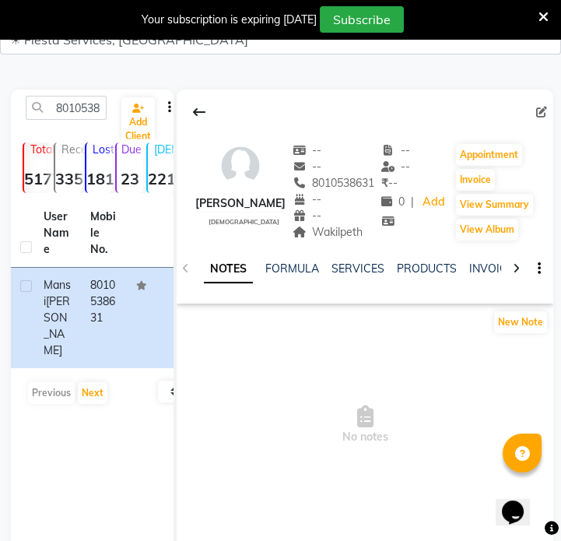
click at [344, 237] on span "Wakilpeth" at bounding box center [327, 232] width 71 height 14
click at [95, 106] on input "8010538631" at bounding box center [66, 108] width 81 height 24
paste input "796178277"
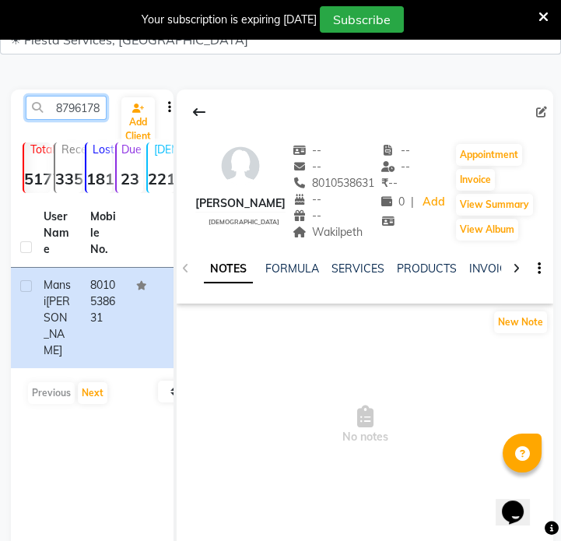
scroll to position [0, 21]
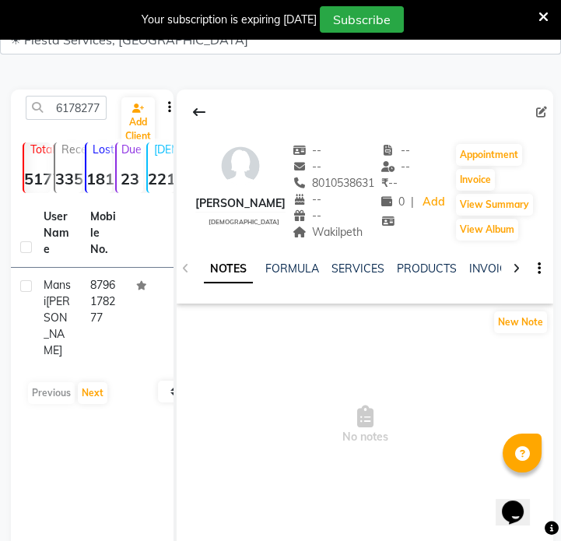
click at [145, 327] on td at bounding box center [150, 318] width 47 height 100
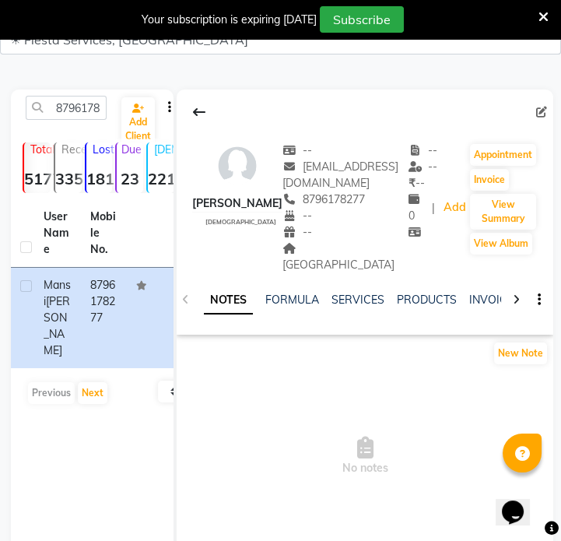
click at [303, 256] on div "-- [EMAIL_ADDRESS][DOMAIN_NAME] 8796178277 -- -- Anniversary [GEOGRAPHIC_DATA]" at bounding box center [345, 207] width 126 height 131
click at [309, 249] on span "[GEOGRAPHIC_DATA]" at bounding box center [338, 256] width 112 height 30
click at [83, 108] on input "8796178277" at bounding box center [66, 108] width 81 height 24
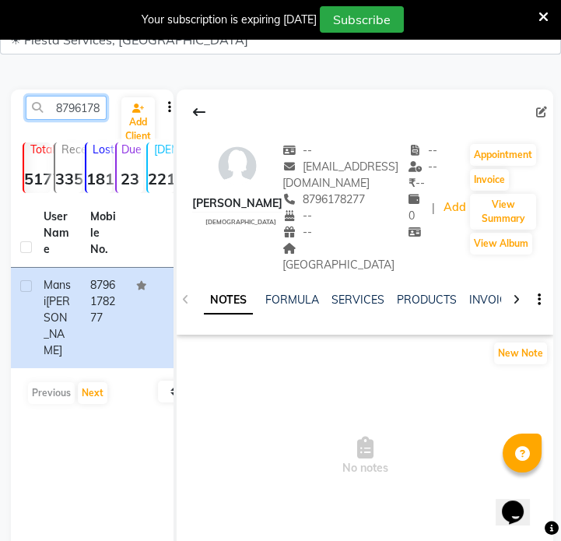
paste input "9462682229"
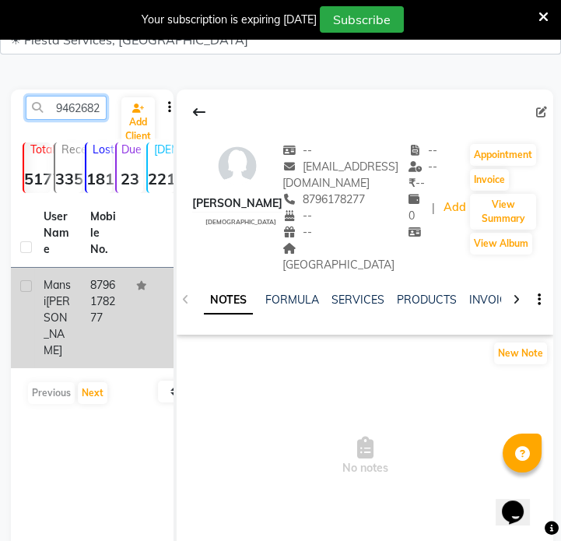
scroll to position [0, 21]
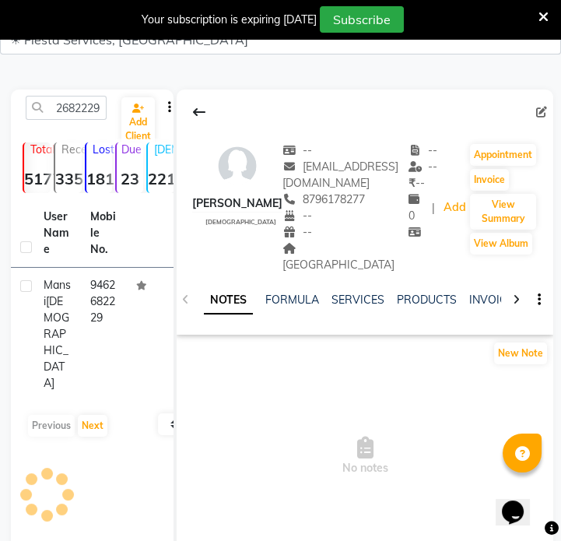
click at [130, 297] on td at bounding box center [150, 334] width 47 height 133
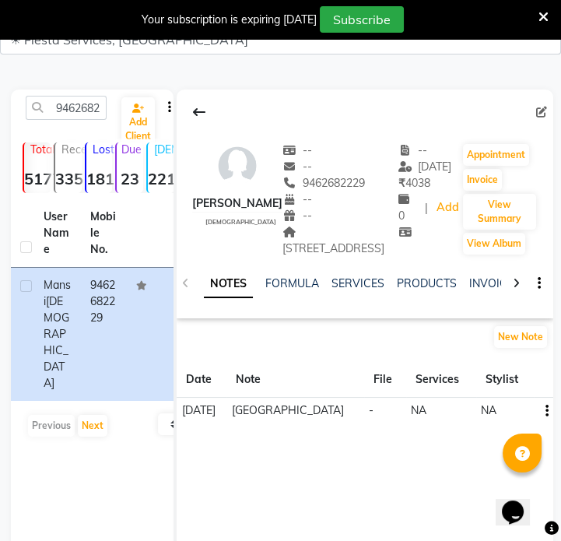
click at [335, 239] on div "[STREET_ADDRESS]" at bounding box center [340, 240] width 116 height 33
click at [91, 112] on input "9462682229" at bounding box center [66, 108] width 81 height 24
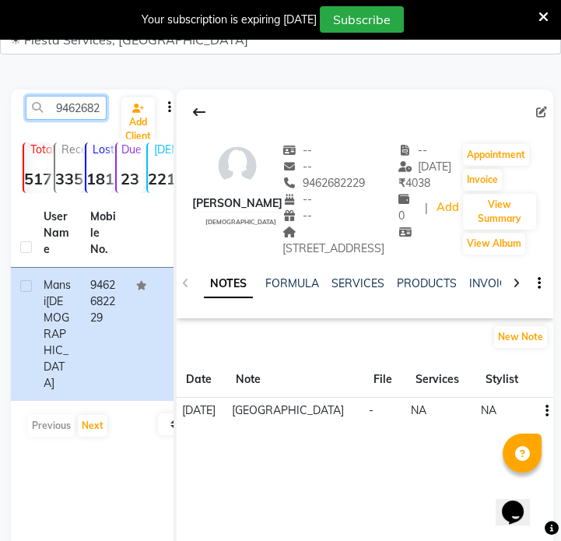
paste input "8007707333"
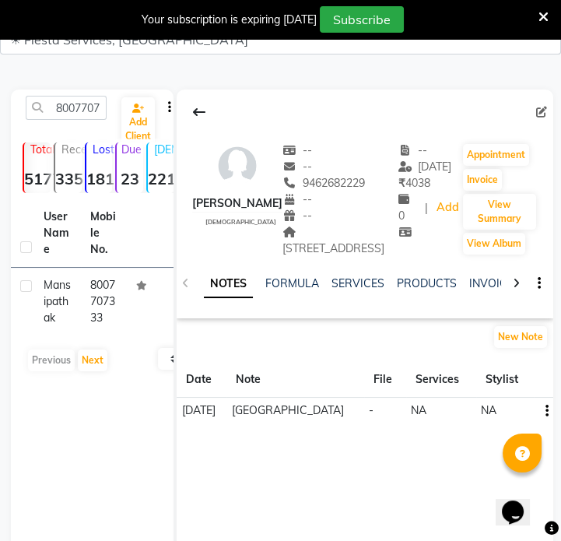
click at [294, 239] on div "[STREET_ADDRESS]" at bounding box center [340, 240] width 116 height 33
click at [93, 114] on input "8007707333" at bounding box center [66, 108] width 81 height 24
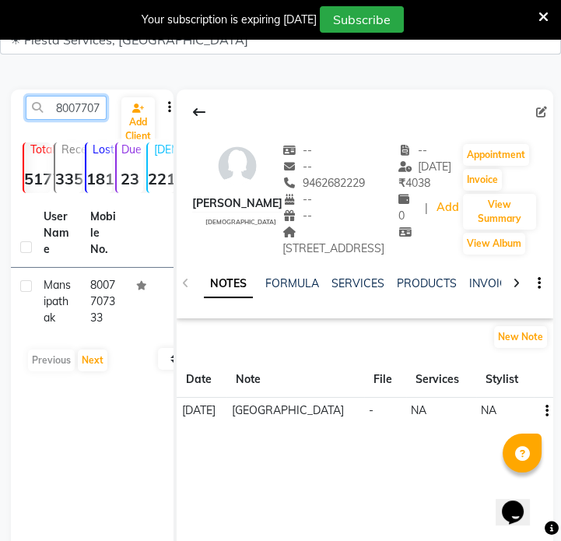
paste input "9409403694"
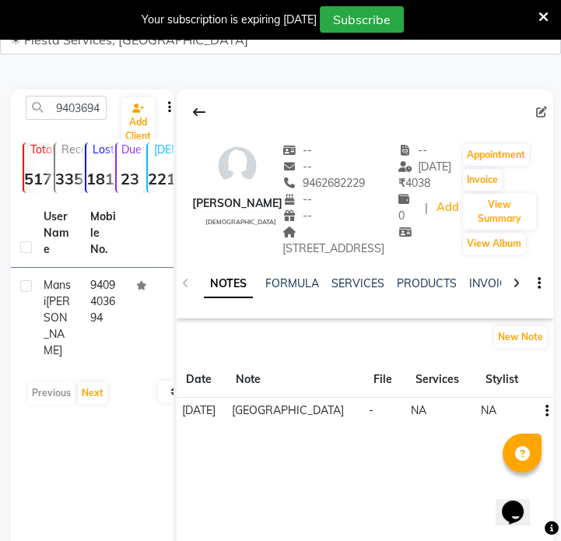
click at [54, 349] on td "[PERSON_NAME]" at bounding box center [57, 318] width 47 height 100
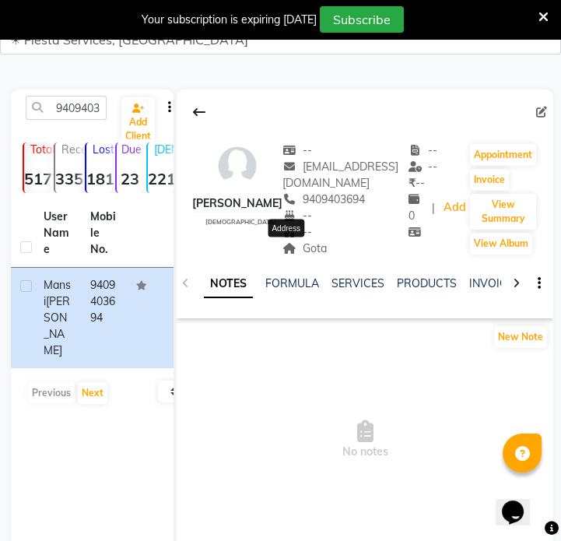
click at [303, 247] on span "Gota" at bounding box center [304, 248] width 44 height 14
click at [68, 107] on input "9409403694" at bounding box center [66, 108] width 81 height 24
paste input "053462"
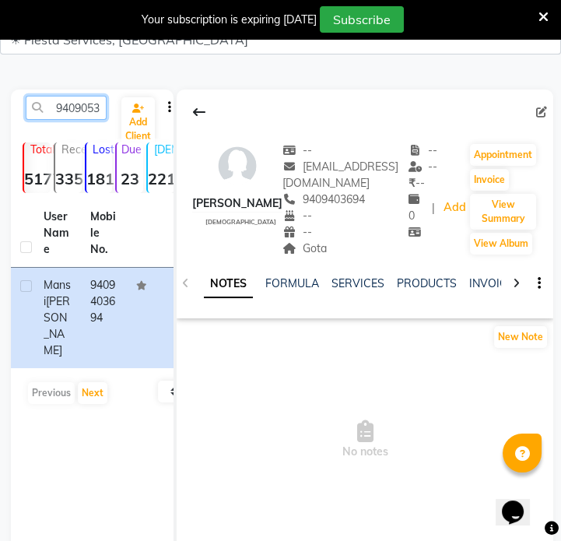
scroll to position [0, 21]
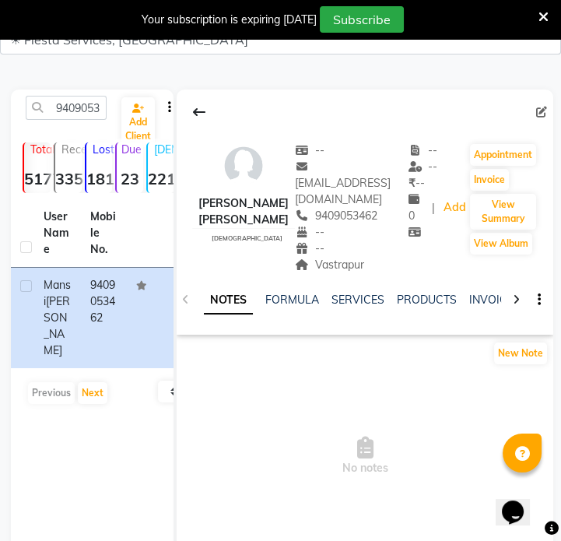
click at [348, 257] on div "Vastrapur" at bounding box center [352, 265] width 114 height 16
click at [306, 257] on span "Vastrapur" at bounding box center [329, 264] width 69 height 14
click at [92, 112] on input "9409053462" at bounding box center [66, 108] width 81 height 24
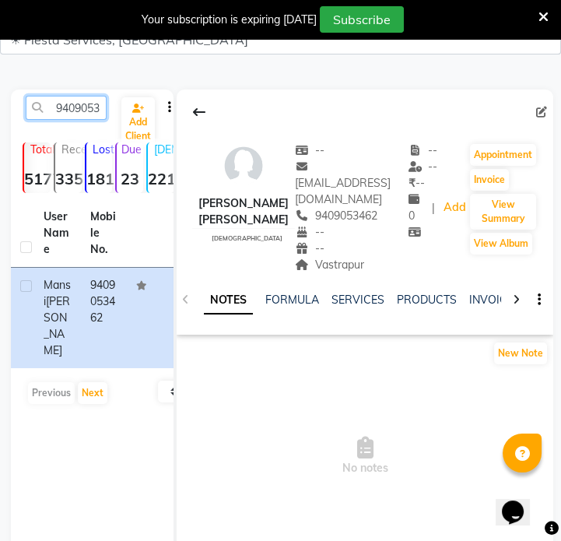
paste input "7768905978"
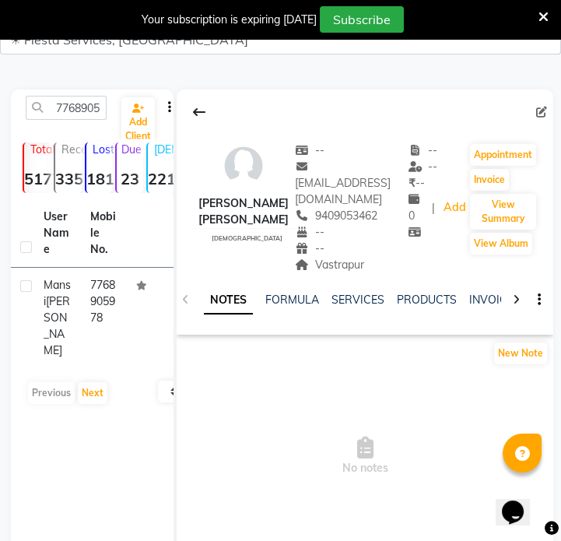
click at [107, 354] on td "7768905978" at bounding box center [104, 318] width 47 height 100
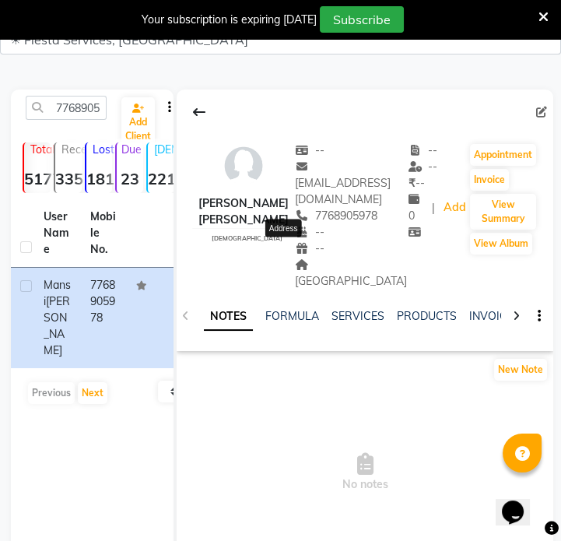
click at [306, 257] on span "[GEOGRAPHIC_DATA]" at bounding box center [351, 272] width 112 height 30
click at [103, 107] on input "7768905978" at bounding box center [66, 108] width 81 height 24
paste input "09001705"
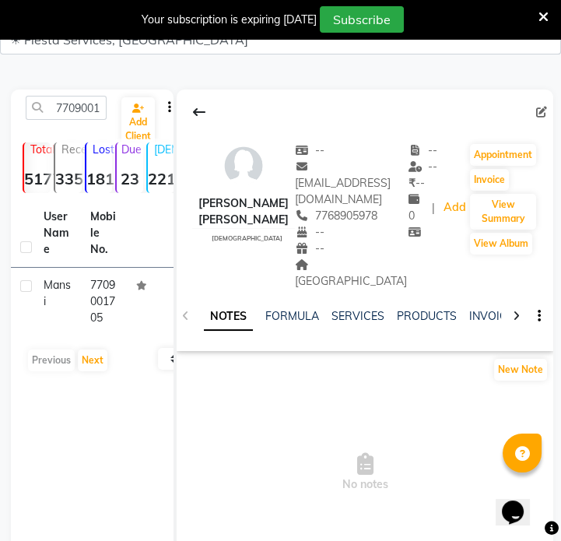
click at [113, 292] on td "7709001705" at bounding box center [104, 302] width 47 height 68
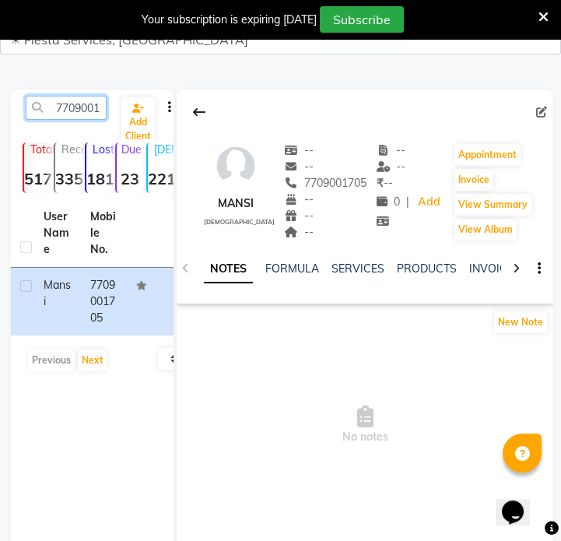
click at [89, 114] on input "7709001705" at bounding box center [66, 108] width 81 height 24
paste input "9163440123"
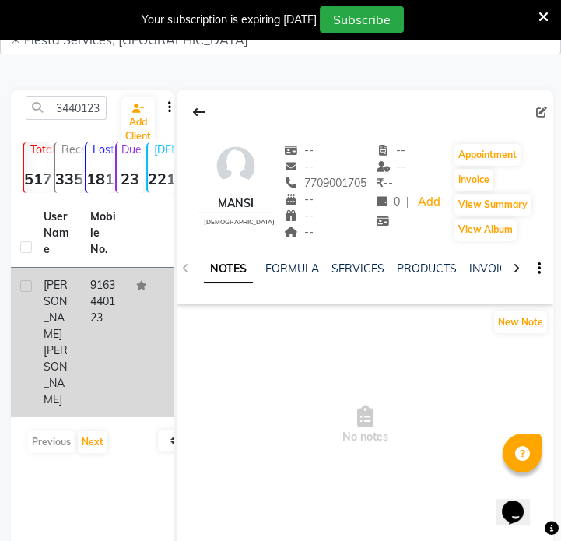
click at [93, 327] on td "9163440123" at bounding box center [104, 342] width 47 height 149
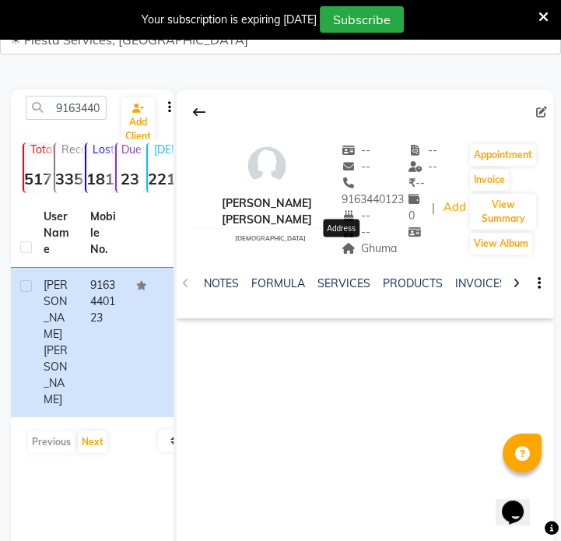
click at [363, 241] on span "Ghuma" at bounding box center [369, 248] width 56 height 14
click at [89, 107] on input "9163440123" at bounding box center [66, 108] width 81 height 24
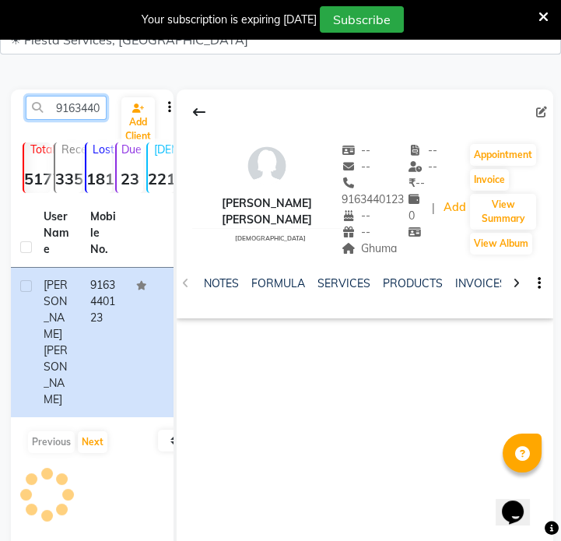
click at [89, 107] on input "9163440123" at bounding box center [66, 108] width 81 height 24
paste input "7779099514"
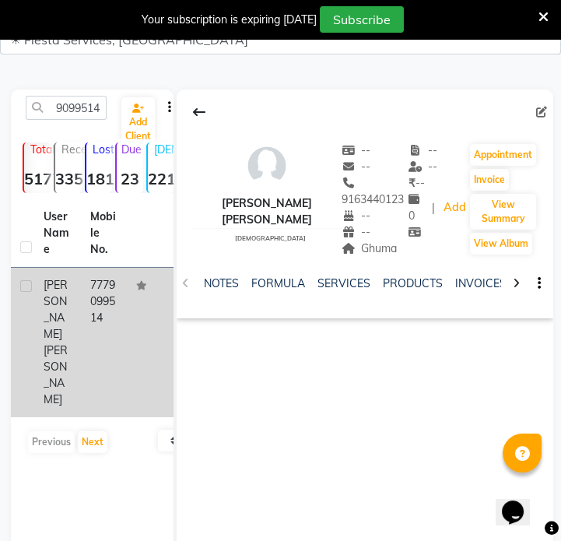
click at [146, 310] on td at bounding box center [150, 342] width 47 height 149
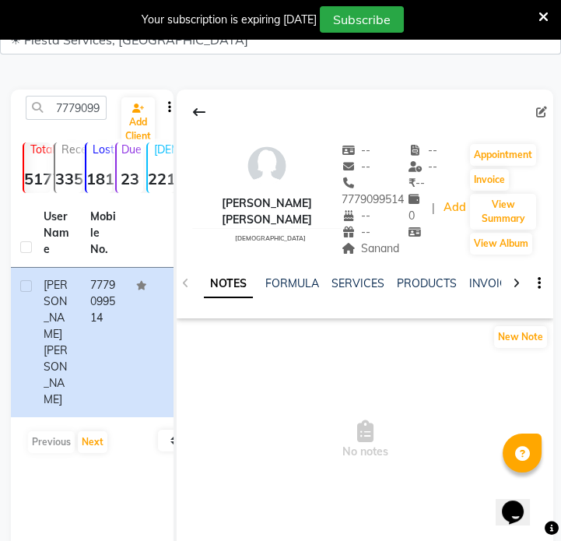
click at [345, 240] on div "Sanand" at bounding box center [374, 248] width 67 height 16
click at [78, 109] on input "7779099514" at bounding box center [66, 108] width 81 height 24
paste input "990385187"
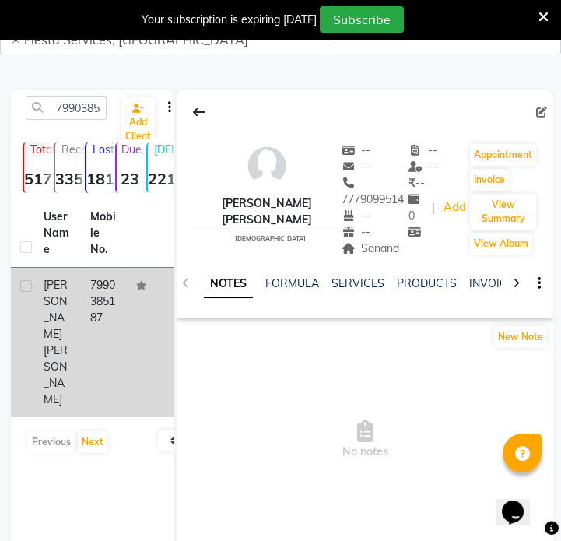
drag, startPoint x: 97, startPoint y: 291, endPoint x: 158, endPoint y: 282, distance: 61.4
click at [100, 290] on td "7990385187" at bounding box center [104, 342] width 47 height 149
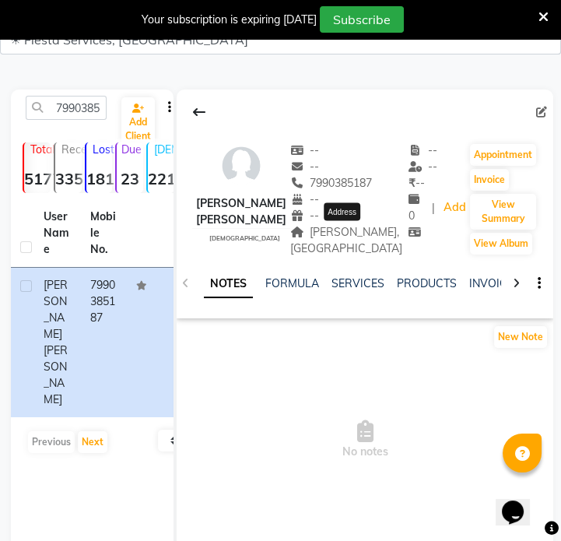
click at [362, 253] on span "[PERSON_NAME],[GEOGRAPHIC_DATA]" at bounding box center [346, 240] width 112 height 30
click at [362, 254] on span "[PERSON_NAME],[GEOGRAPHIC_DATA]" at bounding box center [346, 240] width 112 height 30
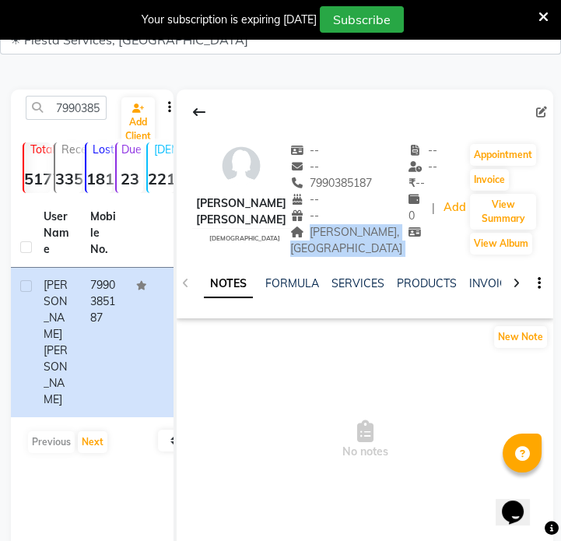
click at [362, 254] on span "[PERSON_NAME],[GEOGRAPHIC_DATA]" at bounding box center [346, 240] width 112 height 30
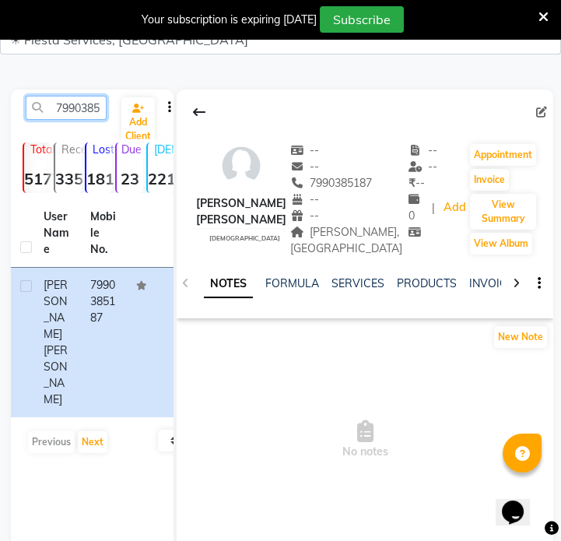
click at [70, 106] on input "7990385187" at bounding box center [66, 108] width 81 height 24
paste
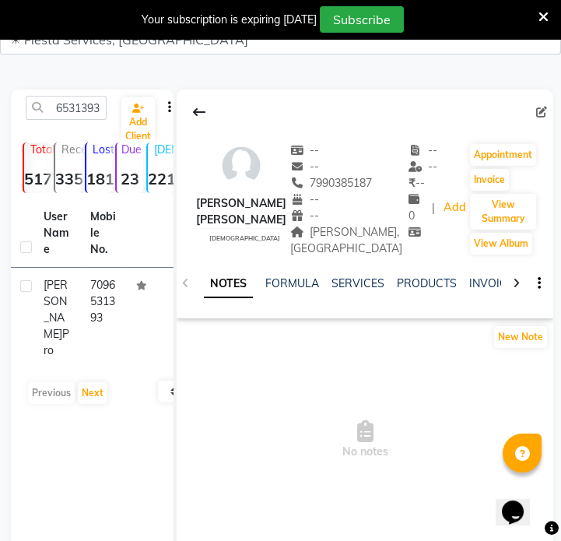
click at [94, 287] on td "7096531393" at bounding box center [104, 318] width 47 height 100
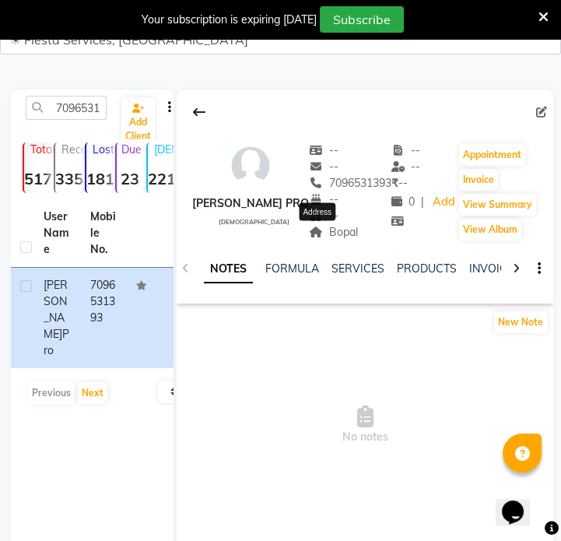
click at [327, 233] on span "Bopal" at bounding box center [333, 232] width 49 height 14
click at [68, 108] on input "7096531393" at bounding box center [66, 108] width 81 height 24
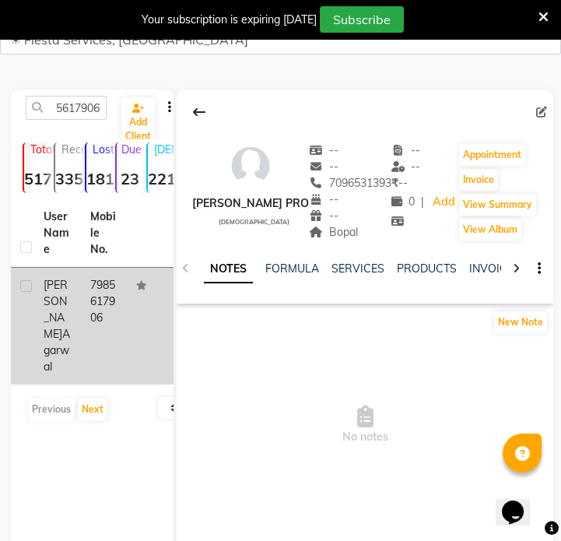
click at [101, 308] on td "7985617906" at bounding box center [104, 326] width 47 height 117
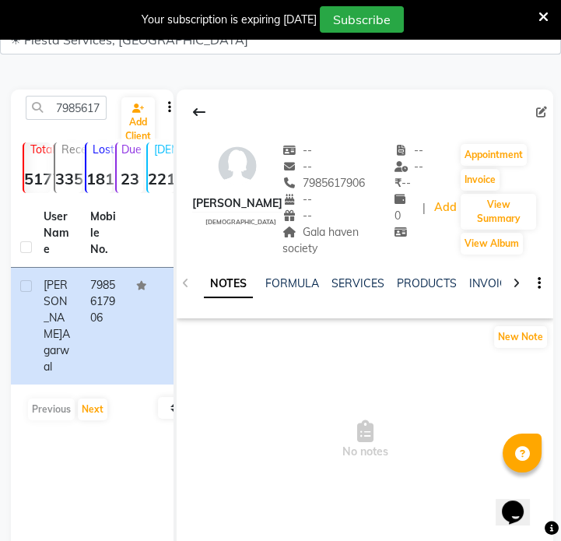
click at [313, 233] on span "Gala haven society" at bounding box center [320, 240] width 76 height 30
click at [63, 109] on input "7985617906" at bounding box center [66, 108] width 81 height 24
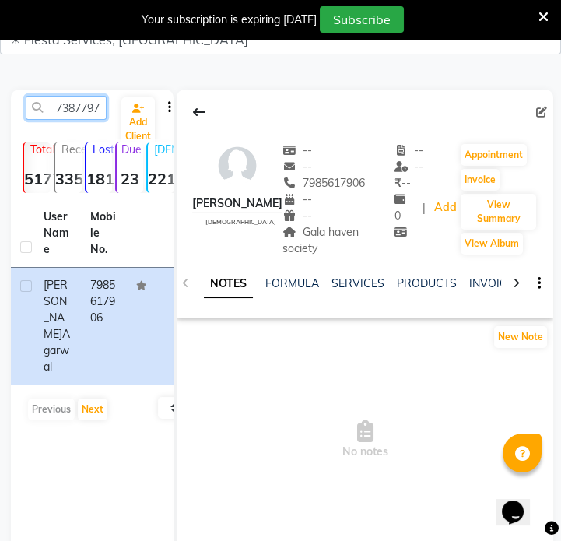
scroll to position [0, 21]
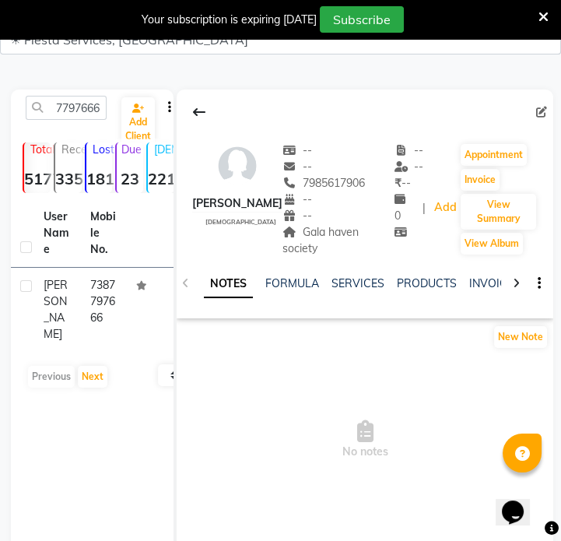
click at [79, 331] on td "[PERSON_NAME]" at bounding box center [57, 310] width 47 height 84
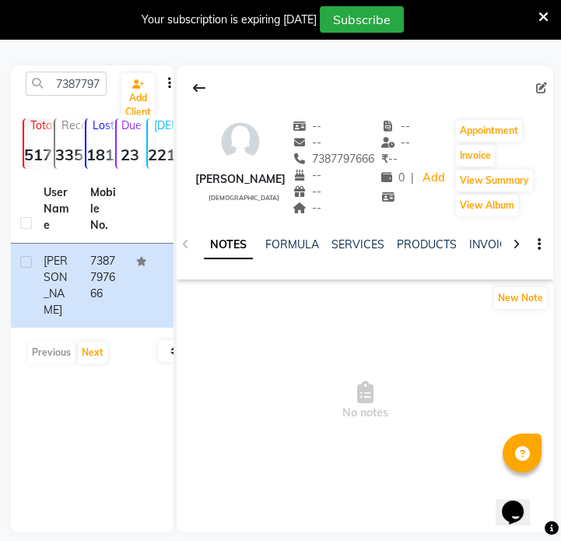
scroll to position [108, 0]
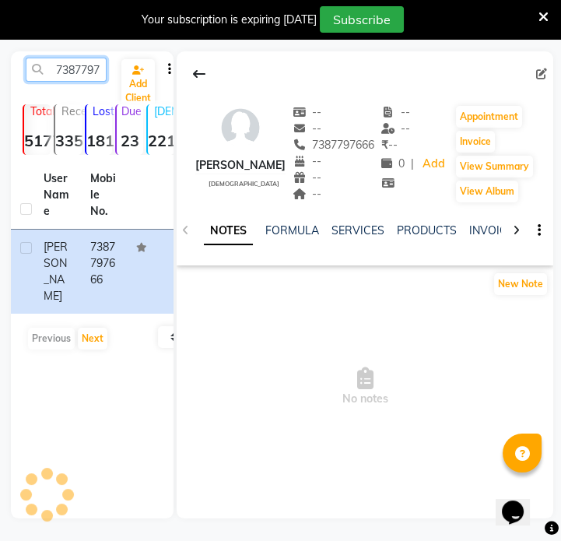
click at [69, 62] on input "7387797666" at bounding box center [66, 70] width 81 height 24
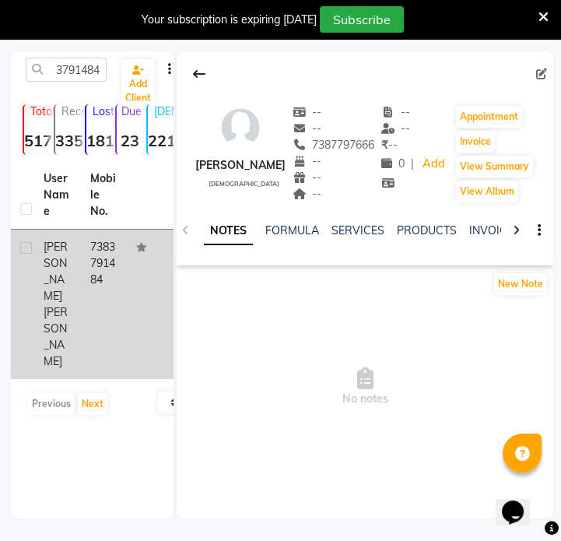
click at [94, 285] on td "7383791484" at bounding box center [104, 303] width 47 height 149
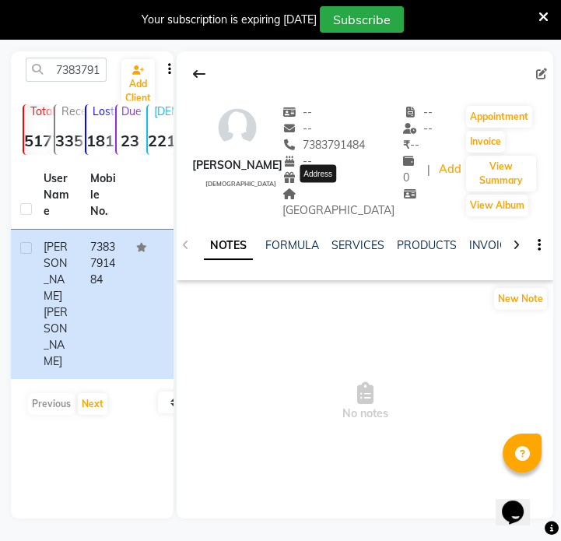
click at [341, 189] on span "[GEOGRAPHIC_DATA]" at bounding box center [338, 202] width 112 height 30
click at [66, 56] on div "7383791484 Add Client Total 5177 Recent 335 Lost 1816 Due 23 [DEMOGRAPHIC_DATA]…" at bounding box center [92, 284] width 163 height 467
click at [74, 72] on input "7383791484" at bounding box center [66, 70] width 81 height 24
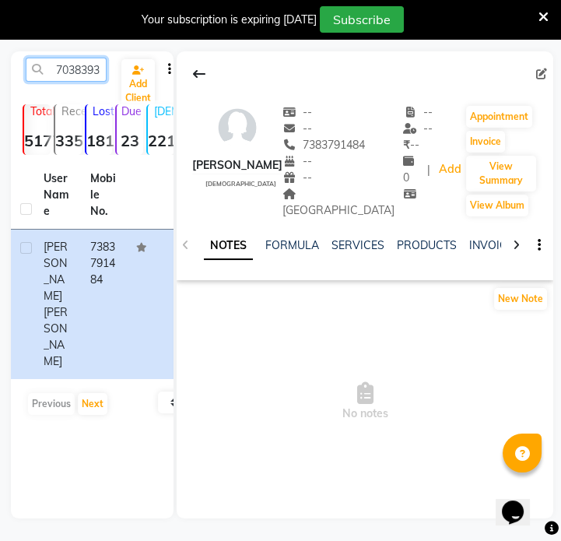
scroll to position [0, 21]
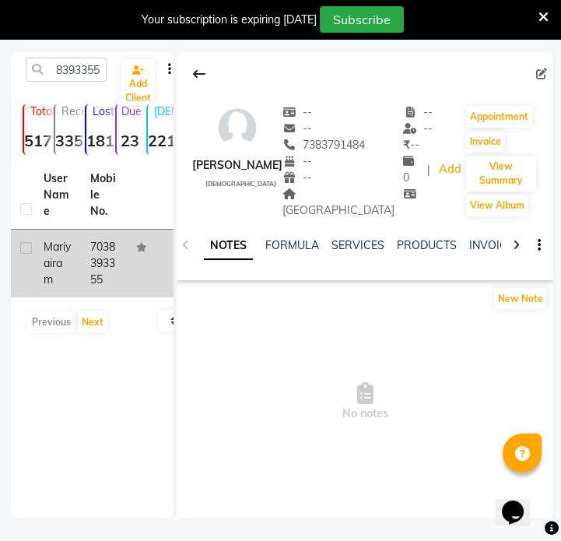
click at [89, 257] on td "7038393355" at bounding box center [104, 263] width 47 height 68
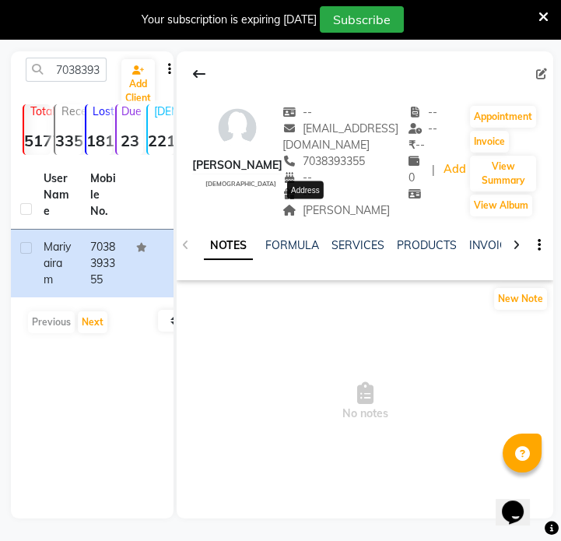
click at [321, 212] on span "[PERSON_NAME]" at bounding box center [335, 210] width 107 height 14
click at [327, 203] on span "[PERSON_NAME]" at bounding box center [335, 210] width 107 height 14
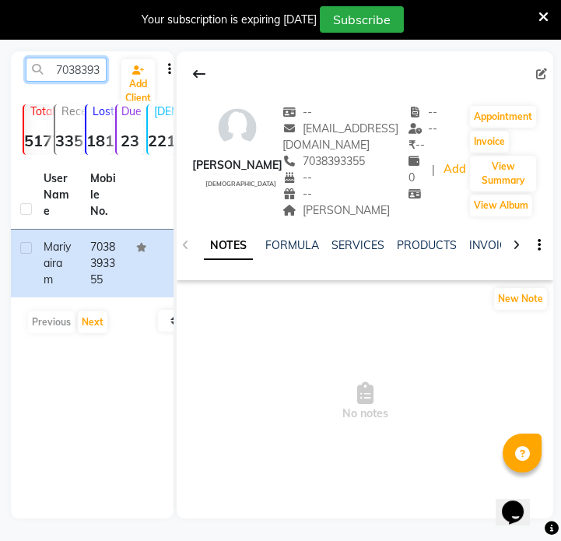
drag, startPoint x: 67, startPoint y: 57, endPoint x: 75, endPoint y: 59, distance: 8.1
click at [72, 58] on input "7038393355" at bounding box center [66, 70] width 81 height 24
click at [75, 59] on input "7038393355" at bounding box center [66, 70] width 81 height 24
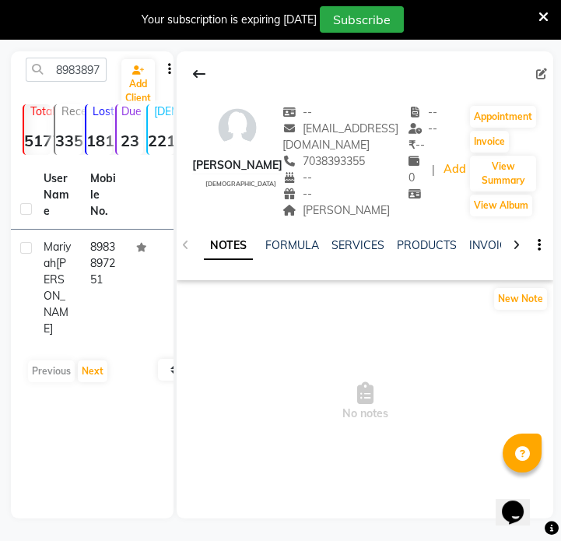
drag, startPoint x: 161, startPoint y: 242, endPoint x: 170, endPoint y: 271, distance: 31.0
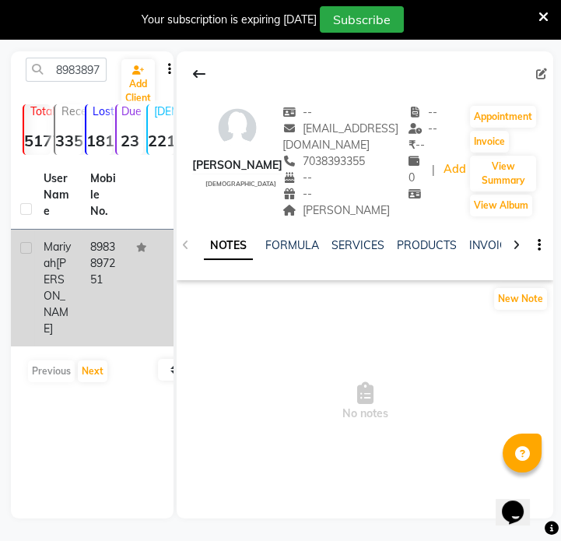
click at [141, 277] on td at bounding box center [150, 287] width 47 height 117
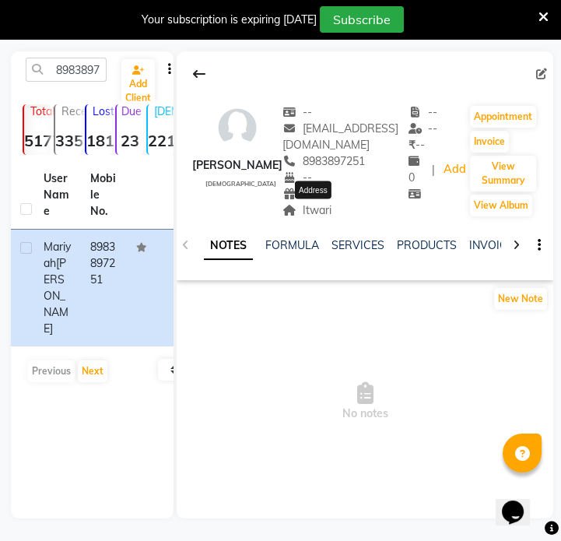
click at [331, 215] on span "Itwari" at bounding box center [306, 210] width 49 height 14
click at [67, 64] on input "8983897251" at bounding box center [66, 70] width 81 height 24
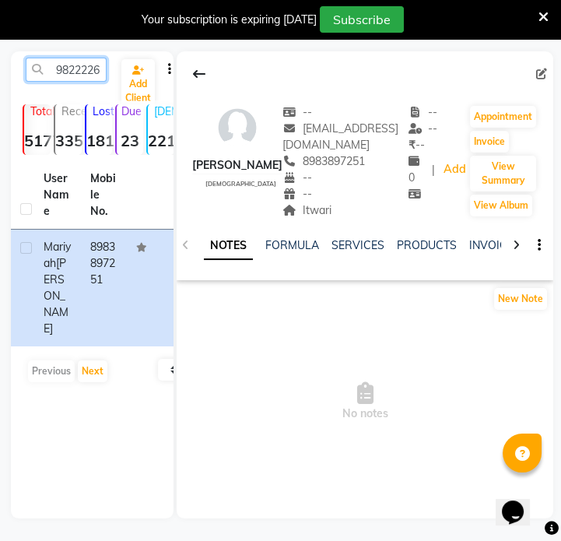
scroll to position [0, 21]
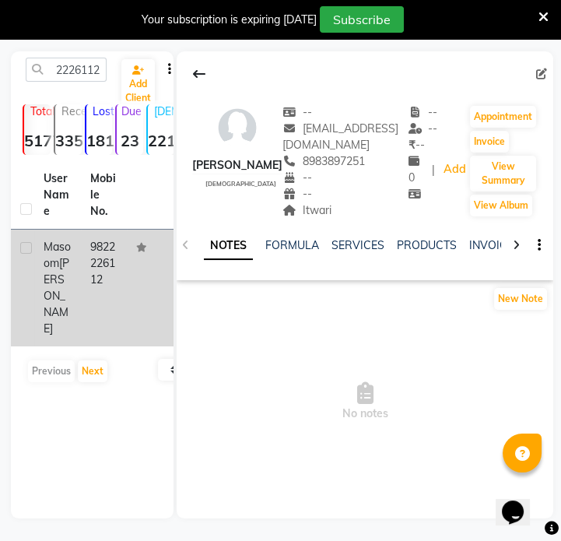
click at [124, 305] on td "9822226112" at bounding box center [104, 287] width 47 height 117
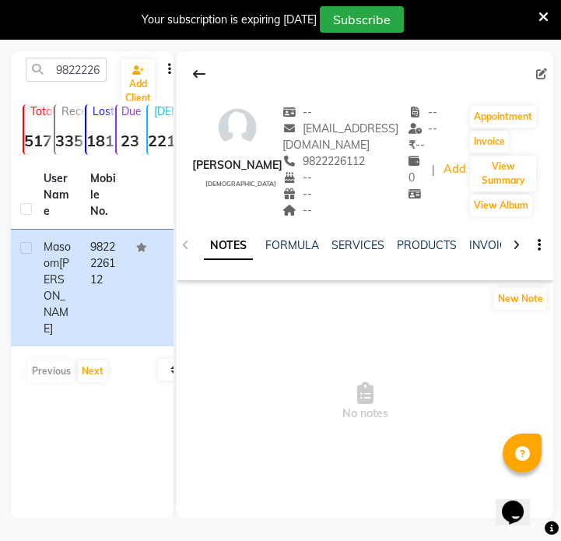
click at [88, 82] on div "9822226112 Add Client" at bounding box center [92, 76] width 156 height 37
click at [86, 68] on input "9822226112" at bounding box center [66, 70] width 81 height 24
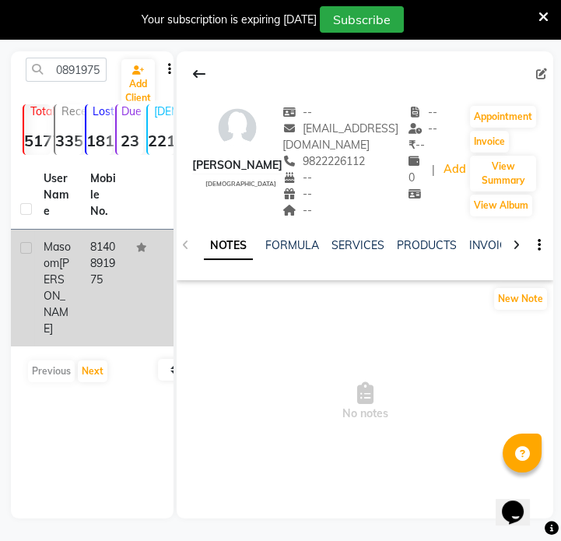
click at [96, 266] on td "8140891975" at bounding box center [104, 287] width 47 height 117
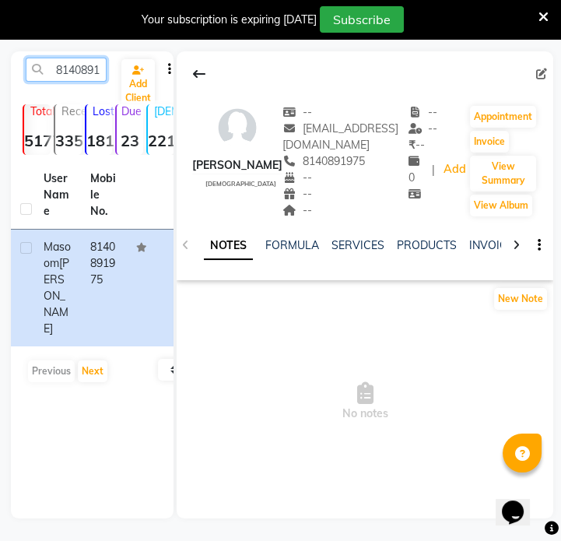
click at [69, 71] on input "8140891975" at bounding box center [66, 70] width 81 height 24
click at [70, 71] on input "8140891975" at bounding box center [66, 70] width 81 height 24
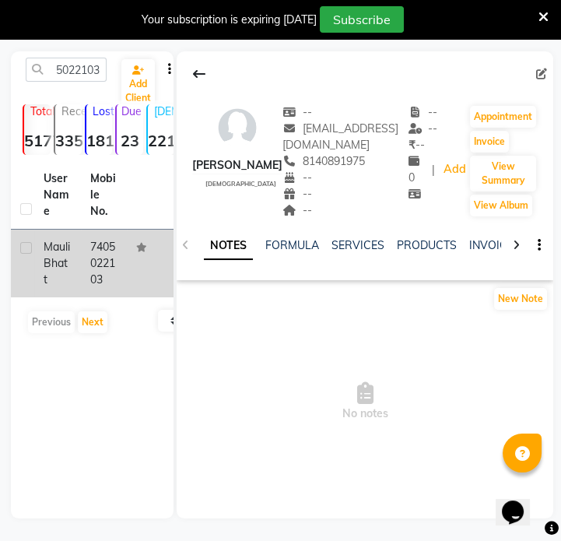
click at [137, 276] on td at bounding box center [150, 263] width 47 height 68
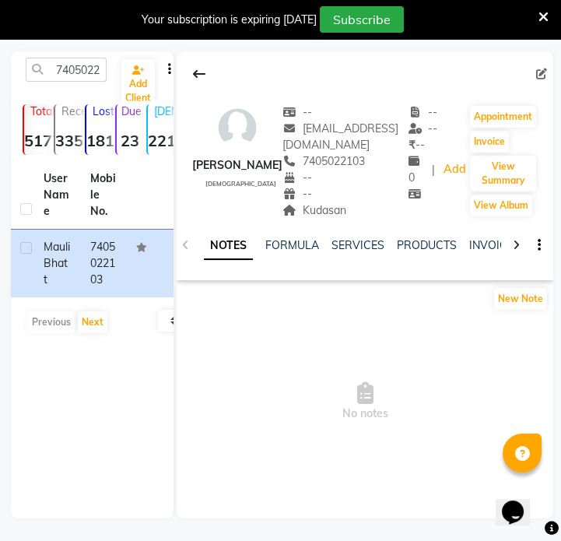
click at [297, 218] on div "Kudasan Address" at bounding box center [345, 210] width 126 height 16
click at [299, 216] on div "Kudasan" at bounding box center [345, 210] width 126 height 16
click at [300, 215] on span "Kudasan" at bounding box center [314, 210] width 64 height 14
click at [320, 198] on div "--" at bounding box center [345, 194] width 126 height 16
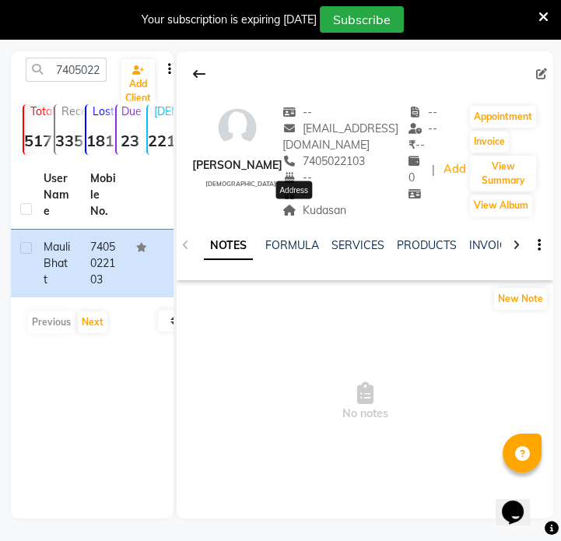
click at [317, 213] on span "Kudasan" at bounding box center [314, 210] width 64 height 14
click at [317, 212] on span "Kudasan" at bounding box center [314, 210] width 64 height 14
click at [318, 212] on span "Kudasan" at bounding box center [314, 210] width 64 height 14
click at [319, 212] on span "Kudasan" at bounding box center [314, 210] width 64 height 14
click at [82, 72] on input "7405022103" at bounding box center [66, 70] width 81 height 24
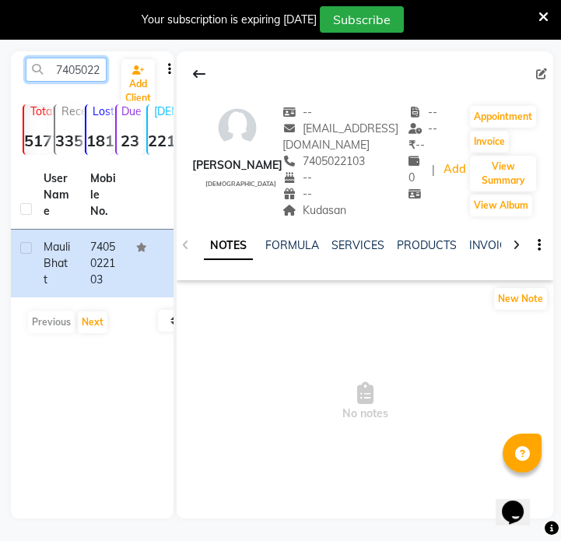
click at [82, 72] on input "7405022103" at bounding box center [66, 70] width 81 height 24
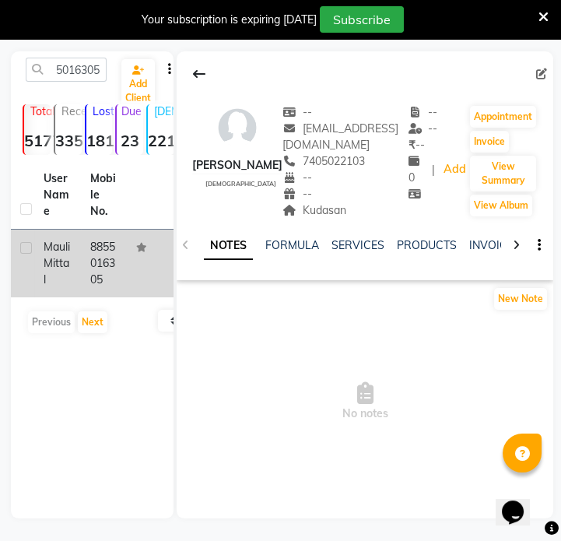
click at [107, 264] on td "8855016305" at bounding box center [104, 263] width 47 height 68
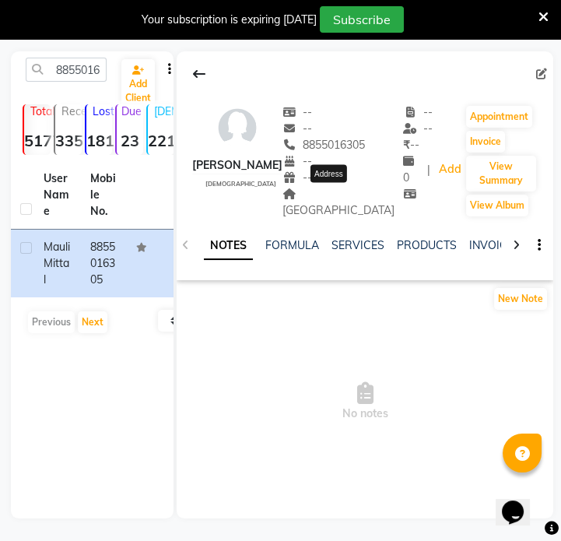
click at [315, 194] on span "[GEOGRAPHIC_DATA]" at bounding box center [338, 202] width 112 height 30
click at [70, 78] on input "8855016305" at bounding box center [66, 70] width 81 height 24
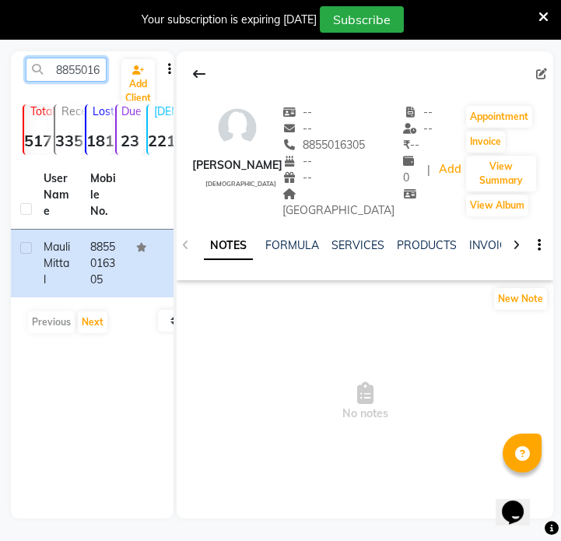
click at [70, 78] on input "8855016305" at bounding box center [66, 70] width 81 height 24
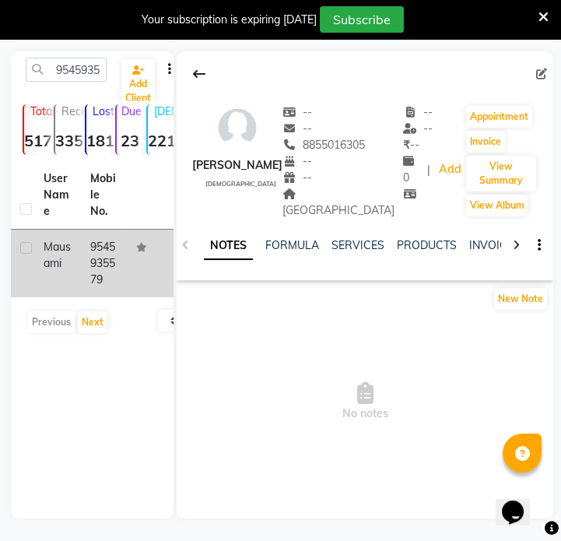
click at [139, 254] on td at bounding box center [150, 263] width 47 height 68
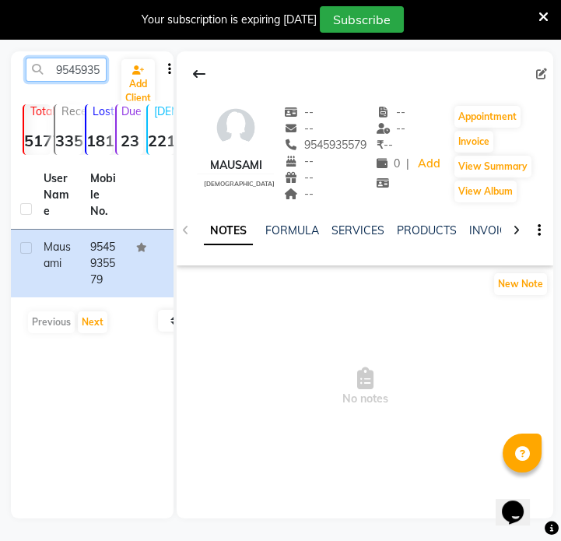
click at [80, 68] on input "9545935579" at bounding box center [66, 70] width 81 height 24
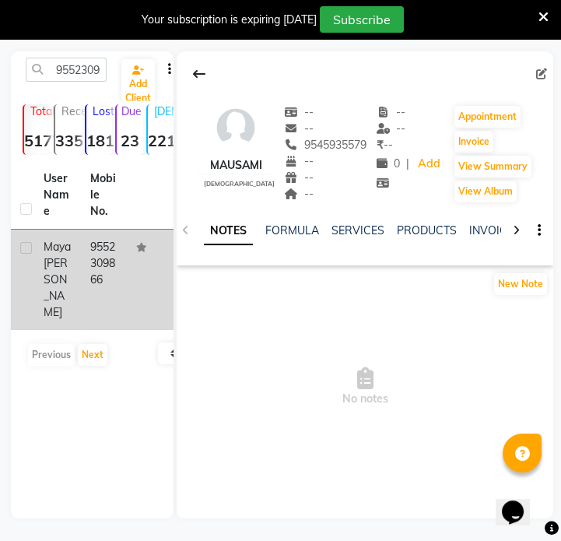
click at [132, 238] on td at bounding box center [150, 279] width 47 height 100
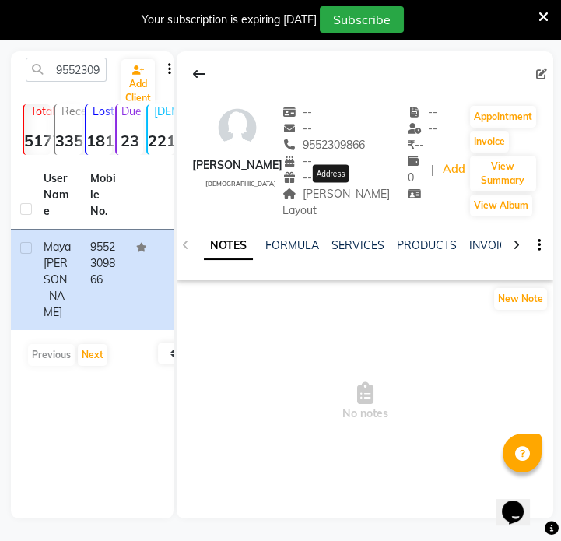
click at [326, 194] on span "[PERSON_NAME] Layout" at bounding box center [335, 202] width 107 height 30
click at [69, 79] on input "9552309866" at bounding box center [66, 70] width 81 height 24
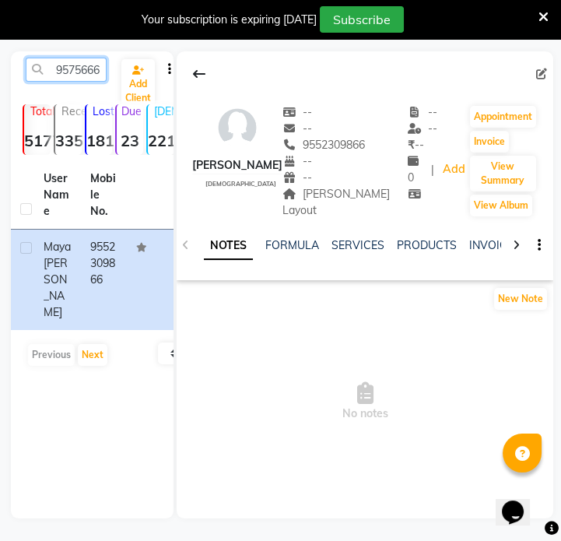
scroll to position [0, 21]
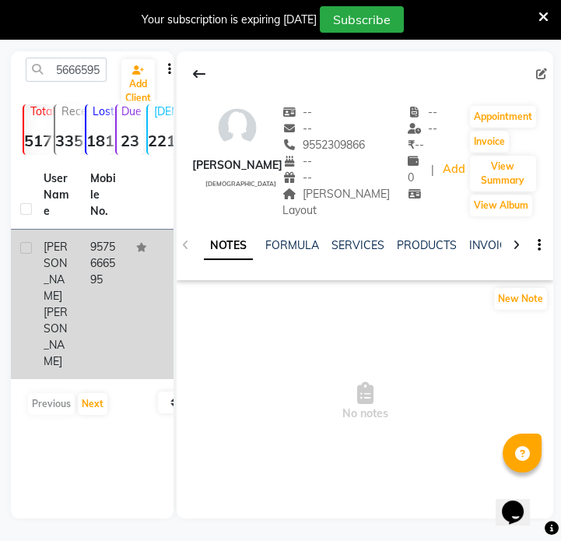
click at [66, 257] on div "[PERSON_NAME]" at bounding box center [58, 304] width 28 height 131
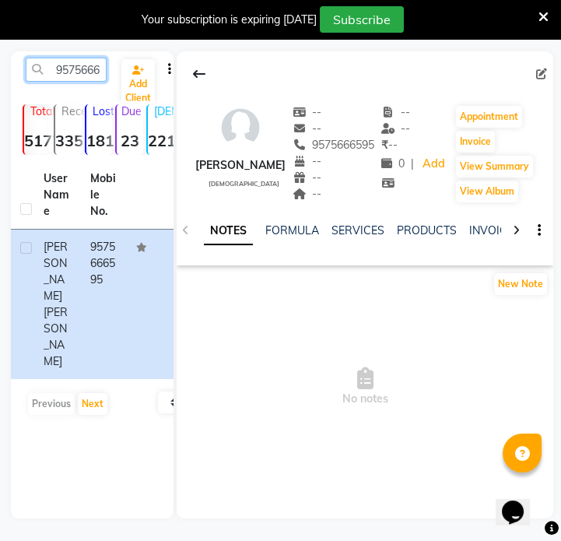
click at [87, 65] on input "9575666595" at bounding box center [66, 70] width 81 height 24
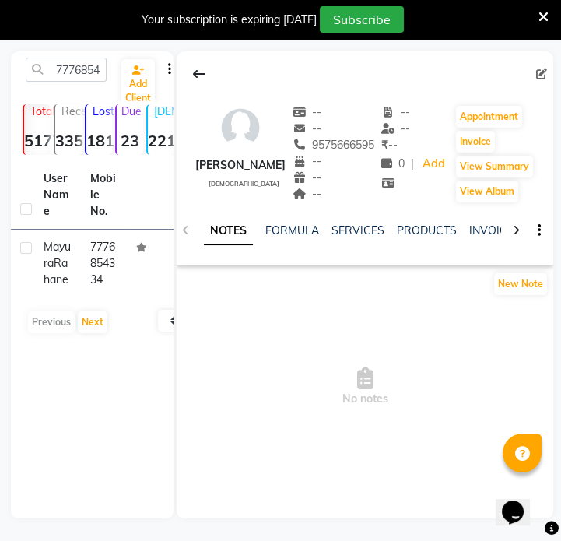
click at [110, 261] on td "7776854334" at bounding box center [104, 263] width 47 height 68
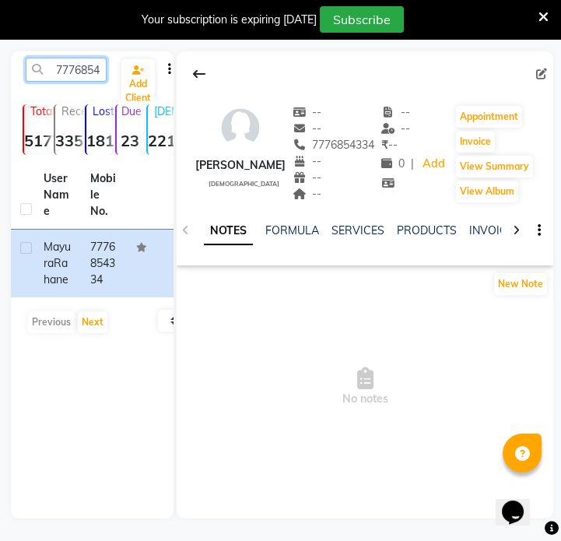
click at [70, 70] on input "7776854334" at bounding box center [66, 70] width 81 height 24
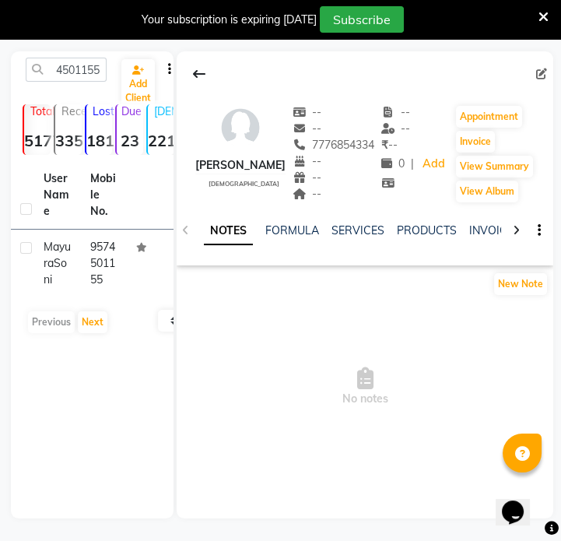
click at [121, 289] on td "9574501155" at bounding box center [104, 263] width 47 height 68
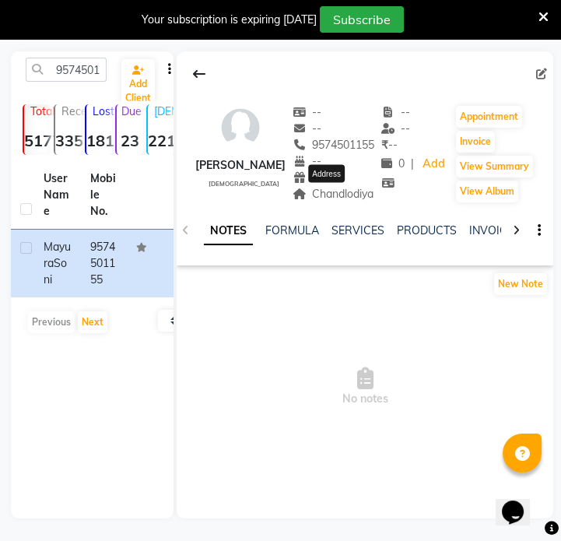
click at [340, 191] on span "Chandlodiya" at bounding box center [333, 194] width 82 height 14
click at [98, 71] on input "9574501155" at bounding box center [66, 70] width 81 height 24
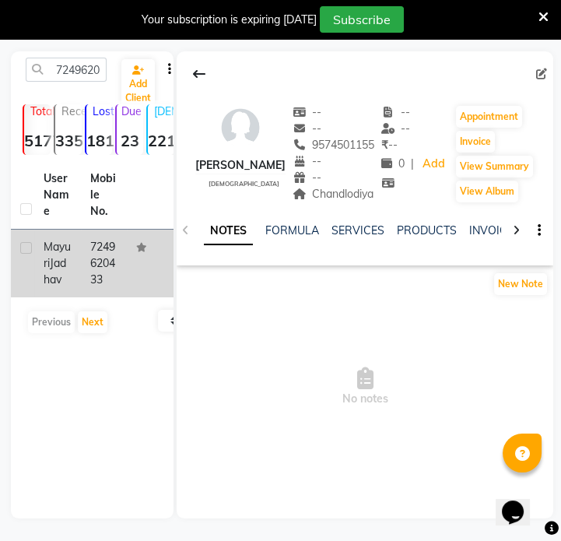
click at [110, 253] on td "7249620433" at bounding box center [104, 263] width 47 height 68
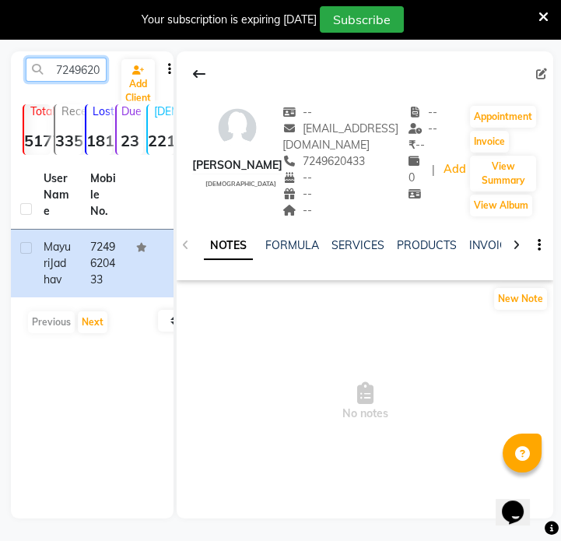
click at [103, 70] on input "7249620433" at bounding box center [66, 70] width 81 height 24
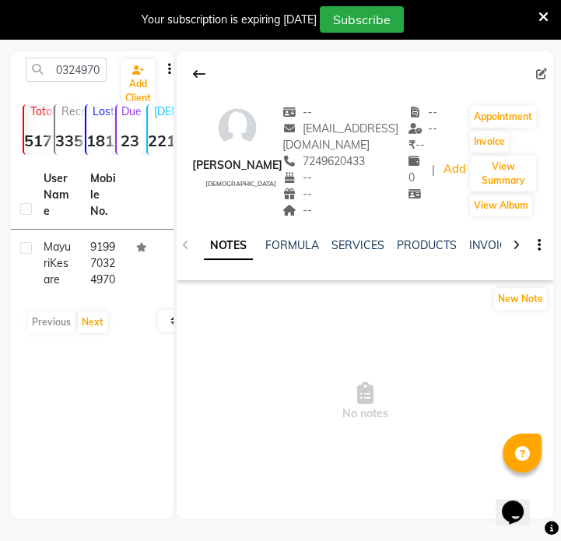
click at [112, 297] on td "919970324970" at bounding box center [104, 263] width 47 height 68
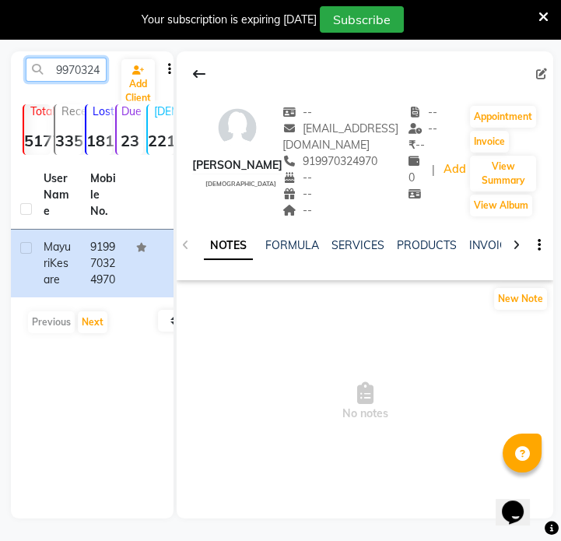
click at [94, 76] on input "9970324970" at bounding box center [66, 70] width 81 height 24
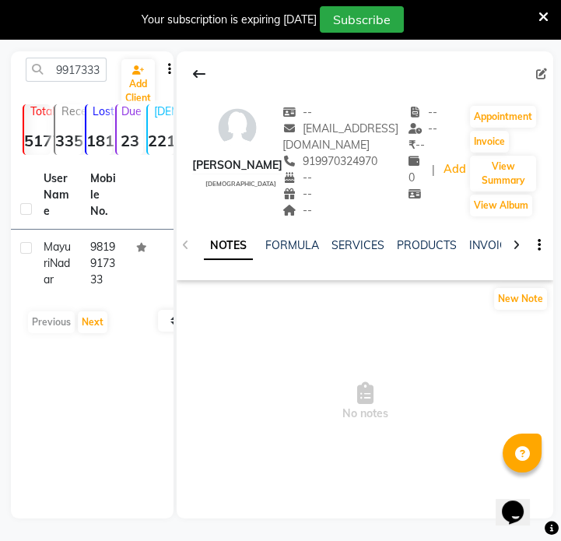
click at [111, 264] on td "9819917333" at bounding box center [104, 263] width 47 height 68
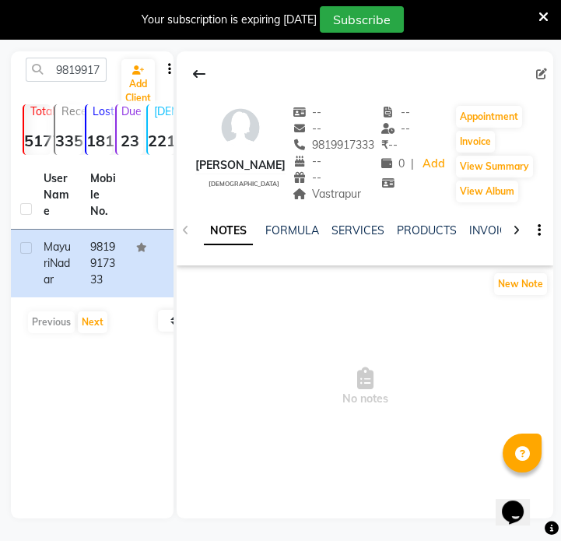
click at [346, 206] on div "NOTES FORMULA SERVICES PRODUCTS INVOICES APPOINTMENTS MEMBERSHIP PACKAGES VOUCH…" at bounding box center [365, 231] width 376 height 54
click at [349, 199] on span "Vastrapur" at bounding box center [326, 194] width 69 height 14
click at [93, 75] on input "9819917333" at bounding box center [66, 70] width 81 height 24
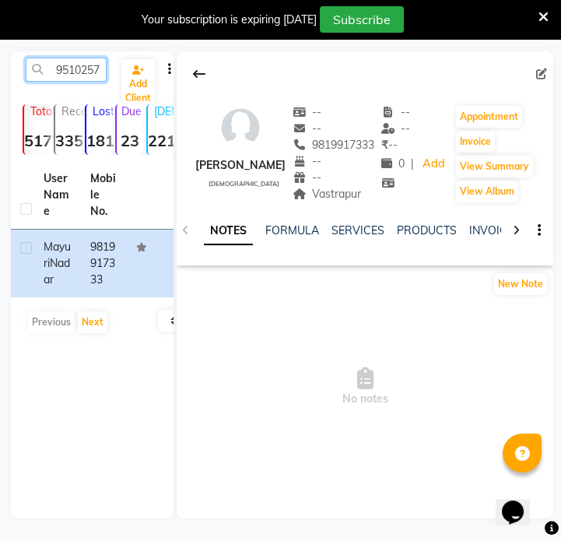
scroll to position [0, 21]
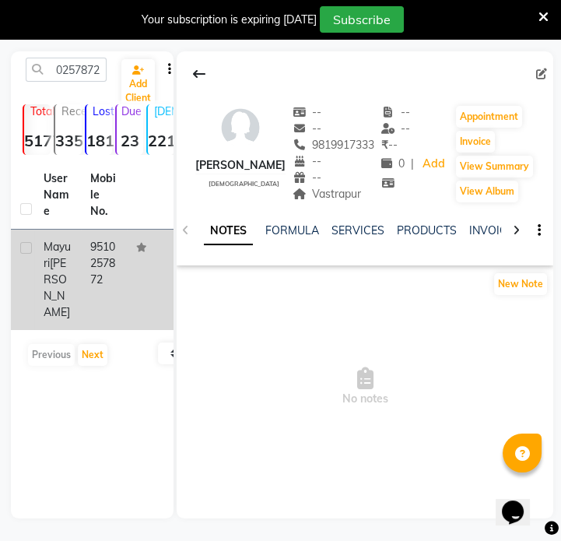
drag, startPoint x: 114, startPoint y: 265, endPoint x: 128, endPoint y: 264, distance: 14.0
click at [117, 265] on td "9510257872" at bounding box center [104, 279] width 47 height 100
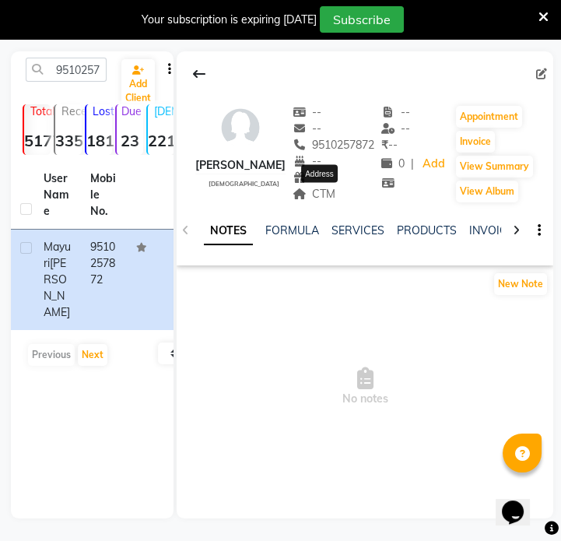
click at [334, 194] on span "CTM" at bounding box center [314, 194] width 44 height 14
click at [68, 72] on input "9510257872" at bounding box center [66, 70] width 81 height 24
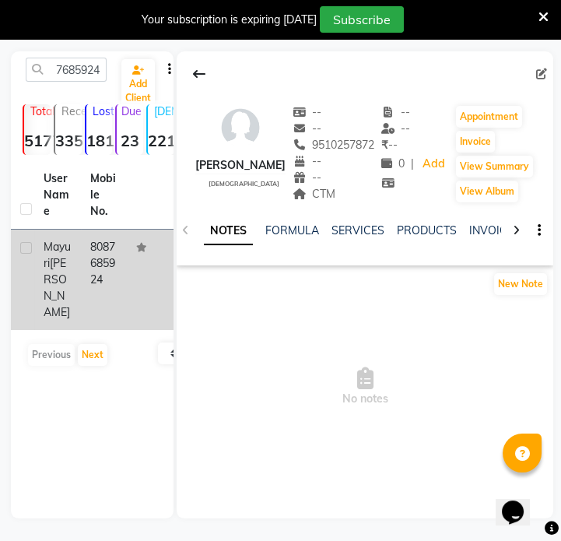
click at [127, 258] on td at bounding box center [150, 279] width 47 height 100
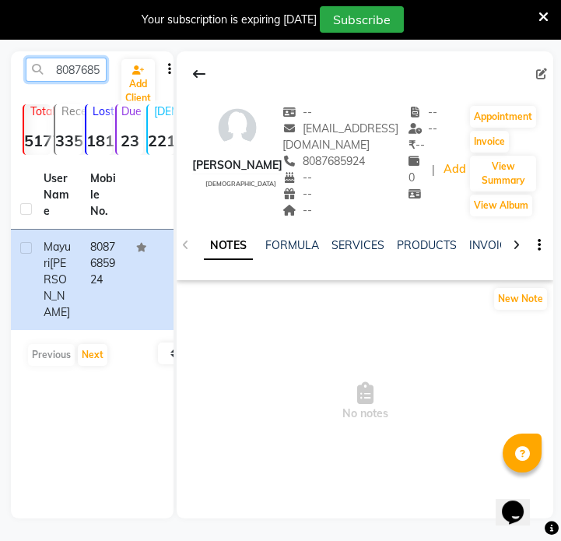
click at [95, 75] on input "8087685924" at bounding box center [66, 70] width 81 height 24
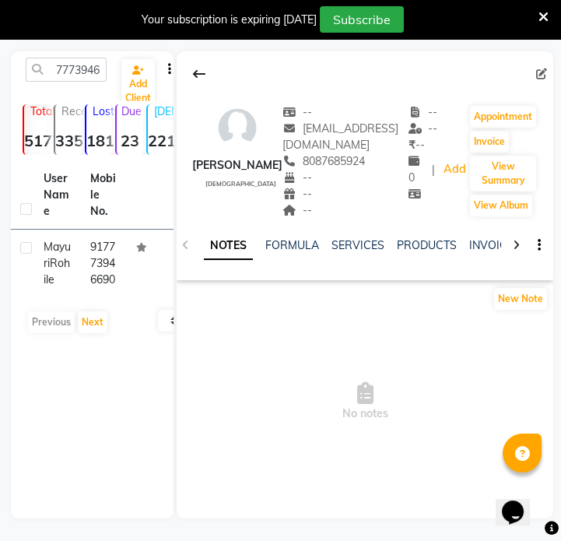
click at [140, 297] on td at bounding box center [150, 263] width 47 height 68
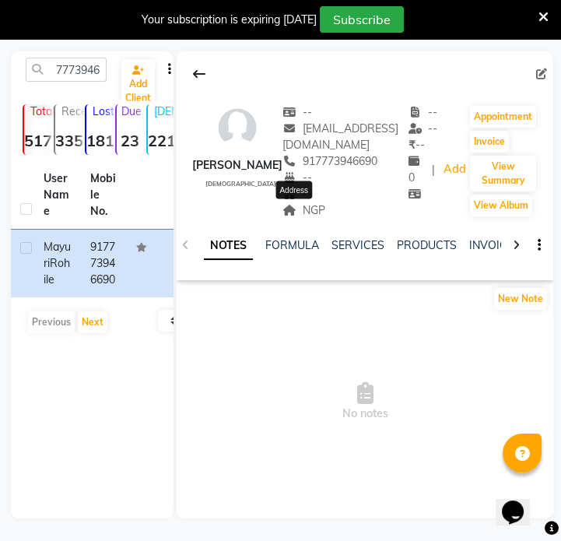
click at [312, 215] on span "NGP" at bounding box center [303, 210] width 43 height 14
click at [311, 215] on span "NGP" at bounding box center [303, 210] width 43 height 14
click at [46, 58] on input "7773946690" at bounding box center [66, 70] width 81 height 24
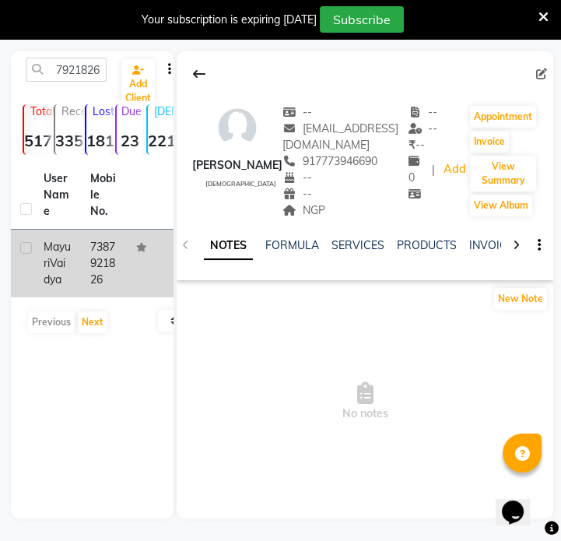
click at [131, 250] on td at bounding box center [150, 263] width 47 height 68
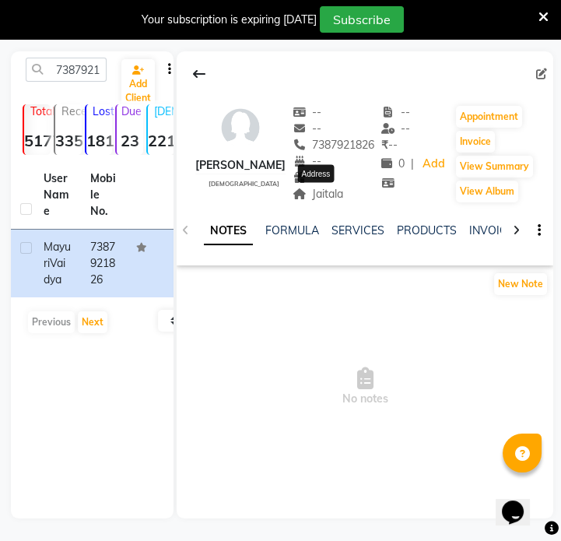
click at [324, 189] on span "Jaitala" at bounding box center [317, 194] width 51 height 14
drag, startPoint x: 91, startPoint y: 84, endPoint x: 70, endPoint y: 64, distance: 29.2
click at [82, 78] on div "7387921826 Add Client" at bounding box center [92, 76] width 156 height 37
click at [70, 64] on input "7387921826" at bounding box center [66, 70] width 81 height 24
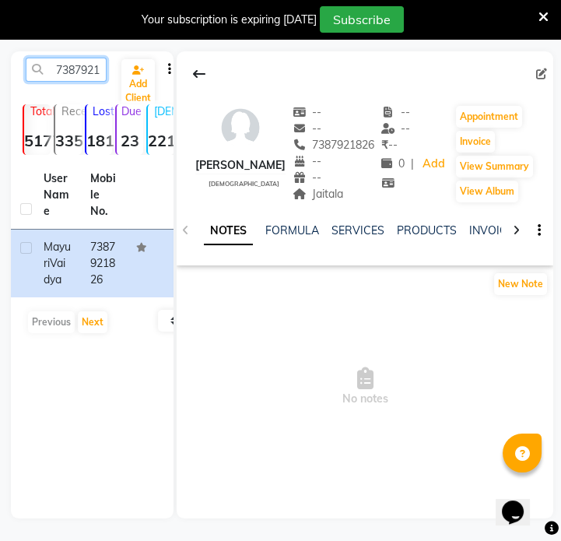
click at [70, 64] on input "7387921826" at bounding box center [66, 70] width 81 height 24
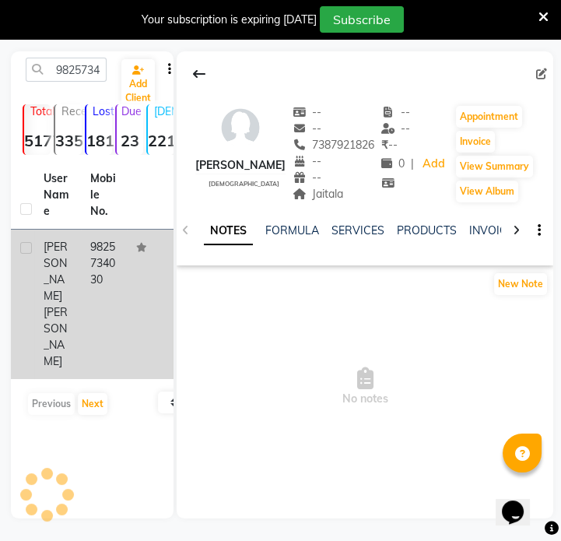
click at [117, 254] on td "9825734030" at bounding box center [104, 303] width 47 height 149
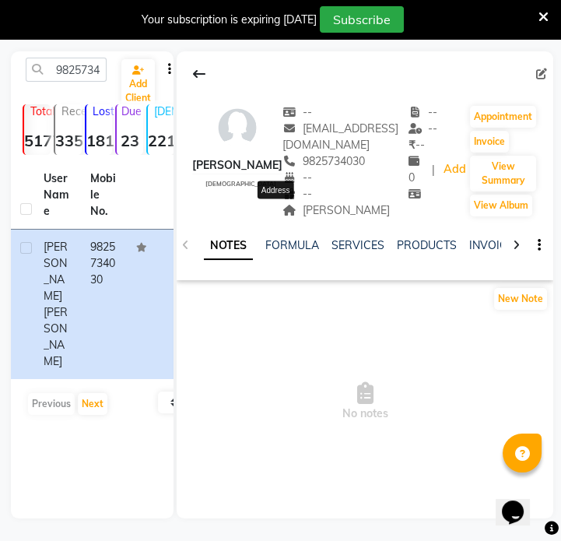
click at [286, 208] on span "[PERSON_NAME]" at bounding box center [335, 210] width 107 height 14
drag, startPoint x: 46, startPoint y: 63, endPoint x: 61, endPoint y: 62, distance: 14.8
click at [51, 63] on input "9825734030" at bounding box center [66, 70] width 81 height 24
click at [61, 62] on input "9825734030" at bounding box center [66, 70] width 81 height 24
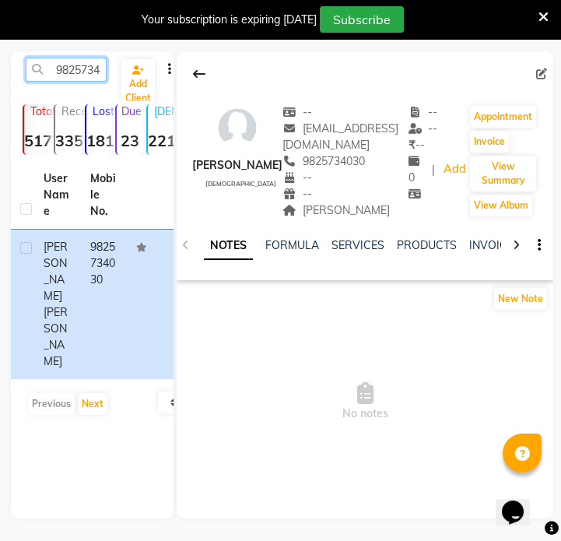
click at [61, 62] on input "9825734030" at bounding box center [66, 70] width 81 height 24
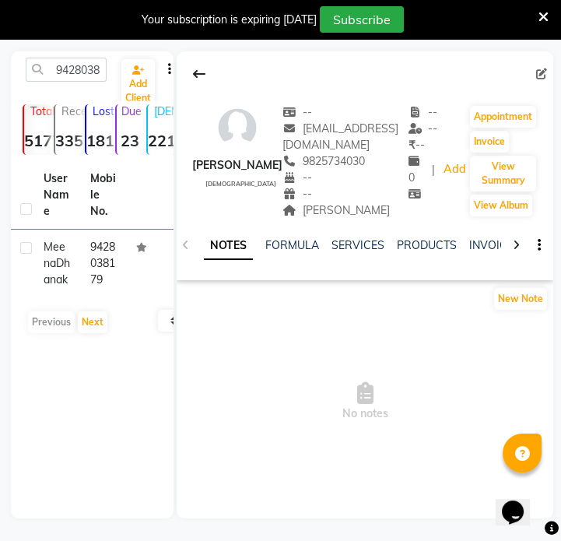
click at [300, 215] on div "[PERSON_NAME]" at bounding box center [345, 210] width 126 height 16
click at [296, 215] on span "[PERSON_NAME]" at bounding box center [335, 210] width 107 height 14
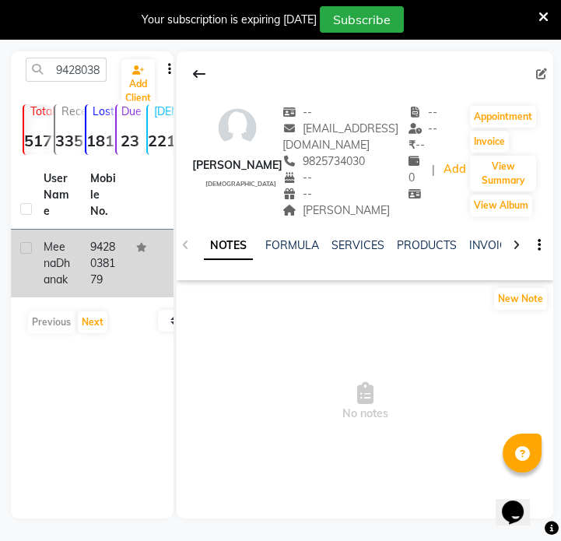
click at [106, 290] on td "9428038179" at bounding box center [104, 263] width 47 height 68
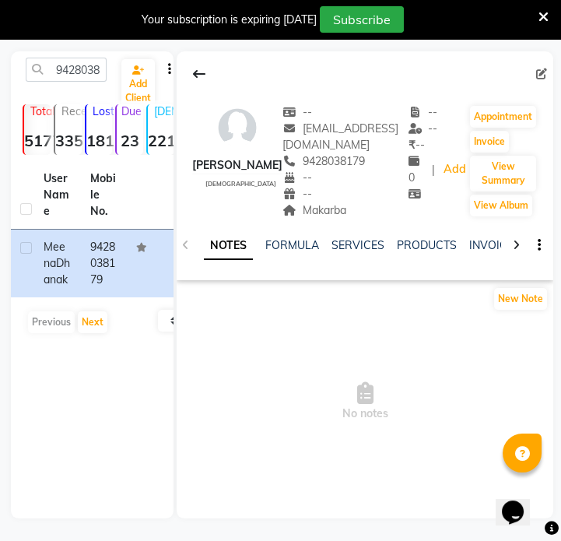
click at [303, 219] on div "NOTES FORMULA SERVICES PRODUCTS INVOICES APPOINTMENTS MEMBERSHIP PACKAGES VOUCH…" at bounding box center [365, 246] width 376 height 54
click at [312, 212] on span "Makarba" at bounding box center [314, 210] width 64 height 14
click at [313, 212] on span "Makarba" at bounding box center [314, 210] width 64 height 14
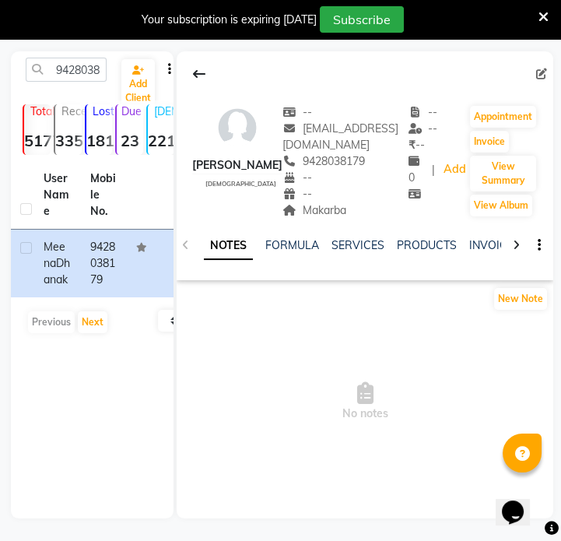
click at [313, 212] on span "Makarba" at bounding box center [314, 210] width 64 height 14
click at [101, 65] on input "9428038179" at bounding box center [66, 70] width 81 height 24
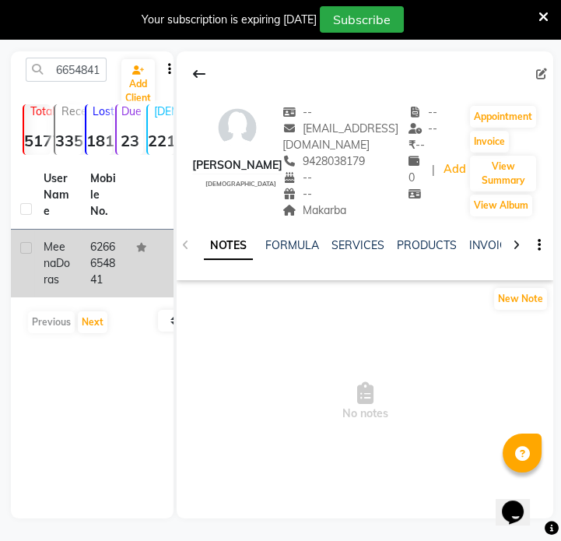
click at [97, 272] on td "6266654841" at bounding box center [104, 263] width 47 height 68
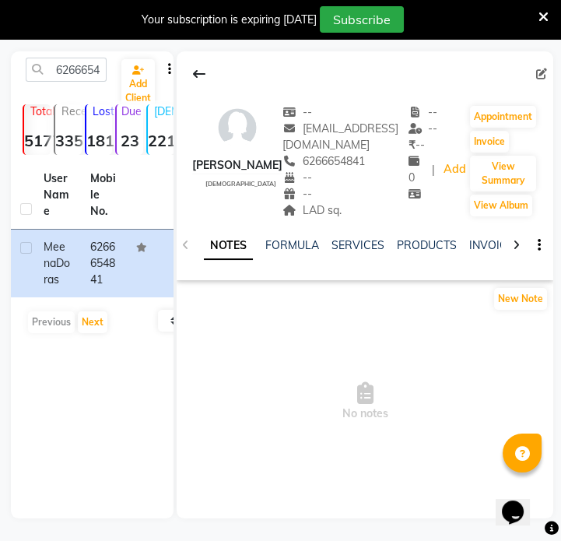
click at [310, 219] on div "NOTES FORMULA SERVICES PRODUCTS INVOICES APPOINTMENTS MEMBERSHIP PACKAGES VOUCH…" at bounding box center [365, 246] width 376 height 54
click at [311, 212] on span "LAD sq." at bounding box center [311, 210] width 59 height 14
click at [88, 72] on input "6266654841" at bounding box center [66, 70] width 81 height 24
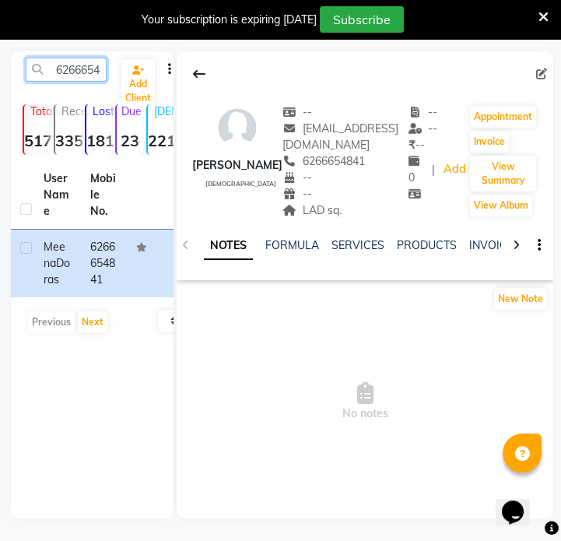
click at [88, 72] on input "6266654841" at bounding box center [66, 70] width 81 height 24
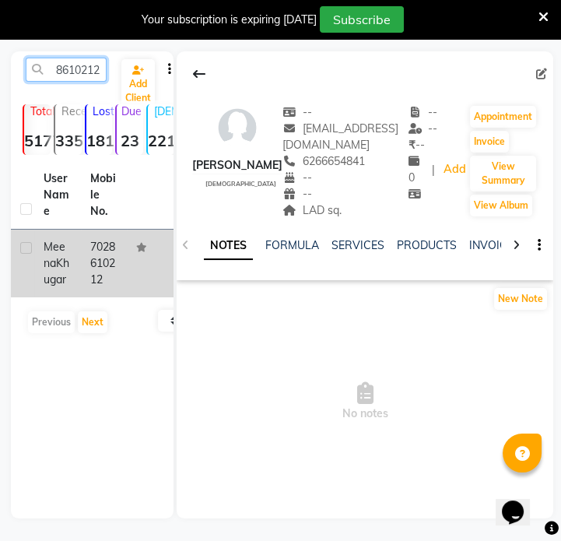
type input "7028610212"
click at [102, 297] on td "7028610212" at bounding box center [104, 263] width 47 height 68
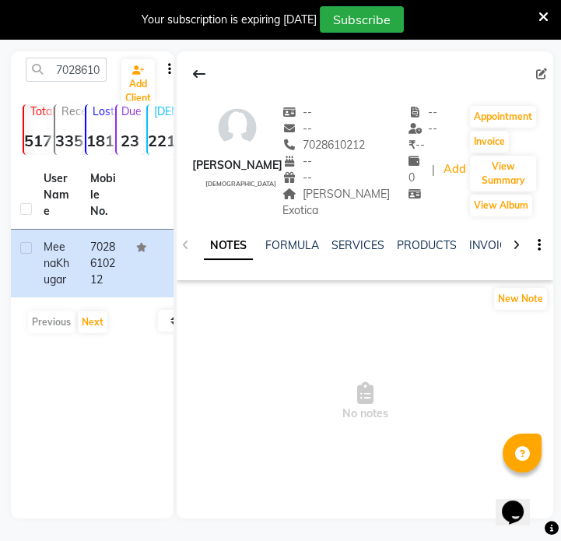
click at [364, 201] on div "[PERSON_NAME] Exotica" at bounding box center [345, 202] width 126 height 33
